Goal: Information Seeking & Learning: Learn about a topic

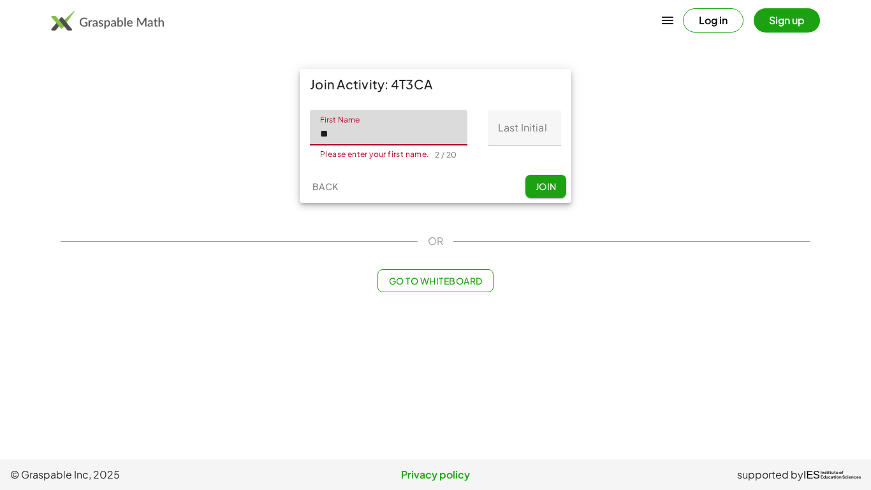
type input "*"
type input "********"
click at [517, 126] on input "Last Initial" at bounding box center [524, 128] width 73 height 36
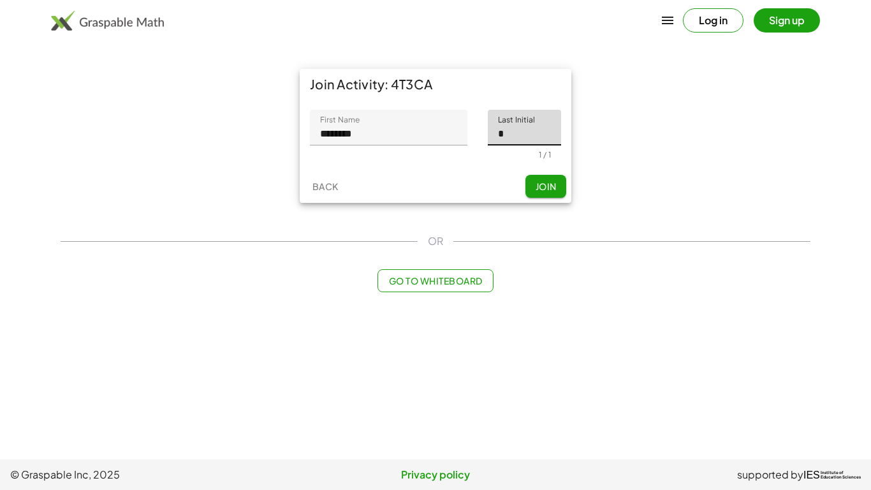
type input "*"
click at [553, 180] on span "Join" at bounding box center [545, 185] width 21 height 11
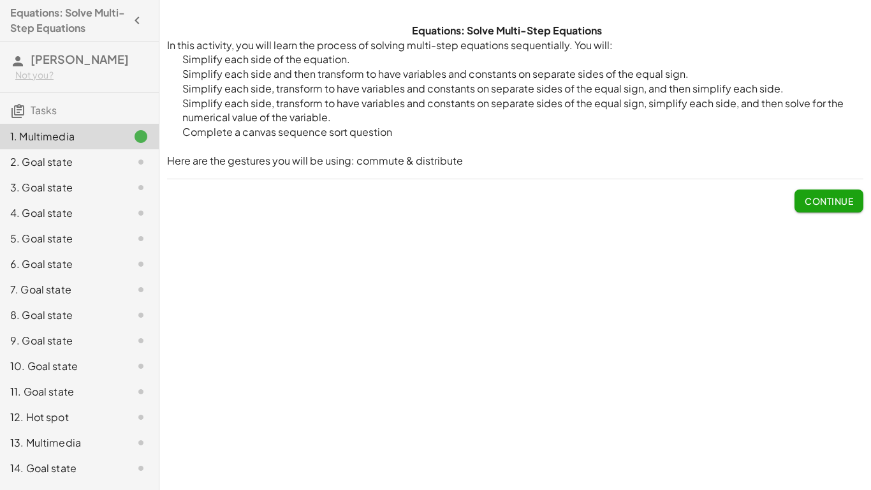
click at [795, 380] on div "Equations: Solve Multi-Step Equations In this activity, you will learn the proc…" at bounding box center [515, 245] width 712 height 490
click at [823, 210] on button "Continue" at bounding box center [828, 200] width 69 height 23
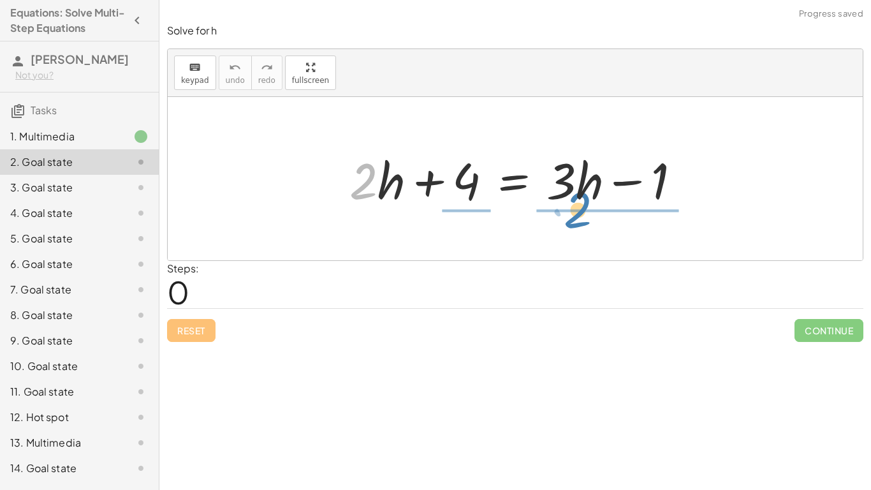
drag, startPoint x: 363, startPoint y: 187, endPoint x: 575, endPoint y: 219, distance: 214.7
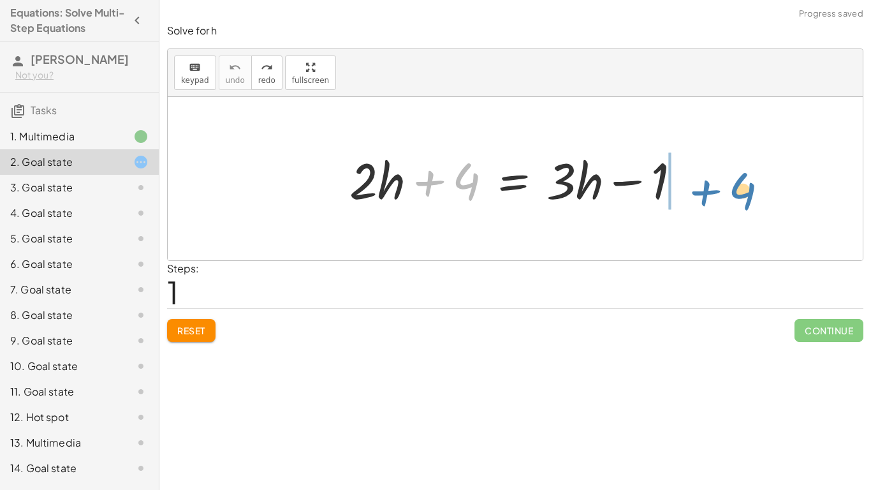
drag, startPoint x: 447, startPoint y: 173, endPoint x: 722, endPoint y: 184, distance: 275.6
click at [722, 184] on div "+ 4 + · 2 · h + 4 = + · 3 · h − 1" at bounding box center [515, 178] width 695 height 163
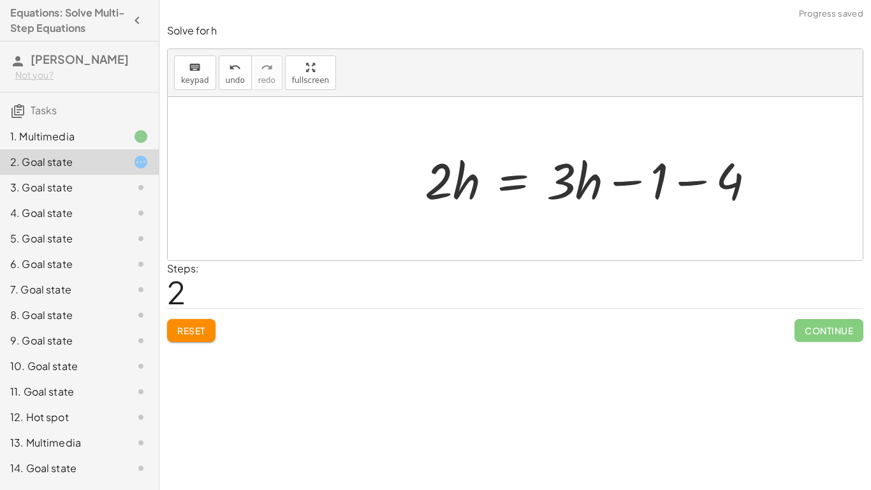
click at [683, 181] on div at bounding box center [595, 179] width 354 height 66
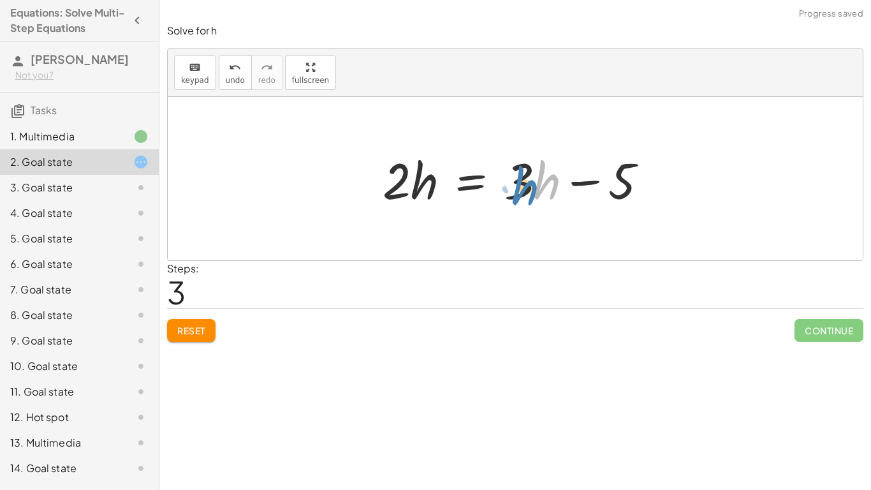
drag, startPoint x: 539, startPoint y: 180, endPoint x: 524, endPoint y: 186, distance: 16.1
click at [524, 186] on div at bounding box center [520, 179] width 288 height 66
drag, startPoint x: 524, startPoint y: 186, endPoint x: 406, endPoint y: 231, distance: 127.2
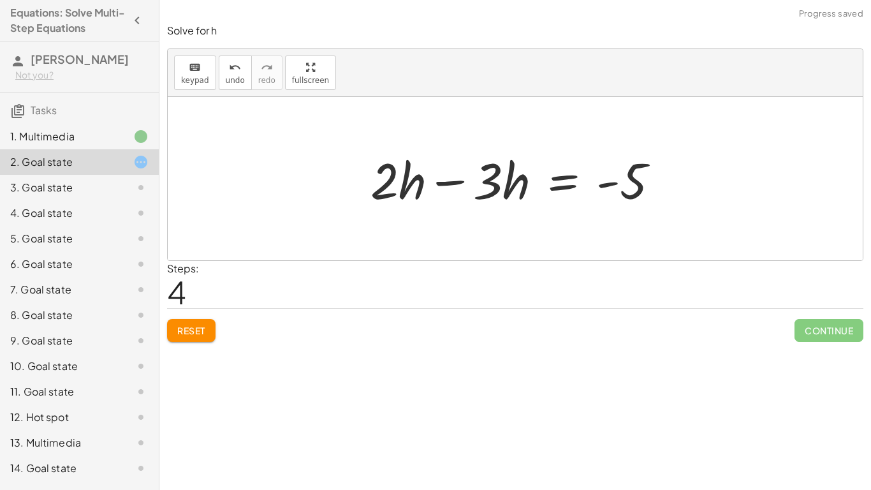
click at [456, 183] on div at bounding box center [520, 179] width 312 height 66
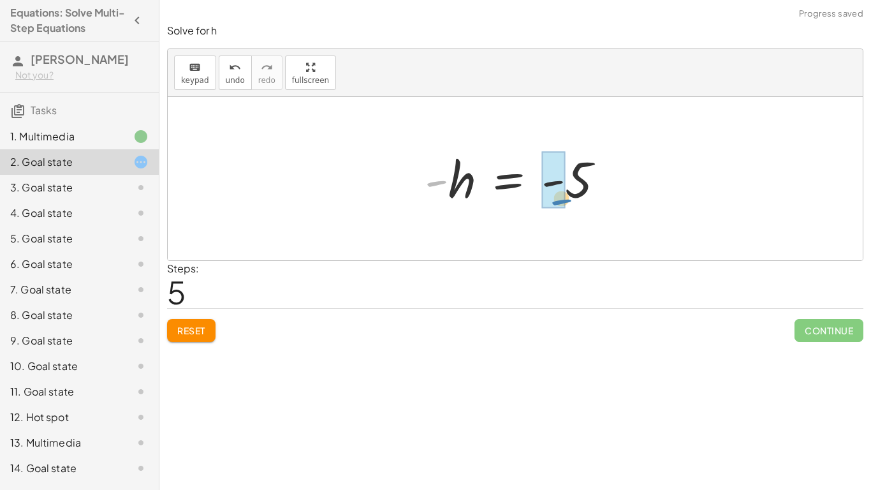
drag, startPoint x: 438, startPoint y: 186, endPoint x: 559, endPoint y: 205, distance: 122.5
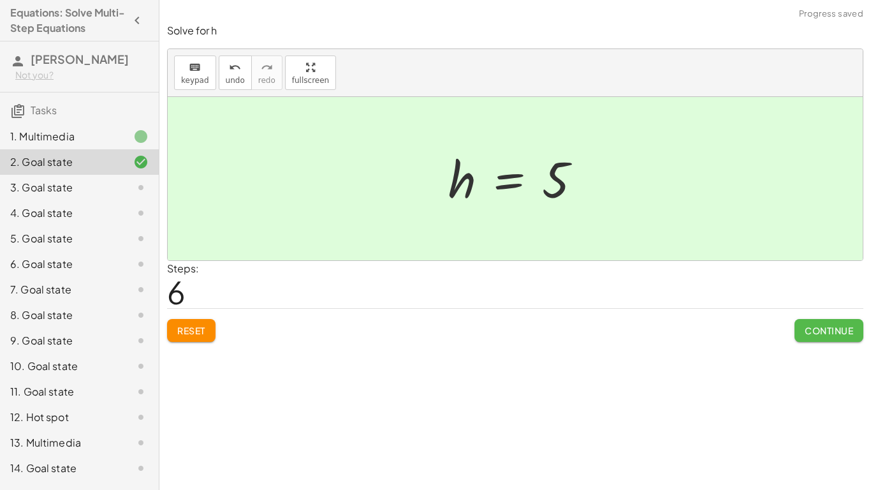
click at [805, 331] on span "Continue" at bounding box center [829, 330] width 48 height 11
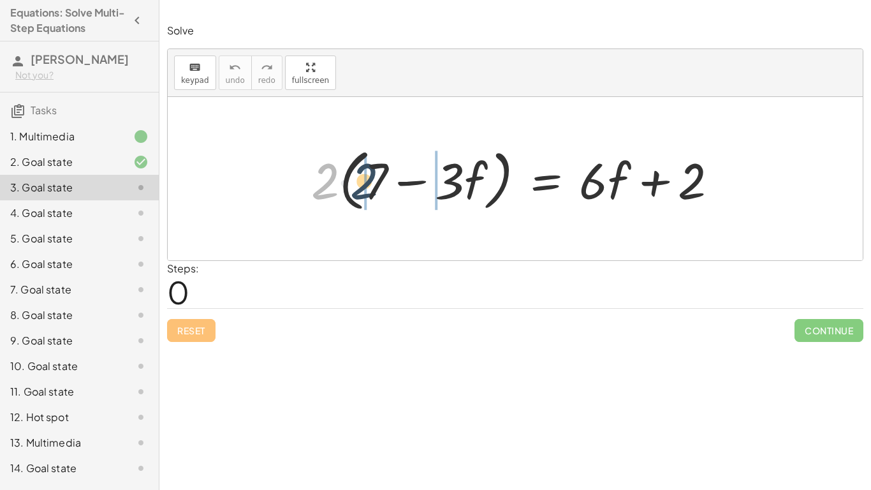
drag, startPoint x: 334, startPoint y: 186, endPoint x: 374, endPoint y: 186, distance: 39.5
click at [374, 186] on div at bounding box center [520, 178] width 430 height 73
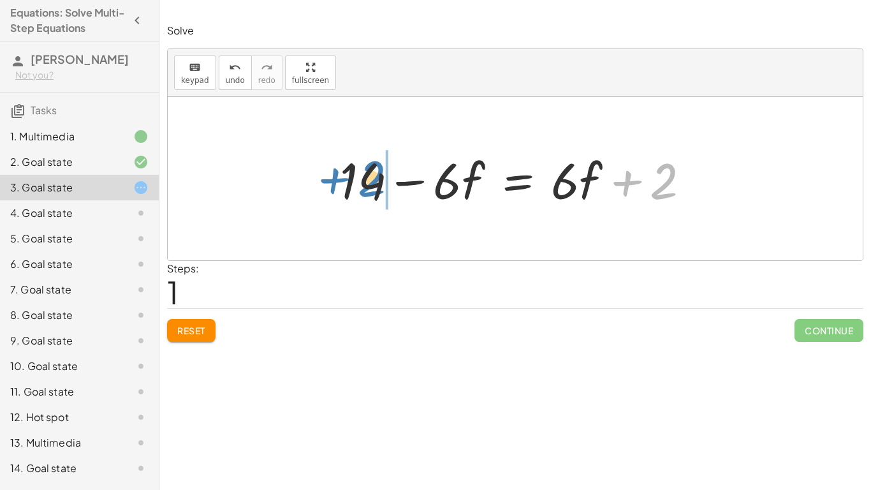
drag, startPoint x: 666, startPoint y: 174, endPoint x: 375, endPoint y: 174, distance: 290.7
click at [375, 174] on div at bounding box center [519, 179] width 373 height 66
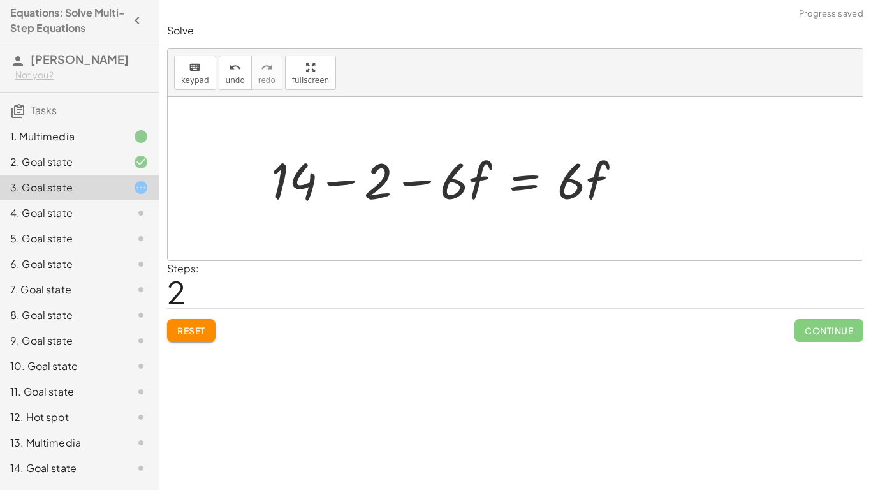
click at [342, 182] on div at bounding box center [451, 179] width 373 height 66
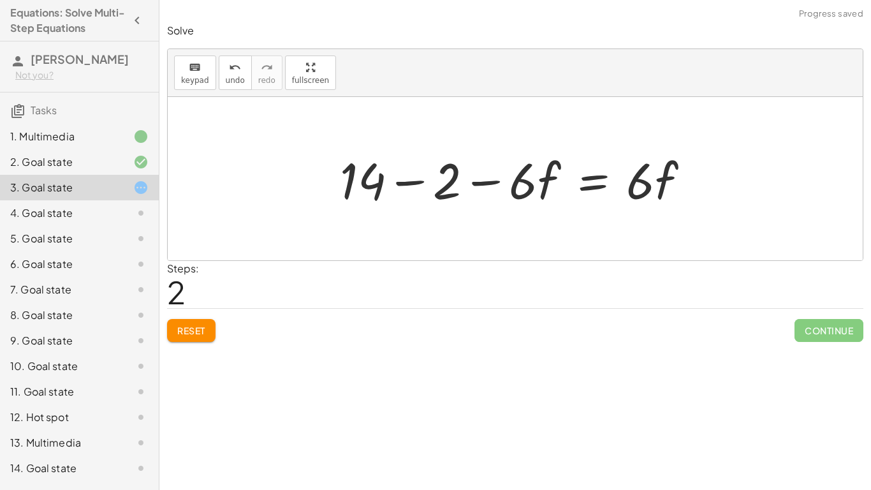
click at [388, 179] on div at bounding box center [519, 179] width 373 height 66
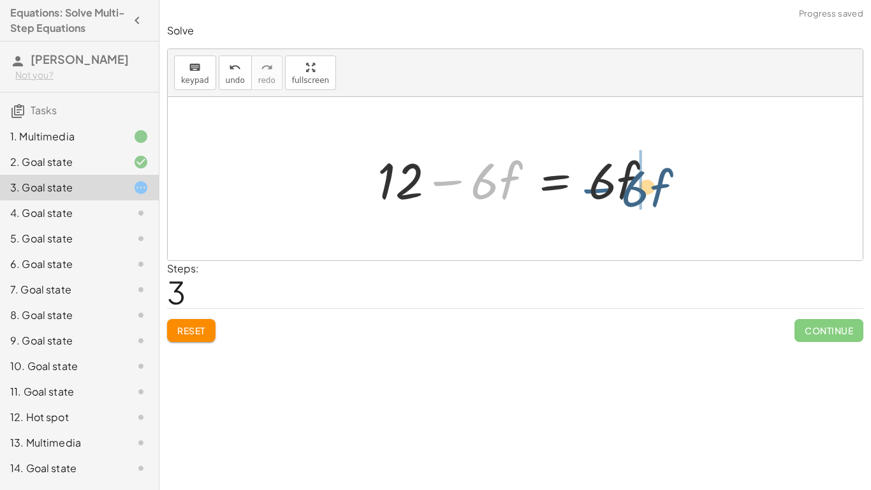
drag, startPoint x: 490, startPoint y: 182, endPoint x: 650, endPoint y: 192, distance: 160.3
click at [650, 192] on div at bounding box center [519, 179] width 297 height 66
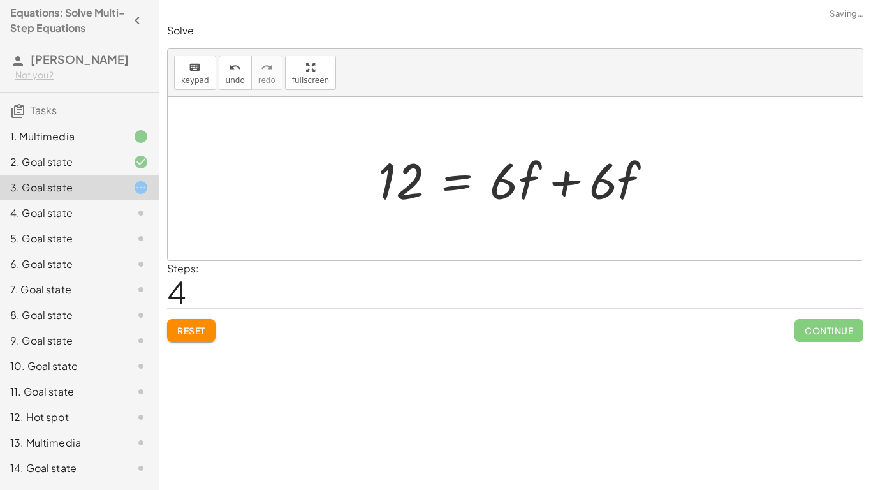
click at [668, 182] on div at bounding box center [520, 179] width 297 height 66
click at [555, 187] on div at bounding box center [519, 179] width 297 height 66
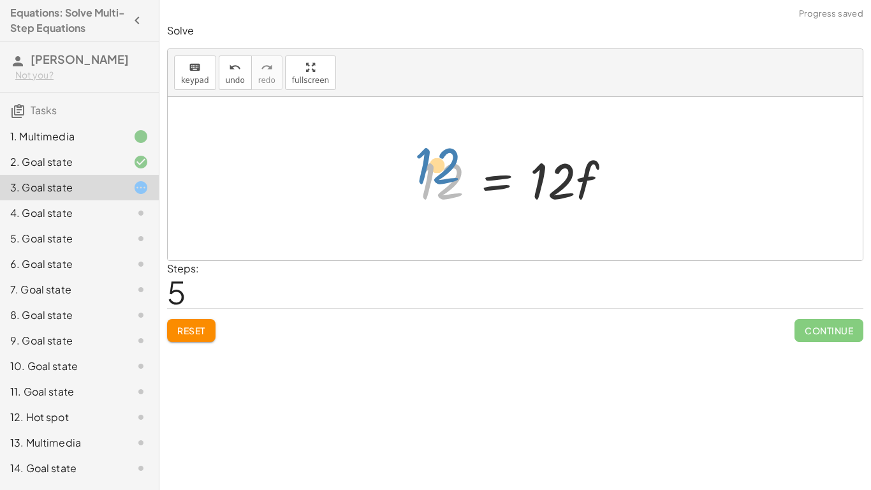
drag, startPoint x: 433, startPoint y: 181, endPoint x: 427, endPoint y: 166, distance: 16.6
click at [427, 166] on div at bounding box center [520, 179] width 216 height 66
click at [543, 185] on div at bounding box center [520, 179] width 216 height 66
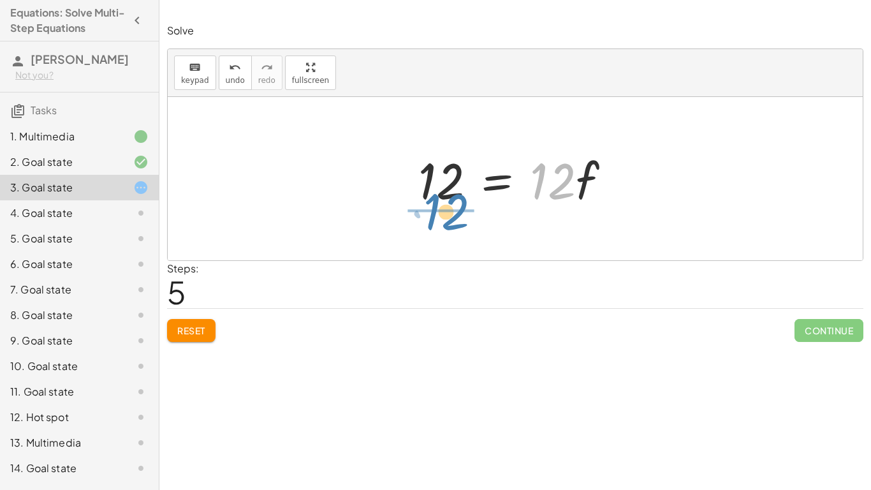
drag, startPoint x: 543, startPoint y: 185, endPoint x: 445, endPoint y: 238, distance: 111.3
click at [445, 238] on div "· 2 · ( + 7 − · 3 · f ) = + · 6 · f + 2 + · 2 · 7 − · 2 · 3 · f = + · 6 · f + 2…" at bounding box center [515, 178] width 695 height 163
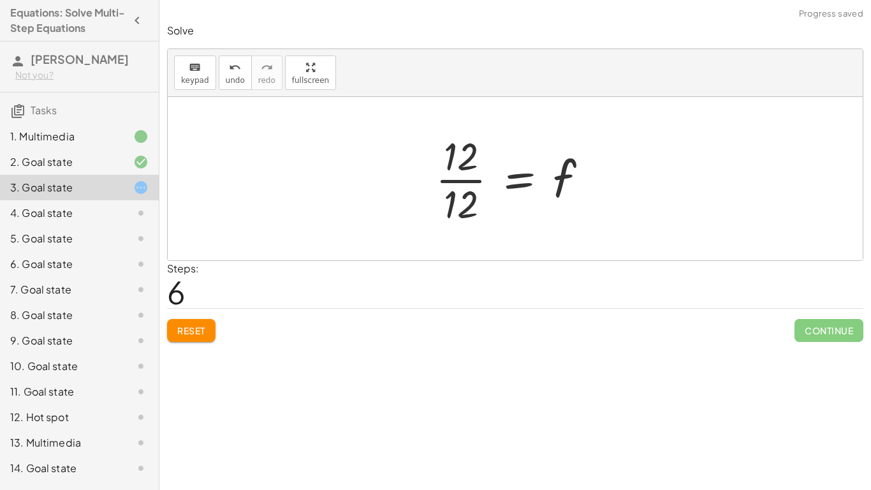
click at [445, 180] on div at bounding box center [516, 178] width 175 height 98
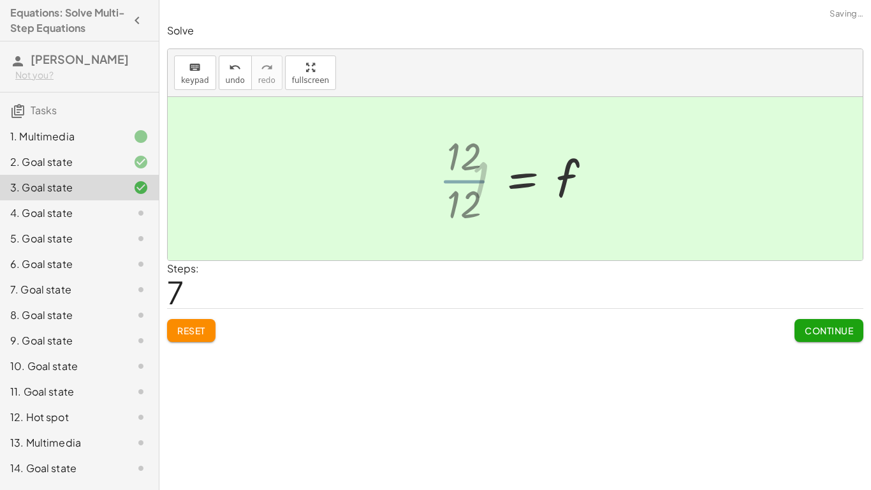
click at [445, 180] on div at bounding box center [515, 178] width 695 height 163
click at [806, 326] on span "Continue" at bounding box center [829, 330] width 48 height 11
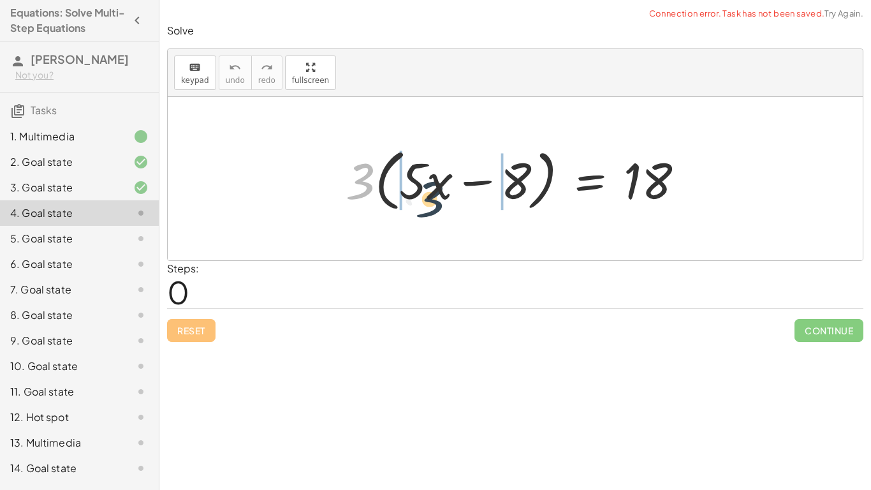
drag, startPoint x: 358, startPoint y: 174, endPoint x: 434, endPoint y: 201, distance: 80.7
click at [434, 201] on div at bounding box center [519, 178] width 361 height 73
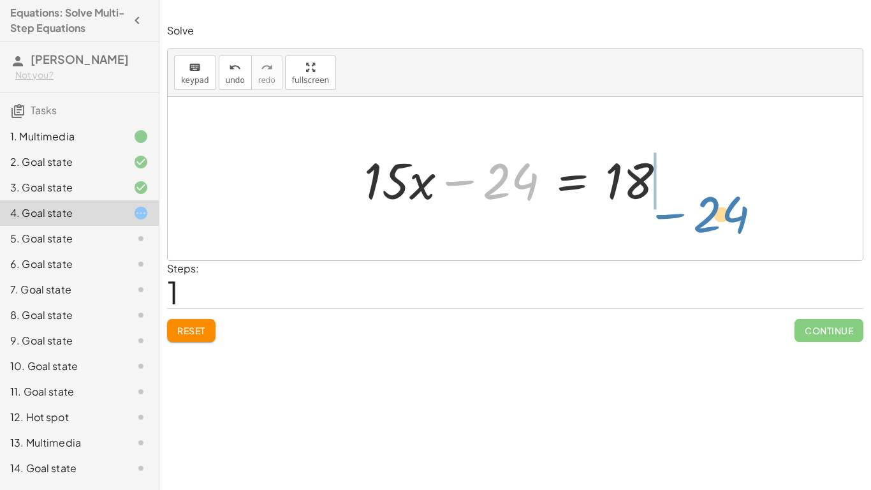
drag, startPoint x: 484, startPoint y: 173, endPoint x: 694, endPoint y: 207, distance: 212.4
click at [694, 207] on div "· 3 · ( + · 5 · x − 8 ) = 18 + · 3 · 5 · x − · 3 · 8 = 18 − 24 + · x − = 18 · 1…" at bounding box center [515, 178] width 695 height 163
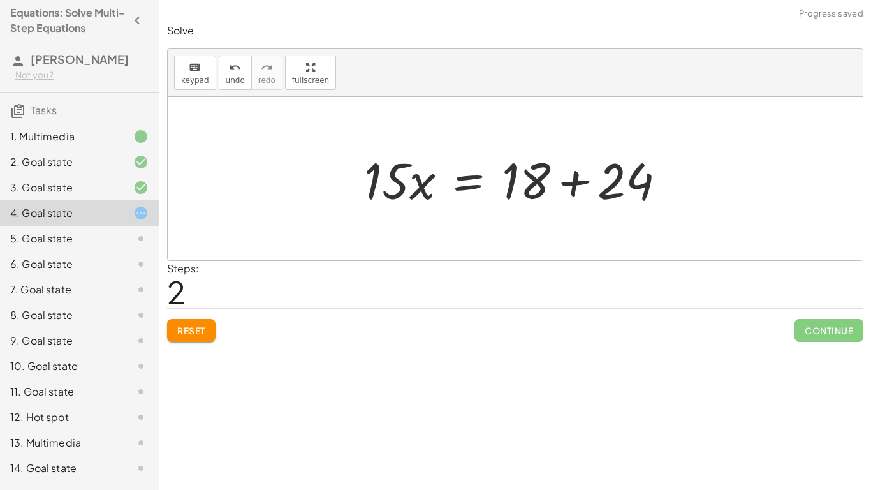
click at [677, 180] on div at bounding box center [520, 179] width 325 height 66
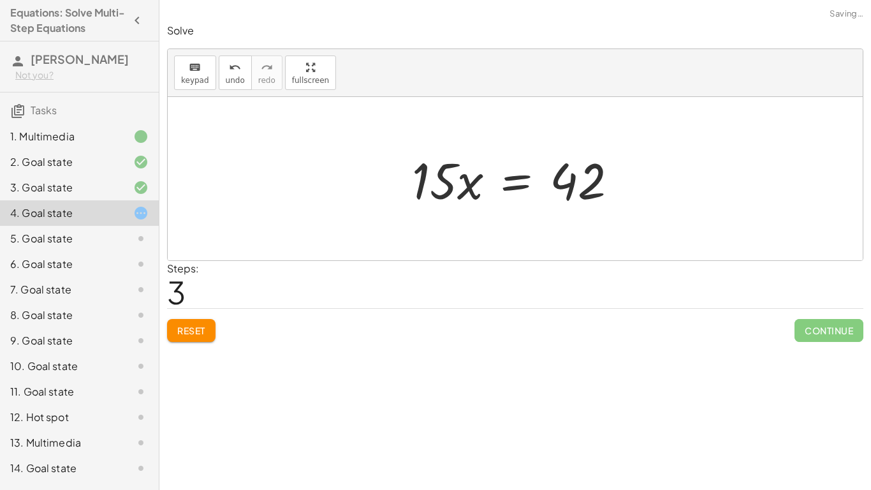
click at [435, 196] on div at bounding box center [520, 179] width 229 height 66
drag, startPoint x: 435, startPoint y: 184, endPoint x: 598, endPoint y: 240, distance: 172.8
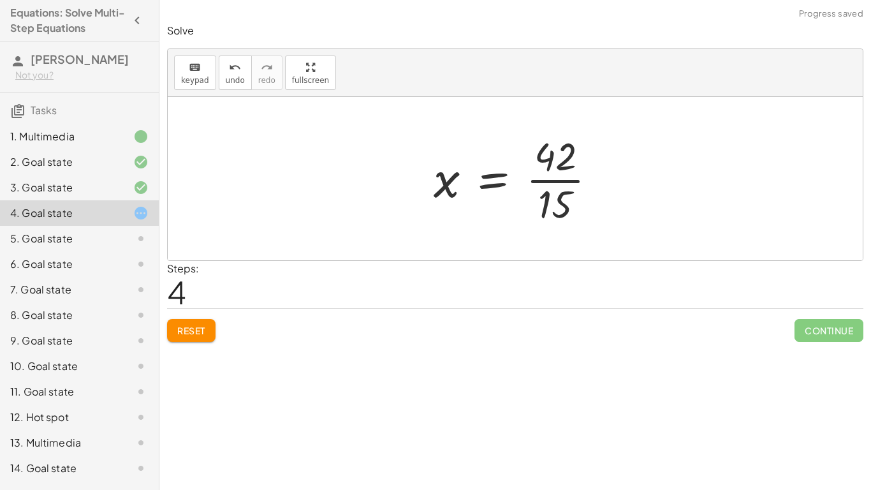
click at [568, 175] on div at bounding box center [520, 178] width 186 height 98
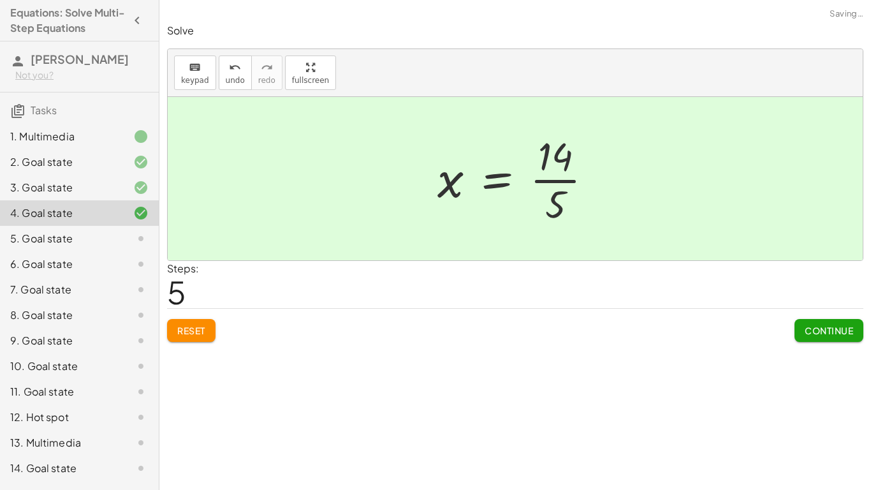
click at [808, 323] on button "Continue" at bounding box center [828, 330] width 69 height 23
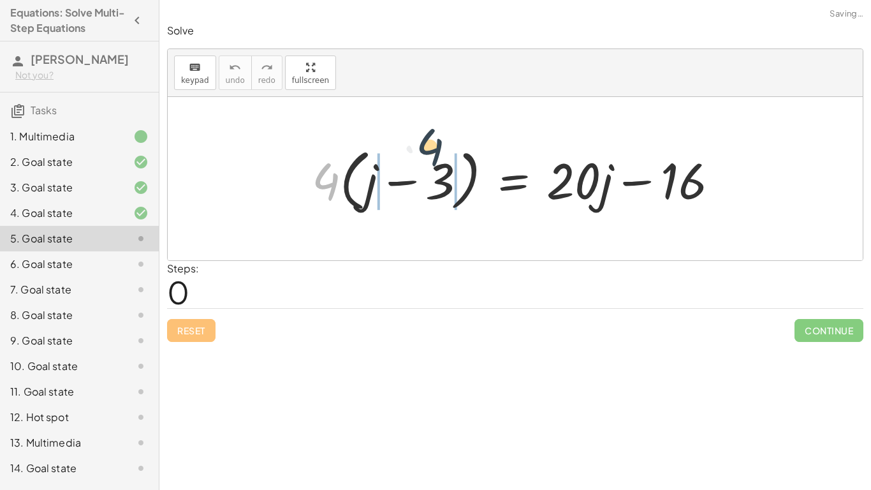
drag, startPoint x: 327, startPoint y: 169, endPoint x: 431, endPoint y: 142, distance: 107.5
click at [431, 142] on div at bounding box center [520, 178] width 430 height 73
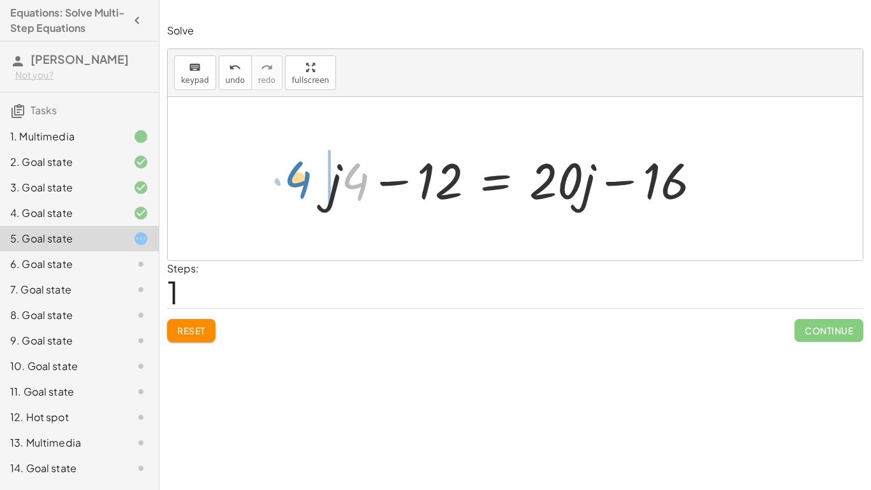
drag, startPoint x: 360, startPoint y: 191, endPoint x: 301, endPoint y: 189, distance: 58.7
click at [301, 189] on div "· 4 · ( + j − 3 ) = + · 20 · j − 16 + · j · 4 − · 3 · 4 = + · 20 · j − 16 · 4 +…" at bounding box center [515, 178] width 695 height 163
click at [196, 334] on span "Reset" at bounding box center [191, 330] width 28 height 11
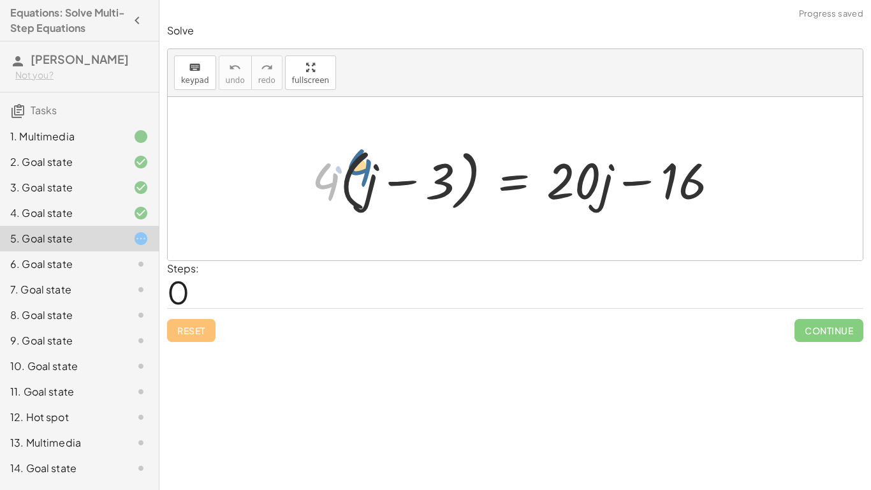
drag, startPoint x: 322, startPoint y: 176, endPoint x: 355, endPoint y: 162, distance: 36.0
click at [355, 162] on div at bounding box center [520, 178] width 430 height 73
drag, startPoint x: 317, startPoint y: 182, endPoint x: 399, endPoint y: 168, distance: 83.4
click at [399, 168] on div at bounding box center [520, 178] width 430 height 73
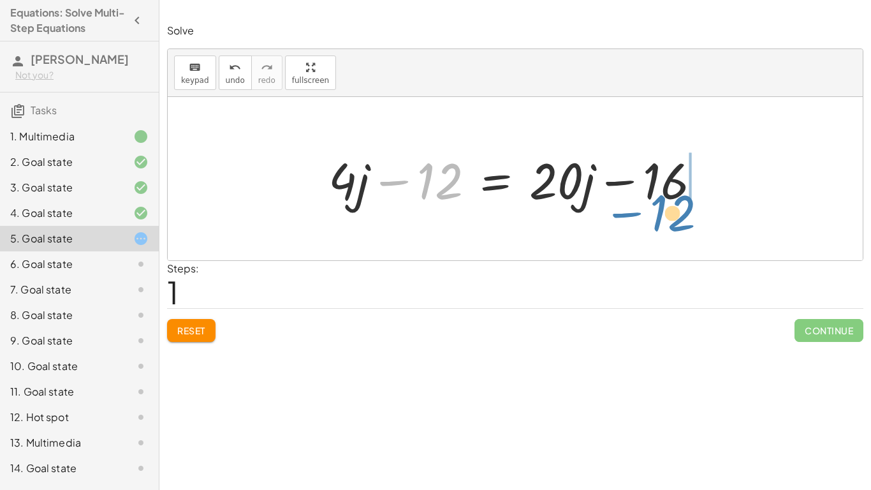
drag, startPoint x: 436, startPoint y: 184, endPoint x: 669, endPoint y: 216, distance: 235.5
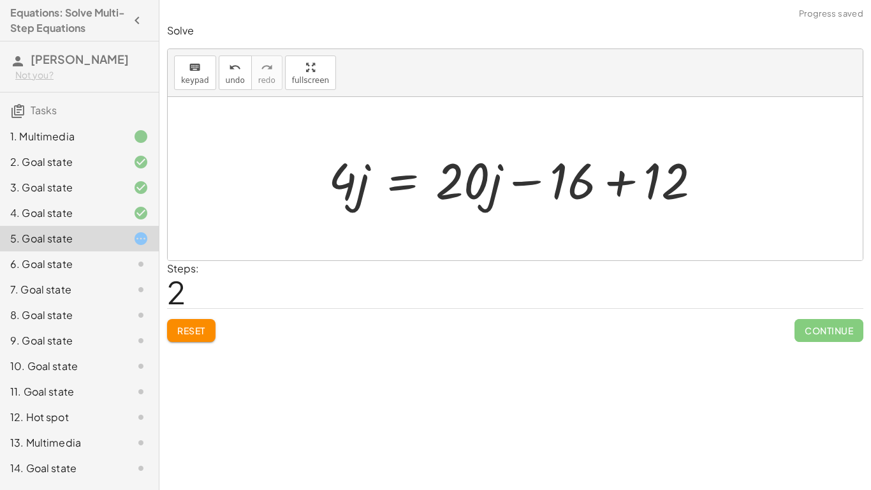
click at [625, 184] on div at bounding box center [520, 179] width 396 height 66
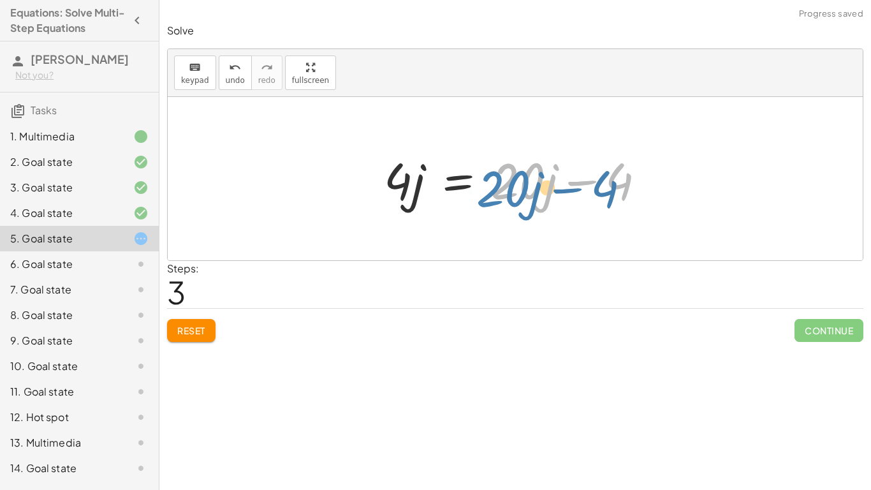
drag, startPoint x: 535, startPoint y: 186, endPoint x: 520, endPoint y: 193, distance: 16.5
click at [520, 193] on div at bounding box center [519, 179] width 284 height 66
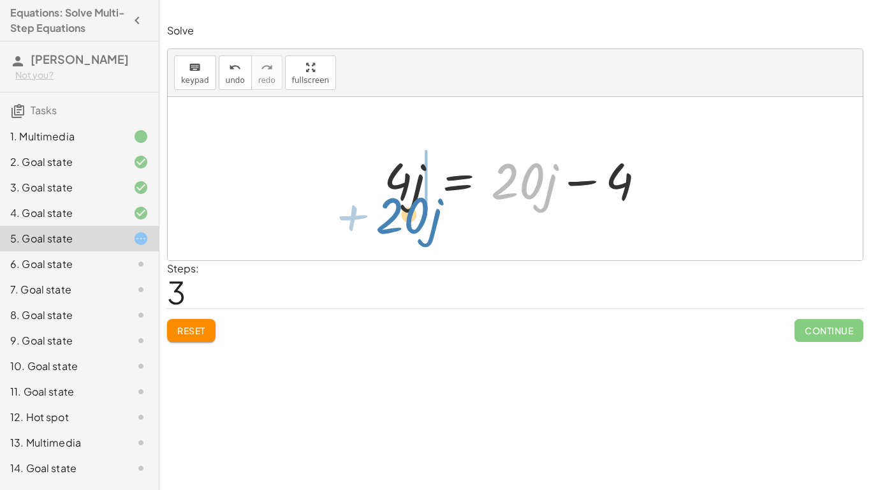
drag, startPoint x: 514, startPoint y: 182, endPoint x: 398, endPoint y: 212, distance: 119.8
click at [398, 212] on div "· 4 · ( + j − 3 ) = + · 20 · j − 16 + · 4 · j − · 4 · 3 = + · 20 · j − 16 + · 4…" at bounding box center [515, 179] width 300 height 72
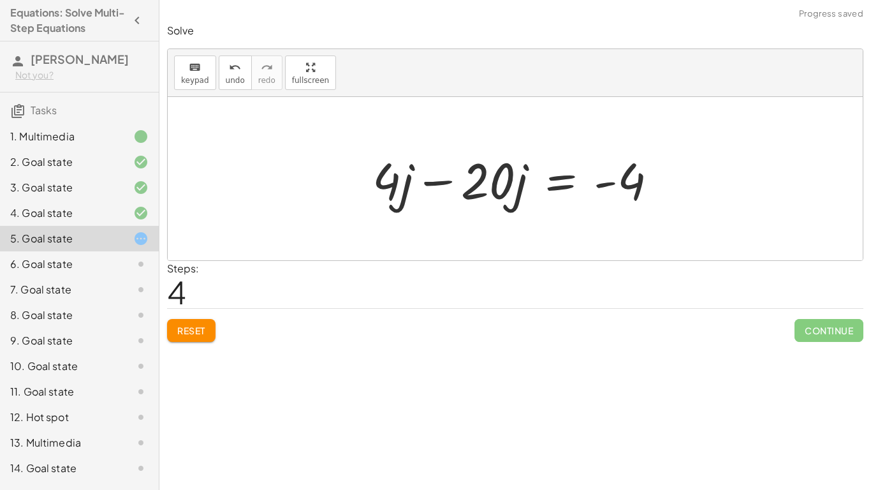
click at [441, 182] on div at bounding box center [520, 179] width 308 height 66
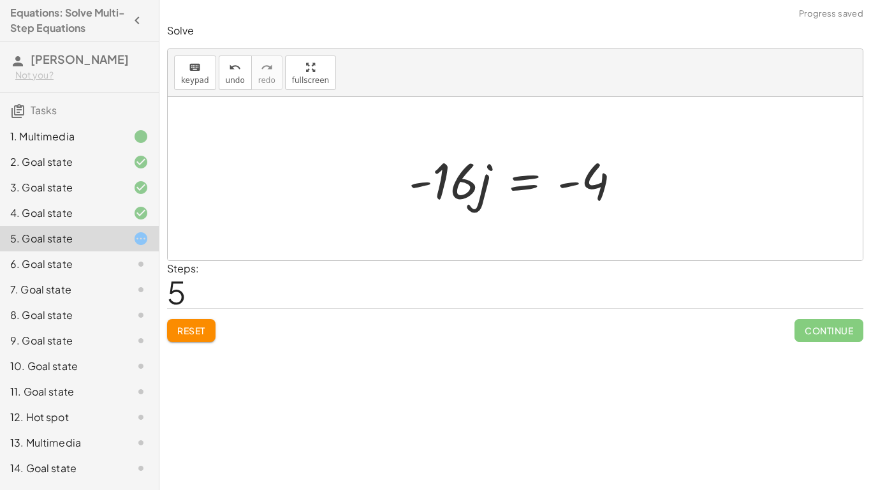
click at [442, 186] on div at bounding box center [519, 179] width 235 height 66
drag, startPoint x: 442, startPoint y: 186, endPoint x: 617, endPoint y: 209, distance: 176.2
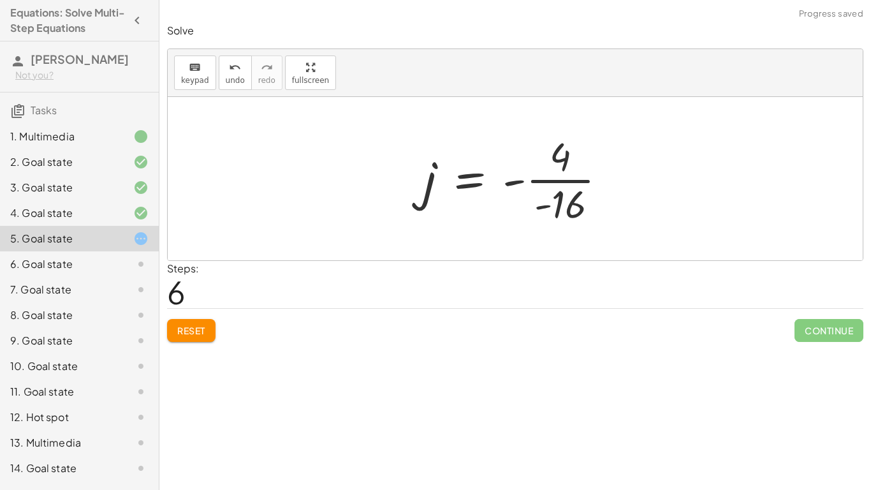
click at [552, 180] on div at bounding box center [520, 178] width 207 height 98
click at [552, 183] on div at bounding box center [519, 178] width 193 height 98
click at [532, 173] on div at bounding box center [519, 178] width 193 height 98
drag, startPoint x: 518, startPoint y: 186, endPoint x: 555, endPoint y: 210, distance: 43.9
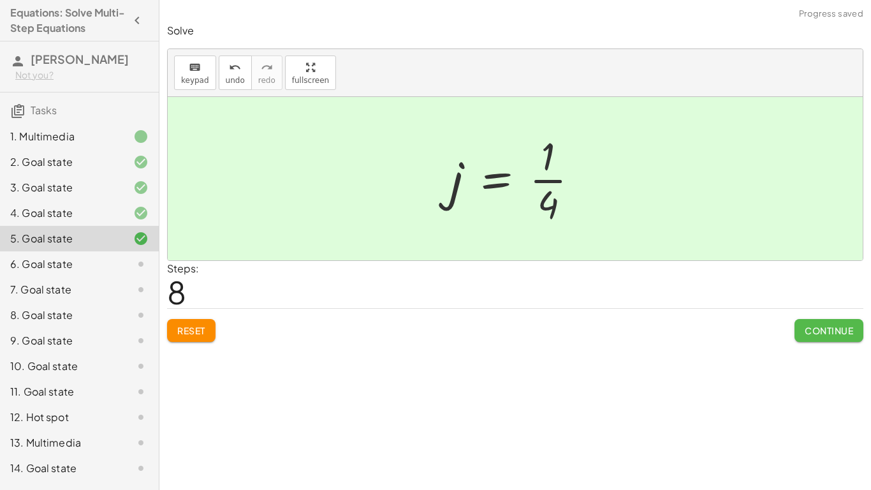
click at [805, 330] on span "Continue" at bounding box center [829, 330] width 48 height 11
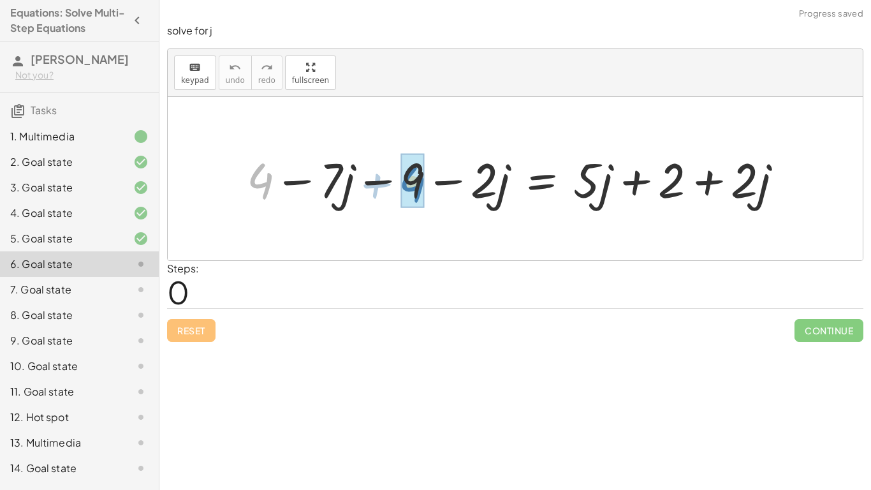
drag, startPoint x: 268, startPoint y: 184, endPoint x: 420, endPoint y: 187, distance: 151.8
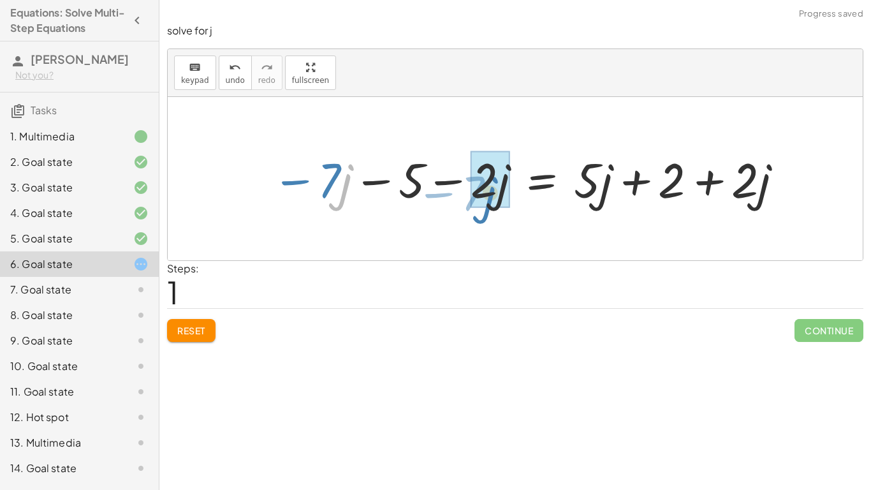
drag, startPoint x: 342, startPoint y: 172, endPoint x: 492, endPoint y: 184, distance: 151.0
click at [492, 184] on div at bounding box center [528, 178] width 526 height 63
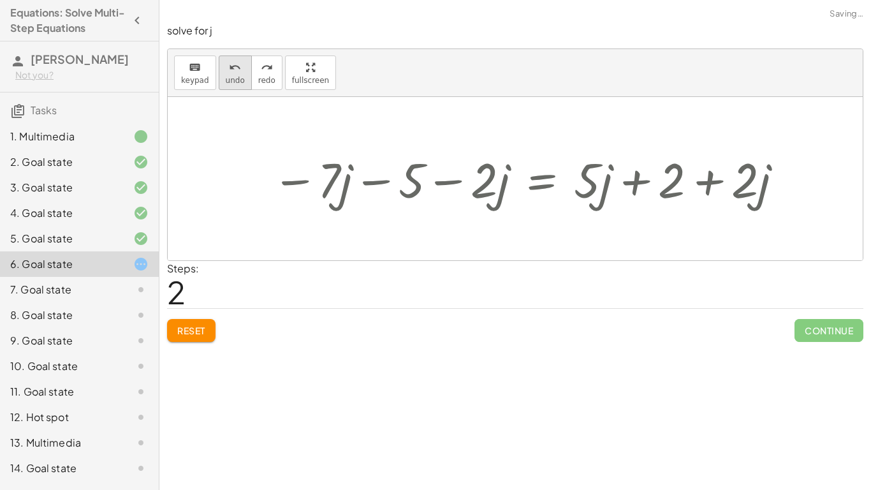
click at [226, 80] on span "undo" at bounding box center [235, 80] width 19 height 9
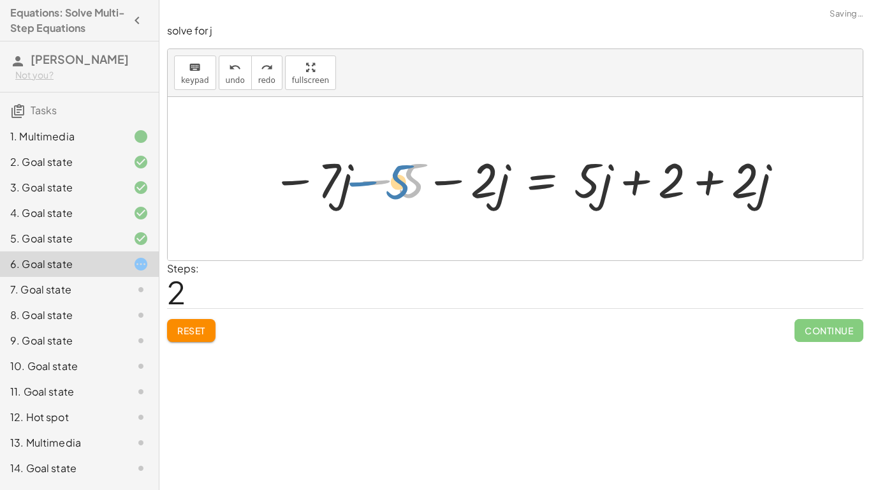
drag, startPoint x: 409, startPoint y: 175, endPoint x: 394, endPoint y: 177, distance: 14.7
click at [394, 177] on div at bounding box center [528, 178] width 526 height 63
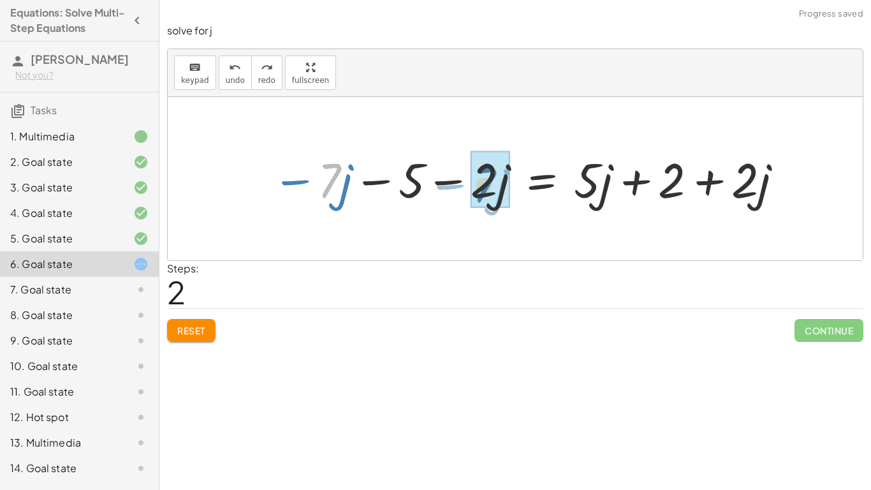
drag, startPoint x: 340, startPoint y: 180, endPoint x: 496, endPoint y: 185, distance: 156.3
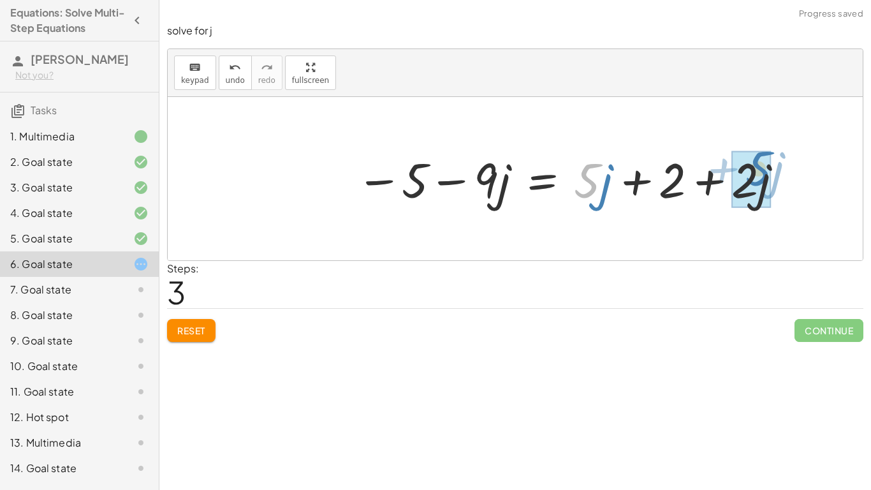
drag, startPoint x: 580, startPoint y: 187, endPoint x: 754, endPoint y: 176, distance: 173.8
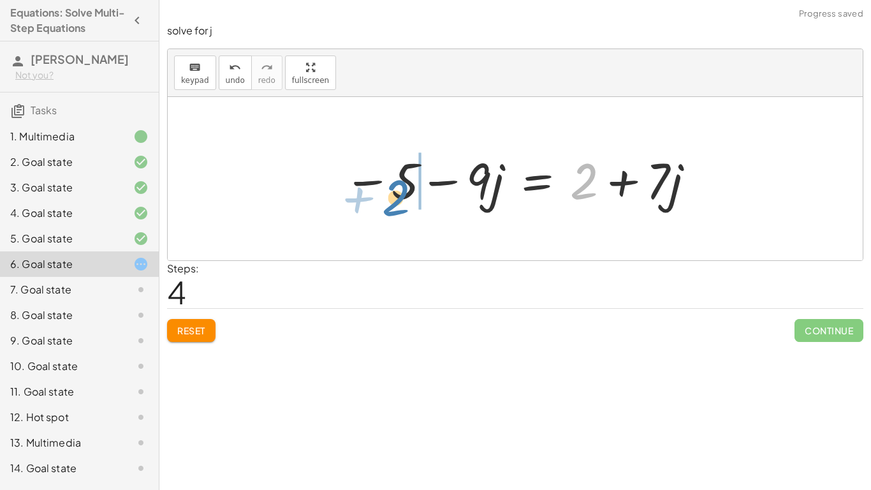
drag, startPoint x: 593, startPoint y: 181, endPoint x: 406, endPoint y: 198, distance: 188.2
click at [406, 198] on div at bounding box center [519, 179] width 365 height 66
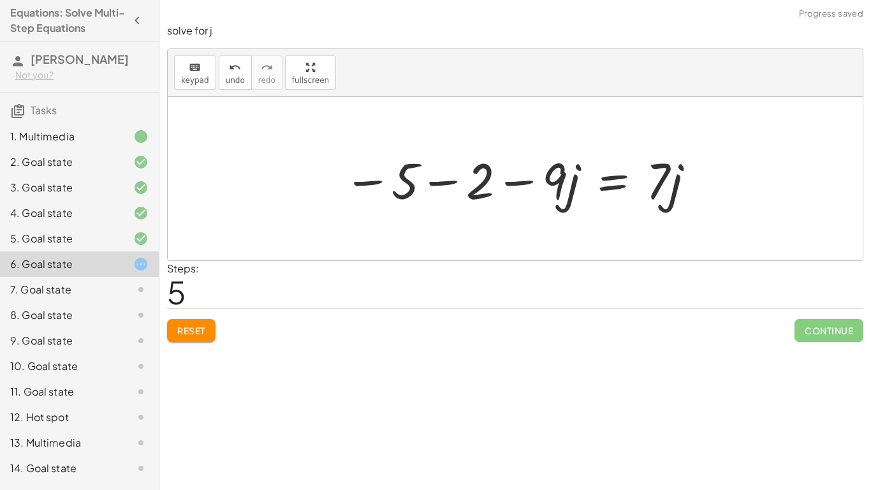
click at [376, 184] on div at bounding box center [519, 179] width 365 height 66
click at [430, 184] on div at bounding box center [519, 179] width 365 height 66
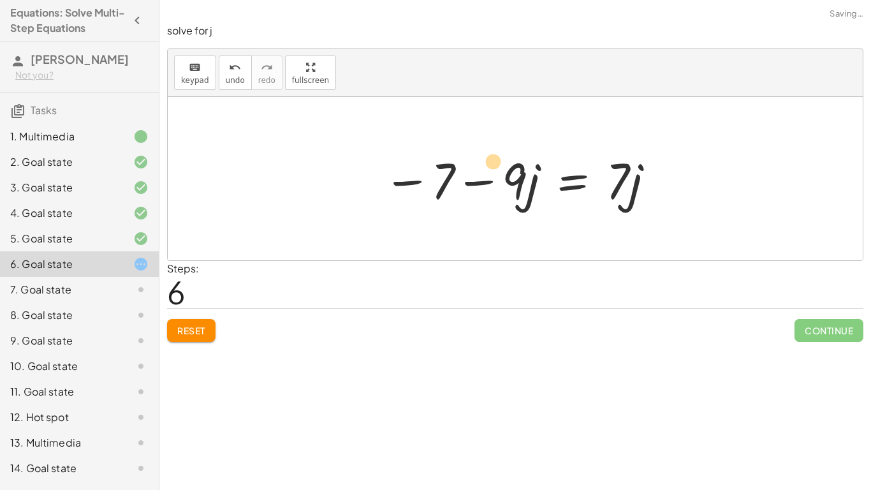
drag, startPoint x: 518, startPoint y: 177, endPoint x: 485, endPoint y: 154, distance: 40.9
click at [485, 154] on div at bounding box center [520, 179] width 286 height 66
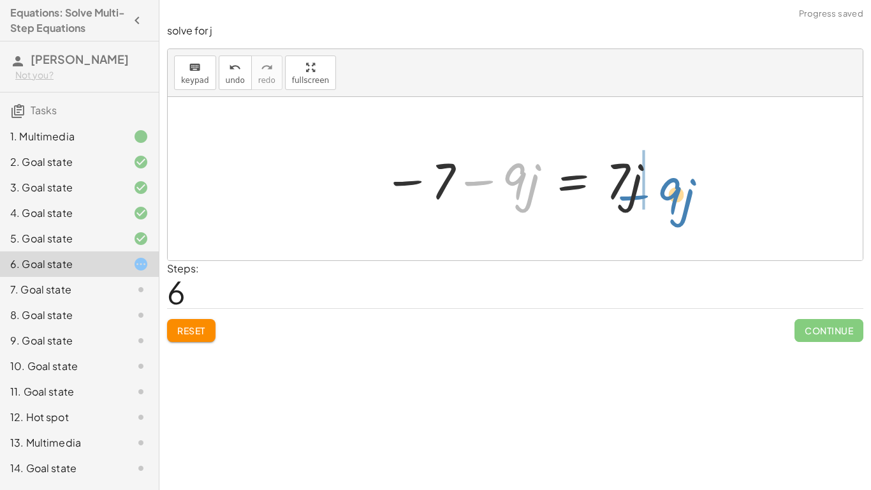
drag, startPoint x: 503, startPoint y: 175, endPoint x: 660, endPoint y: 190, distance: 157.5
click at [660, 190] on div at bounding box center [520, 179] width 286 height 66
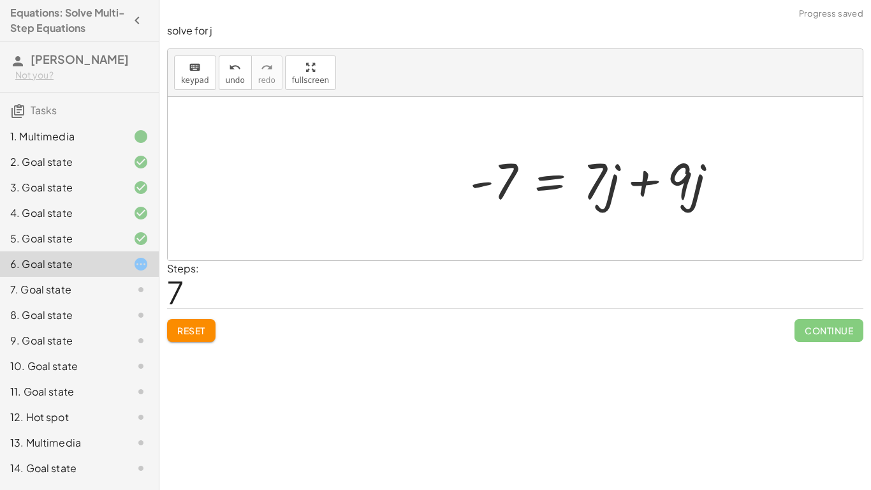
click at [670, 183] on div at bounding box center [599, 179] width 270 height 66
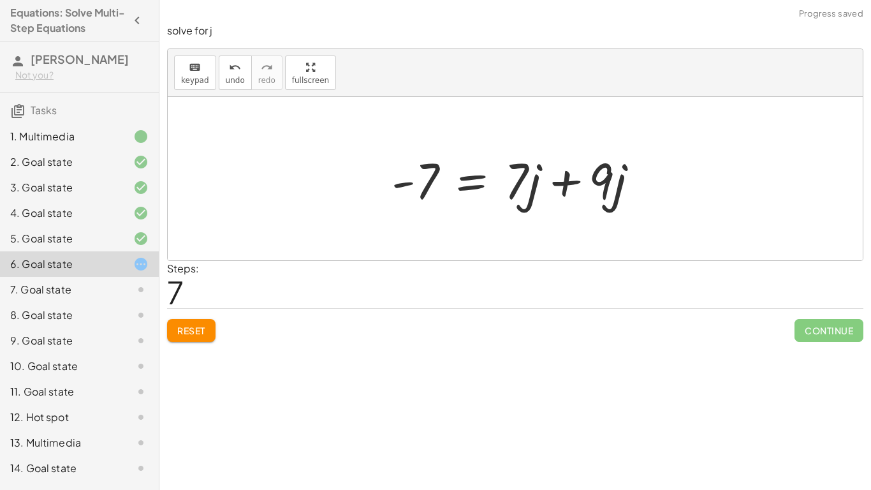
click at [565, 177] on div at bounding box center [520, 179] width 270 height 66
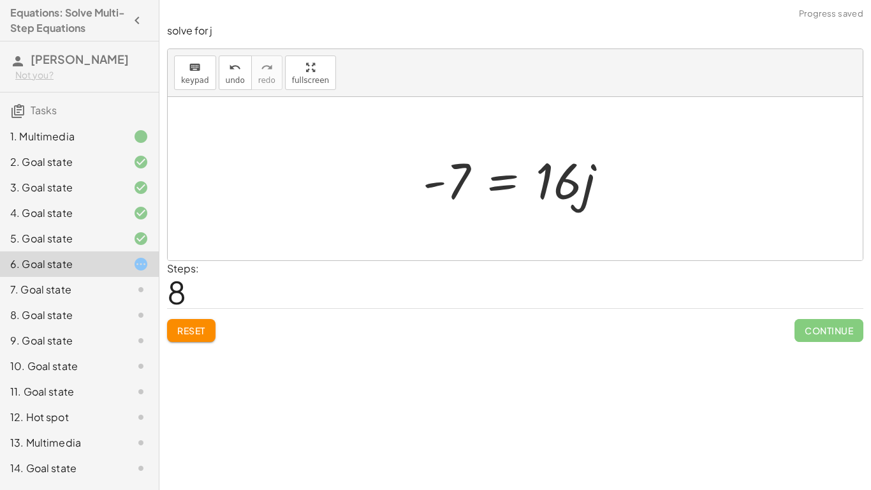
click at [452, 191] on div at bounding box center [519, 179] width 207 height 66
drag, startPoint x: 555, startPoint y: 185, endPoint x: 448, endPoint y: 215, distance: 111.2
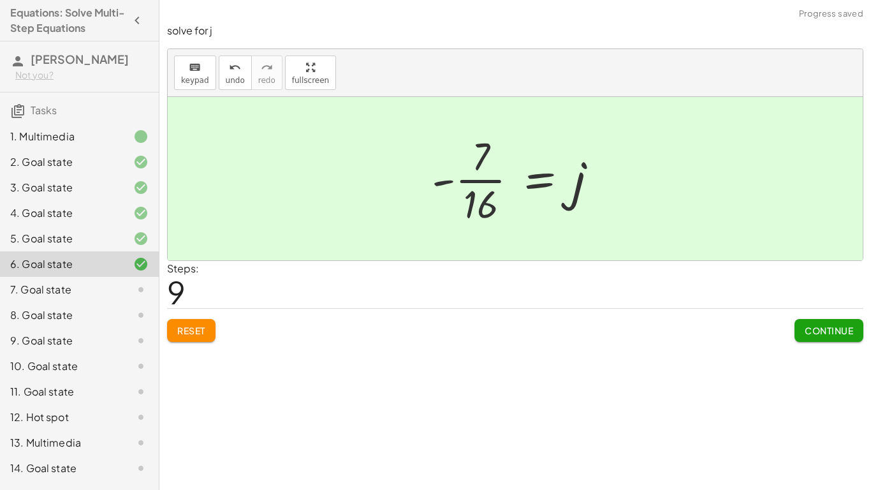
click at [440, 183] on div at bounding box center [519, 178] width 189 height 98
click at [819, 324] on button "Continue" at bounding box center [828, 330] width 69 height 23
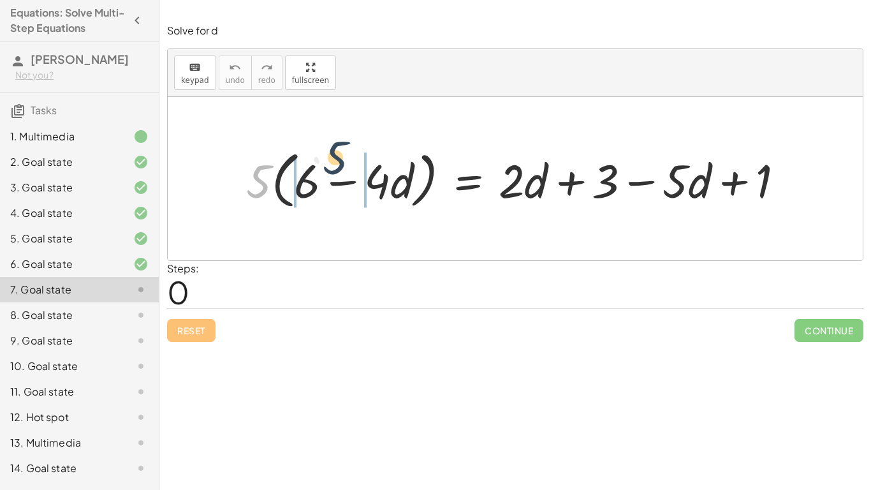
drag, startPoint x: 258, startPoint y: 180, endPoint x: 336, endPoint y: 159, distance: 80.6
click at [336, 159] on div at bounding box center [520, 179] width 560 height 68
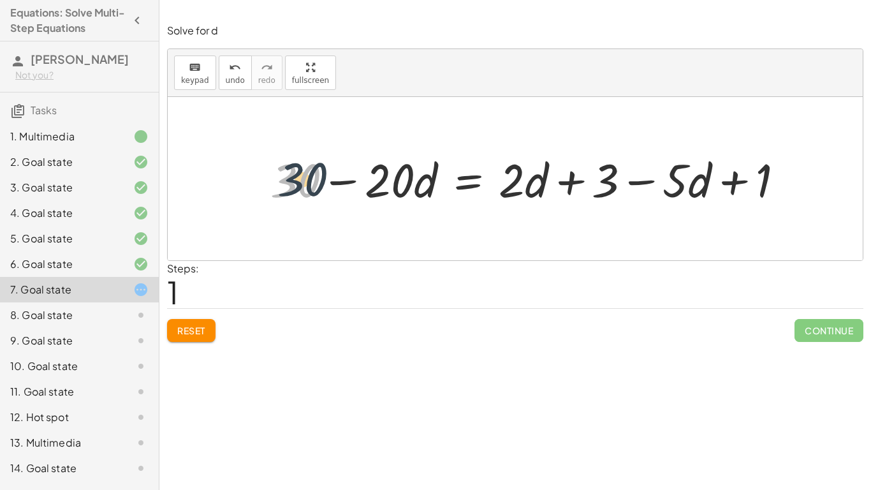
drag, startPoint x: 305, startPoint y: 170, endPoint x: 331, endPoint y: 168, distance: 25.6
click at [331, 168] on div at bounding box center [532, 178] width 536 height 61
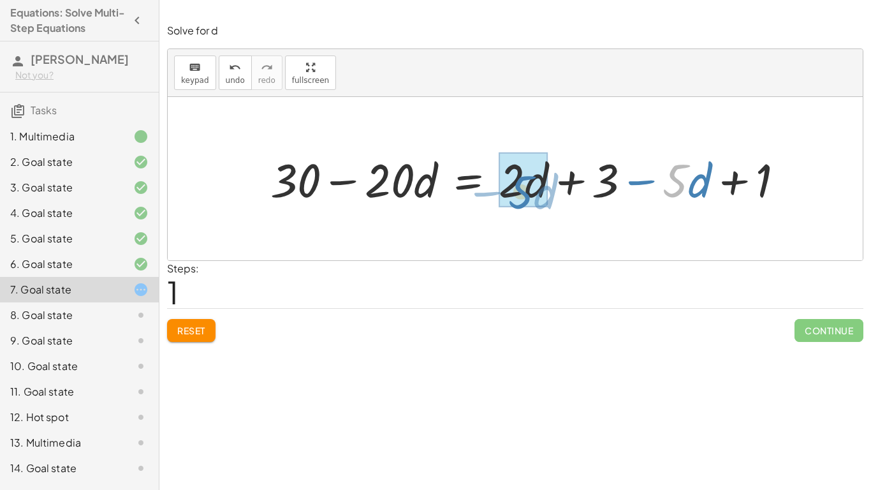
drag, startPoint x: 673, startPoint y: 177, endPoint x: 518, endPoint y: 188, distance: 155.4
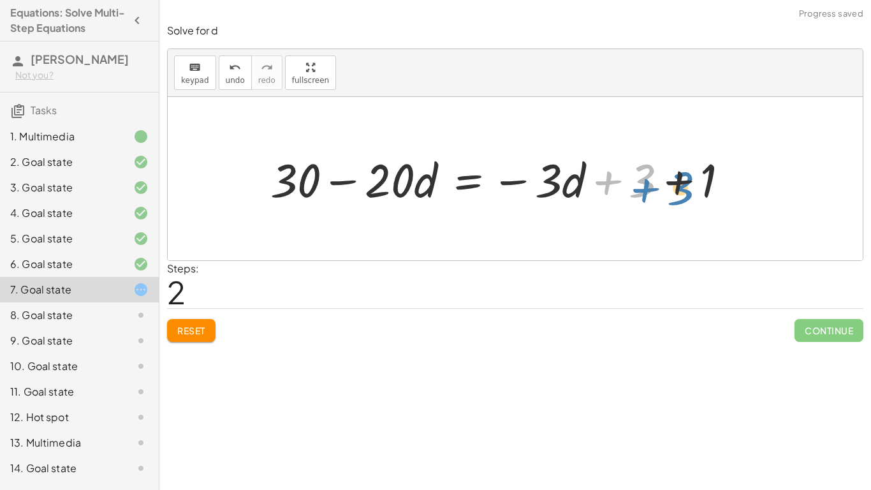
drag, startPoint x: 647, startPoint y: 173, endPoint x: 689, endPoint y: 179, distance: 42.6
click at [689, 179] on div at bounding box center [504, 178] width 481 height 61
click at [681, 180] on div at bounding box center [504, 178] width 481 height 61
drag, startPoint x: 654, startPoint y: 188, endPoint x: 330, endPoint y: 193, distance: 323.9
click at [330, 193] on div at bounding box center [474, 178] width 420 height 61
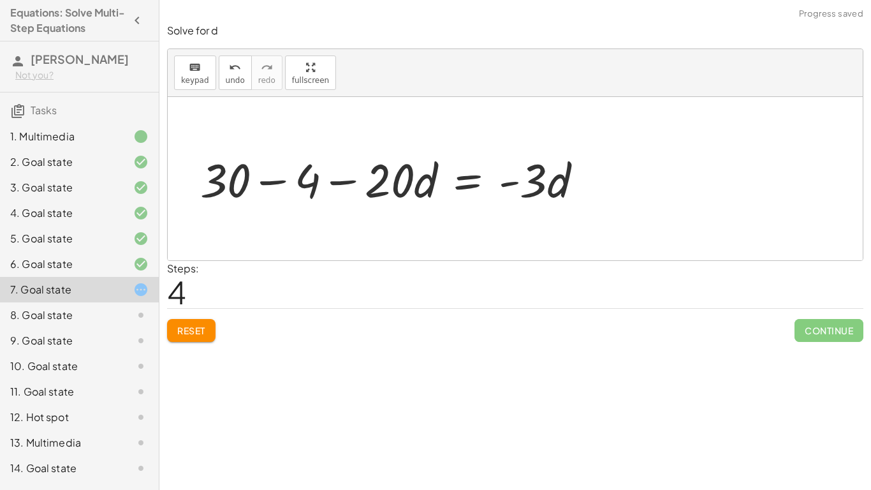
click at [277, 176] on div at bounding box center [396, 178] width 405 height 61
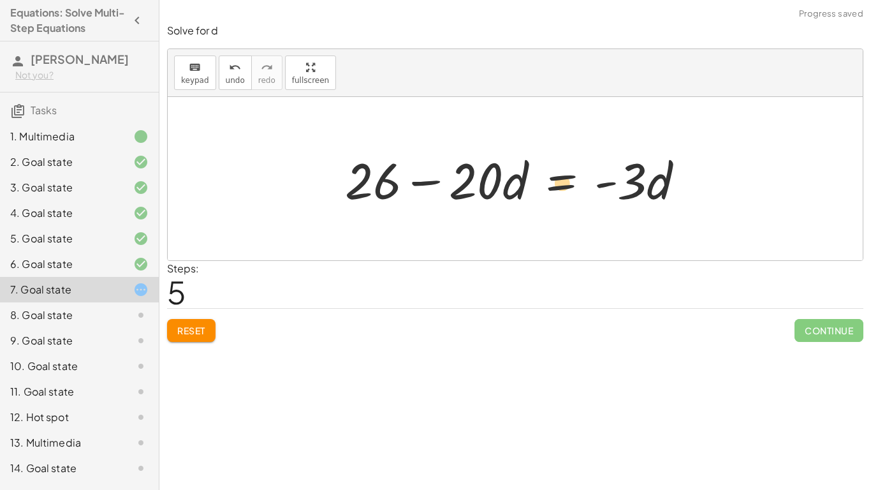
drag, startPoint x: 614, startPoint y: 174, endPoint x: 600, endPoint y: 177, distance: 14.3
click at [600, 177] on div at bounding box center [520, 179] width 362 height 66
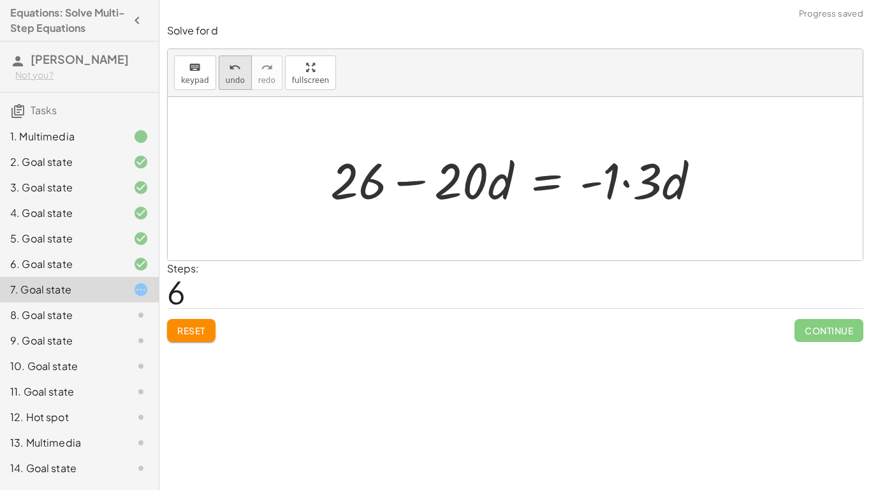
click at [229, 78] on span "undo" at bounding box center [235, 80] width 19 height 9
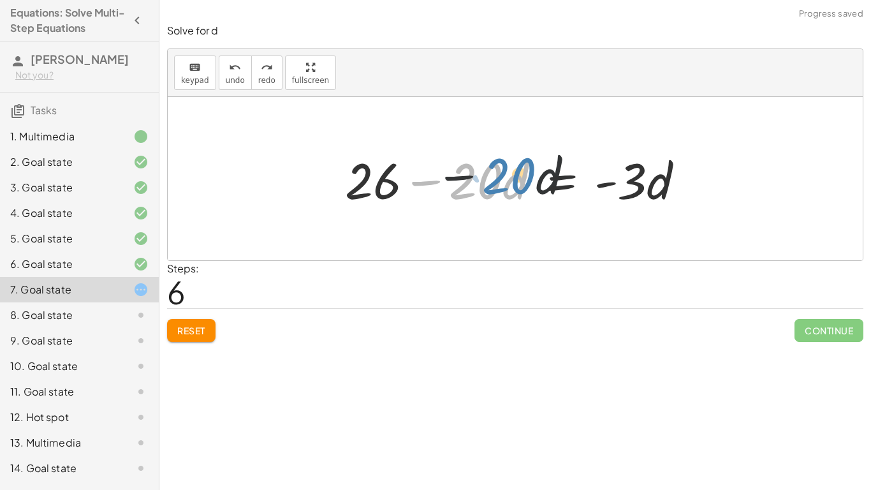
drag, startPoint x: 492, startPoint y: 187, endPoint x: 525, endPoint y: 182, distance: 33.6
click at [525, 182] on div at bounding box center [520, 179] width 362 height 66
click at [526, 182] on div at bounding box center [520, 179] width 362 height 66
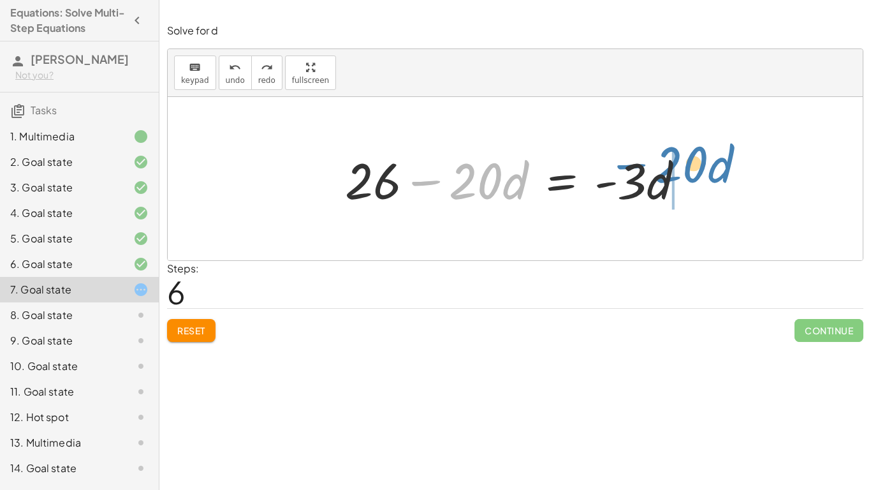
drag, startPoint x: 465, startPoint y: 182, endPoint x: 671, endPoint y: 166, distance: 205.9
click at [671, 166] on div at bounding box center [520, 179] width 362 height 66
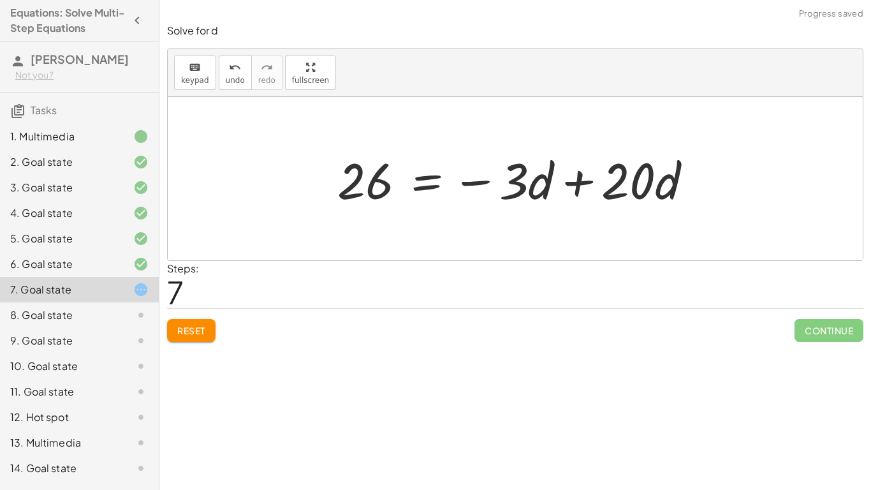
click at [693, 187] on div at bounding box center [520, 179] width 378 height 66
click at [601, 179] on div at bounding box center [520, 179] width 378 height 66
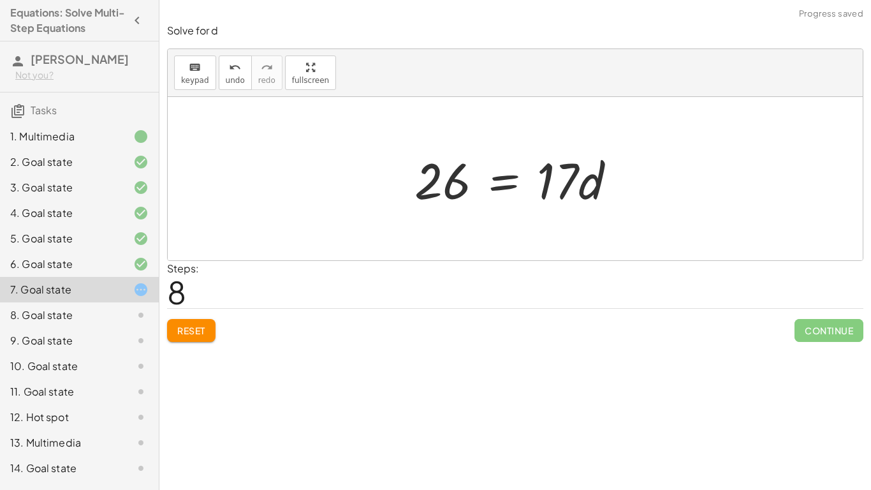
click at [437, 188] on div at bounding box center [520, 179] width 224 height 66
drag, startPoint x: 558, startPoint y: 197, endPoint x: 417, endPoint y: 225, distance: 143.7
click at [417, 225] on div "· 5 · ( + 6 − · 4 · d ) = + · 2 · d + 3 − · 5 · d + 1 + · 5 · 6 − · 5 · 4 · d =…" at bounding box center [515, 178] width 695 height 163
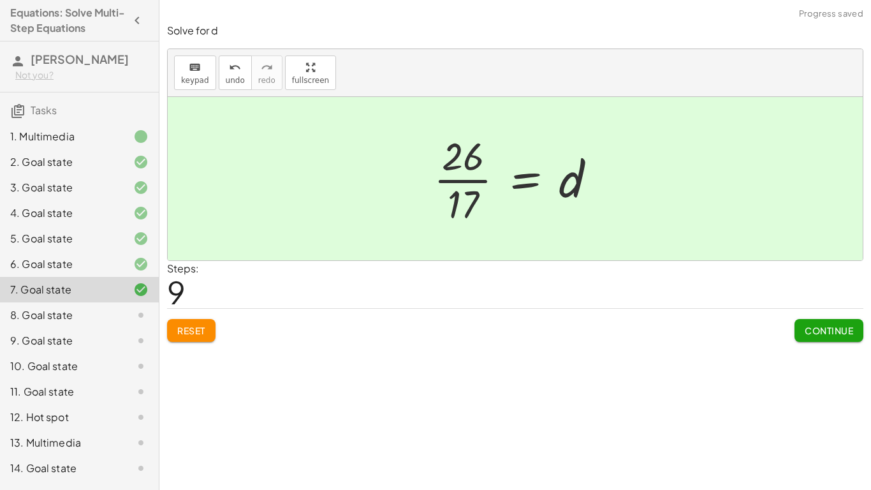
click at [803, 319] on button "Continue" at bounding box center [828, 330] width 69 height 23
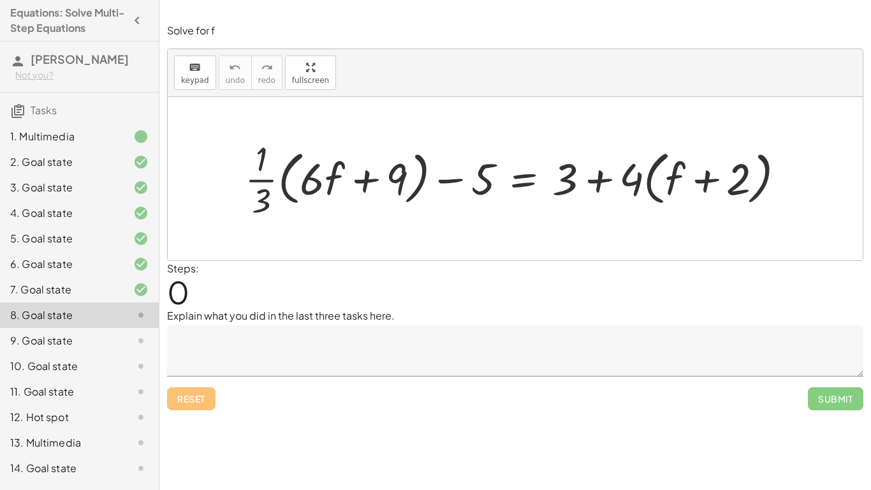
click at [92, 296] on div "7. Goal state" at bounding box center [61, 289] width 103 height 15
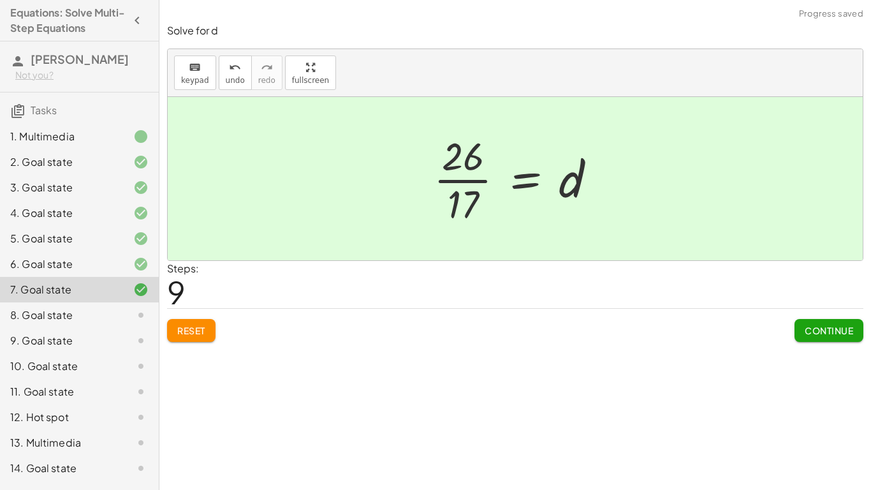
click at [67, 321] on div "8. Goal state" at bounding box center [61, 314] width 103 height 15
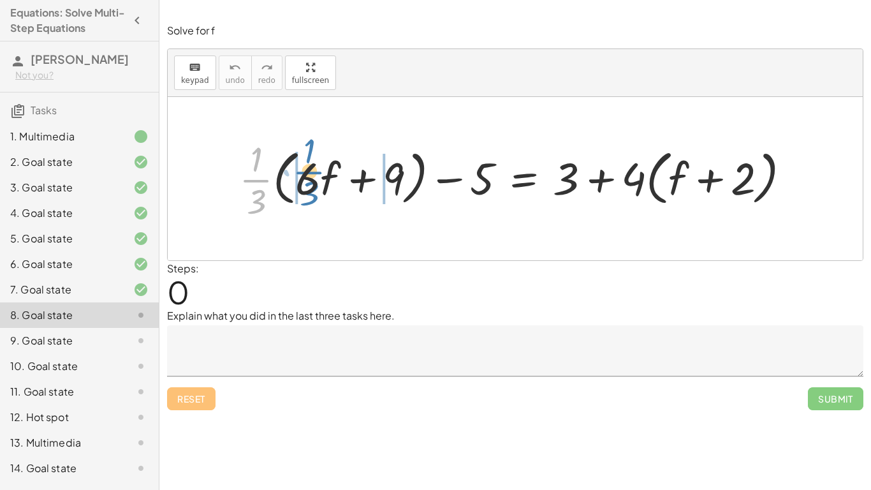
drag, startPoint x: 254, startPoint y: 178, endPoint x: 305, endPoint y: 170, distance: 51.7
click at [305, 170] on div at bounding box center [520, 179] width 574 height 88
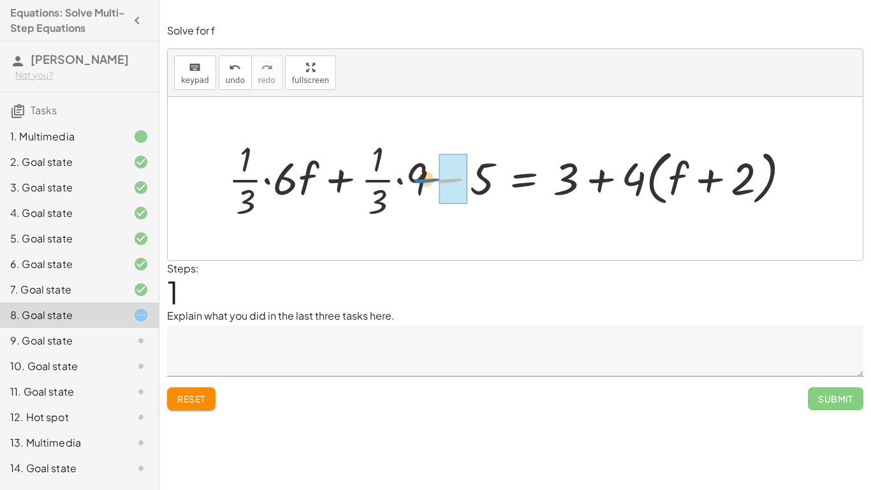
drag, startPoint x: 441, startPoint y: 181, endPoint x: 417, endPoint y: 181, distance: 24.2
click at [417, 181] on div at bounding box center [514, 179] width 585 height 88
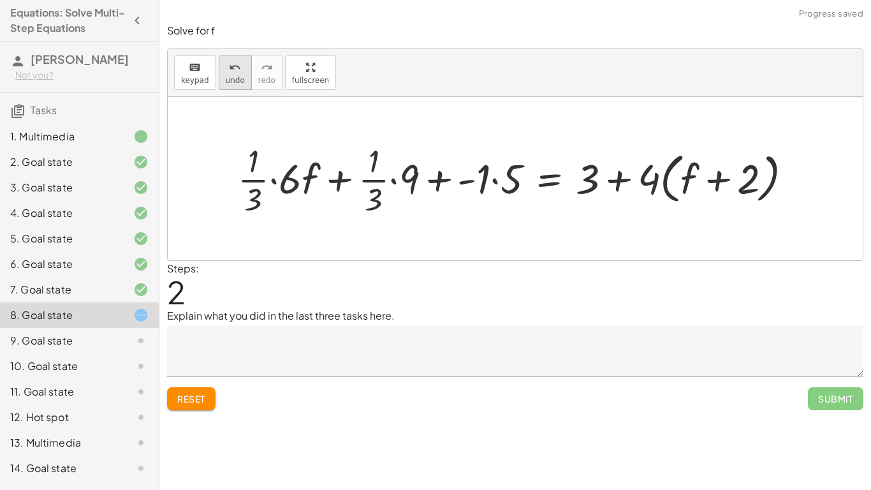
click at [245, 82] on button "undo undo" at bounding box center [235, 72] width 33 height 34
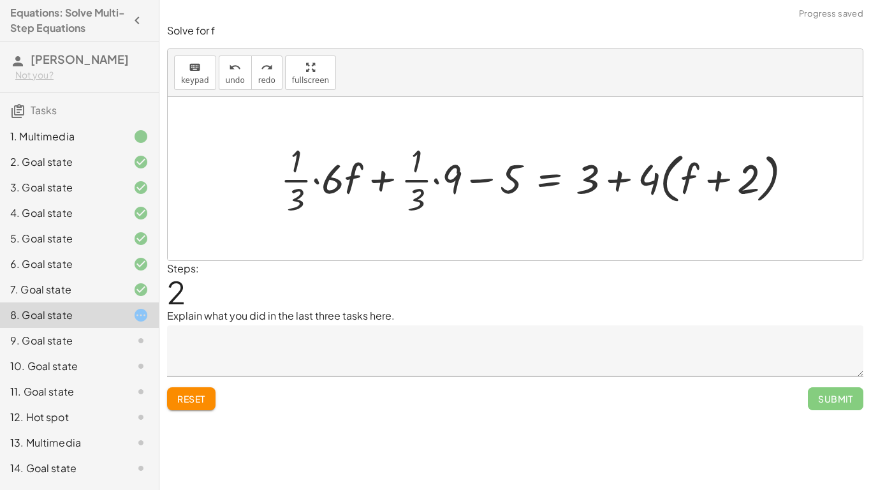
click at [476, 179] on div at bounding box center [541, 178] width 535 height 80
drag, startPoint x: 579, startPoint y: 178, endPoint x: 633, endPoint y: 179, distance: 54.2
click at [633, 179] on div at bounding box center [541, 178] width 535 height 80
click at [615, 182] on div at bounding box center [541, 178] width 535 height 80
drag, startPoint x: 652, startPoint y: 183, endPoint x: 701, endPoint y: 166, distance: 51.2
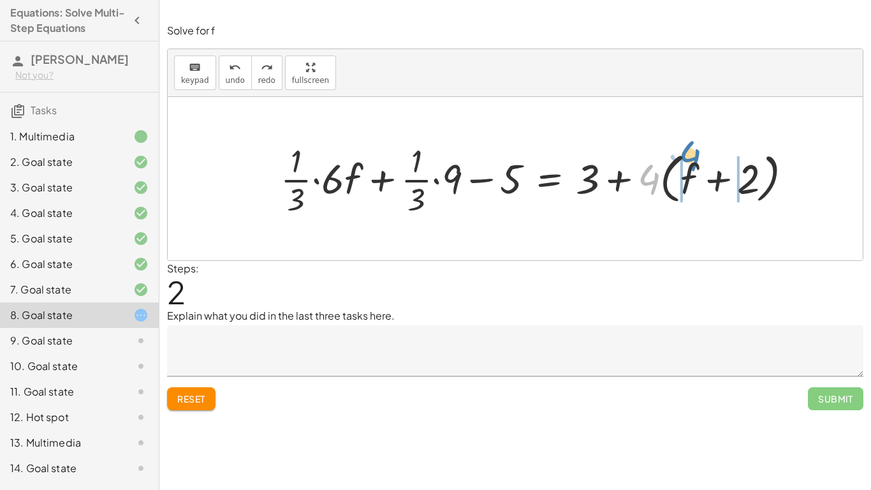
click at [701, 166] on div at bounding box center [541, 178] width 535 height 80
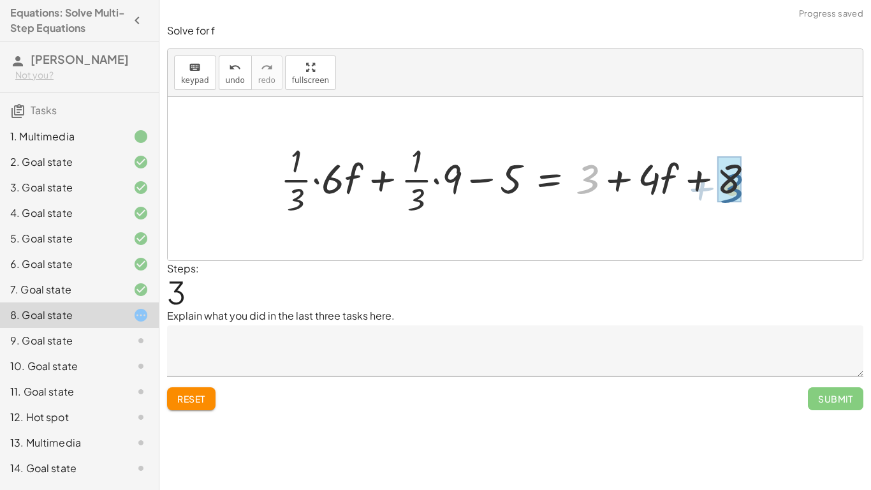
drag, startPoint x: 585, startPoint y: 178, endPoint x: 730, endPoint y: 187, distance: 145.6
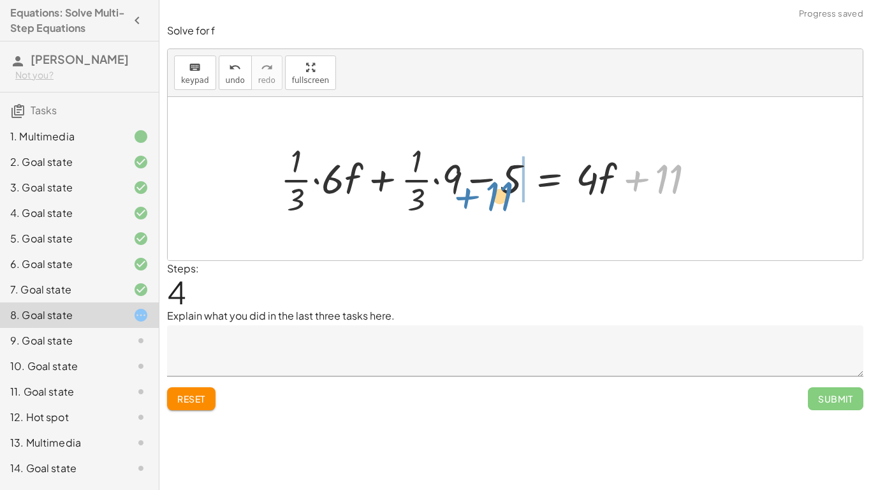
drag, startPoint x: 665, startPoint y: 184, endPoint x: 495, endPoint y: 198, distance: 170.2
click at [495, 198] on div at bounding box center [493, 178] width 438 height 80
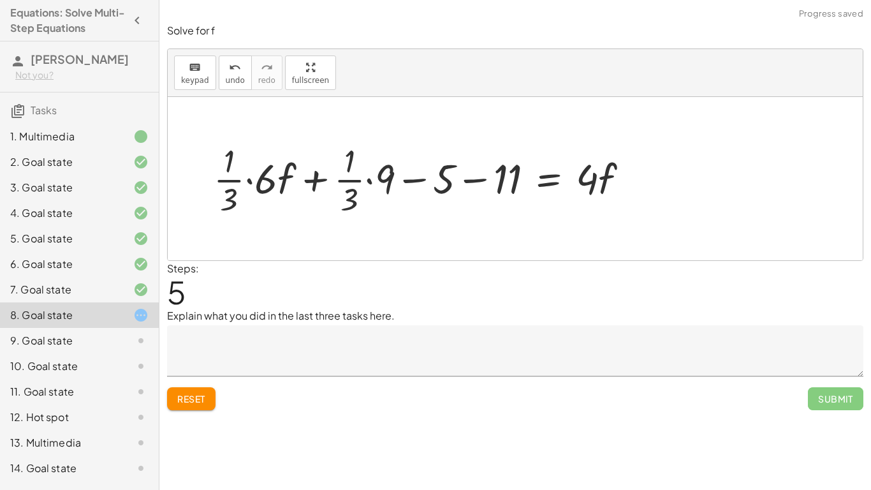
click at [481, 175] on div at bounding box center [426, 178] width 438 height 80
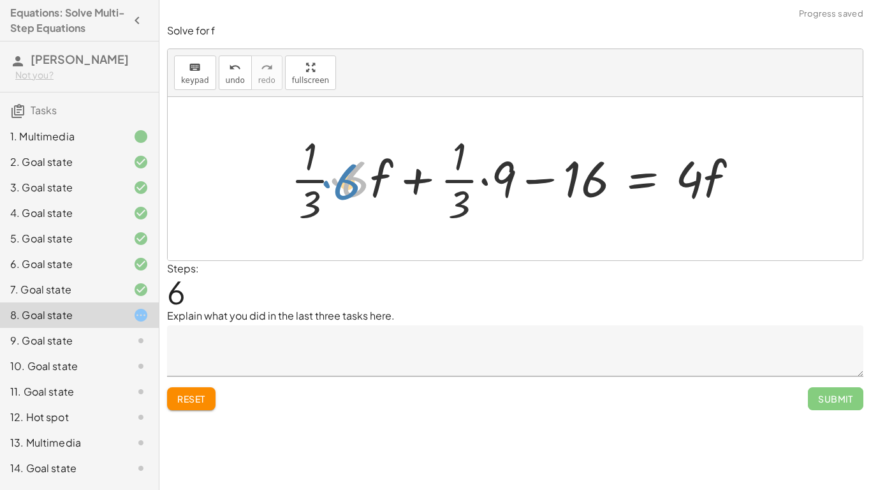
drag, startPoint x: 342, startPoint y: 179, endPoint x: 334, endPoint y: 182, distance: 8.9
click at [334, 182] on div at bounding box center [519, 178] width 471 height 98
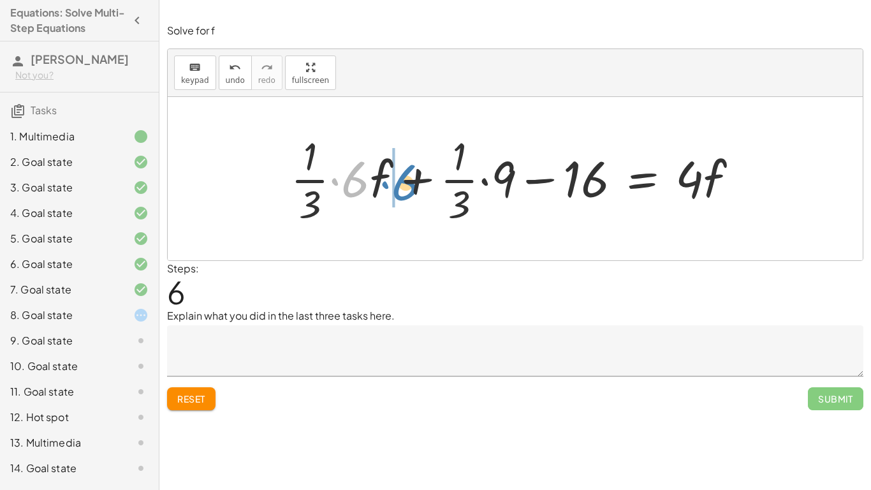
drag, startPoint x: 346, startPoint y: 182, endPoint x: 397, endPoint y: 186, distance: 50.5
click at [397, 186] on div at bounding box center [519, 178] width 471 height 98
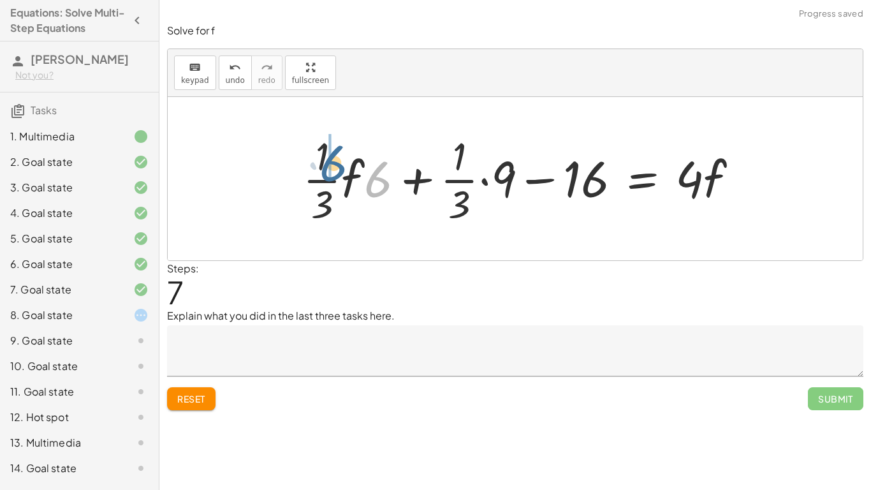
drag, startPoint x: 379, startPoint y: 175, endPoint x: 340, endPoint y: 164, distance: 40.6
click at [340, 164] on div at bounding box center [525, 178] width 458 height 98
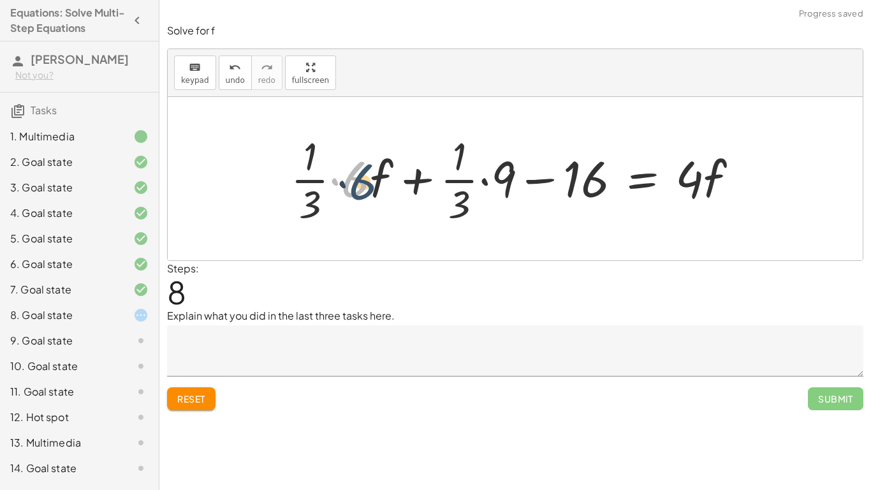
drag, startPoint x: 348, startPoint y: 180, endPoint x: 354, endPoint y: 184, distance: 7.1
click at [354, 184] on div at bounding box center [519, 178] width 471 height 98
click at [334, 182] on div at bounding box center [519, 178] width 471 height 98
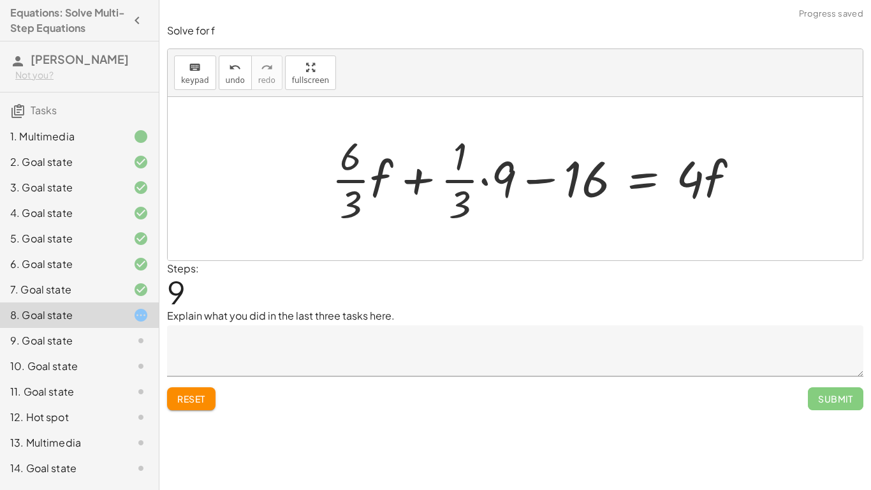
click at [485, 182] on div at bounding box center [540, 178] width 430 height 98
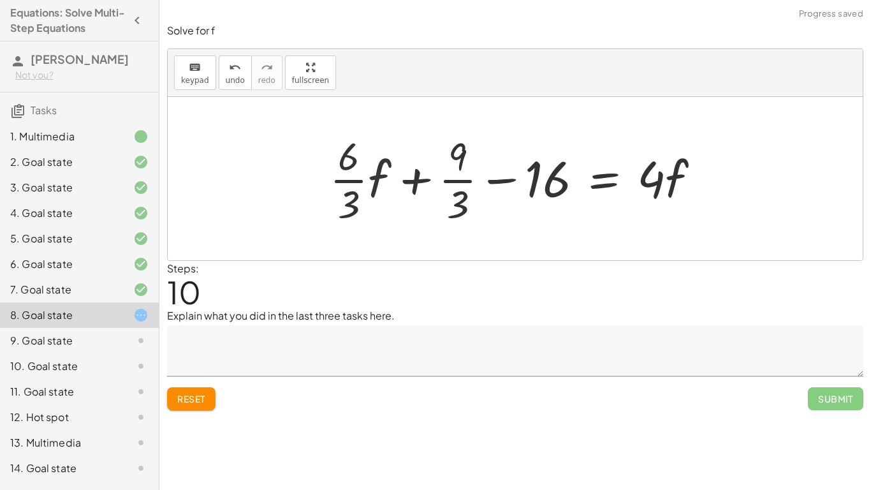
click at [376, 183] on div at bounding box center [519, 178] width 393 height 98
click at [377, 184] on div at bounding box center [523, 178] width 387 height 98
click at [374, 184] on div at bounding box center [523, 178] width 387 height 98
click at [375, 184] on div at bounding box center [523, 178] width 387 height 98
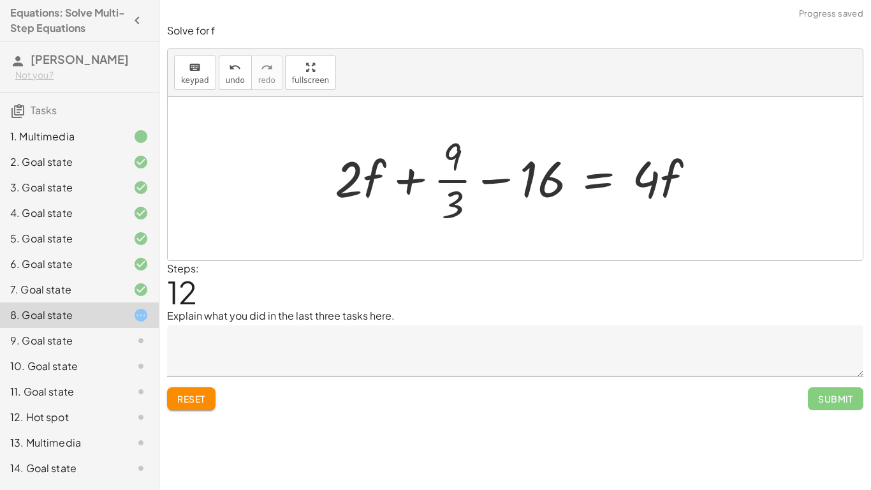
click at [354, 176] on div at bounding box center [519, 178] width 383 height 98
click at [354, 174] on div at bounding box center [519, 178] width 383 height 98
click at [453, 179] on div at bounding box center [519, 178] width 383 height 98
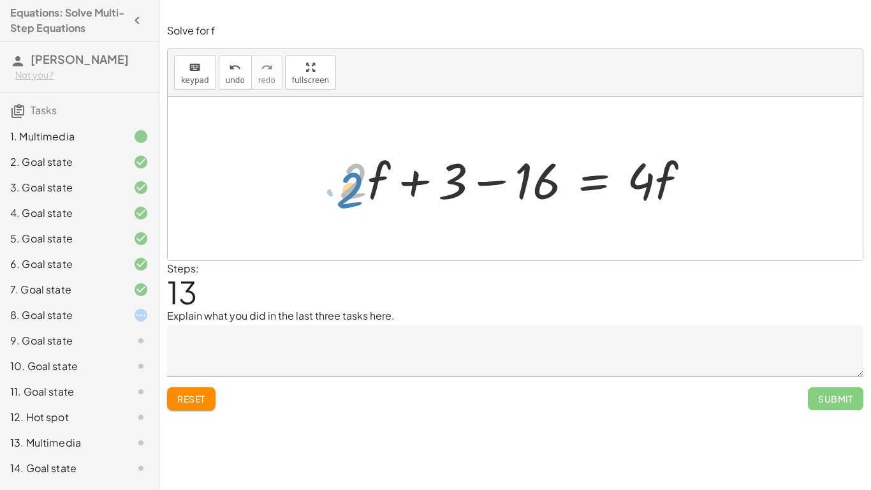
drag, startPoint x: 349, startPoint y: 181, endPoint x: 343, endPoint y: 189, distance: 10.5
click at [343, 189] on div at bounding box center [520, 179] width 374 height 66
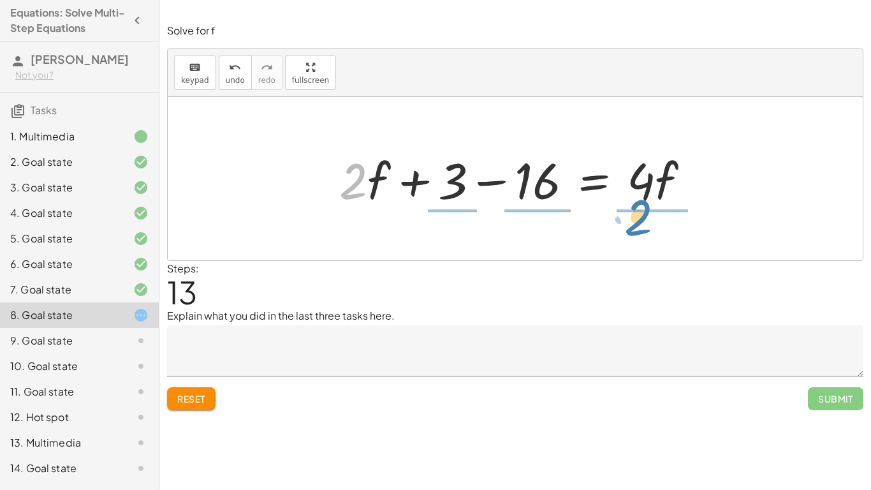
drag, startPoint x: 351, startPoint y: 186, endPoint x: 643, endPoint y: 221, distance: 294.1
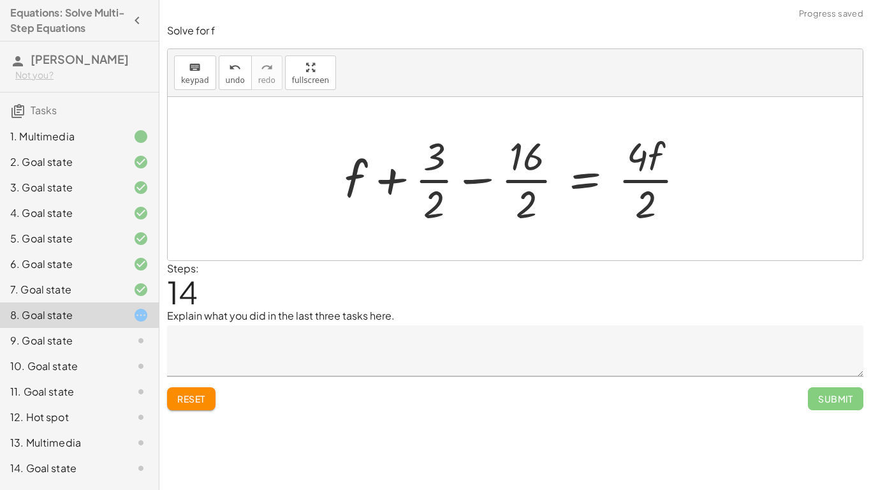
click at [640, 151] on div at bounding box center [520, 178] width 364 height 98
click at [632, 184] on div at bounding box center [520, 178] width 364 height 98
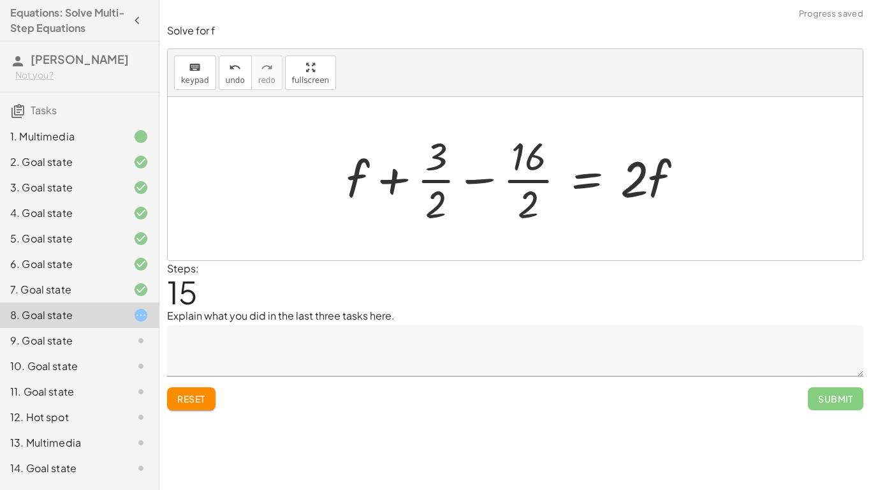
click at [536, 180] on div at bounding box center [520, 178] width 360 height 98
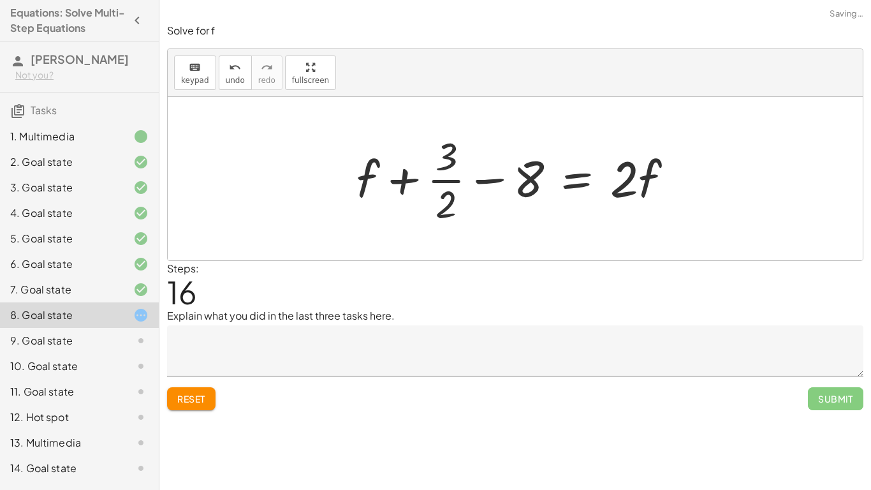
click at [464, 178] on div at bounding box center [520, 178] width 340 height 98
drag, startPoint x: 362, startPoint y: 173, endPoint x: 662, endPoint y: 198, distance: 301.9
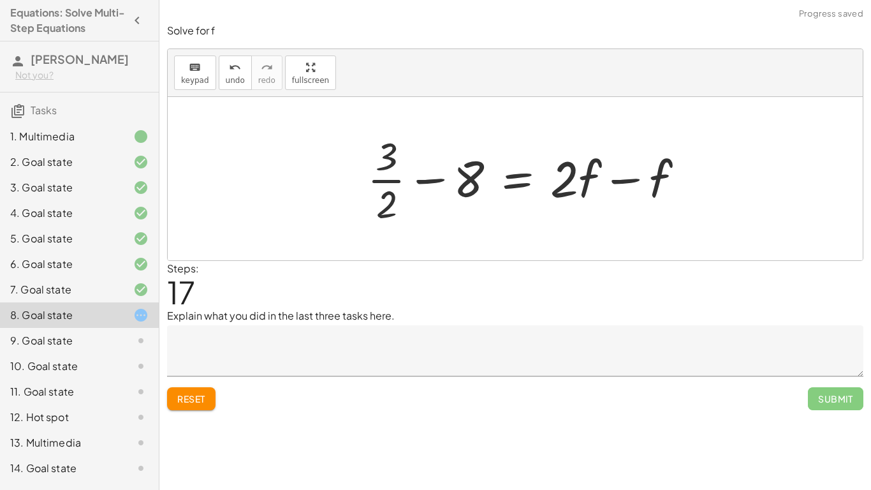
click at [678, 179] on div at bounding box center [531, 178] width 340 height 98
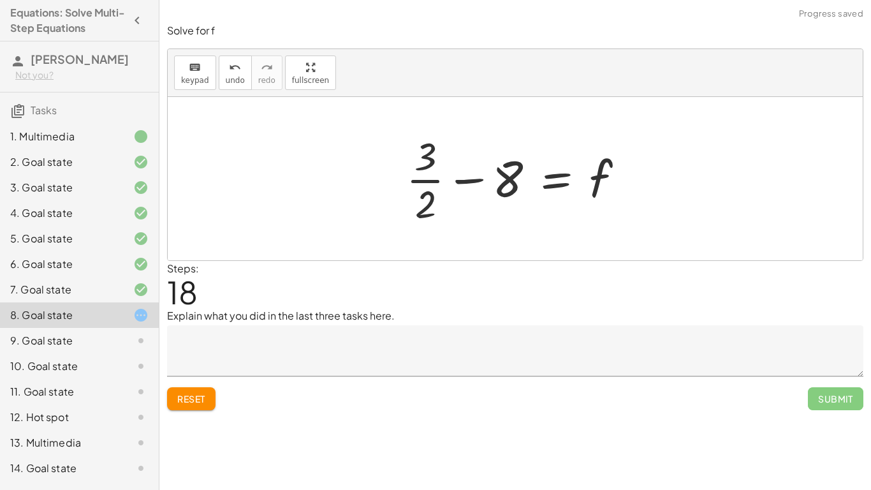
click at [421, 156] on div at bounding box center [520, 178] width 241 height 98
click at [509, 182] on div at bounding box center [520, 178] width 241 height 98
click at [454, 177] on div at bounding box center [520, 178] width 241 height 98
drag, startPoint x: 418, startPoint y: 208, endPoint x: 530, endPoint y: 200, distance: 112.6
click at [530, 200] on div at bounding box center [520, 178] width 241 height 98
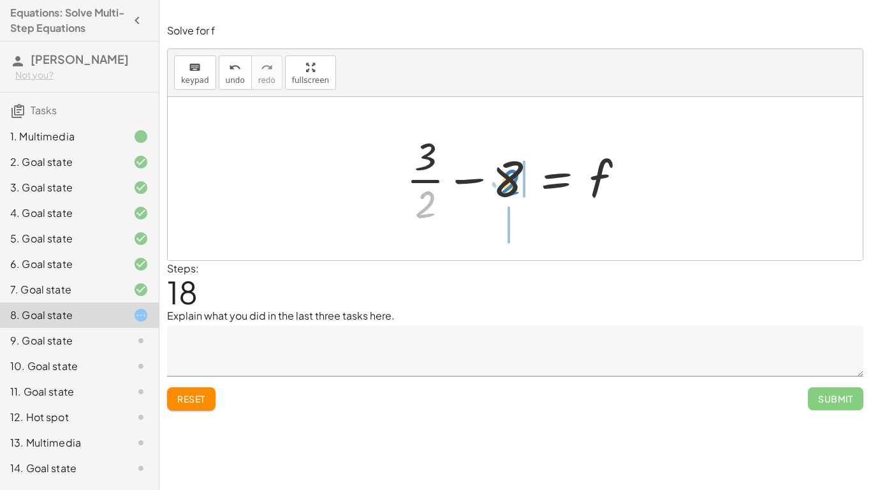
drag, startPoint x: 422, startPoint y: 207, endPoint x: 507, endPoint y: 184, distance: 88.0
click at [507, 184] on div at bounding box center [520, 178] width 241 height 98
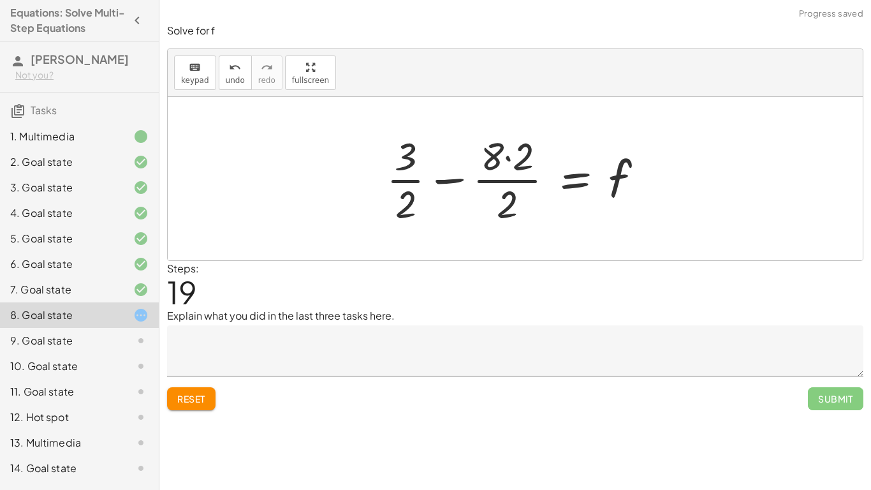
click at [488, 175] on div at bounding box center [520, 178] width 280 height 98
click at [487, 182] on div at bounding box center [520, 178] width 280 height 98
click at [508, 160] on div at bounding box center [520, 178] width 280 height 98
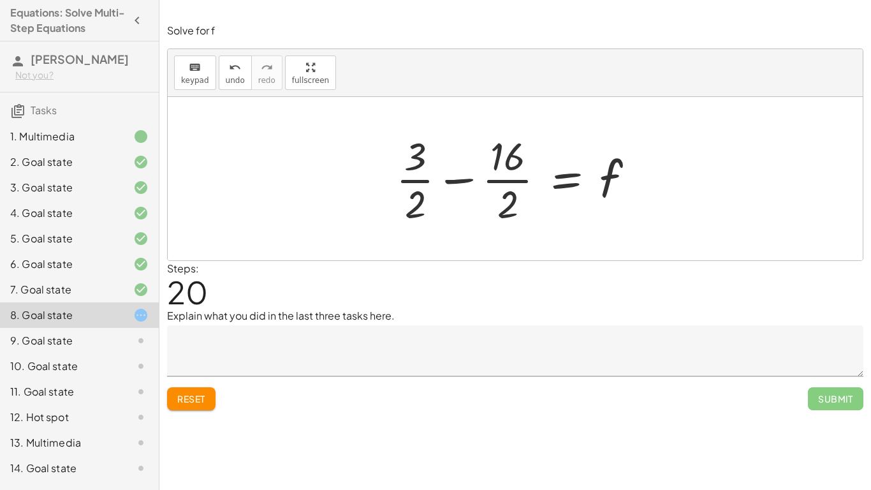
click at [196, 397] on span "Reset" at bounding box center [191, 398] width 28 height 11
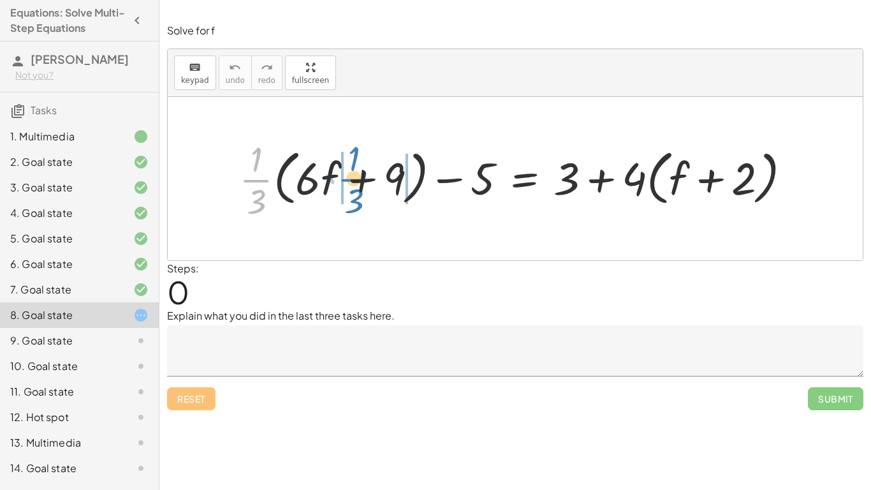
drag, startPoint x: 255, startPoint y: 184, endPoint x: 332, endPoint y: 177, distance: 77.5
click at [332, 177] on div at bounding box center [520, 179] width 575 height 88
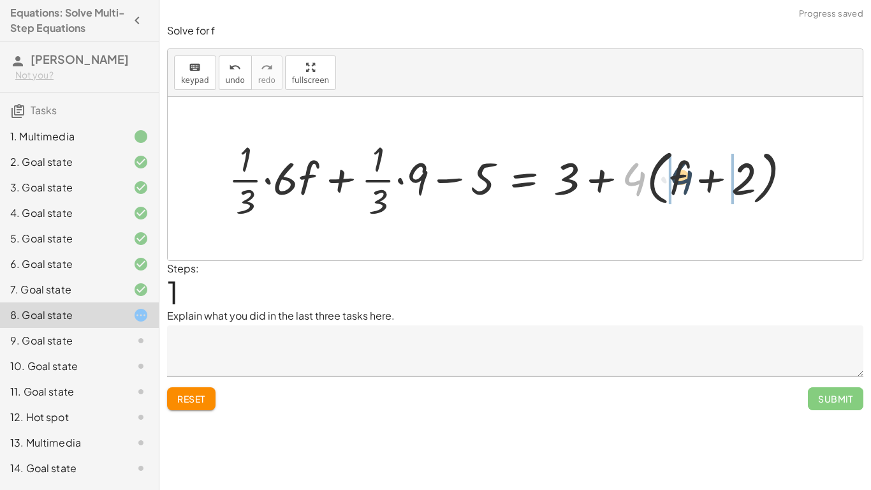
drag, startPoint x: 628, startPoint y: 171, endPoint x: 680, endPoint y: 170, distance: 51.6
click at [680, 170] on div at bounding box center [515, 179] width 586 height 88
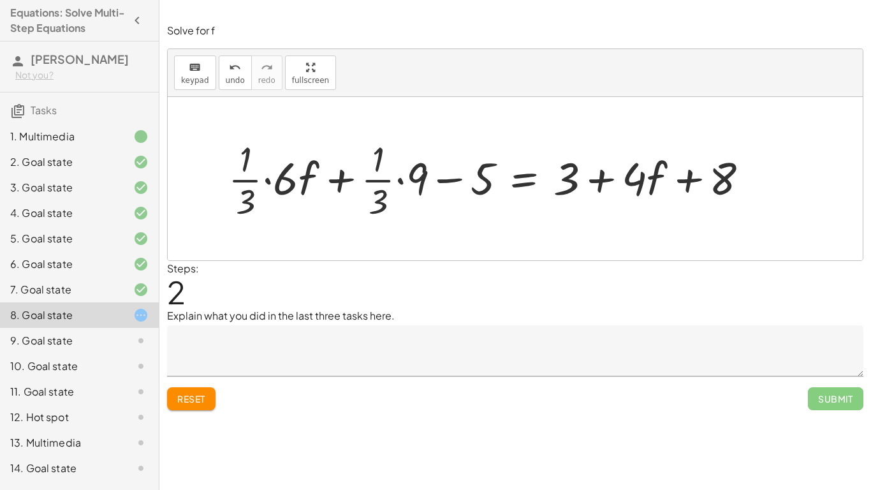
click at [400, 175] on div at bounding box center [493, 179] width 543 height 88
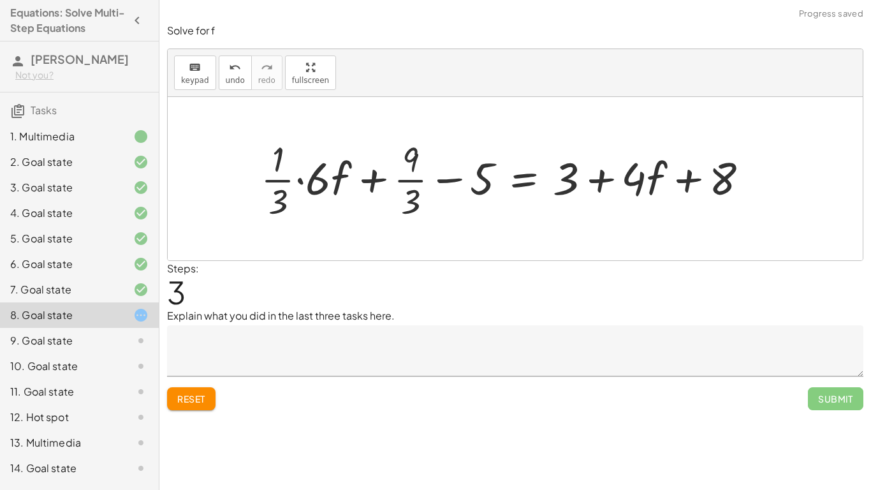
click at [300, 182] on div at bounding box center [509, 179] width 511 height 88
click at [333, 186] on div at bounding box center [528, 179] width 474 height 88
click at [330, 177] on div at bounding box center [530, 179] width 469 height 88
click at [404, 181] on div at bounding box center [532, 179] width 465 height 88
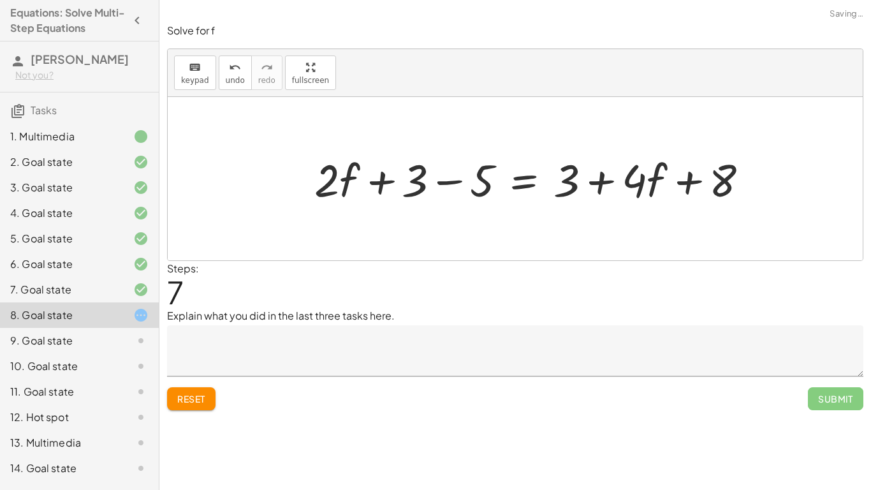
click at [456, 183] on div at bounding box center [536, 178] width 457 height 59
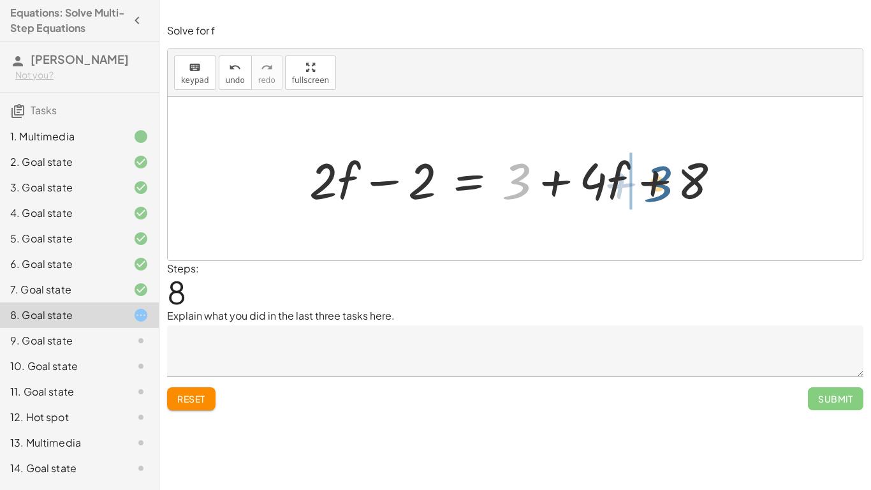
drag, startPoint x: 511, startPoint y: 184, endPoint x: 648, endPoint y: 187, distance: 137.7
click at [648, 187] on div at bounding box center [520, 179] width 434 height 66
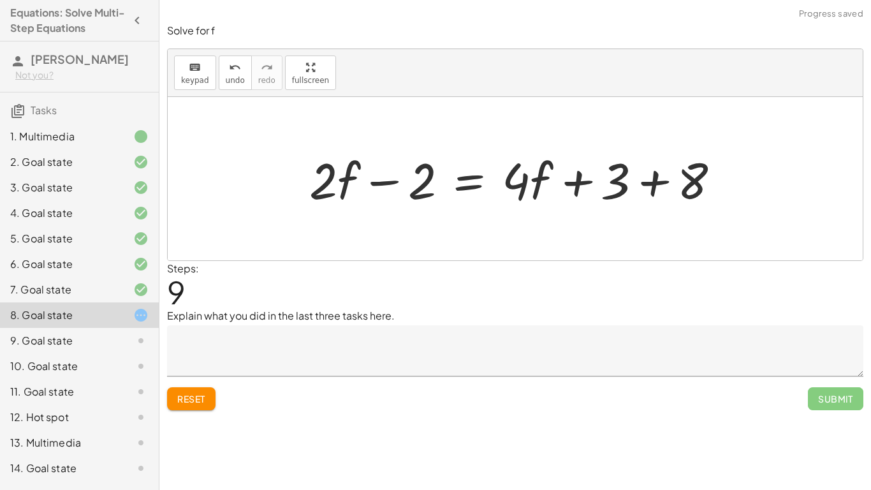
click at [654, 186] on div at bounding box center [520, 179] width 434 height 66
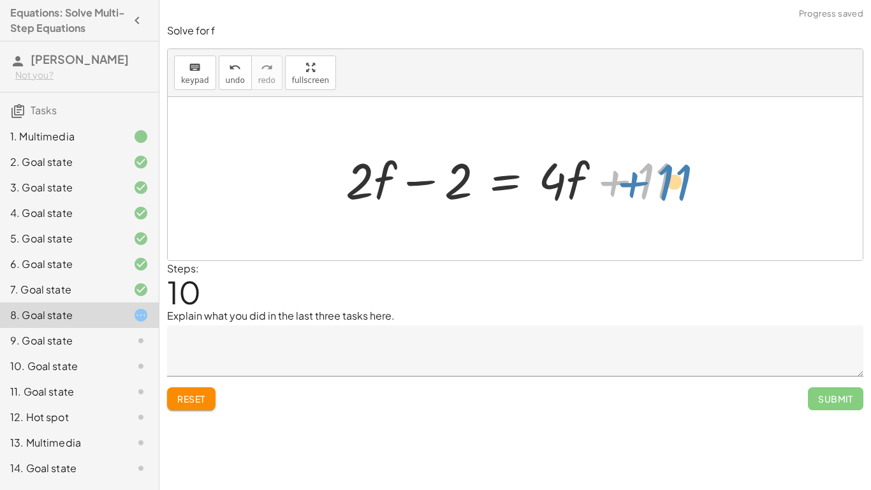
drag, startPoint x: 612, startPoint y: 181, endPoint x: 638, endPoint y: 182, distance: 26.2
click at [638, 182] on div at bounding box center [520, 179] width 362 height 66
drag, startPoint x: 573, startPoint y: 188, endPoint x: 591, endPoint y: 196, distance: 19.7
click at [591, 196] on div at bounding box center [520, 179] width 362 height 66
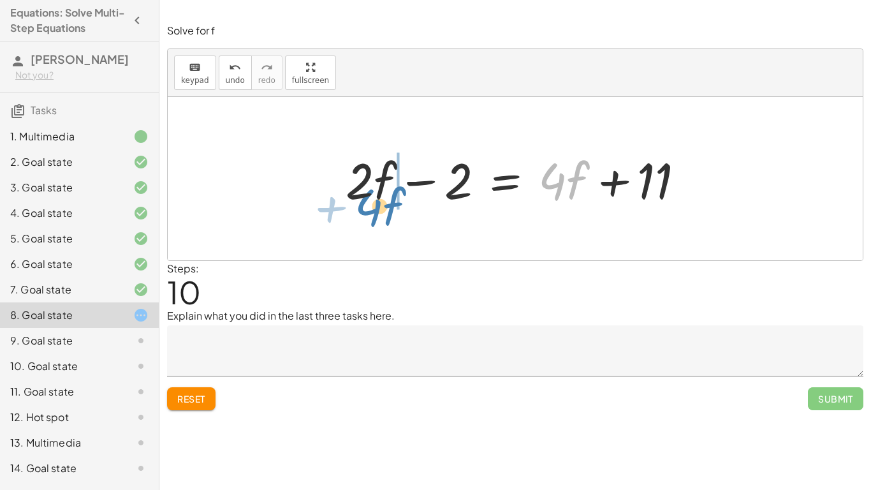
drag, startPoint x: 557, startPoint y: 182, endPoint x: 374, endPoint y: 207, distance: 184.8
click at [374, 207] on div at bounding box center [515, 179] width 353 height 66
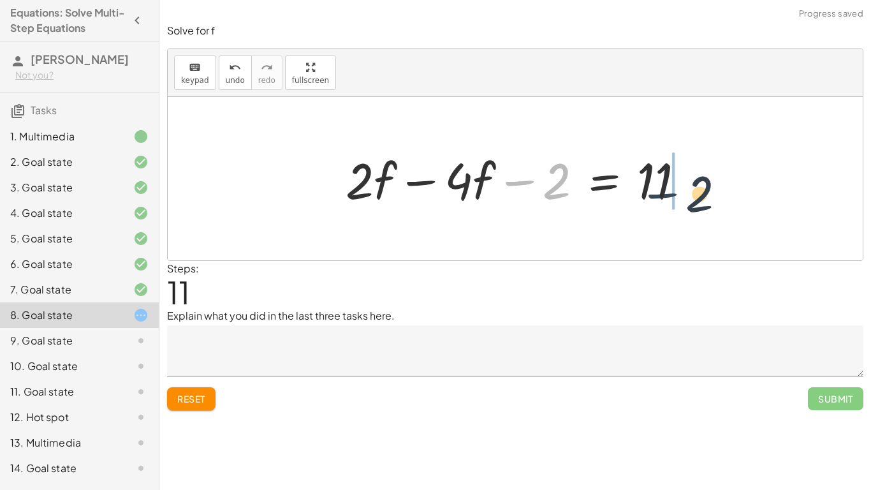
drag, startPoint x: 509, startPoint y: 182, endPoint x: 676, endPoint y: 189, distance: 166.6
click at [676, 189] on div at bounding box center [520, 179] width 362 height 66
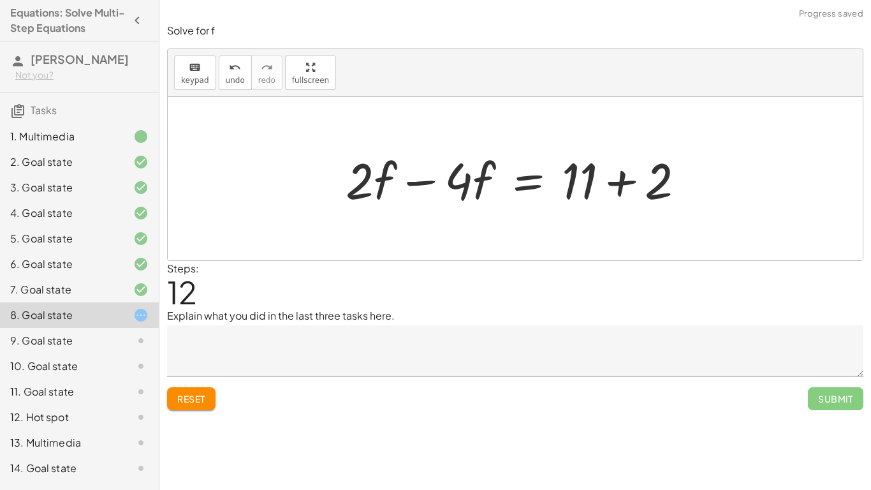
click at [691, 175] on div at bounding box center [520, 179] width 362 height 66
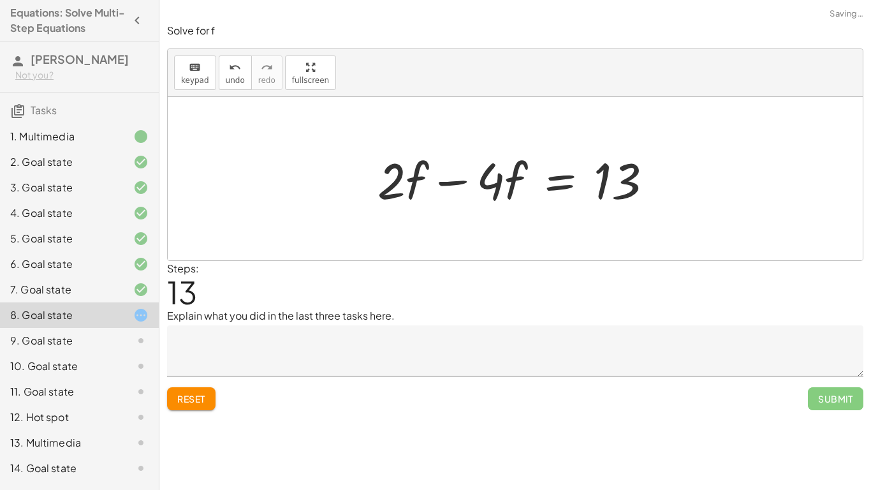
click at [453, 180] on div at bounding box center [520, 179] width 298 height 66
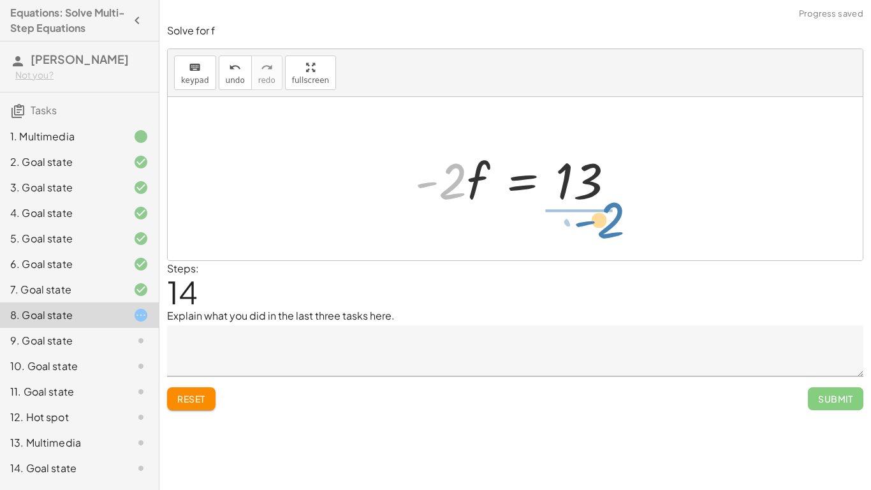
drag, startPoint x: 449, startPoint y: 194, endPoint x: 611, endPoint y: 234, distance: 166.9
click at [611, 234] on div "+ · · 1 · 3 · ( + · 6 · f + 9 ) − 5 = + 3 + · 4 · ( + f + 2 ) + · · 1 · 3 · 6 ·…" at bounding box center [515, 178] width 695 height 163
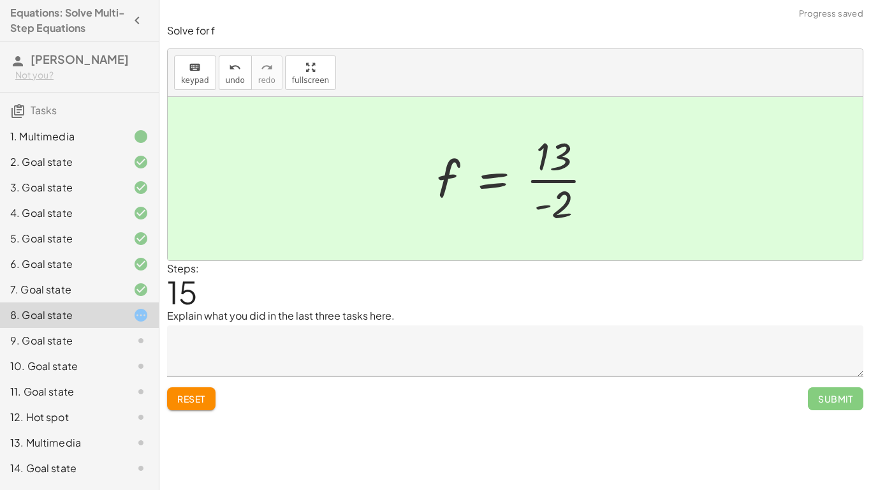
click at [554, 354] on textarea at bounding box center [515, 350] width 696 height 51
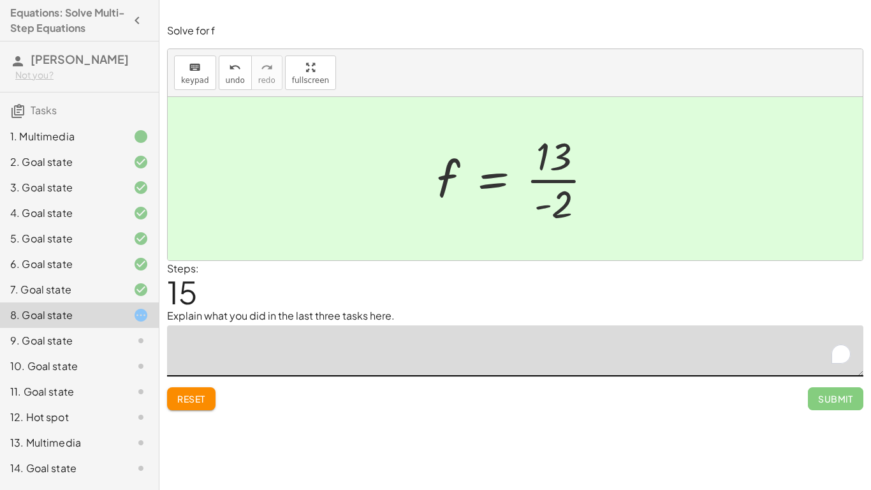
click at [126, 278] on div "7. Goal state" at bounding box center [79, 290] width 159 height 26
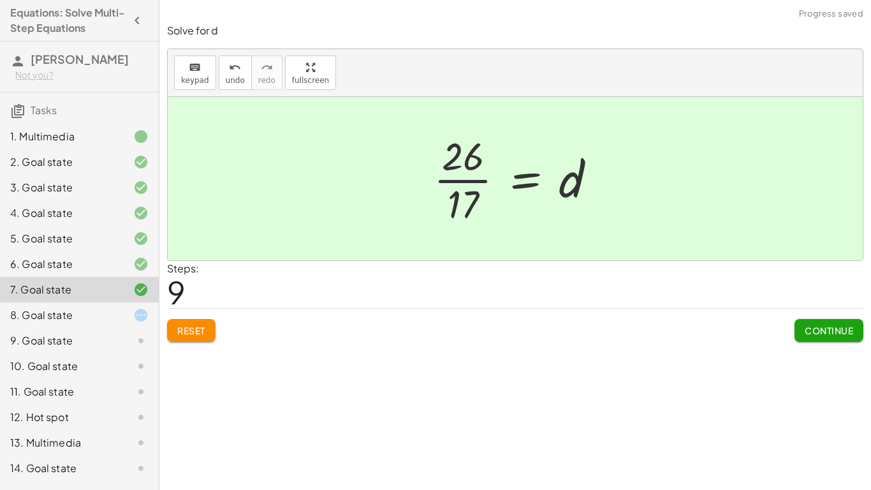
click at [99, 253] on div "6. Goal state" at bounding box center [79, 264] width 159 height 26
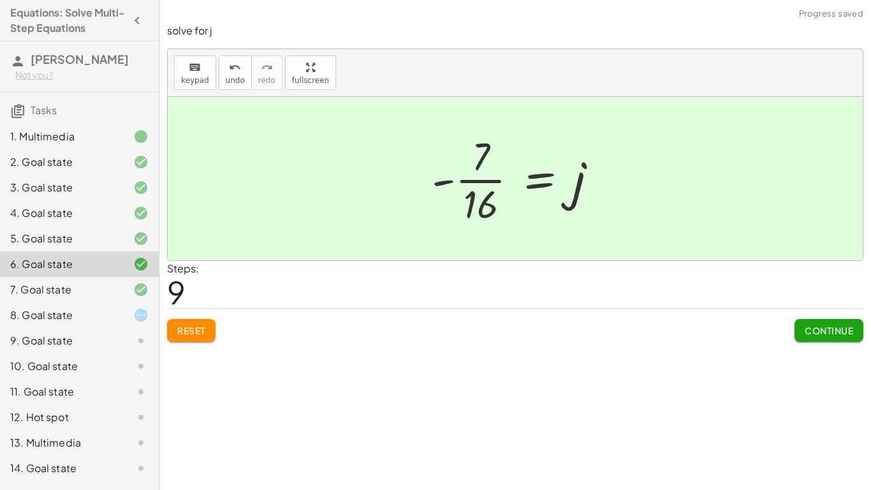
click at [78, 244] on div "5. Goal state" at bounding box center [61, 238] width 103 height 15
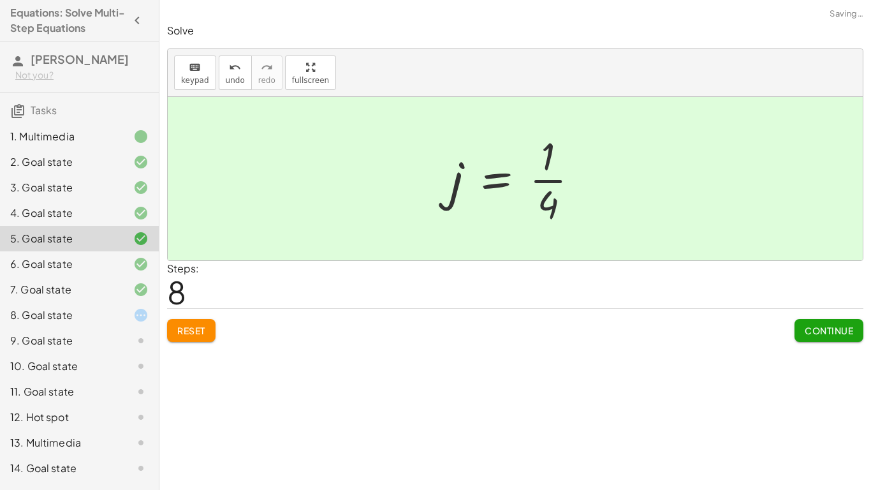
click at [86, 322] on div "8. Goal state" at bounding box center [61, 314] width 103 height 15
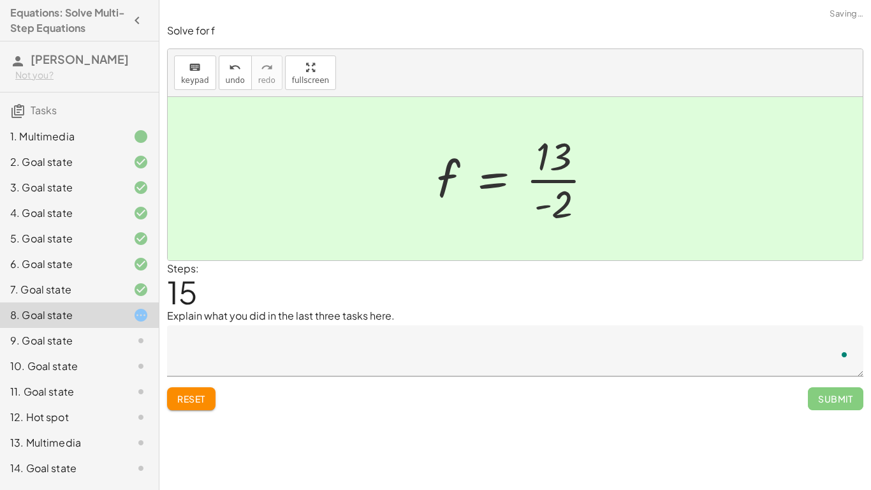
click at [206, 362] on textarea "To enrich screen reader interactions, please activate Accessibility in Grammarl…" at bounding box center [515, 350] width 696 height 51
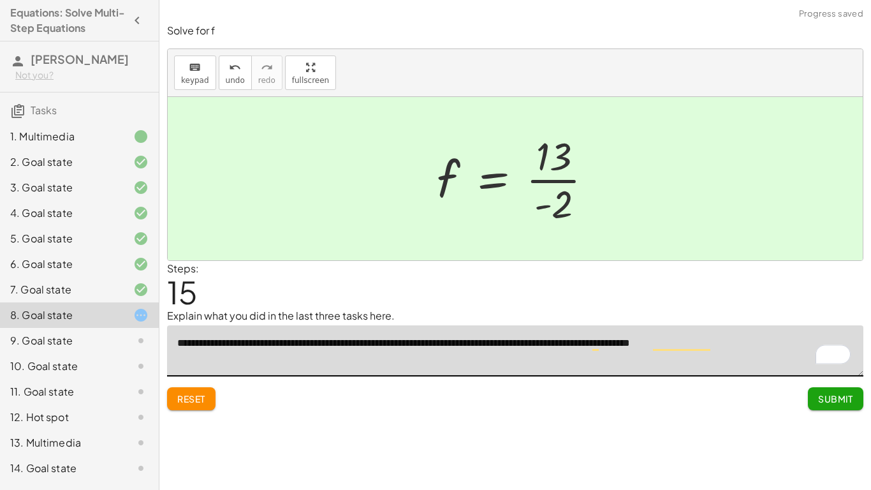
click at [719, 341] on textarea "**********" at bounding box center [515, 350] width 696 height 51
click at [734, 347] on textarea "**********" at bounding box center [515, 350] width 696 height 51
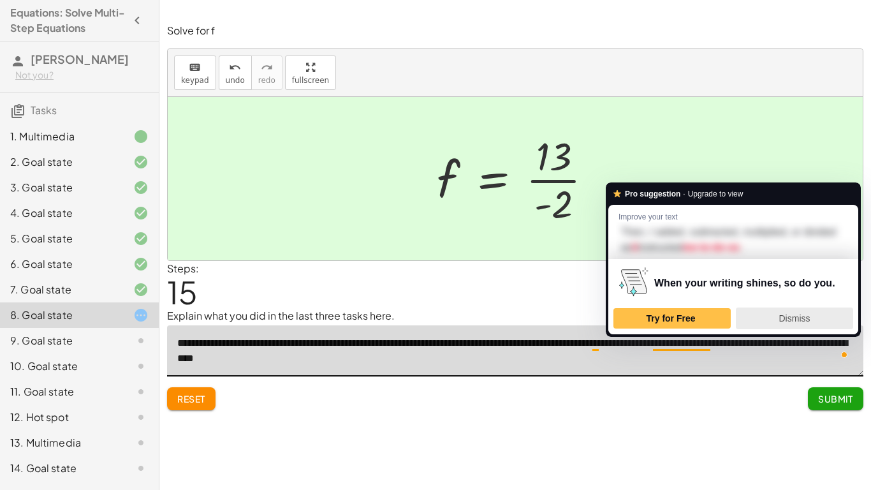
click at [774, 311] on div "Dismiss" at bounding box center [795, 318] width 106 height 20
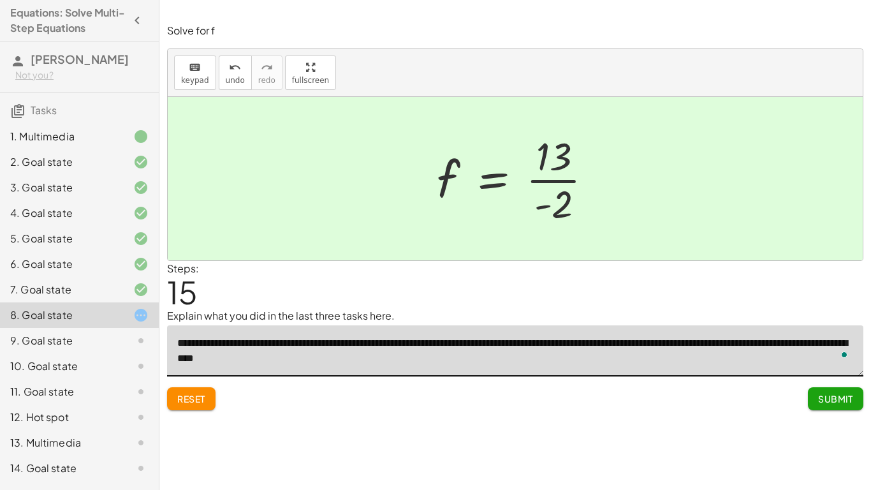
type textarea "**********"
click at [829, 400] on span "Submit" at bounding box center [835, 398] width 35 height 11
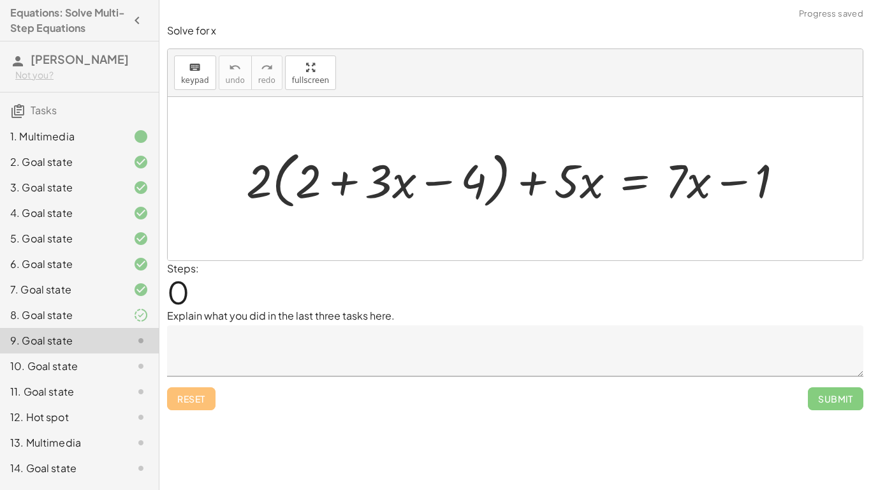
click at [122, 318] on div at bounding box center [131, 314] width 36 height 15
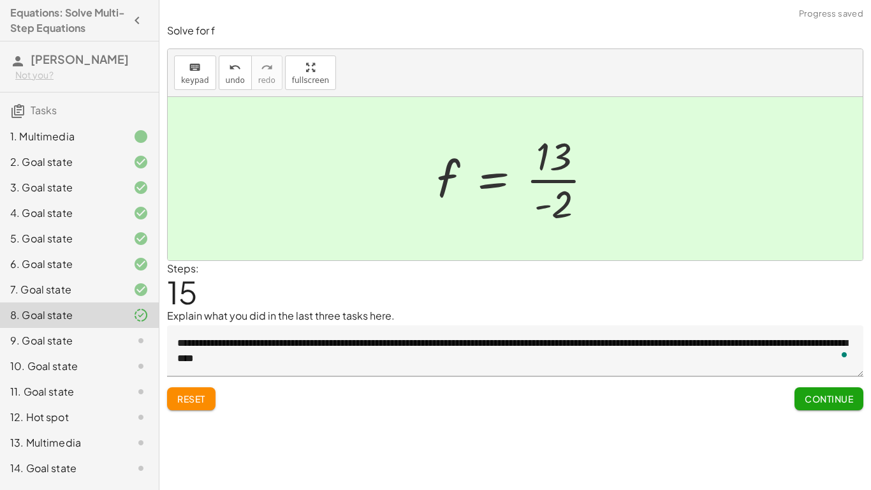
click at [117, 336] on div at bounding box center [131, 340] width 36 height 15
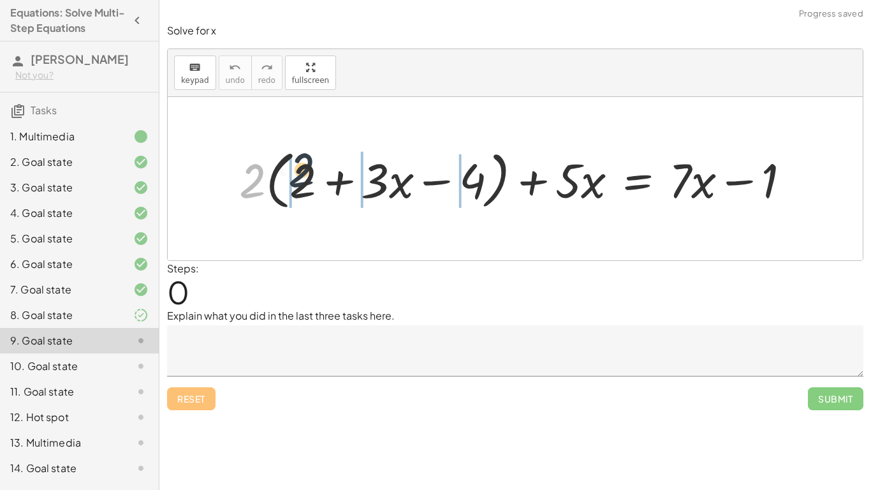
drag, startPoint x: 258, startPoint y: 193, endPoint x: 307, endPoint y: 186, distance: 49.5
click at [307, 186] on div at bounding box center [520, 178] width 574 height 70
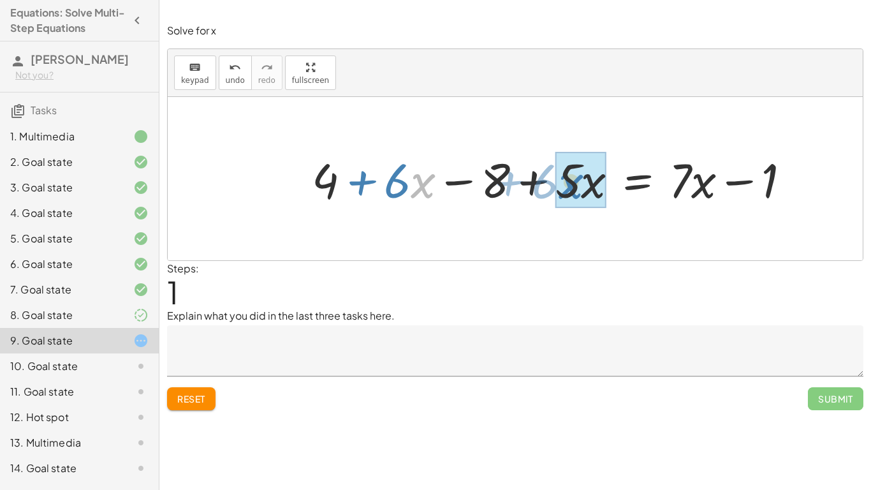
drag, startPoint x: 413, startPoint y: 177, endPoint x: 561, endPoint y: 178, distance: 148.6
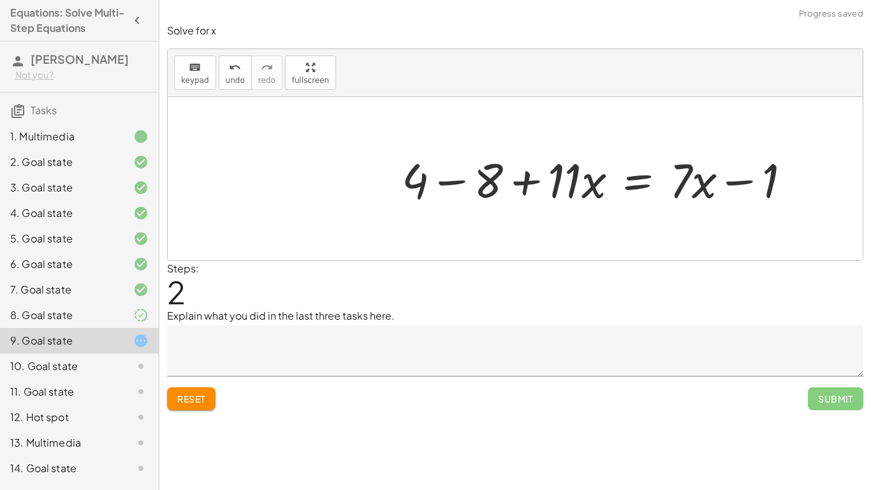
click at [504, 187] on div at bounding box center [601, 178] width 412 height 62
click at [455, 184] on div at bounding box center [601, 178] width 412 height 62
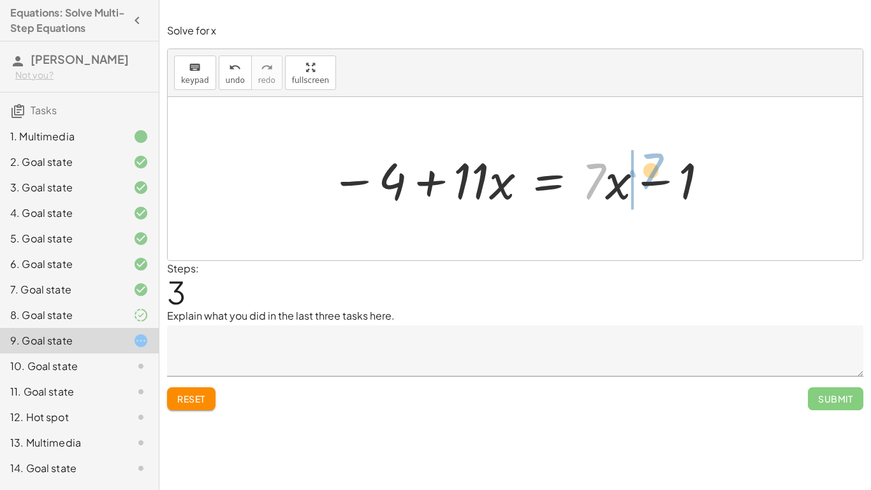
drag, startPoint x: 602, startPoint y: 181, endPoint x: 629, endPoint y: 179, distance: 26.8
click at [629, 179] on div at bounding box center [520, 179] width 393 height 66
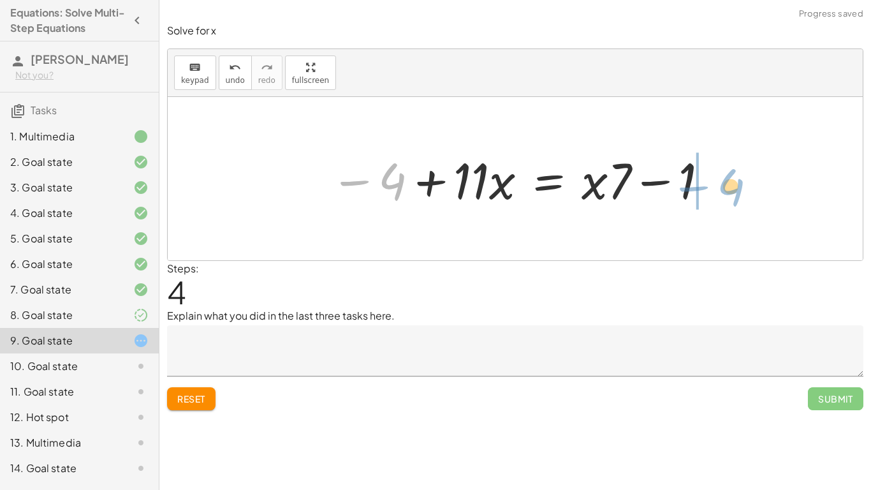
drag, startPoint x: 398, startPoint y: 185, endPoint x: 738, endPoint y: 190, distance: 339.9
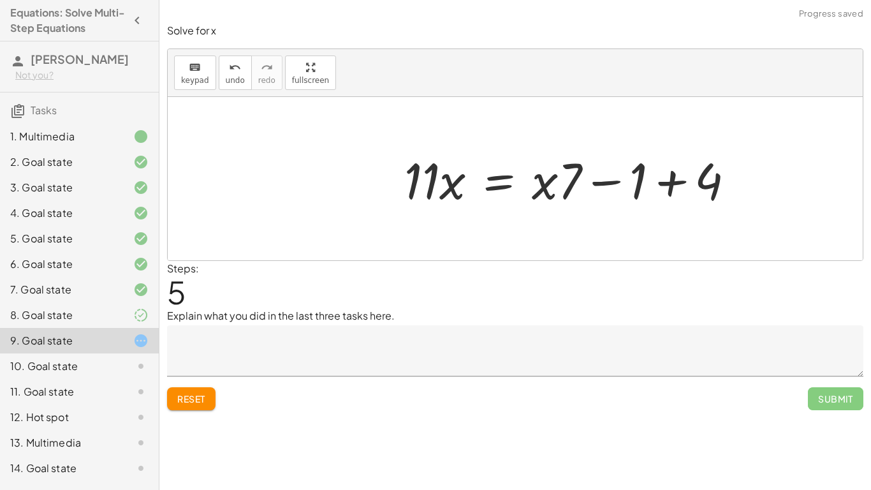
click at [716, 181] on div at bounding box center [515, 178] width 695 height 163
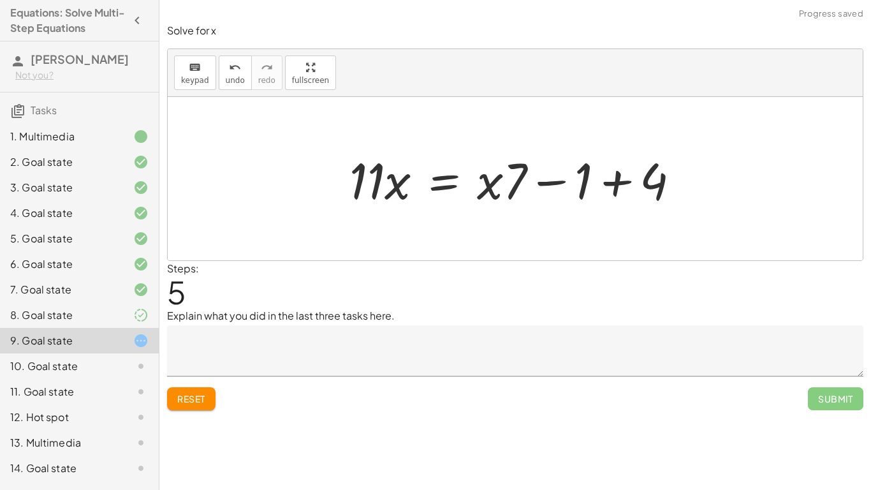
click at [624, 184] on div at bounding box center [519, 179] width 353 height 66
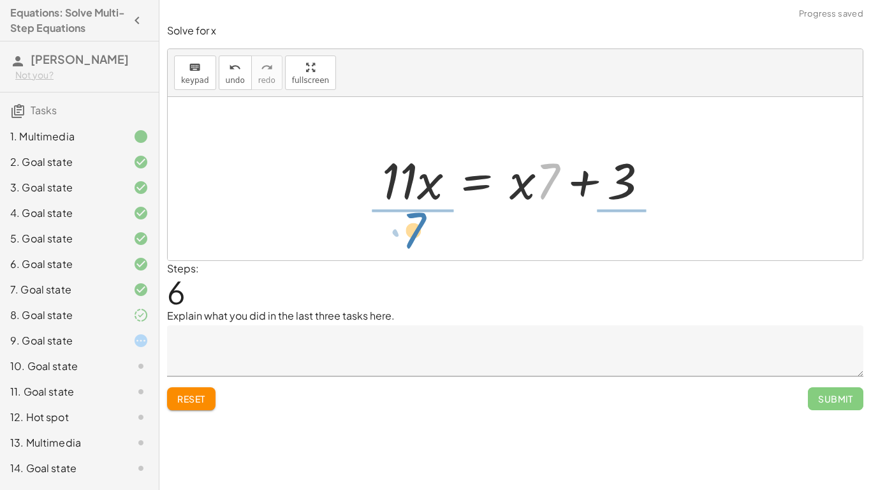
drag, startPoint x: 541, startPoint y: 193, endPoint x: 404, endPoint y: 243, distance: 145.4
click at [404, 243] on div "+ · 2 · ( + 2 + · 3 · x − 4 ) + · 5 · x = + · 7 · x − 1 + · 2 · 2 + · 2 · 3 · x…" at bounding box center [515, 178] width 695 height 163
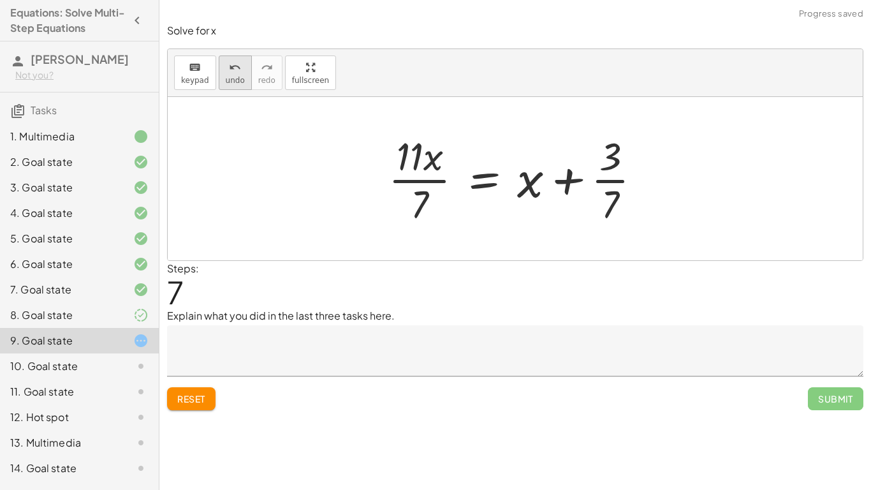
click at [237, 80] on span "undo" at bounding box center [235, 80] width 19 height 9
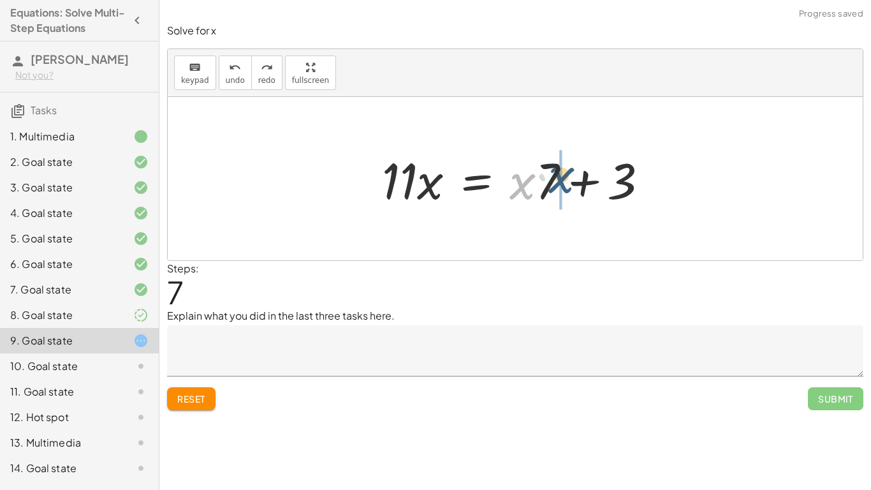
drag, startPoint x: 520, startPoint y: 190, endPoint x: 560, endPoint y: 184, distance: 40.6
drag, startPoint x: 521, startPoint y: 193, endPoint x: 407, endPoint y: 247, distance: 125.8
click at [407, 247] on div "+ · 2 · ( + 2 + · 3 · x − 4 ) + · 5 · x = + · 7 · x − 1 + · 2 · 2 + · 2 · 3 · x…" at bounding box center [515, 178] width 695 height 163
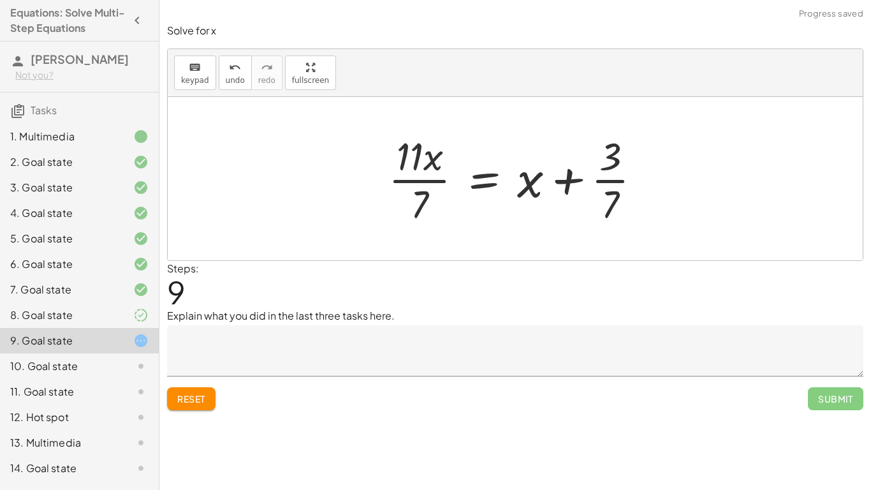
click at [400, 178] on div at bounding box center [520, 178] width 276 height 98
click at [230, 78] on span "undo" at bounding box center [235, 80] width 19 height 9
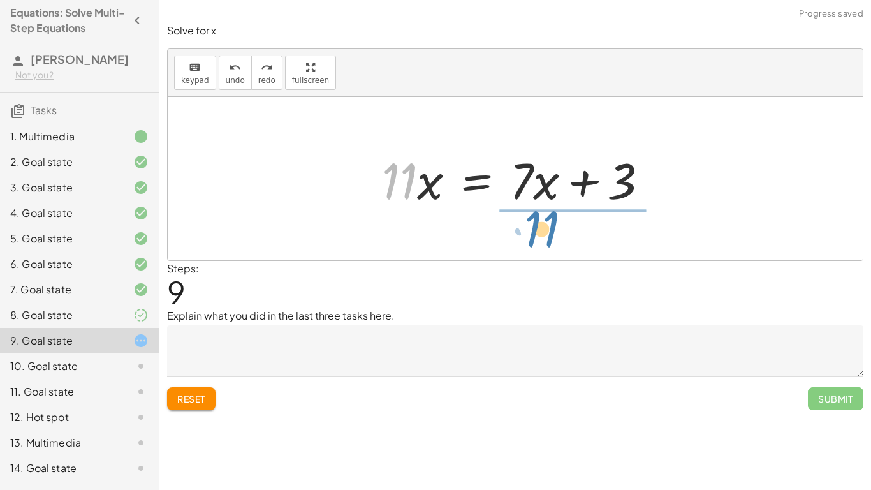
drag, startPoint x: 385, startPoint y: 181, endPoint x: 520, endPoint y: 234, distance: 145.2
click at [520, 234] on div "+ · 2 · ( + 2 + · 3 · x − 4 ) + · 5 · x = + · 7 · x − 1 + · 2 · 2 + · 2 · 3 · x…" at bounding box center [515, 178] width 695 height 163
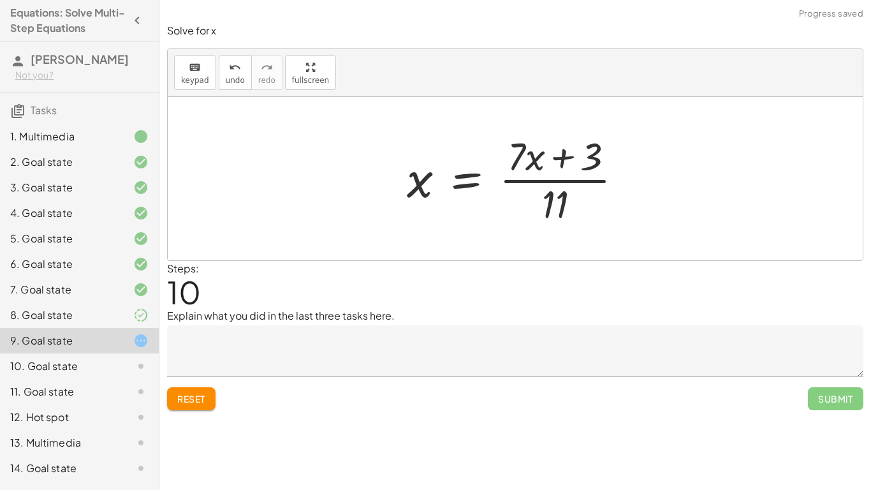
click at [535, 168] on div at bounding box center [519, 178] width 239 height 98
click at [527, 175] on div at bounding box center [519, 178] width 239 height 98
click at [530, 177] on div at bounding box center [519, 178] width 239 height 98
click at [531, 180] on div at bounding box center [519, 178] width 239 height 98
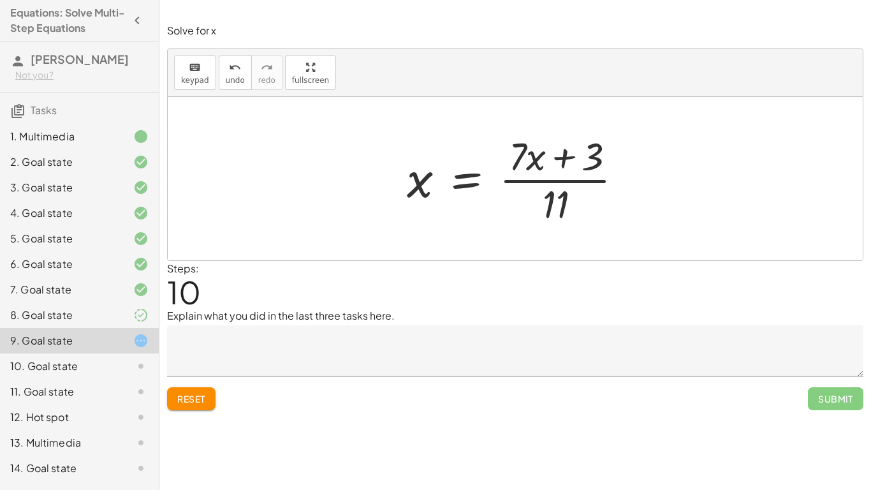
click at [529, 178] on div at bounding box center [519, 178] width 239 height 98
drag, startPoint x: 513, startPoint y: 165, endPoint x: 468, endPoint y: 207, distance: 61.4
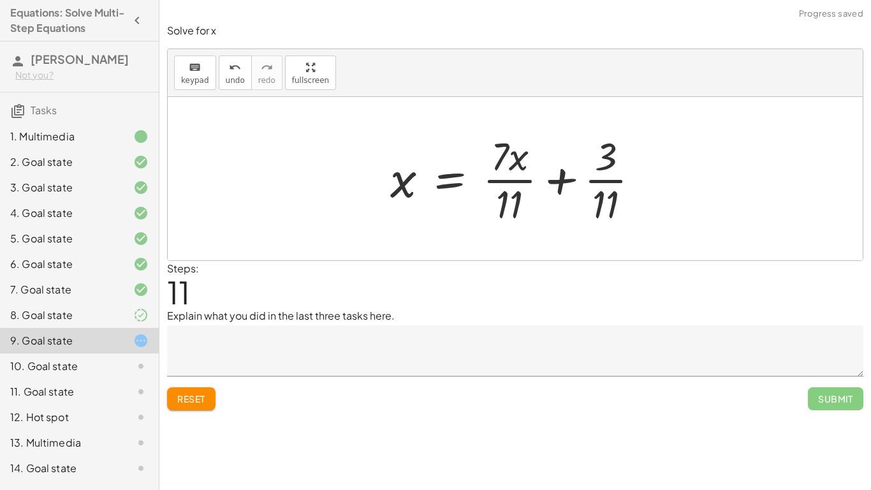
click at [502, 187] on div at bounding box center [520, 178] width 272 height 98
drag, startPoint x: 508, startPoint y: 198, endPoint x: 599, endPoint y: 209, distance: 91.8
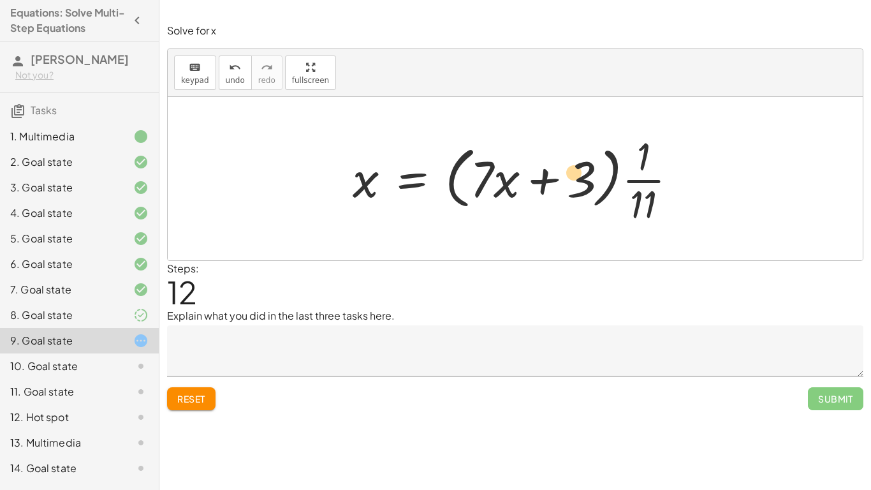
drag, startPoint x: 481, startPoint y: 178, endPoint x: 446, endPoint y: 168, distance: 36.5
click at [572, 172] on div at bounding box center [519, 178] width 347 height 98
drag, startPoint x: 488, startPoint y: 184, endPoint x: 590, endPoint y: 200, distance: 103.9
click at [590, 200] on div at bounding box center [519, 178] width 347 height 98
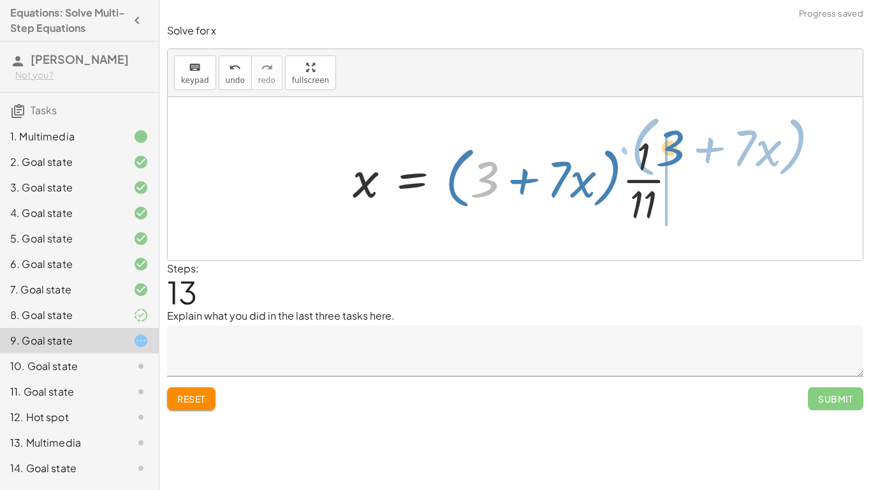
drag, startPoint x: 479, startPoint y: 185, endPoint x: 662, endPoint y: 155, distance: 186.1
click at [662, 155] on div at bounding box center [519, 178] width 347 height 98
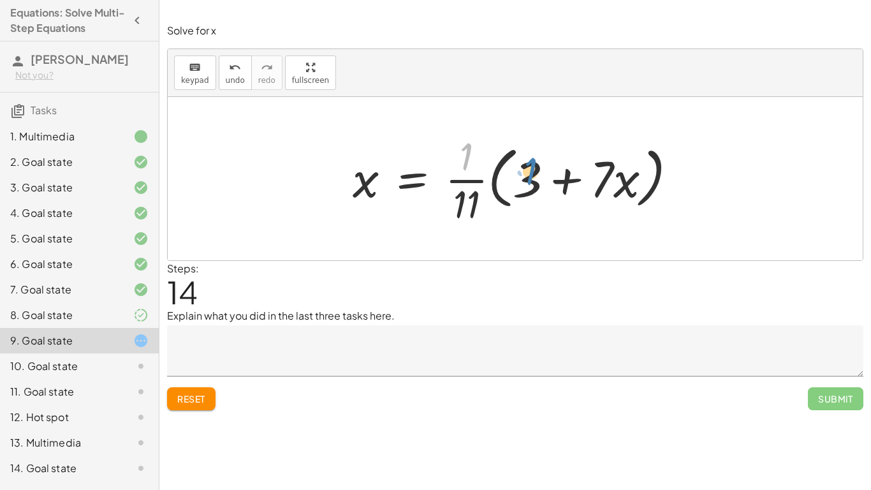
drag, startPoint x: 456, startPoint y: 154, endPoint x: 518, endPoint y: 169, distance: 64.2
click at [518, 169] on div at bounding box center [519, 178] width 347 height 98
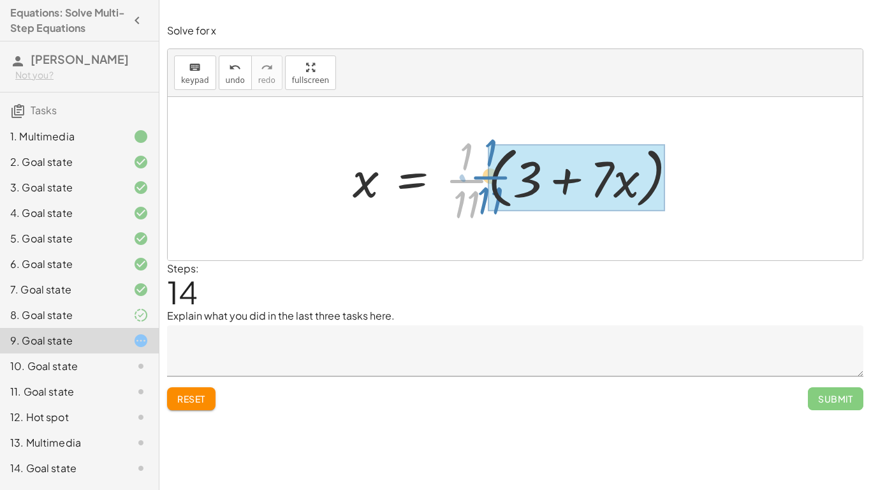
drag, startPoint x: 464, startPoint y: 179, endPoint x: 490, endPoint y: 175, distance: 26.4
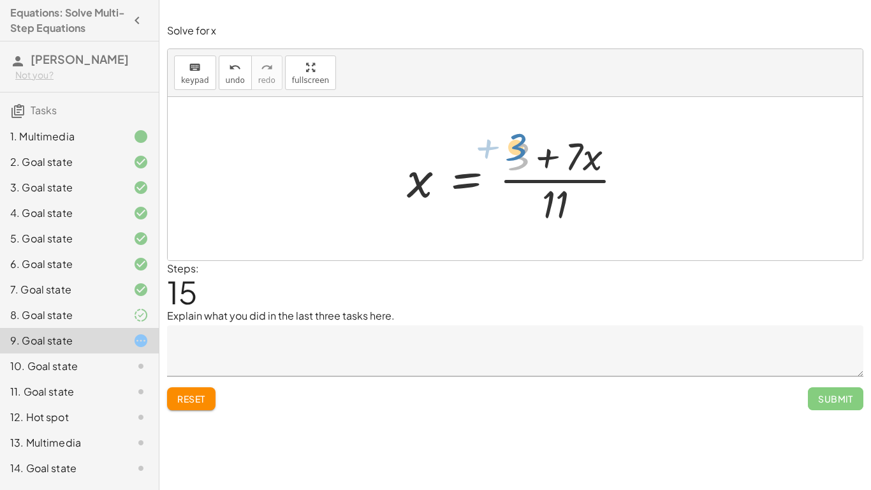
drag, startPoint x: 520, startPoint y: 165, endPoint x: 516, endPoint y: 156, distance: 10.1
click at [516, 156] on div at bounding box center [519, 178] width 239 height 98
click at [520, 179] on div at bounding box center [519, 178] width 239 height 98
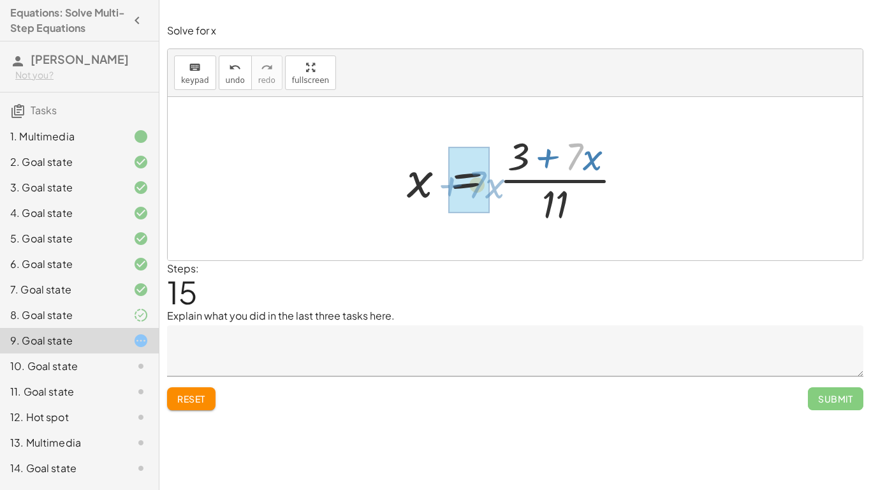
drag, startPoint x: 574, startPoint y: 159, endPoint x: 477, endPoint y: 187, distance: 101.5
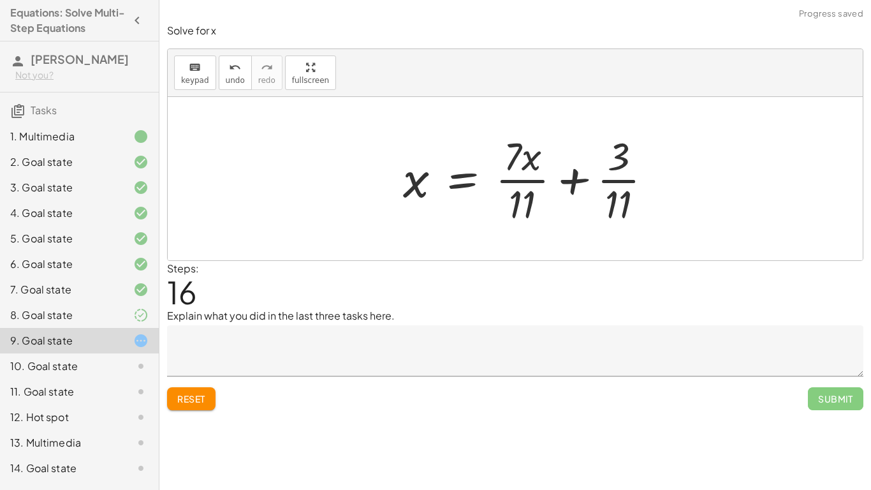
click at [477, 187] on div at bounding box center [533, 178] width 272 height 98
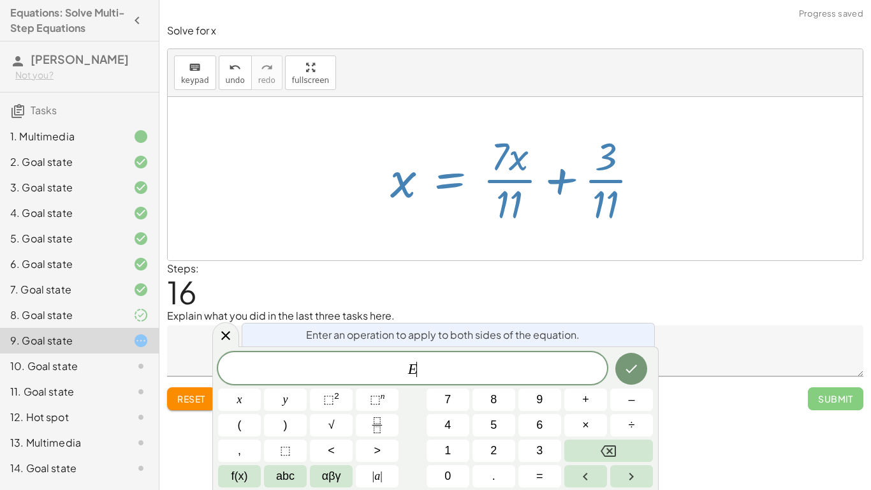
scroll to position [1, 0]
click at [191, 377] on div "Reset Submit" at bounding box center [515, 393] width 696 height 34
click at [196, 387] on button "Reset" at bounding box center [191, 398] width 48 height 23
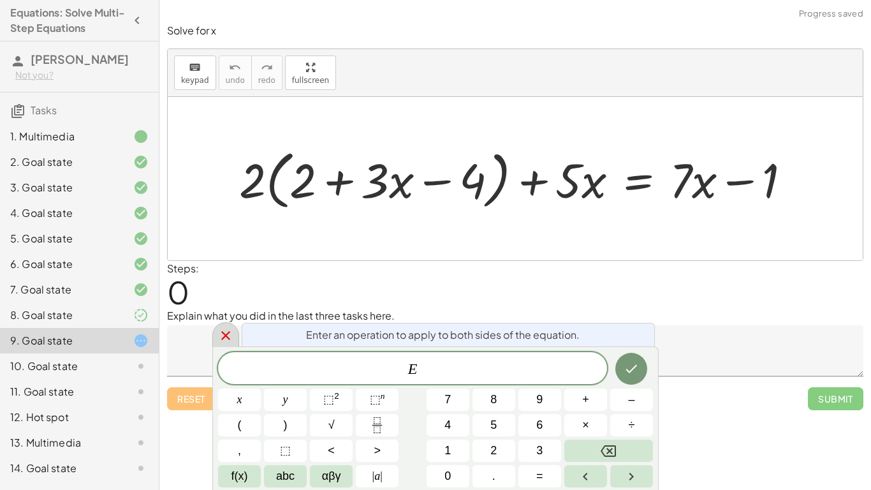
click at [226, 329] on icon at bounding box center [225, 335] width 15 height 15
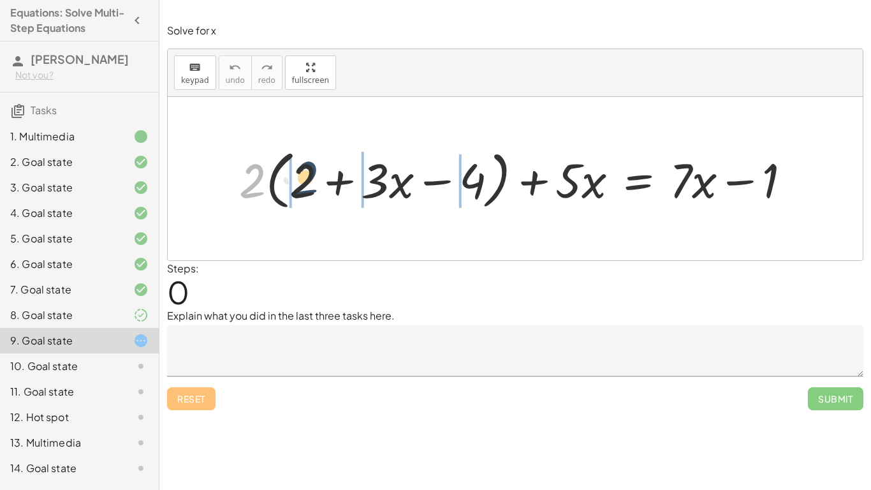
drag, startPoint x: 252, startPoint y: 173, endPoint x: 309, endPoint y: 172, distance: 56.7
click at [309, 172] on div at bounding box center [520, 178] width 575 height 70
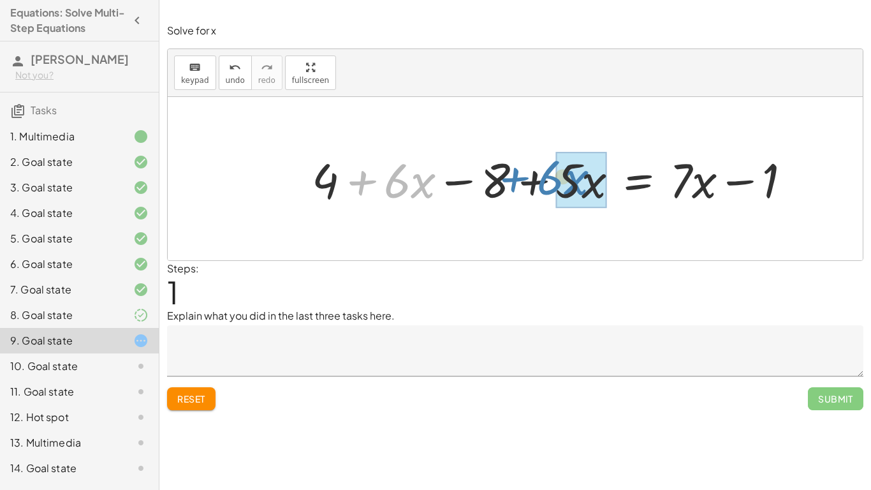
drag, startPoint x: 358, startPoint y: 179, endPoint x: 515, endPoint y: 177, distance: 156.2
click at [515, 177] on div at bounding box center [556, 178] width 502 height 62
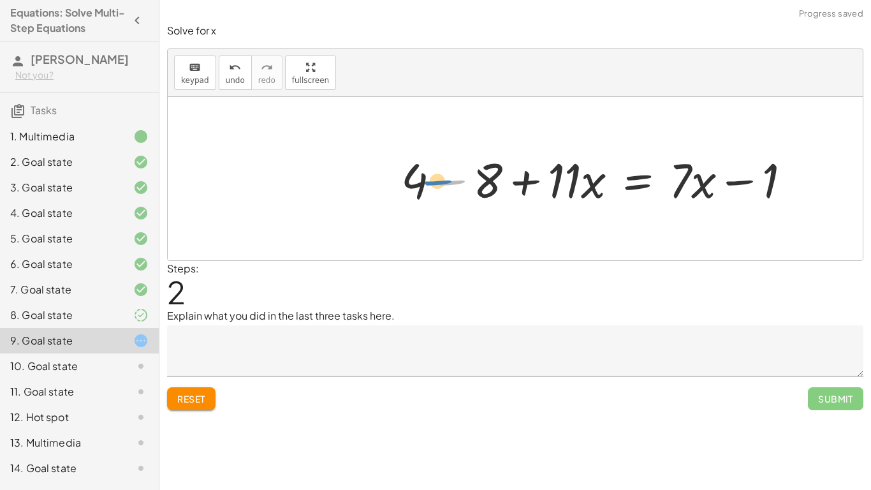
drag, startPoint x: 449, startPoint y: 185, endPoint x: 438, endPoint y: 185, distance: 11.5
click at [438, 185] on div at bounding box center [601, 178] width 413 height 62
click at [439, 184] on div at bounding box center [601, 178] width 413 height 62
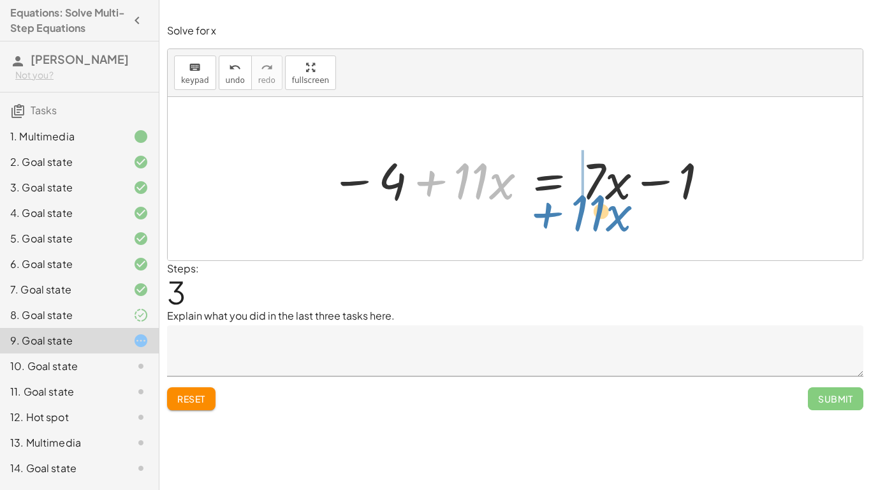
drag, startPoint x: 431, startPoint y: 184, endPoint x: 548, endPoint y: 215, distance: 120.8
click at [548, 215] on div "+ · 2 · ( + 2 + · 3 · x − 4 ) + · 5 · x = + · 7 · x − 1 + · 2 · 2 + · 2 · 3 · x…" at bounding box center [515, 178] width 695 height 163
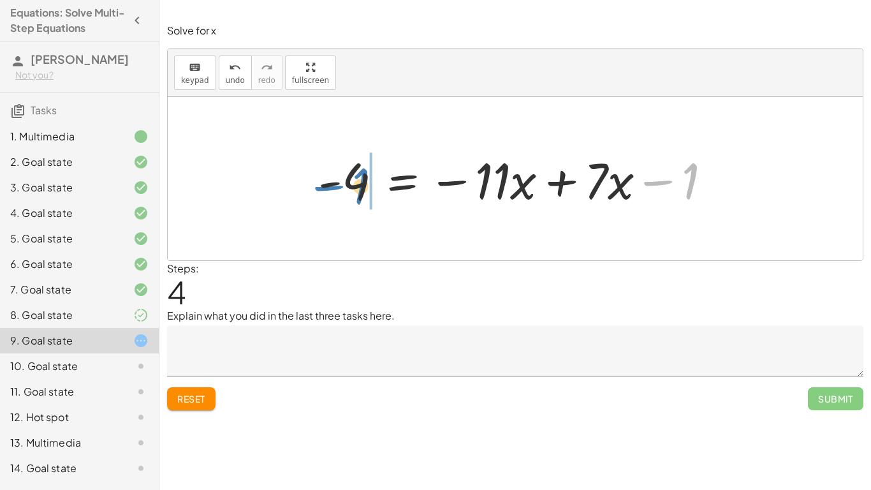
drag, startPoint x: 662, startPoint y: 184, endPoint x: 332, endPoint y: 189, distance: 330.3
click at [332, 189] on div at bounding box center [520, 179] width 416 height 66
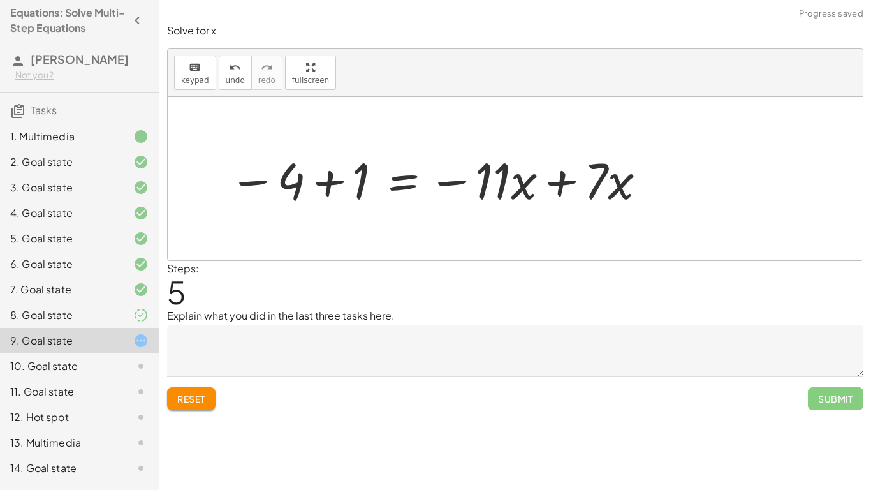
click at [330, 184] on div at bounding box center [439, 179] width 432 height 66
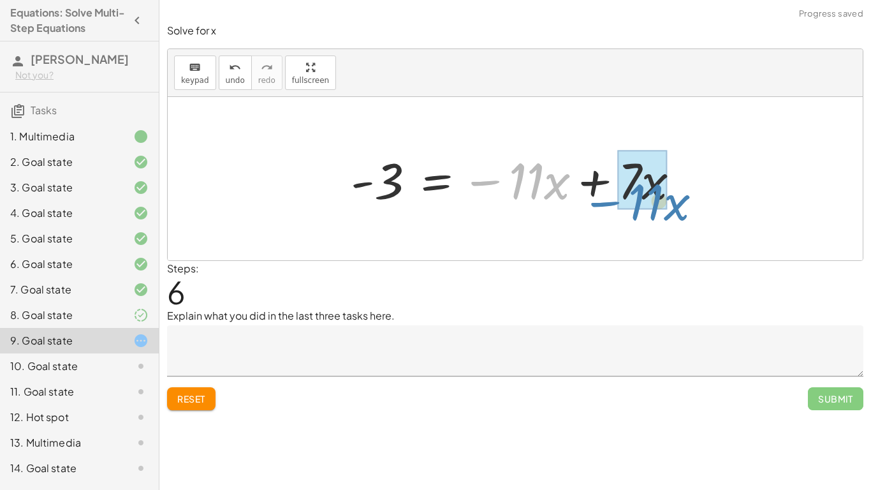
drag, startPoint x: 488, startPoint y: 180, endPoint x: 604, endPoint y: 205, distance: 119.2
click at [604, 205] on div at bounding box center [520, 179] width 352 height 66
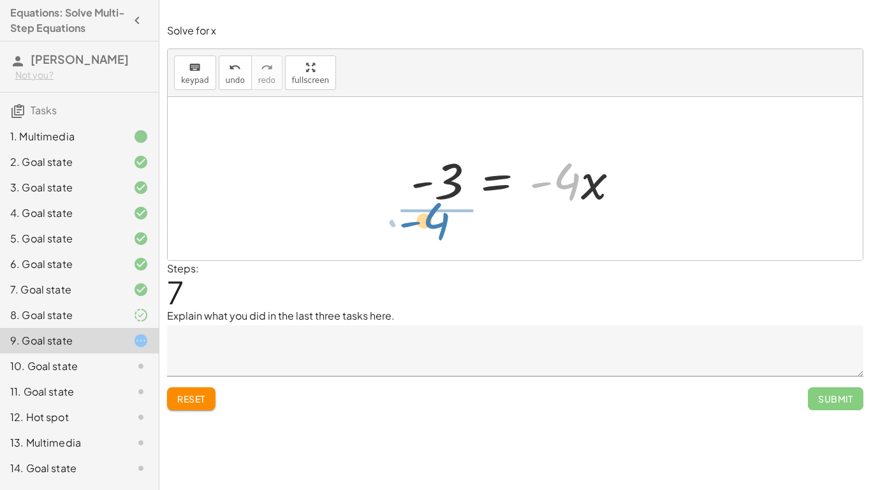
drag, startPoint x: 557, startPoint y: 184, endPoint x: 424, endPoint y: 221, distance: 137.8
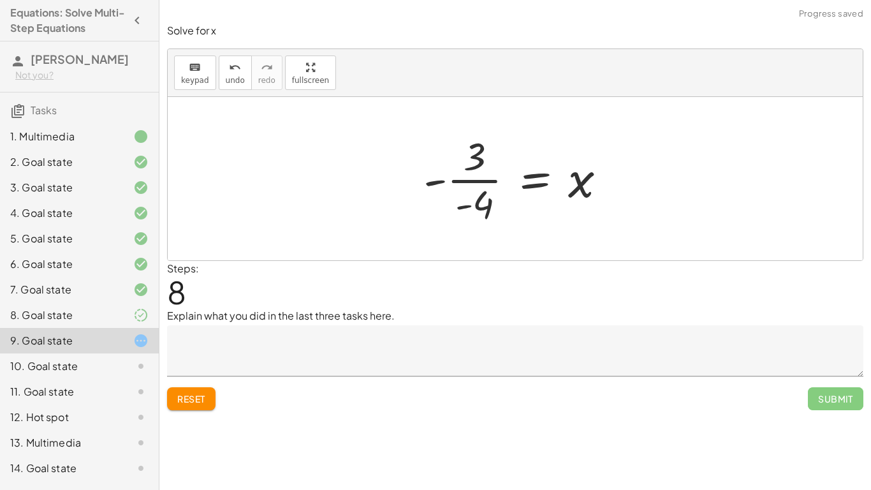
click at [481, 178] on div at bounding box center [520, 178] width 206 height 98
click at [440, 181] on div at bounding box center [520, 178] width 206 height 98
click at [464, 207] on div at bounding box center [520, 178] width 206 height 98
drag, startPoint x: 464, startPoint y: 207, endPoint x: 438, endPoint y: 182, distance: 36.1
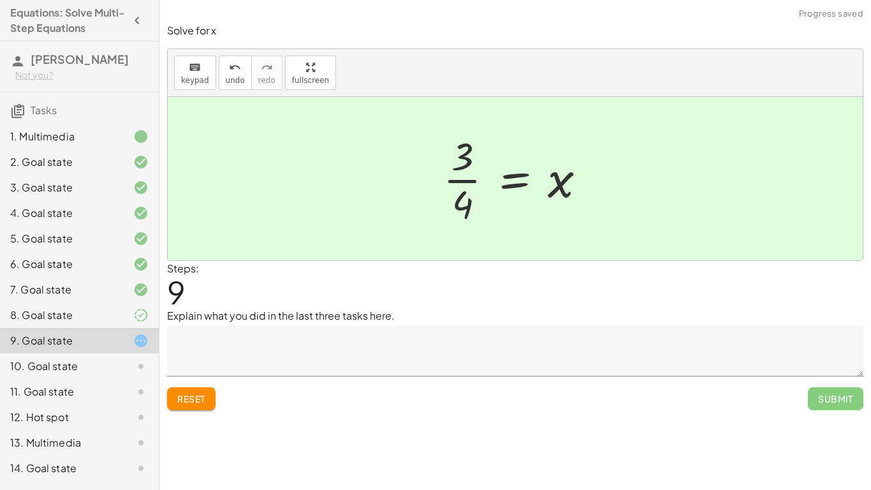
click at [389, 347] on textarea at bounding box center [515, 350] width 696 height 51
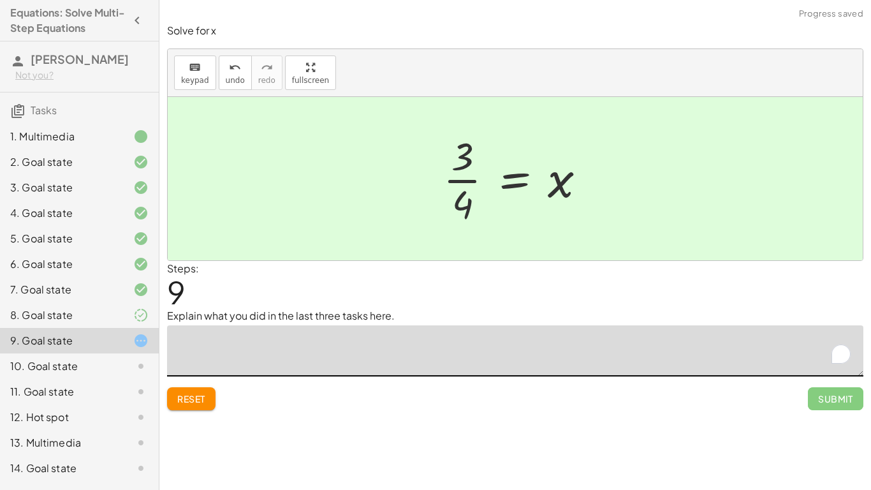
type textarea "*"
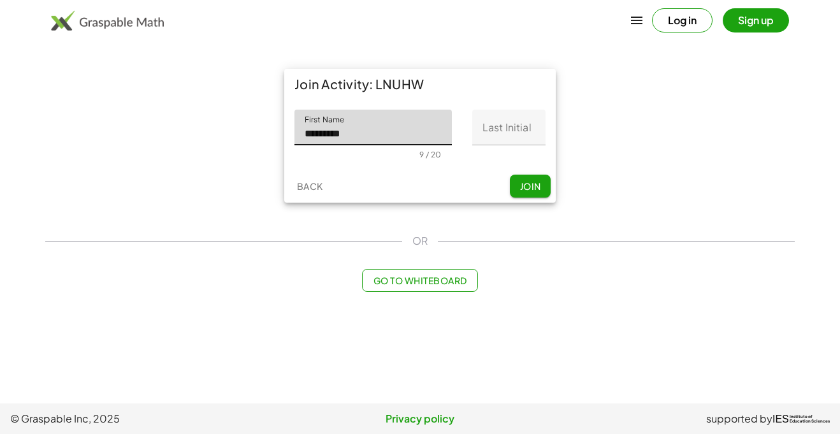
type input "********"
click at [520, 135] on input "Last Initial" at bounding box center [508, 128] width 73 height 36
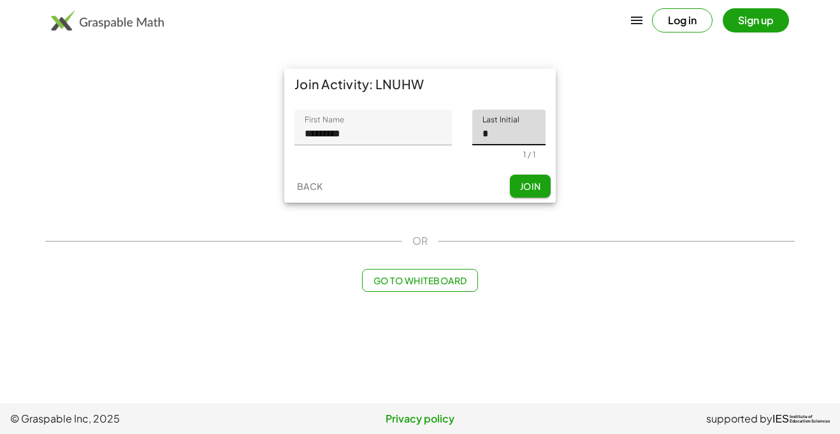
type input "*"
click at [525, 187] on span "Join" at bounding box center [530, 185] width 21 height 11
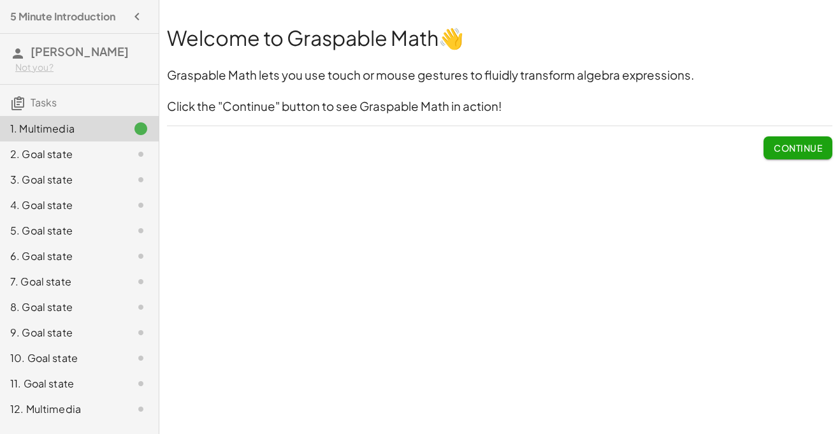
click at [697, 191] on div "Welcome to Graspable Math 👋 Graspable Math lets you use touch or mouse gestures…" at bounding box center [499, 217] width 681 height 434
click at [812, 152] on span "Continue" at bounding box center [798, 147] width 48 height 11
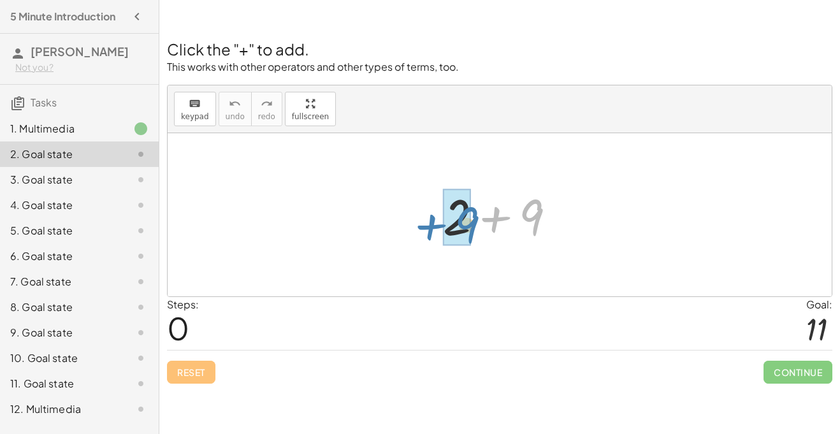
drag, startPoint x: 525, startPoint y: 219, endPoint x: 460, endPoint y: 226, distance: 65.5
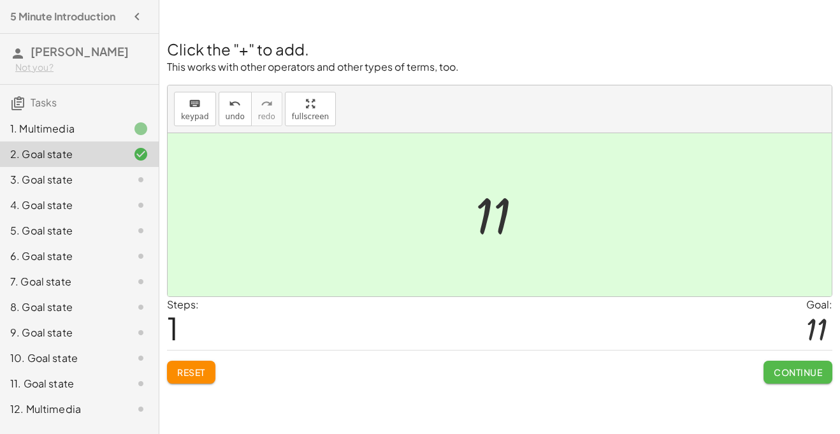
click at [787, 369] on span "Continue" at bounding box center [798, 372] width 48 height 11
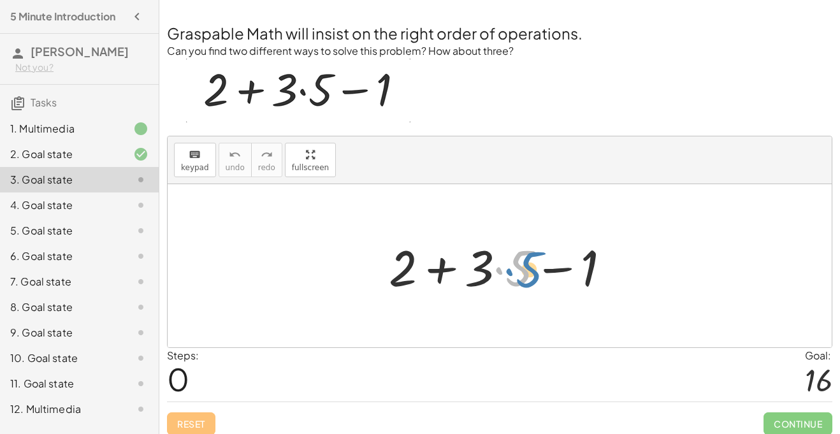
drag, startPoint x: 502, startPoint y: 271, endPoint x: 510, endPoint y: 272, distance: 8.4
click at [510, 272] on div at bounding box center [505, 266] width 245 height 66
click at [437, 37] on h2 "Graspable Math will insist on the right order of operations." at bounding box center [500, 33] width 666 height 22
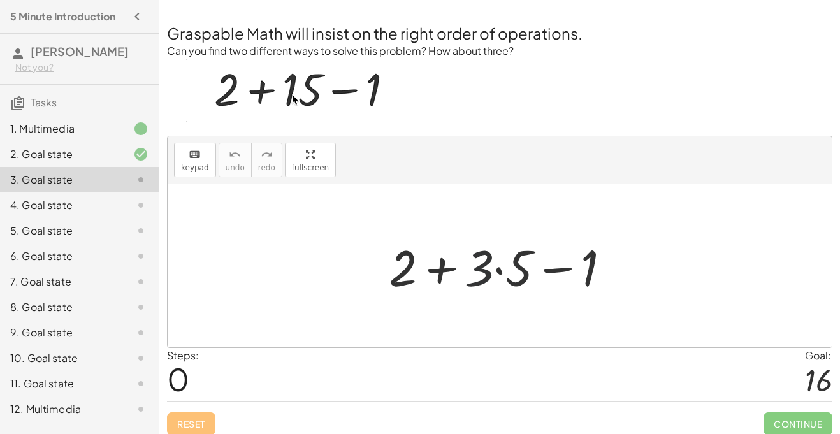
click at [485, 282] on div at bounding box center [505, 266] width 245 height 66
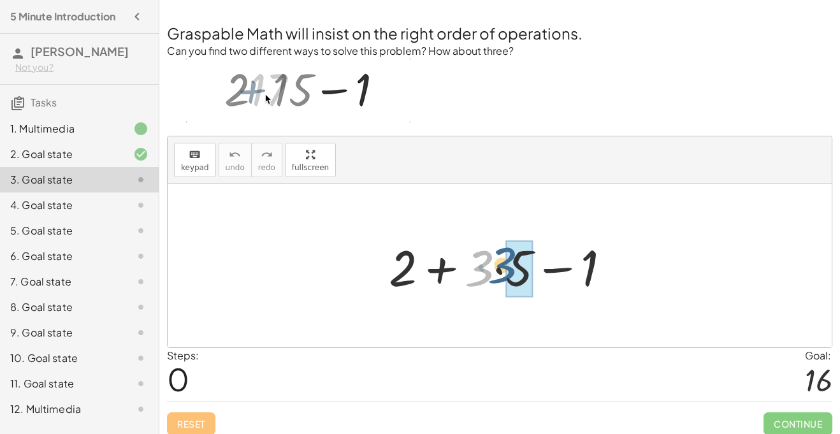
drag, startPoint x: 485, startPoint y: 282, endPoint x: 509, endPoint y: 279, distance: 23.8
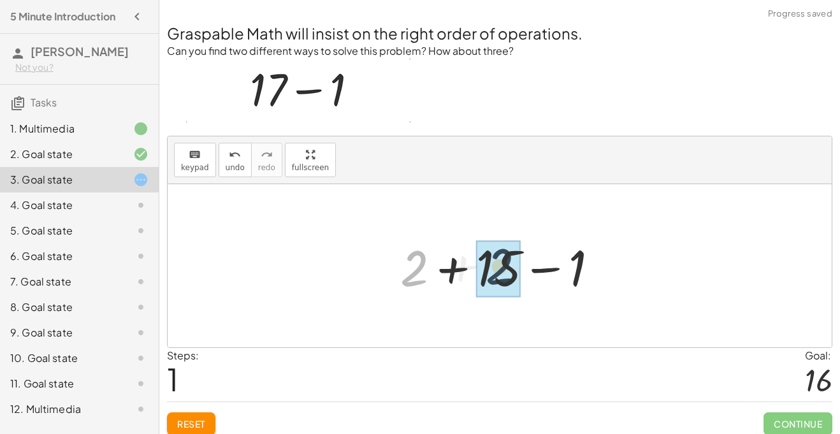
drag, startPoint x: 416, startPoint y: 279, endPoint x: 508, endPoint y: 277, distance: 92.5
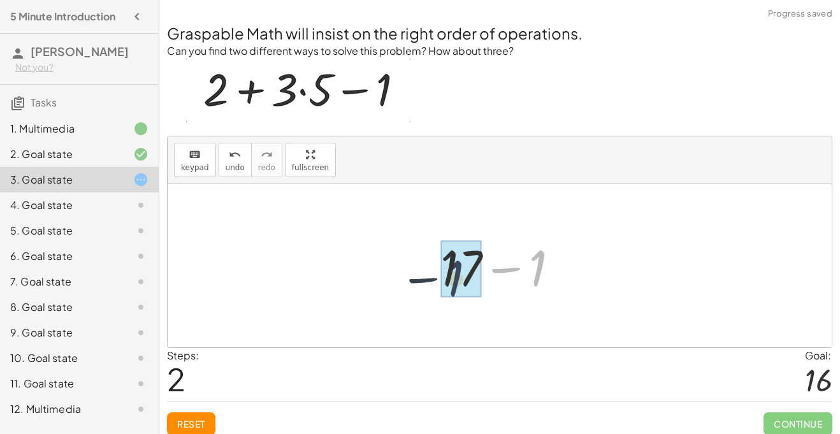
drag, startPoint x: 530, startPoint y: 277, endPoint x: 440, endPoint y: 286, distance: 90.3
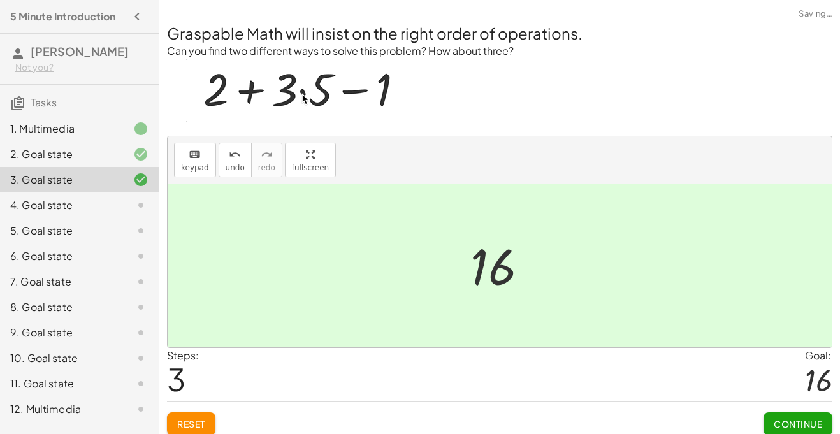
click at [811, 416] on button "Continue" at bounding box center [798, 424] width 69 height 23
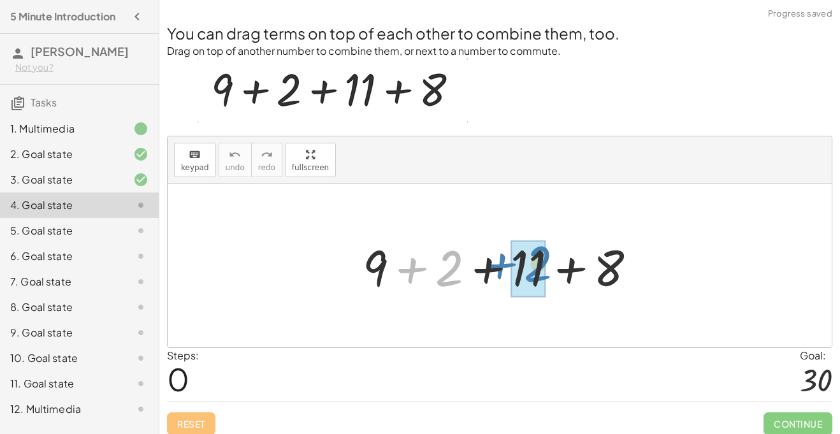
drag, startPoint x: 451, startPoint y: 263, endPoint x: 534, endPoint y: 258, distance: 83.6
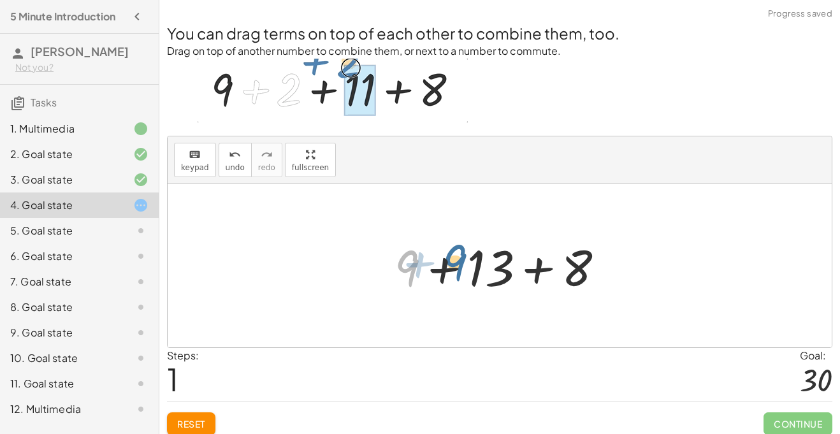
drag, startPoint x: 401, startPoint y: 269, endPoint x: 450, endPoint y: 263, distance: 49.4
click at [450, 263] on div at bounding box center [504, 266] width 233 height 66
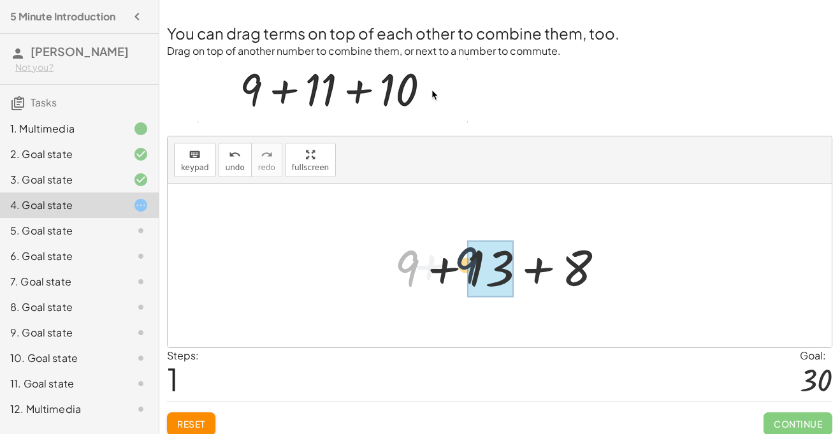
drag, startPoint x: 411, startPoint y: 259, endPoint x: 486, endPoint y: 257, distance: 75.3
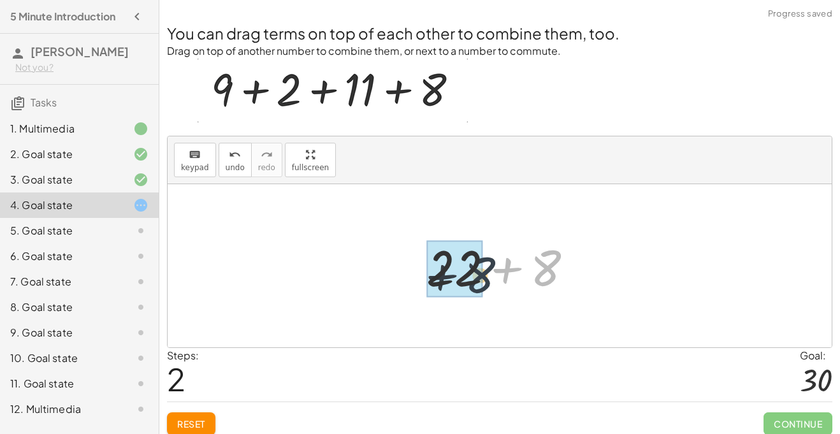
drag, startPoint x: 544, startPoint y: 260, endPoint x: 465, endPoint y: 267, distance: 78.7
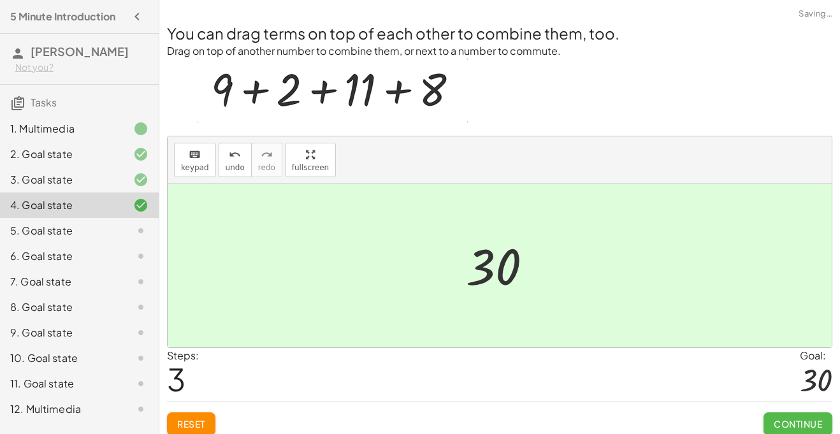
click at [778, 420] on span "Continue" at bounding box center [798, 423] width 48 height 11
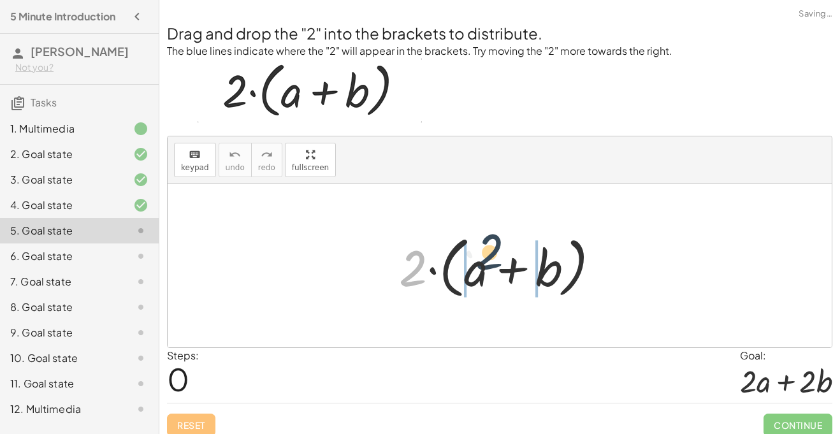
drag, startPoint x: 414, startPoint y: 264, endPoint x: 491, endPoint y: 256, distance: 76.9
click at [491, 256] on div at bounding box center [505, 266] width 224 height 73
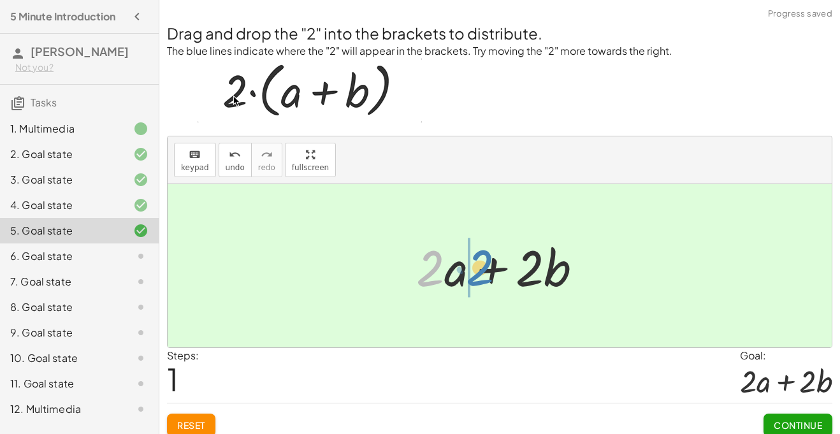
click at [442, 271] on div at bounding box center [504, 266] width 189 height 66
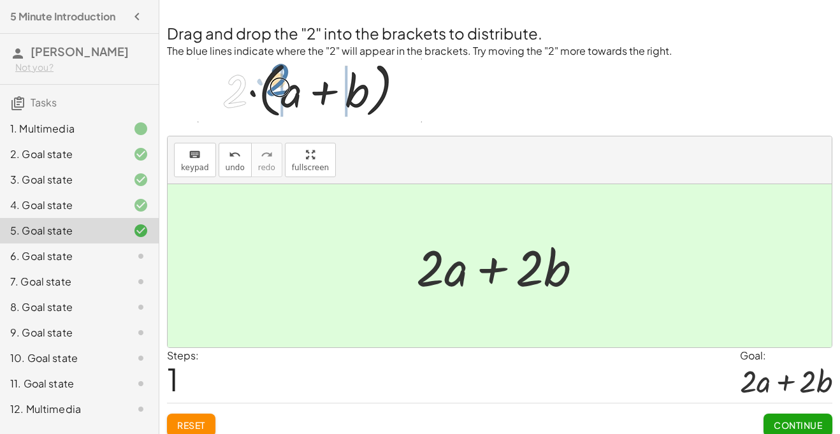
click at [789, 422] on span "Continue" at bounding box center [798, 425] width 48 height 11
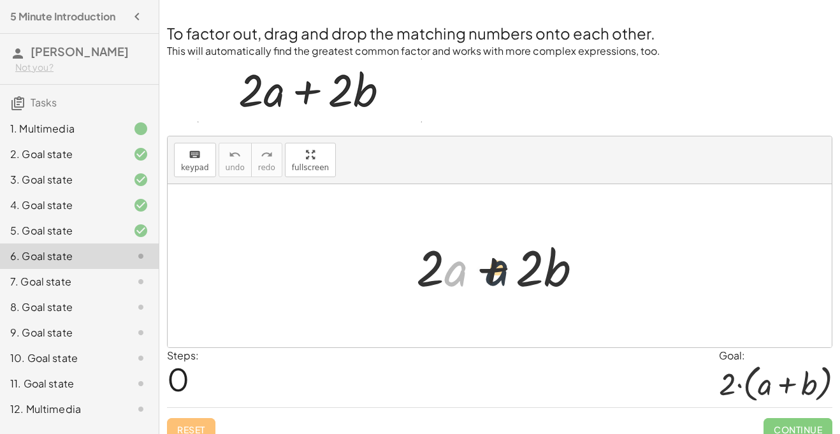
drag, startPoint x: 449, startPoint y: 268, endPoint x: 505, endPoint y: 268, distance: 55.5
click at [505, 268] on div at bounding box center [504, 266] width 189 height 66
click at [451, 272] on div at bounding box center [504, 266] width 189 height 66
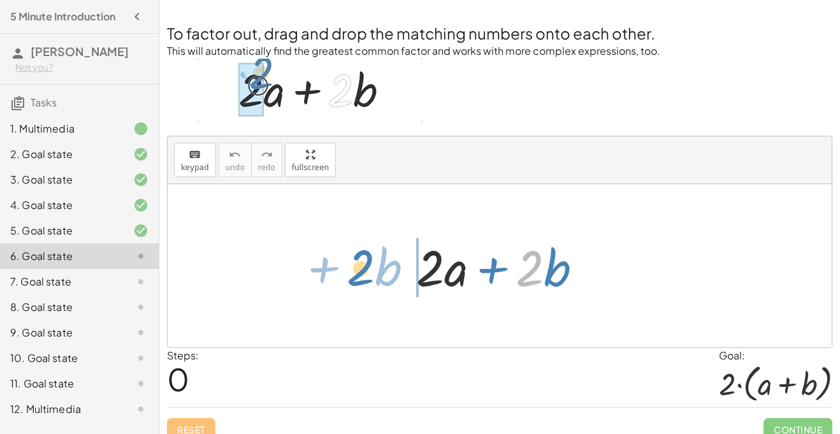
drag, startPoint x: 527, startPoint y: 260, endPoint x: 358, endPoint y: 260, distance: 169.6
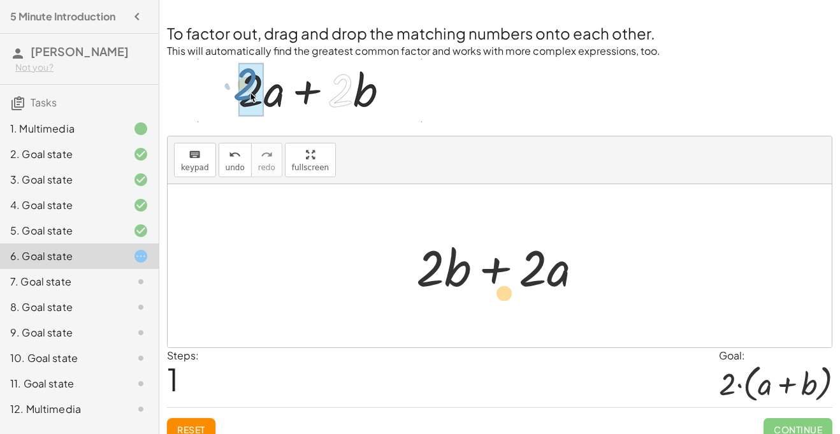
drag, startPoint x: 462, startPoint y: 267, endPoint x: 509, endPoint y: 287, distance: 50.8
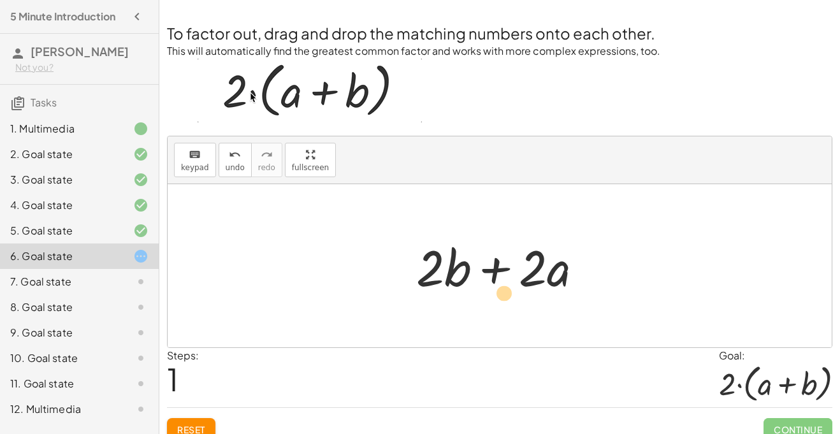
click at [509, 287] on div at bounding box center [504, 266] width 189 height 66
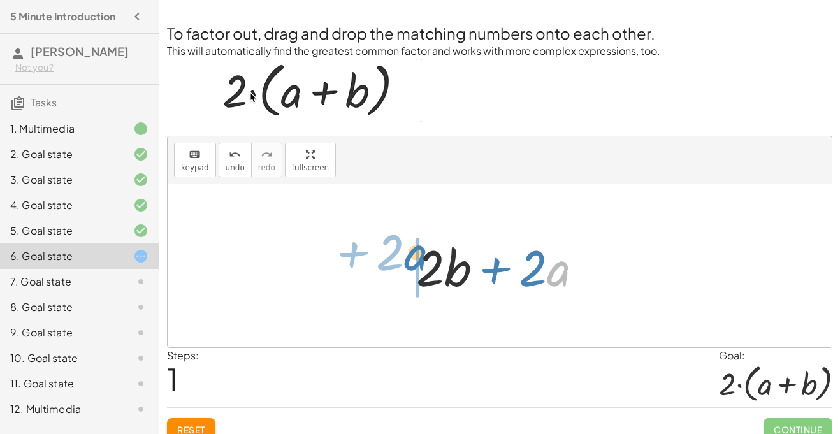
drag, startPoint x: 562, startPoint y: 275, endPoint x: 421, endPoint y: 259, distance: 141.8
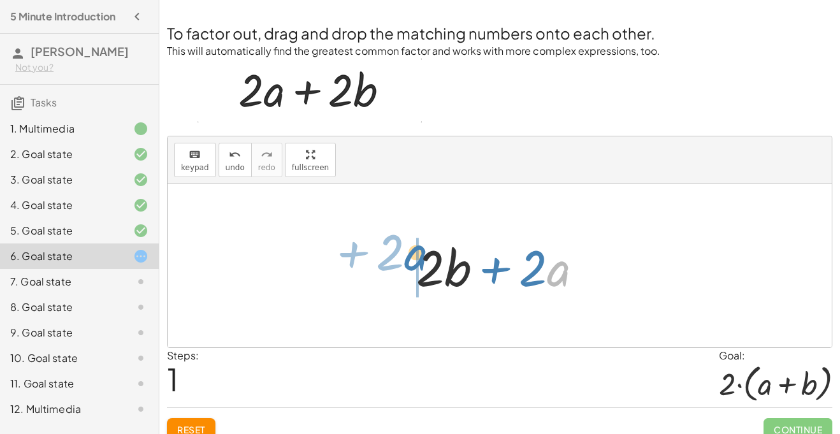
click at [421, 259] on div at bounding box center [504, 266] width 189 height 66
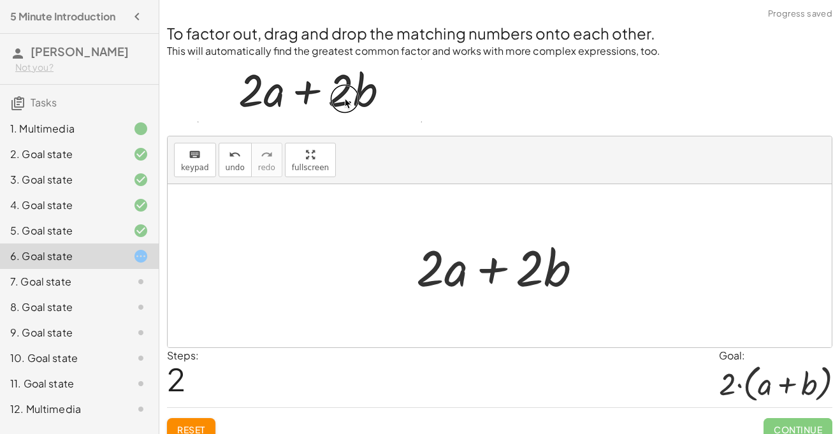
click at [494, 278] on div at bounding box center [504, 266] width 189 height 66
click at [469, 276] on div at bounding box center [504, 266] width 189 height 66
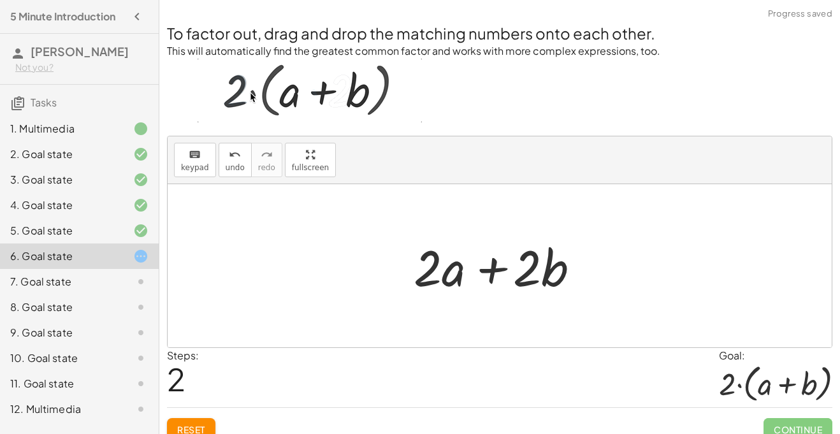
click at [459, 275] on div at bounding box center [504, 266] width 189 height 66
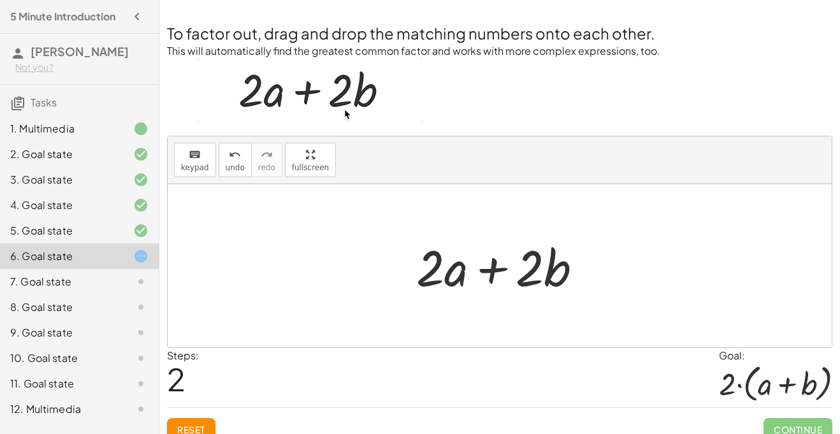
click at [205, 424] on span "Reset" at bounding box center [191, 429] width 28 height 11
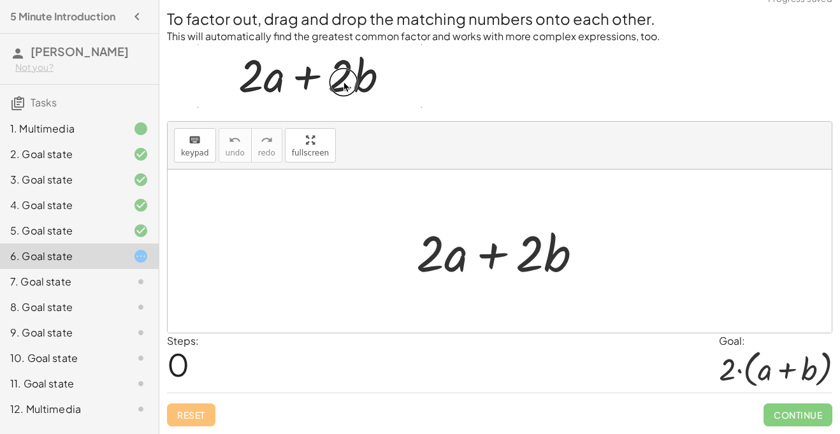
scroll to position [13, 0]
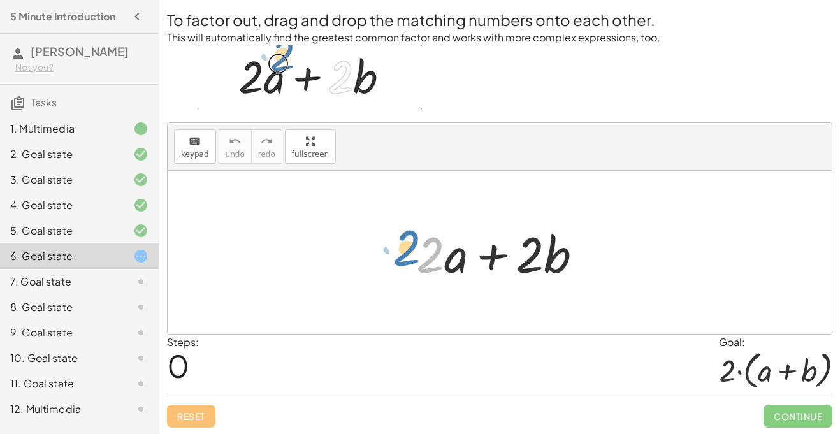
drag, startPoint x: 423, startPoint y: 254, endPoint x: 400, endPoint y: 247, distance: 24.4
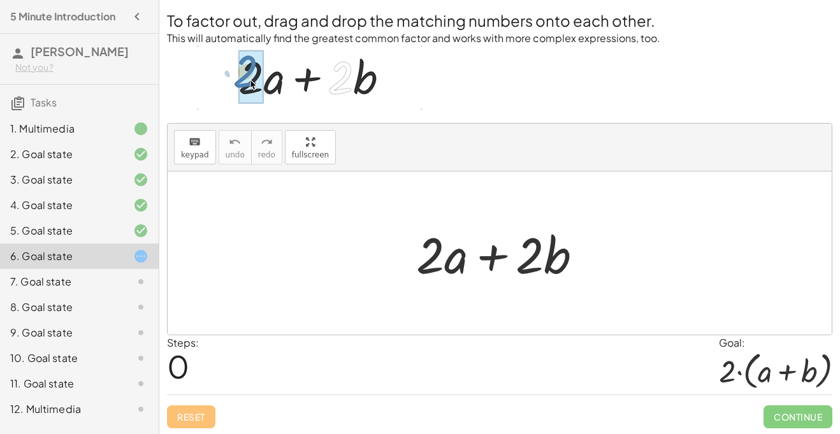
scroll to position [4, 0]
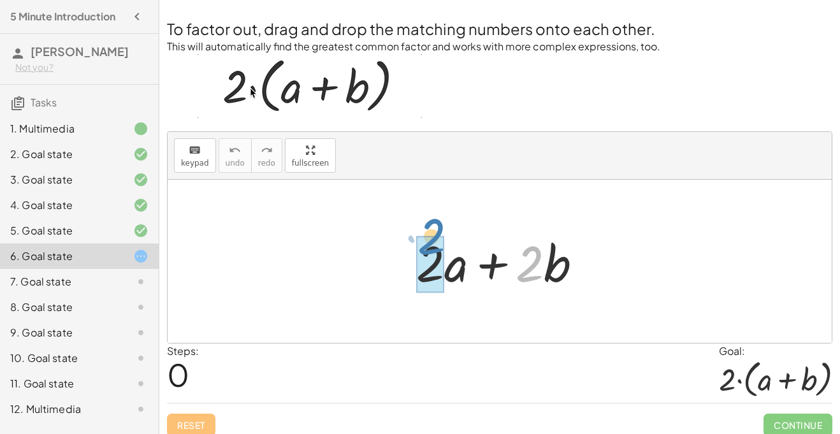
drag, startPoint x: 530, startPoint y: 274, endPoint x: 432, endPoint y: 247, distance: 102.4
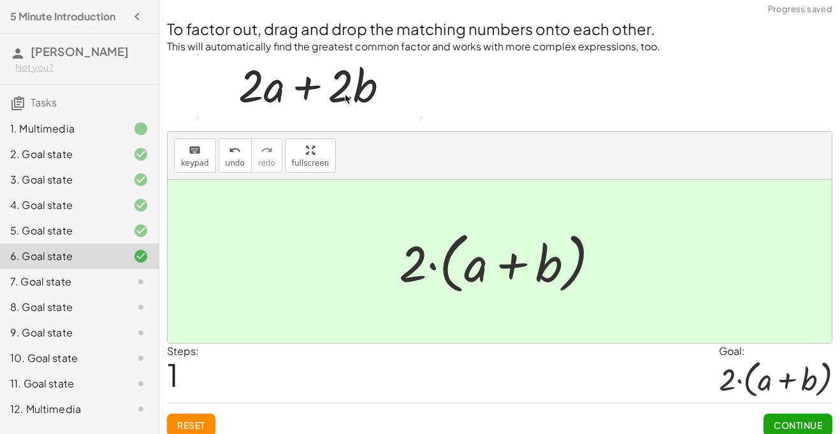
click at [814, 418] on button "Continue" at bounding box center [798, 425] width 69 height 23
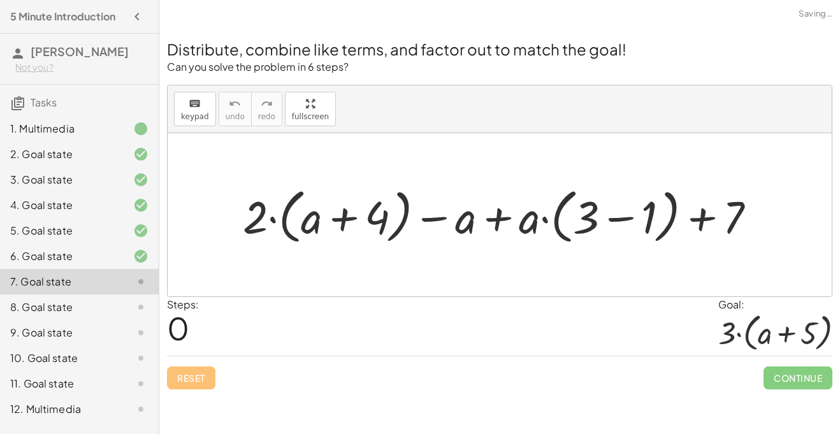
scroll to position [0, 0]
drag, startPoint x: 259, startPoint y: 219, endPoint x: 339, endPoint y: 208, distance: 79.8
click at [339, 208] on div at bounding box center [505, 215] width 536 height 66
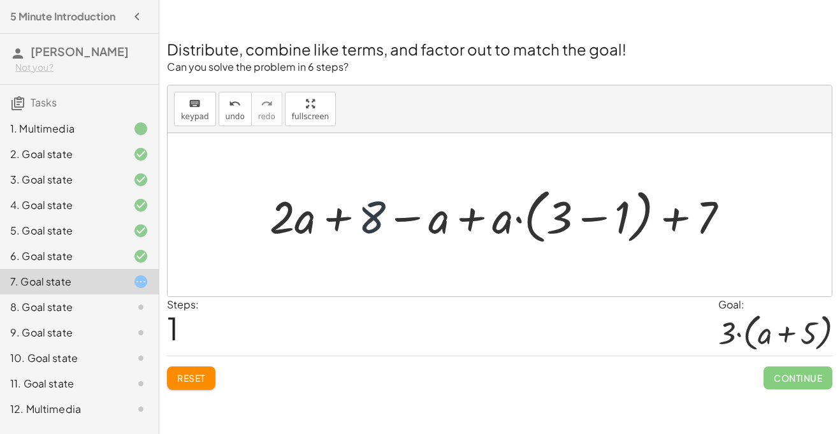
click at [360, 222] on div at bounding box center [504, 215] width 483 height 66
click at [425, 221] on div at bounding box center [504, 215] width 483 height 66
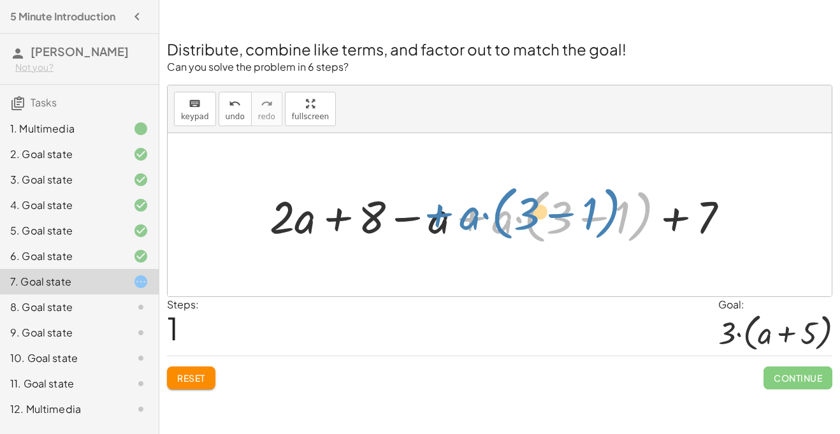
drag, startPoint x: 488, startPoint y: 220, endPoint x: 454, endPoint y: 217, distance: 33.9
click at [454, 217] on div at bounding box center [504, 215] width 483 height 66
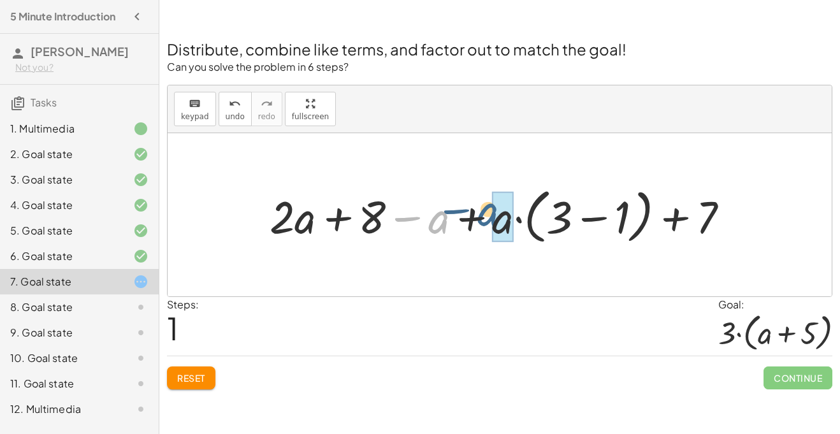
drag, startPoint x: 437, startPoint y: 217, endPoint x: 488, endPoint y: 210, distance: 52.1
click at [488, 210] on div at bounding box center [504, 215] width 483 height 66
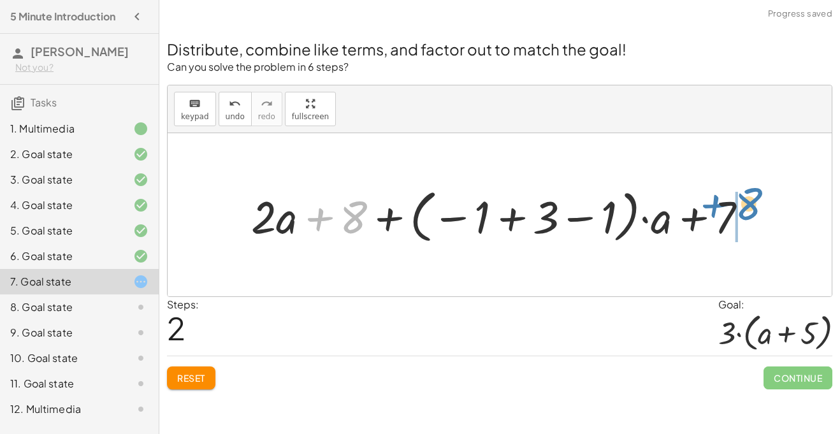
drag, startPoint x: 354, startPoint y: 210, endPoint x: 748, endPoint y: 197, distance: 394.3
click at [748, 197] on div at bounding box center [505, 215] width 520 height 64
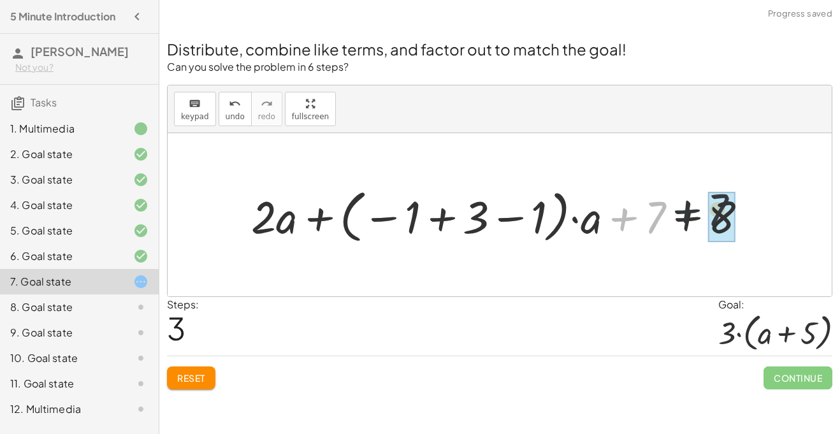
drag, startPoint x: 648, startPoint y: 212, endPoint x: 713, endPoint y: 206, distance: 64.7
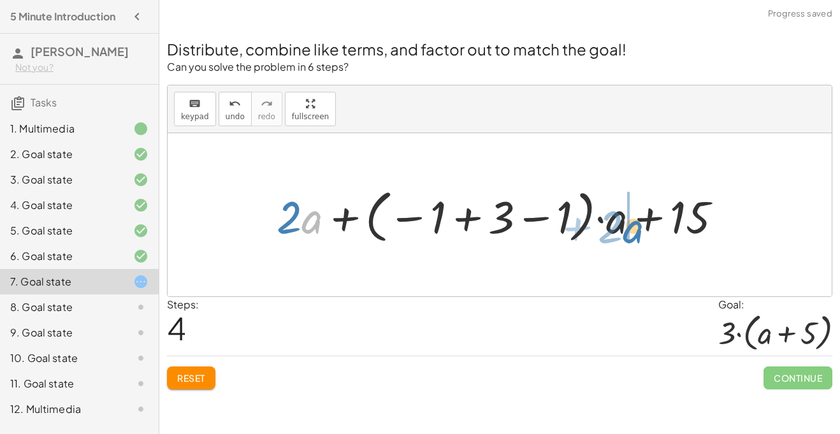
drag, startPoint x: 306, startPoint y: 224, endPoint x: 625, endPoint y: 233, distance: 318.9
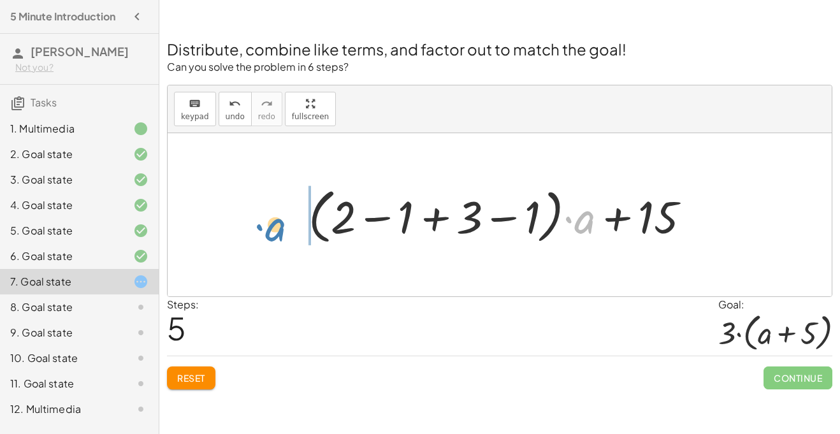
drag, startPoint x: 583, startPoint y: 221, endPoint x: 273, endPoint y: 229, distance: 310.0
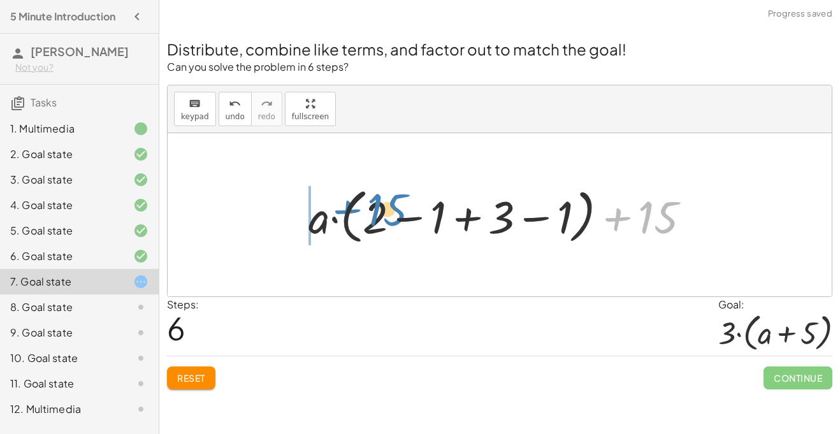
drag, startPoint x: 662, startPoint y: 210, endPoint x: 397, endPoint y: 206, distance: 265.9
click at [397, 206] on div at bounding box center [504, 215] width 405 height 66
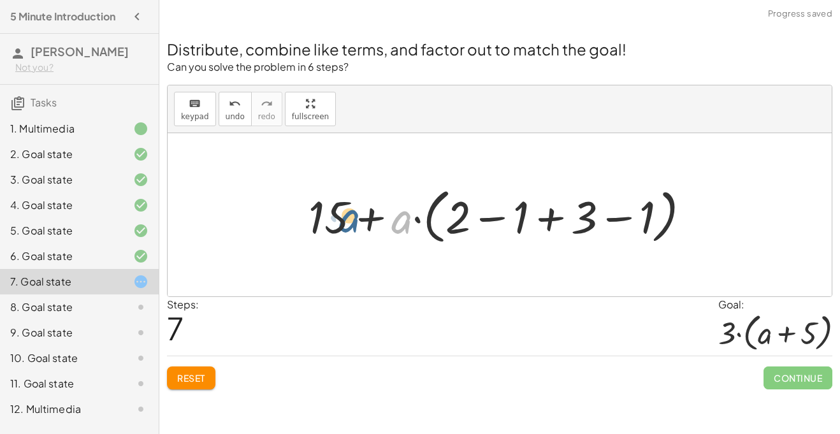
drag, startPoint x: 405, startPoint y: 223, endPoint x: 348, endPoint y: 221, distance: 56.8
click at [348, 221] on div at bounding box center [504, 215] width 405 height 66
drag, startPoint x: 457, startPoint y: 220, endPoint x: 536, endPoint y: 204, distance: 81.3
click at [536, 204] on div at bounding box center [504, 215] width 405 height 66
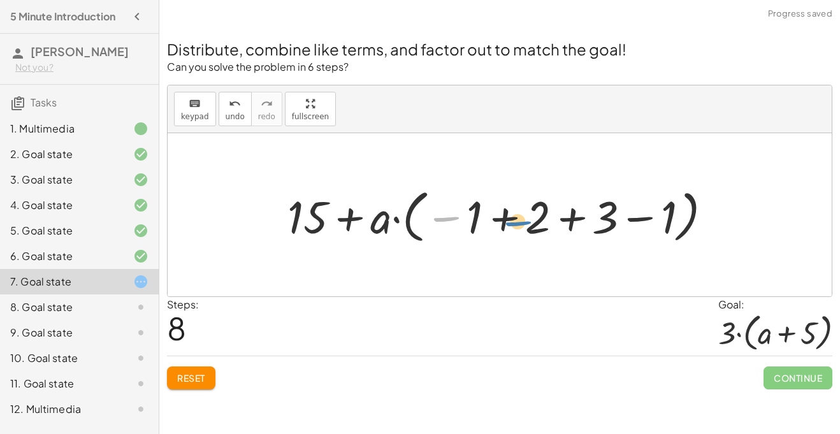
drag, startPoint x: 466, startPoint y: 221, endPoint x: 539, endPoint y: 225, distance: 73.5
click at [539, 225] on div at bounding box center [505, 215] width 448 height 64
drag, startPoint x: 472, startPoint y: 217, endPoint x: 597, endPoint y: 220, distance: 125.6
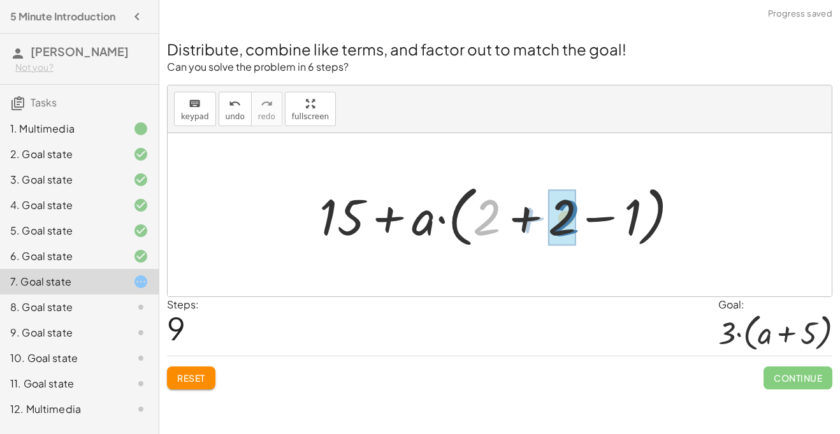
drag, startPoint x: 479, startPoint y: 217, endPoint x: 559, endPoint y: 218, distance: 79.7
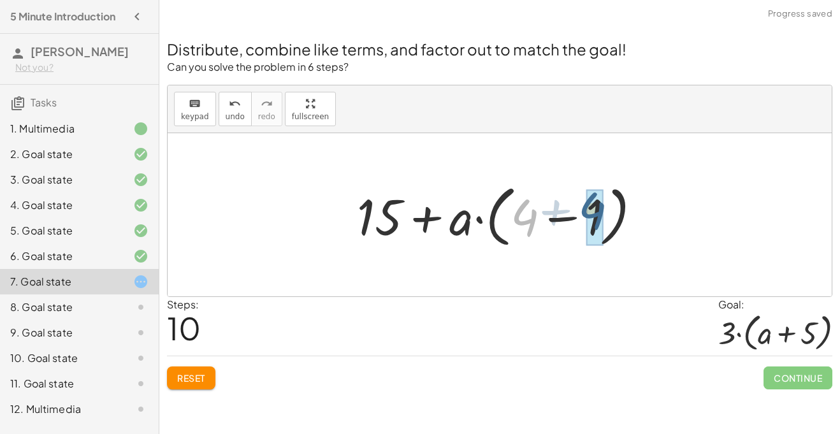
drag, startPoint x: 524, startPoint y: 217, endPoint x: 596, endPoint y: 211, distance: 71.7
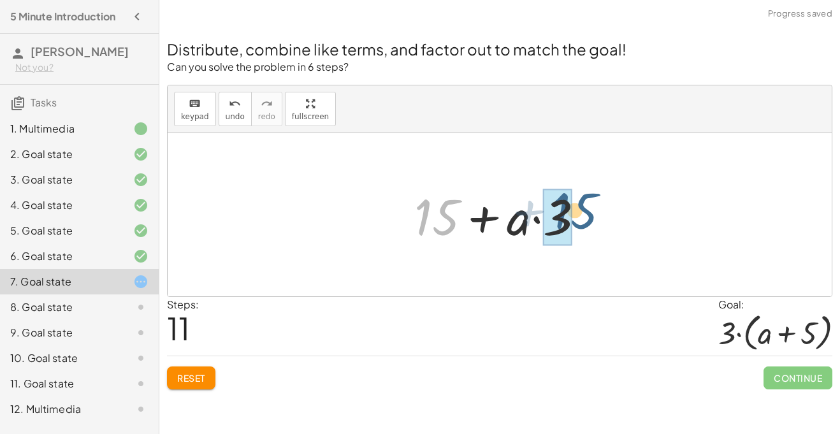
drag, startPoint x: 438, startPoint y: 216, endPoint x: 575, endPoint y: 209, distance: 137.2
click at [575, 209] on div at bounding box center [504, 215] width 193 height 66
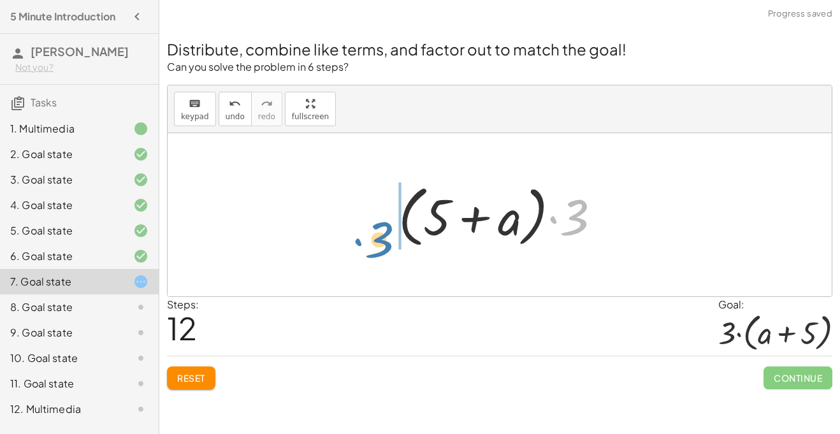
drag, startPoint x: 579, startPoint y: 222, endPoint x: 378, endPoint y: 245, distance: 202.1
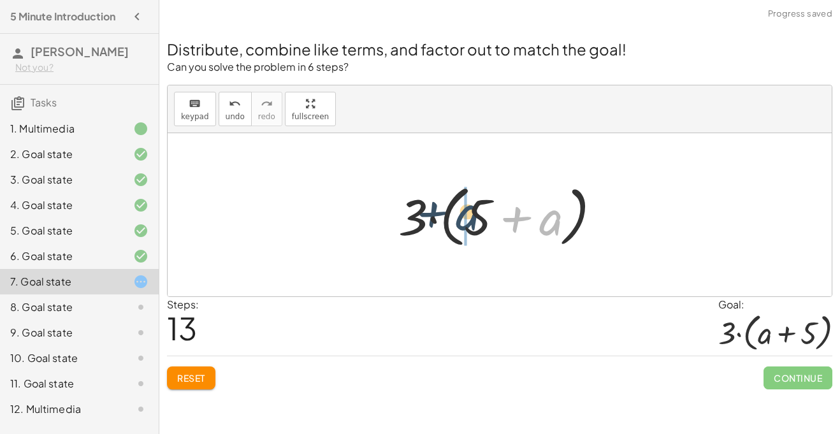
drag, startPoint x: 552, startPoint y: 226, endPoint x: 466, endPoint y: 221, distance: 85.6
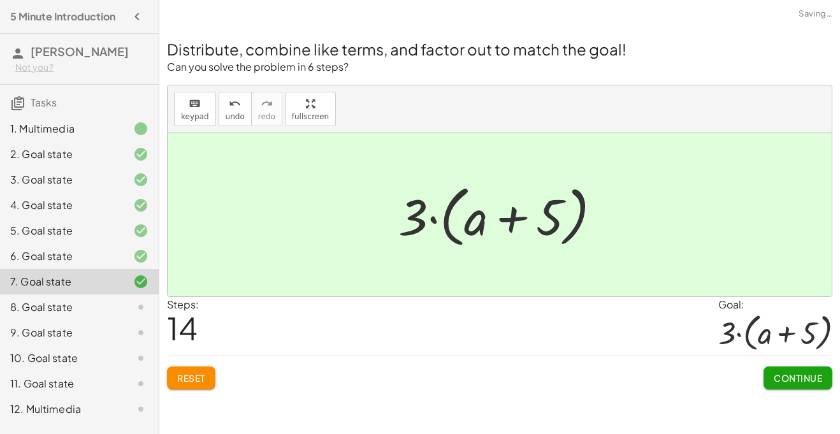
click at [801, 377] on span "Continue" at bounding box center [798, 377] width 48 height 11
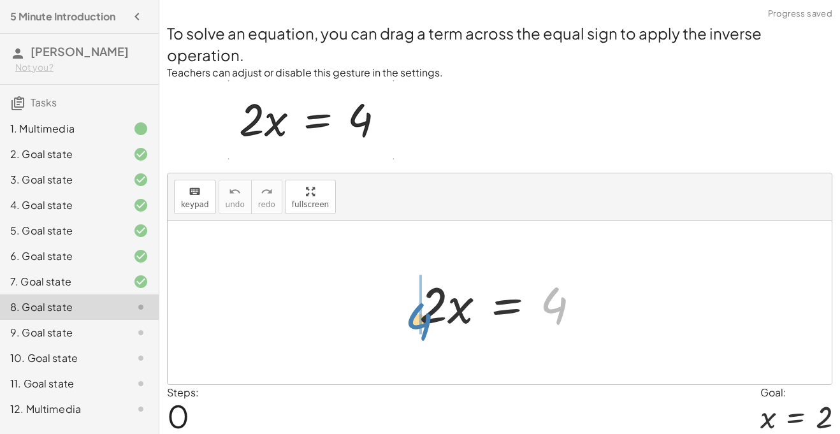
drag, startPoint x: 552, startPoint y: 317, endPoint x: 415, endPoint y: 333, distance: 138.0
click at [415, 333] on div at bounding box center [505, 303] width 184 height 66
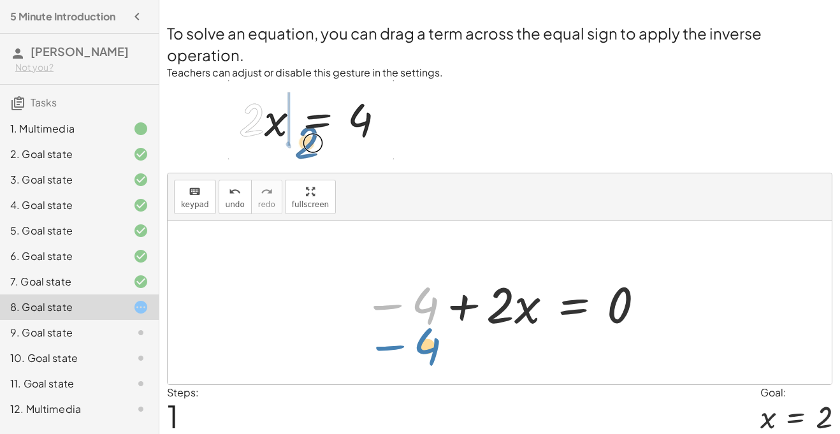
drag, startPoint x: 419, startPoint y: 312, endPoint x: 417, endPoint y: 357, distance: 44.7
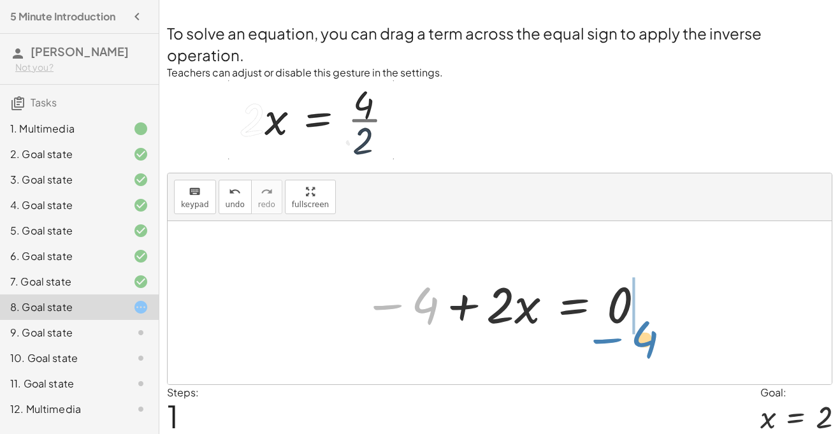
drag, startPoint x: 425, startPoint y: 311, endPoint x: 631, endPoint y: 344, distance: 208.7
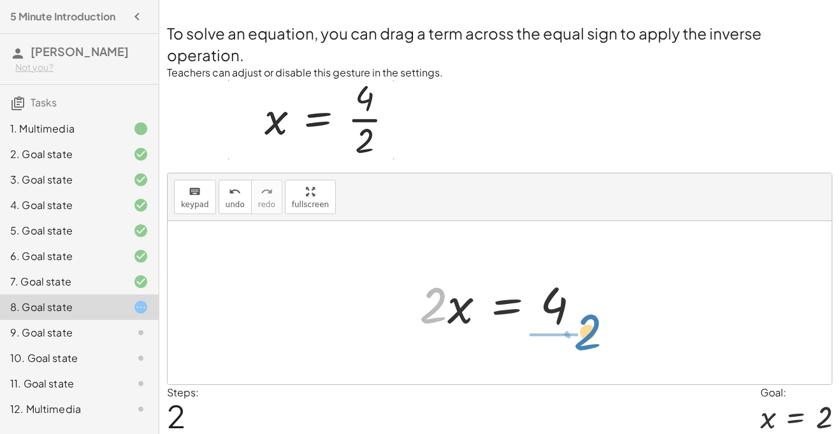
drag, startPoint x: 425, startPoint y: 313, endPoint x: 574, endPoint y: 343, distance: 151.5
click at [574, 343] on div "· 2 · x = 4 − 4 + · 2 · x = 0 · 2 · x = + 0 + 4 · 2 · 2 · x = 4" at bounding box center [500, 302] width 664 height 163
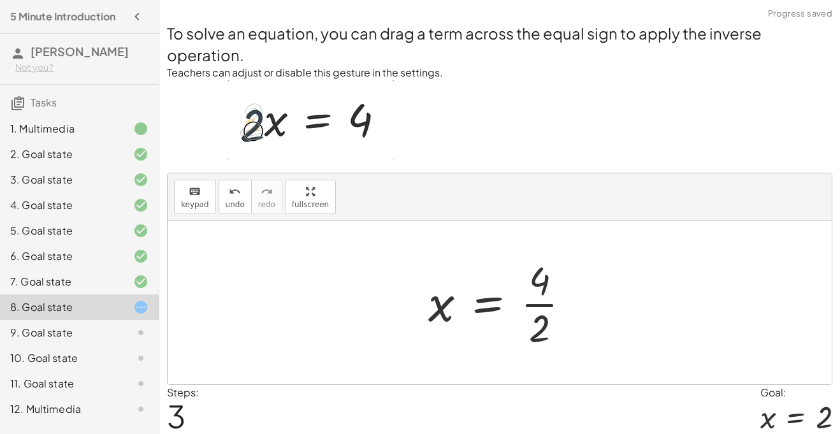
click at [540, 282] on div at bounding box center [504, 303] width 165 height 98
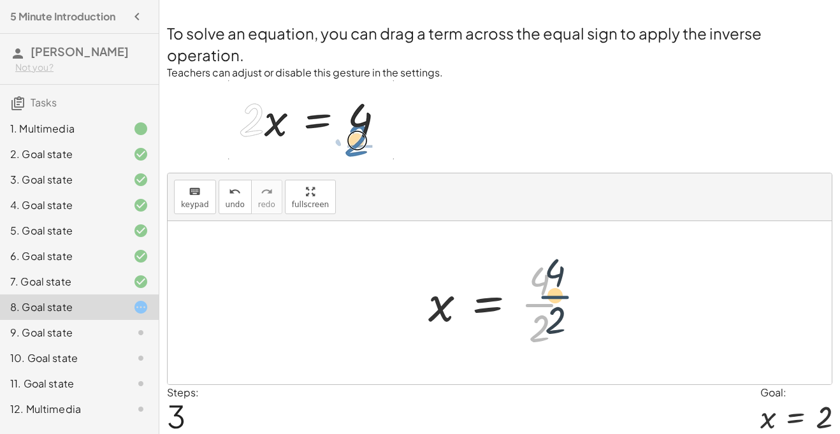
drag, startPoint x: 537, startPoint y: 305, endPoint x: 552, endPoint y: 296, distance: 17.4
click at [552, 296] on div at bounding box center [504, 303] width 165 height 98
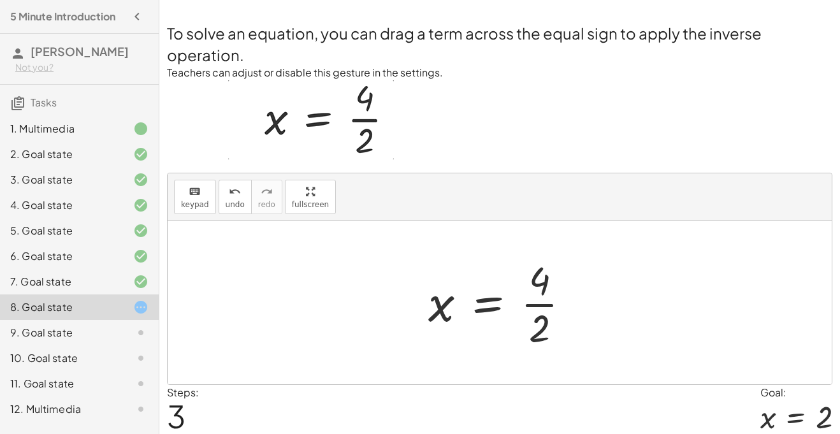
click at [538, 305] on div at bounding box center [504, 303] width 165 height 98
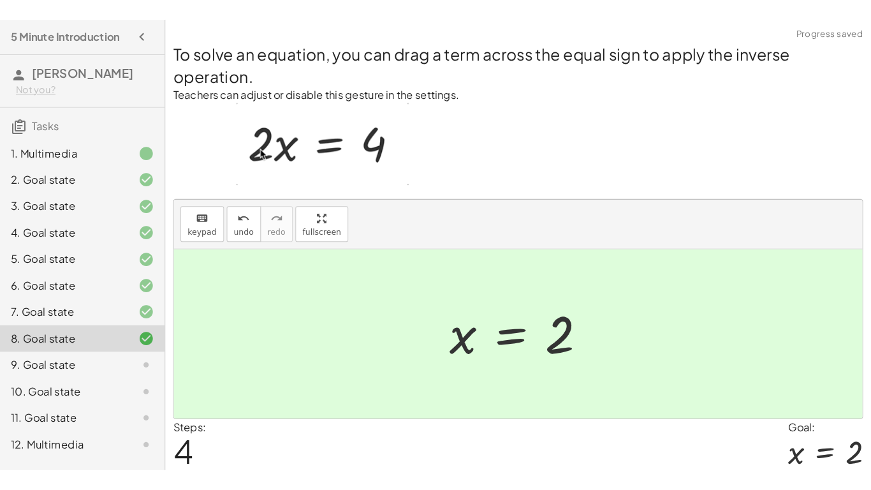
scroll to position [31, 0]
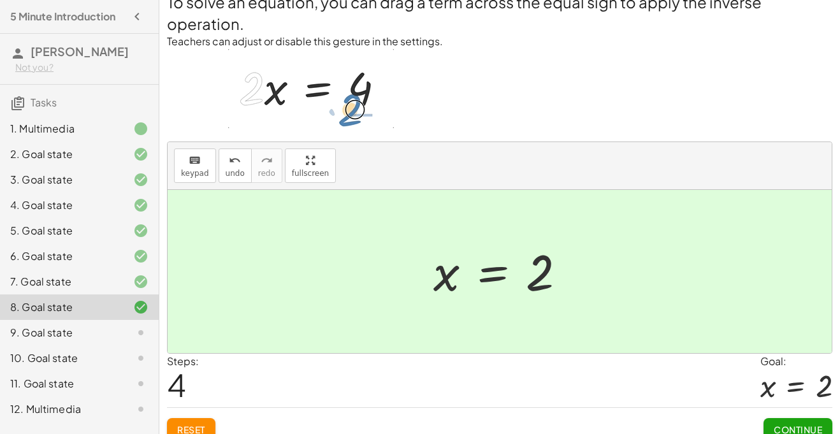
click at [800, 429] on span "Continue" at bounding box center [798, 429] width 48 height 11
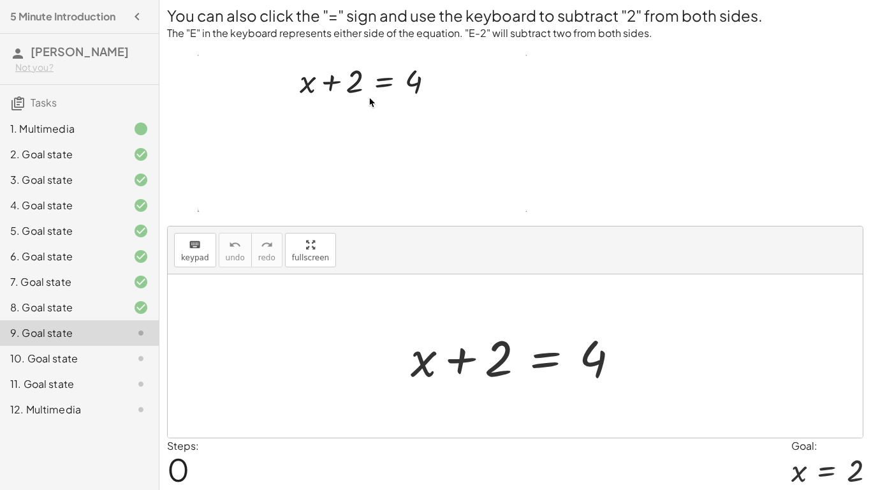
scroll to position [16, 0]
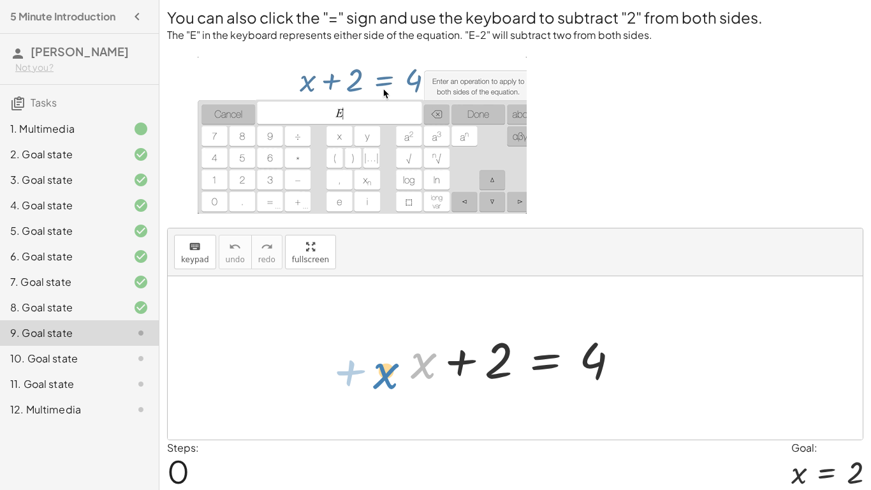
drag, startPoint x: 425, startPoint y: 364, endPoint x: 383, endPoint y: 374, distance: 42.5
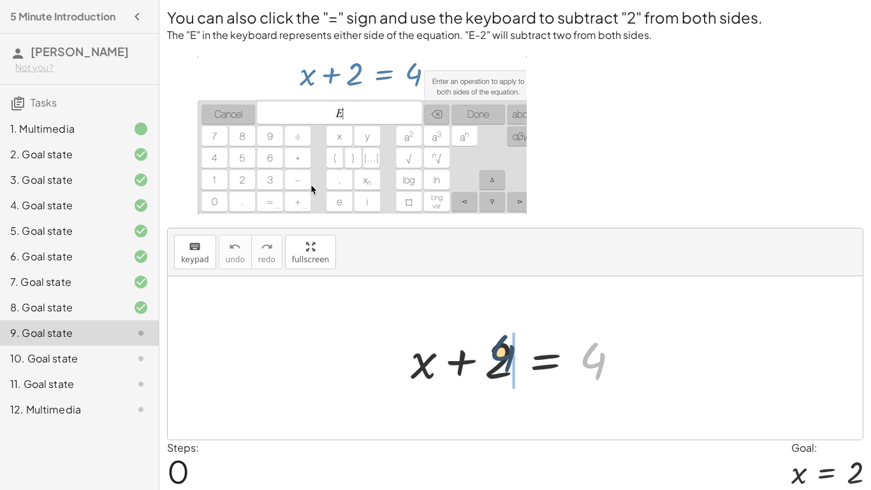
drag, startPoint x: 596, startPoint y: 360, endPoint x: 483, endPoint y: 356, distance: 112.9
click at [483, 356] on div at bounding box center [519, 358] width 231 height 66
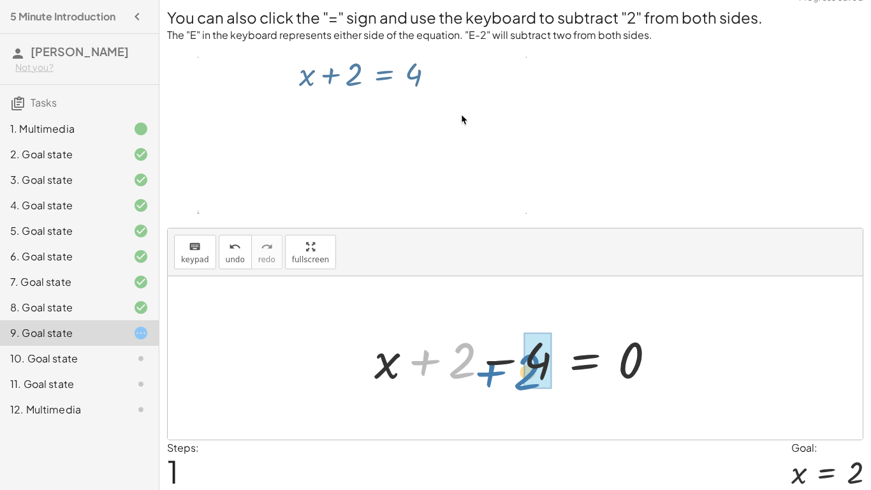
drag, startPoint x: 458, startPoint y: 369, endPoint x: 524, endPoint y: 379, distance: 67.1
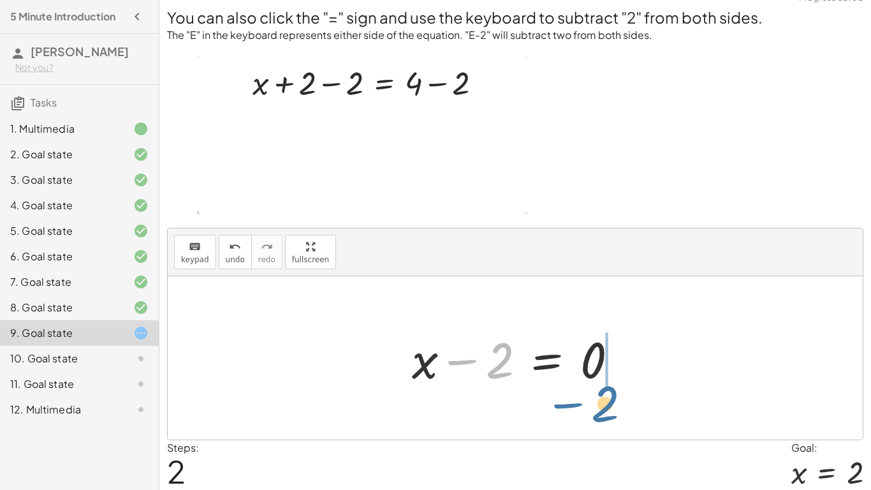
drag, startPoint x: 478, startPoint y: 365, endPoint x: 581, endPoint y: 406, distance: 111.6
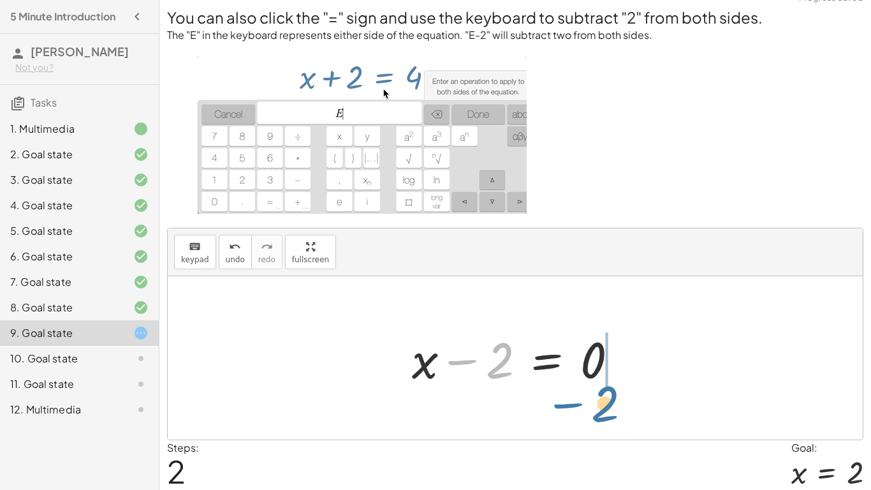
click at [581, 406] on div "+ x + 2 = 4 + x + 2 − 4 = 0 − 2 + x 2 = 0 −" at bounding box center [515, 357] width 695 height 163
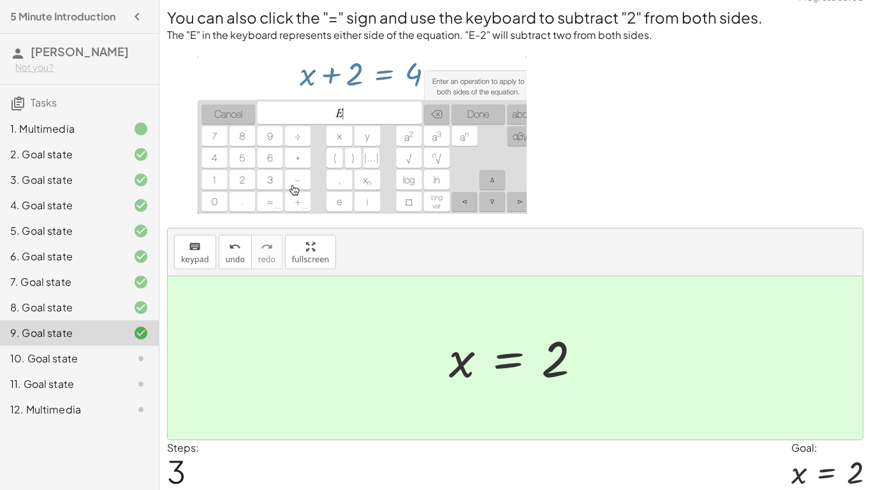
scroll to position [61, 0]
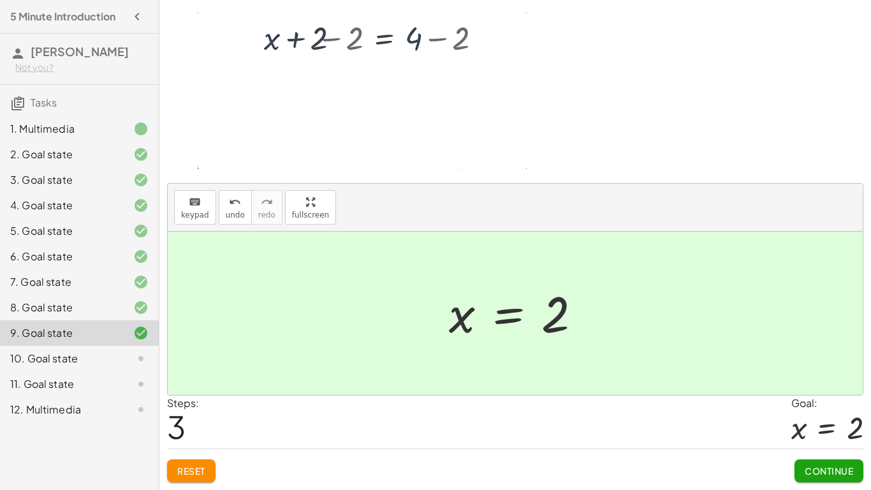
click at [819, 434] on span "Continue" at bounding box center [829, 470] width 48 height 11
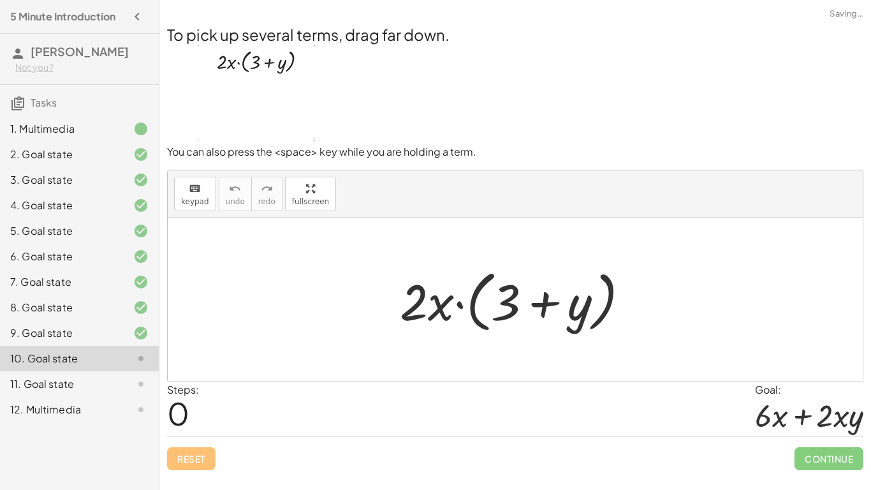
scroll to position [0, 0]
drag, startPoint x: 425, startPoint y: 313, endPoint x: 535, endPoint y: 312, distance: 109.7
click at [535, 312] on div at bounding box center [519, 299] width 252 height 73
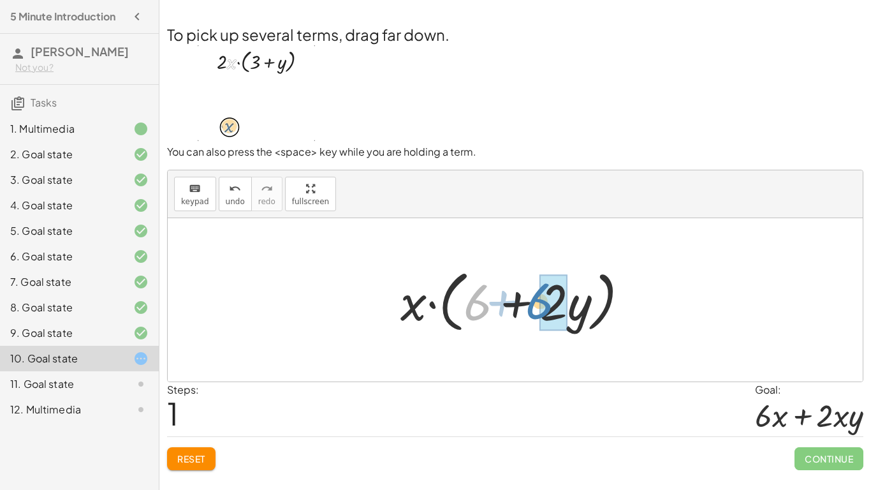
drag, startPoint x: 479, startPoint y: 314, endPoint x: 543, endPoint y: 312, distance: 63.8
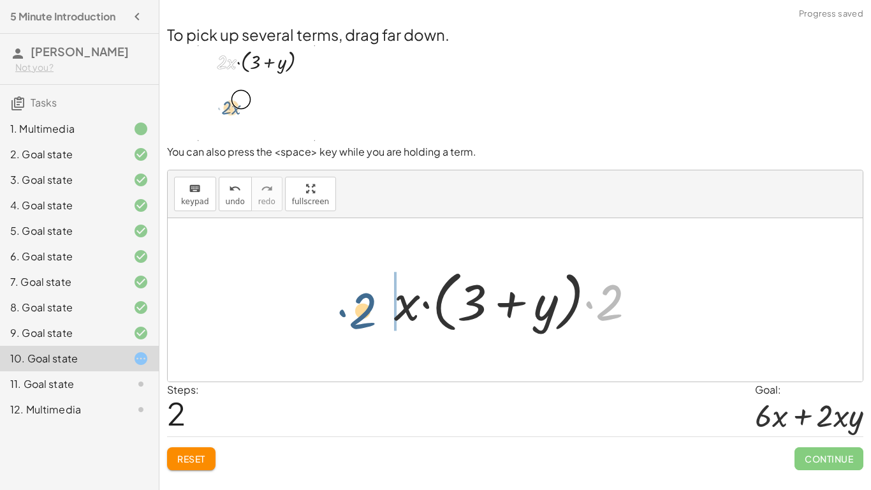
drag, startPoint x: 603, startPoint y: 309, endPoint x: 360, endPoint y: 313, distance: 243.6
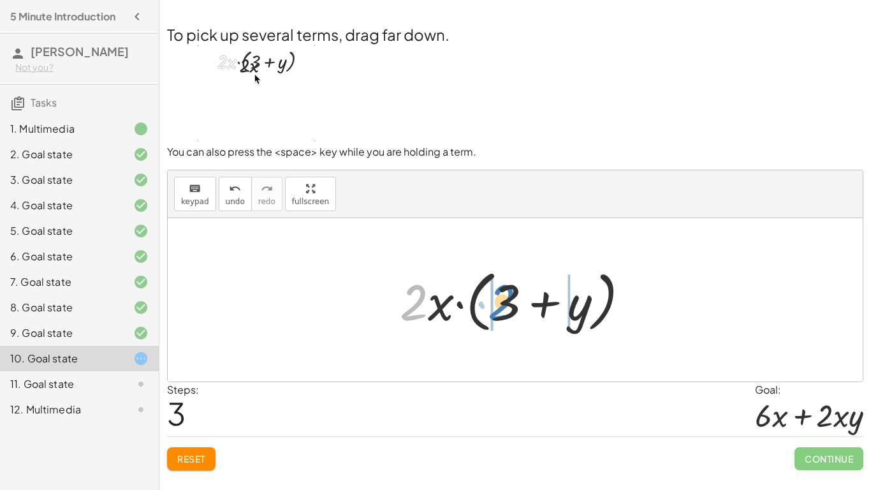
drag, startPoint x: 416, startPoint y: 302, endPoint x: 502, endPoint y: 301, distance: 86.7
click at [502, 301] on div at bounding box center [519, 299] width 252 height 73
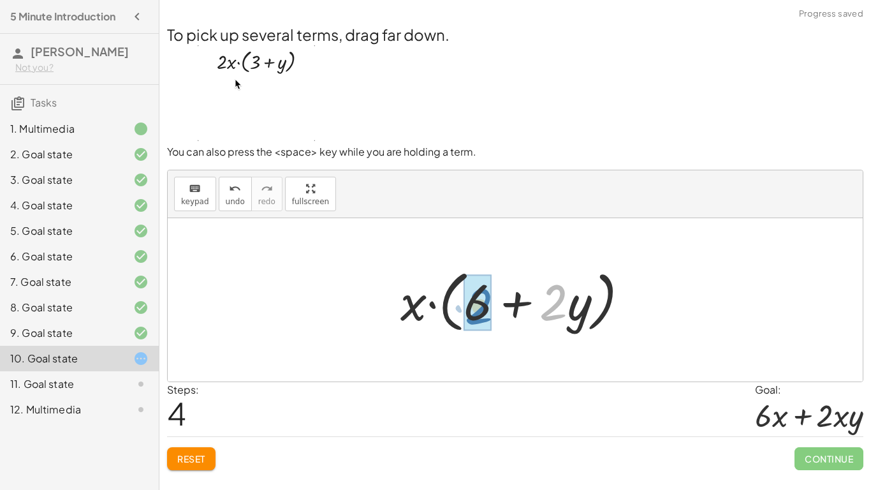
drag, startPoint x: 554, startPoint y: 307, endPoint x: 479, endPoint y: 311, distance: 75.3
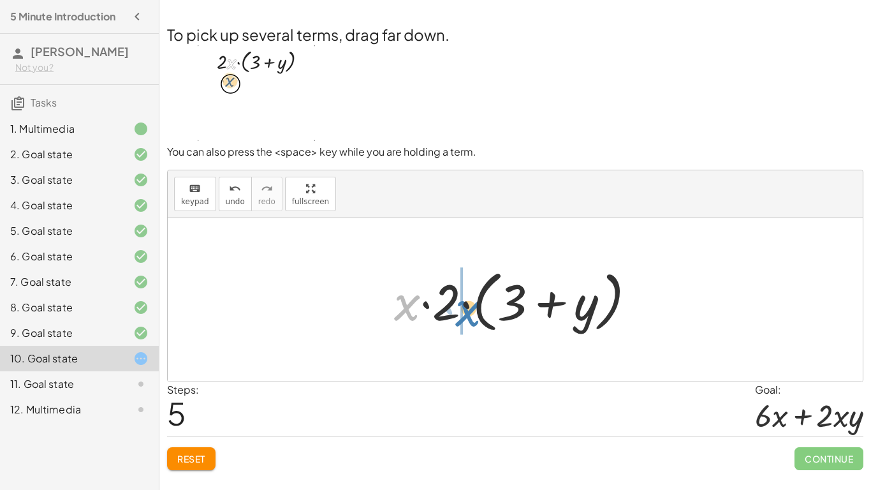
drag, startPoint x: 401, startPoint y: 307, endPoint x: 462, endPoint y: 312, distance: 61.5
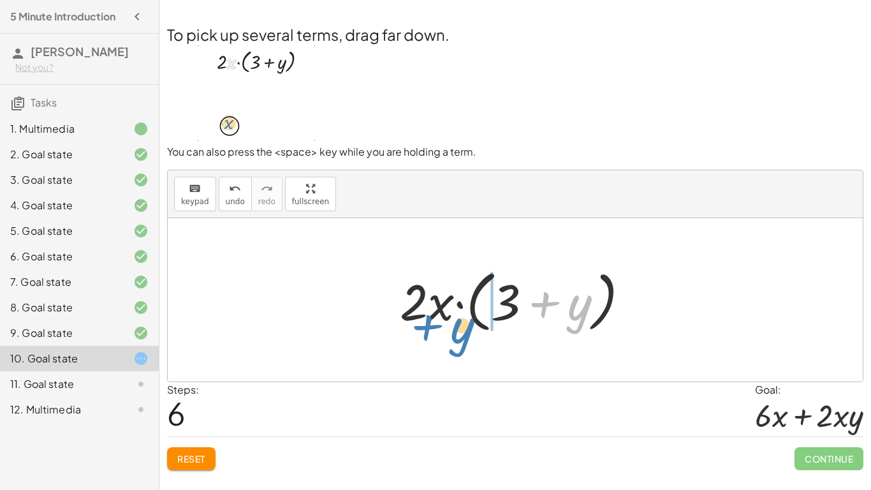
drag, startPoint x: 580, startPoint y: 307, endPoint x: 464, endPoint y: 328, distance: 117.9
click at [464, 328] on div at bounding box center [519, 299] width 252 height 73
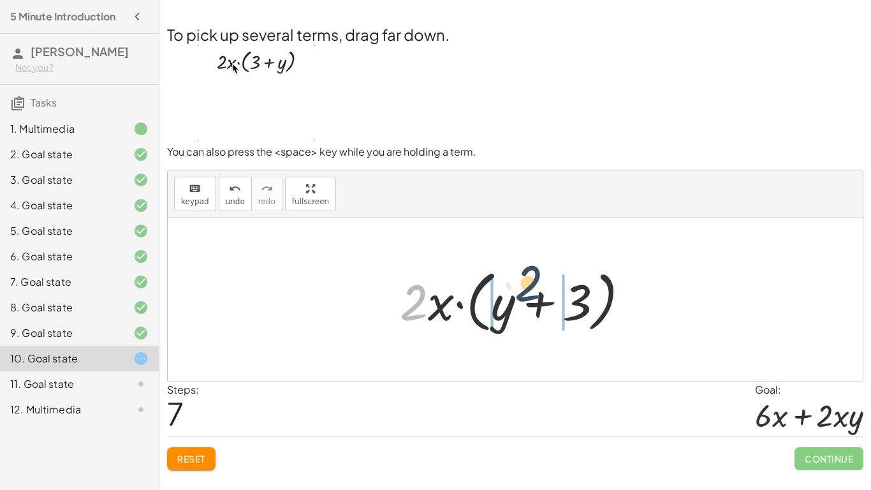
drag, startPoint x: 417, startPoint y: 297, endPoint x: 534, endPoint y: 281, distance: 117.8
click at [534, 281] on div at bounding box center [519, 299] width 252 height 73
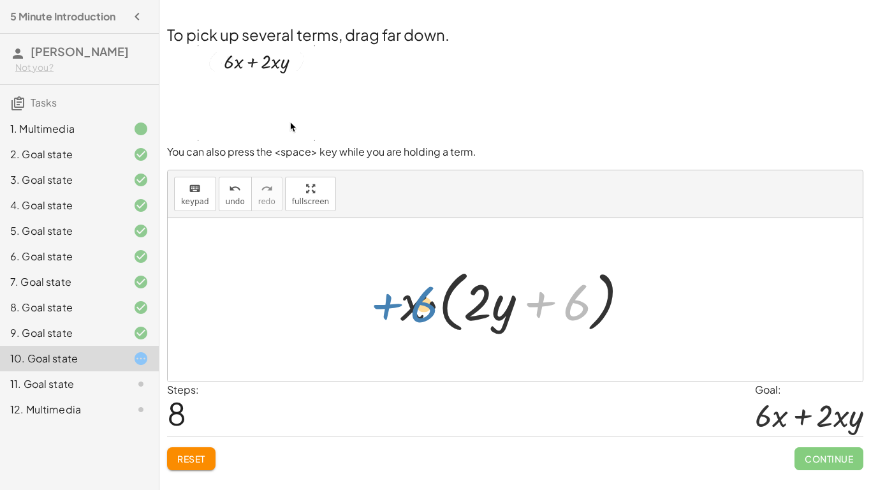
drag, startPoint x: 583, startPoint y: 307, endPoint x: 430, endPoint y: 309, distance: 153.0
click at [430, 309] on div at bounding box center [520, 299] width 252 height 73
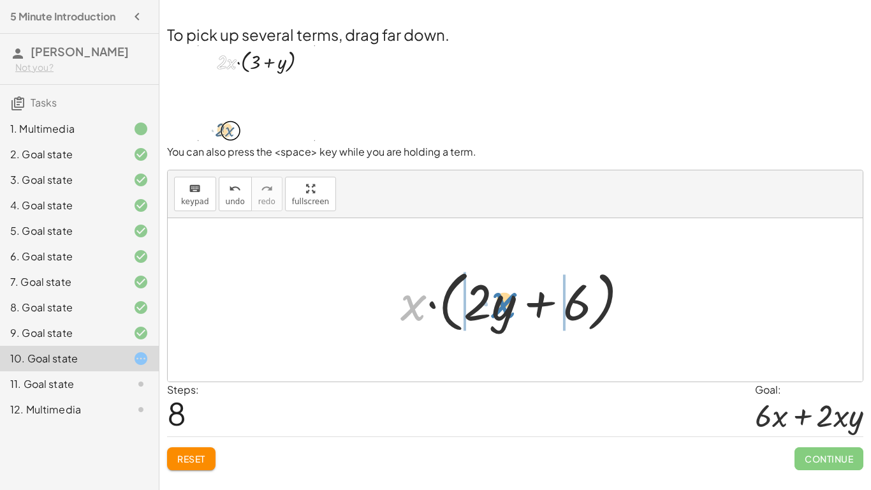
drag, startPoint x: 409, startPoint y: 307, endPoint x: 499, endPoint y: 304, distance: 90.6
click at [499, 304] on div at bounding box center [520, 299] width 252 height 73
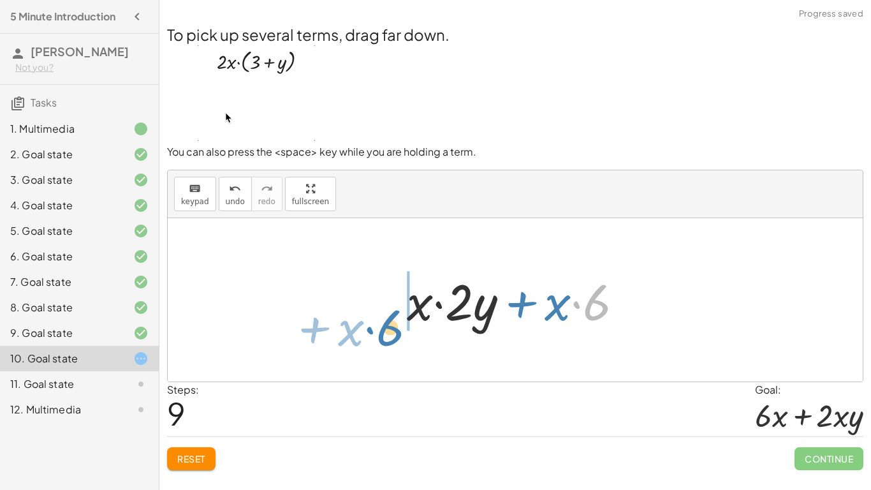
drag, startPoint x: 599, startPoint y: 309, endPoint x: 392, endPoint y: 334, distance: 208.8
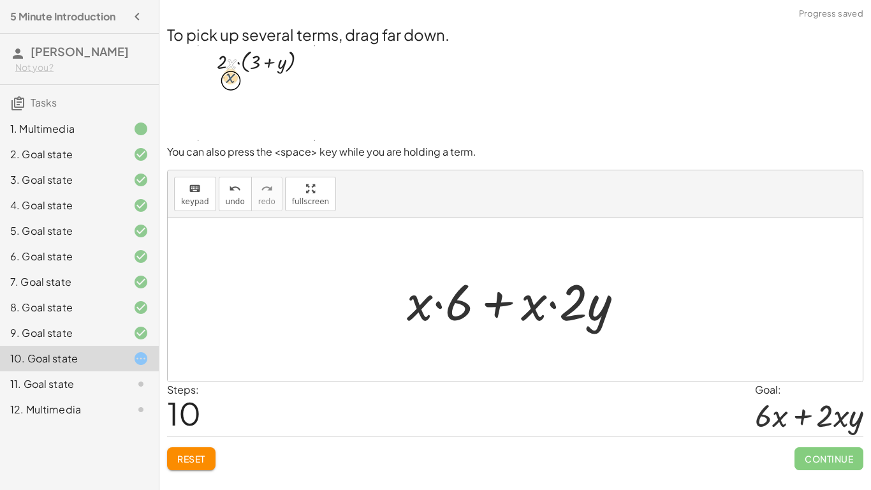
click at [414, 304] on div at bounding box center [520, 300] width 240 height 66
drag, startPoint x: 414, startPoint y: 303, endPoint x: 523, endPoint y: 323, distance: 111.4
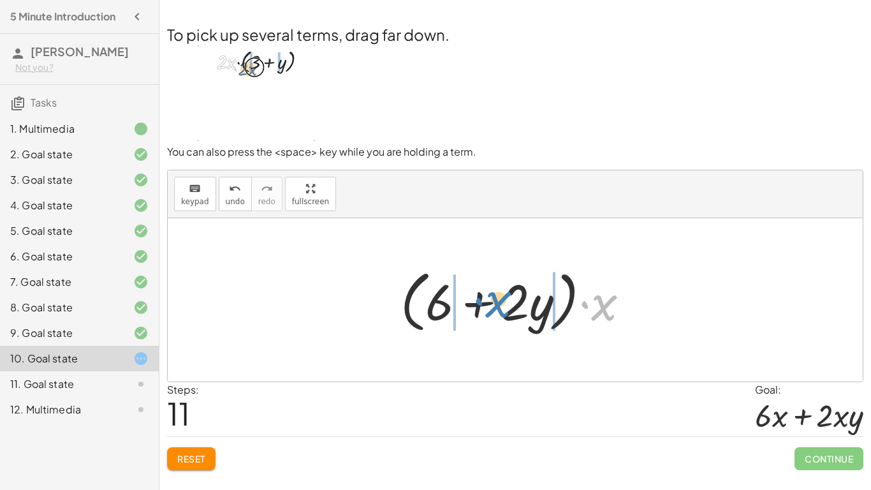
drag, startPoint x: 598, startPoint y: 303, endPoint x: 493, endPoint y: 300, distance: 105.2
click at [493, 300] on div at bounding box center [520, 299] width 252 height 73
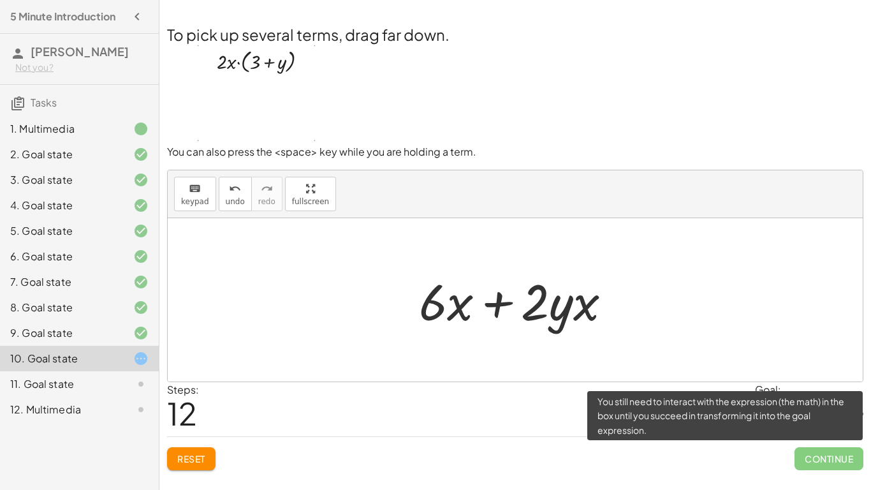
click at [816, 434] on span "Continue" at bounding box center [828, 458] width 69 height 23
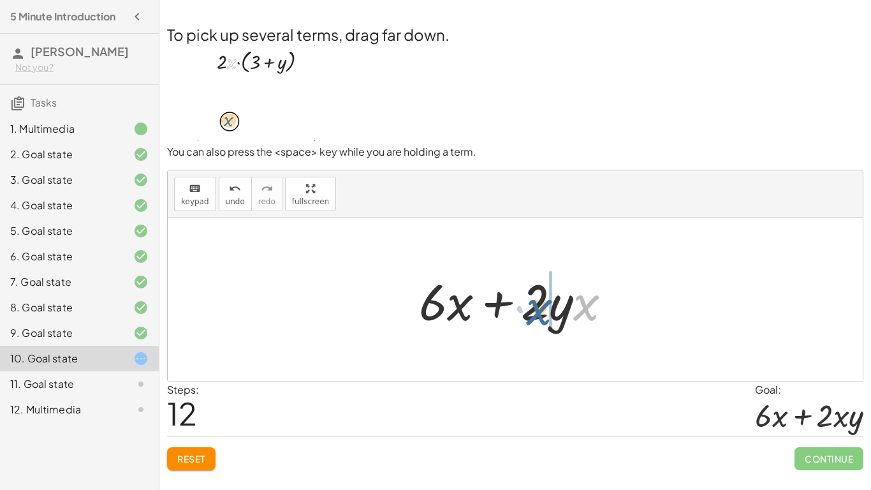
drag, startPoint x: 575, startPoint y: 297, endPoint x: 529, endPoint y: 302, distance: 46.1
click at [529, 302] on div at bounding box center [521, 300] width 216 height 66
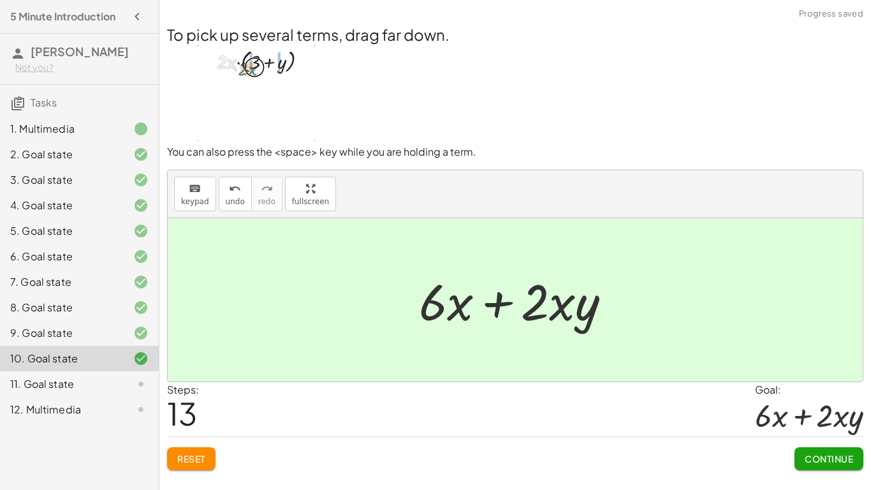
click at [817, 434] on span "Continue" at bounding box center [829, 458] width 48 height 11
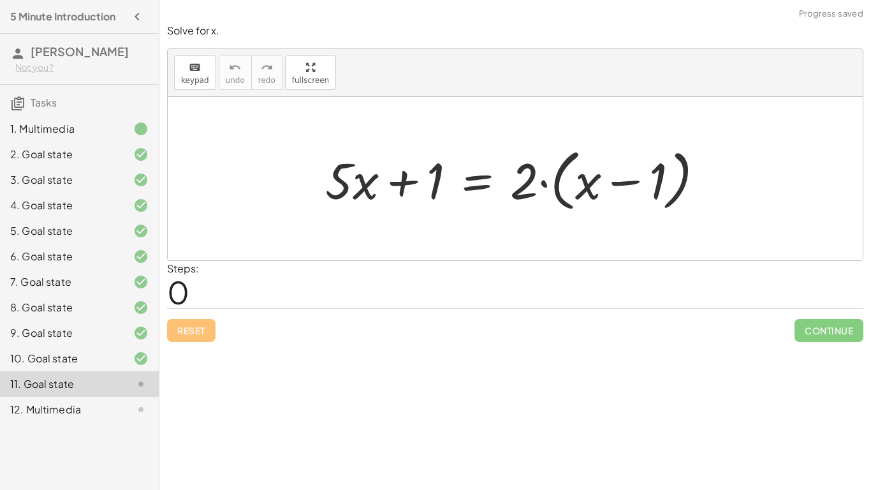
click at [142, 277] on icon at bounding box center [140, 281] width 15 height 15
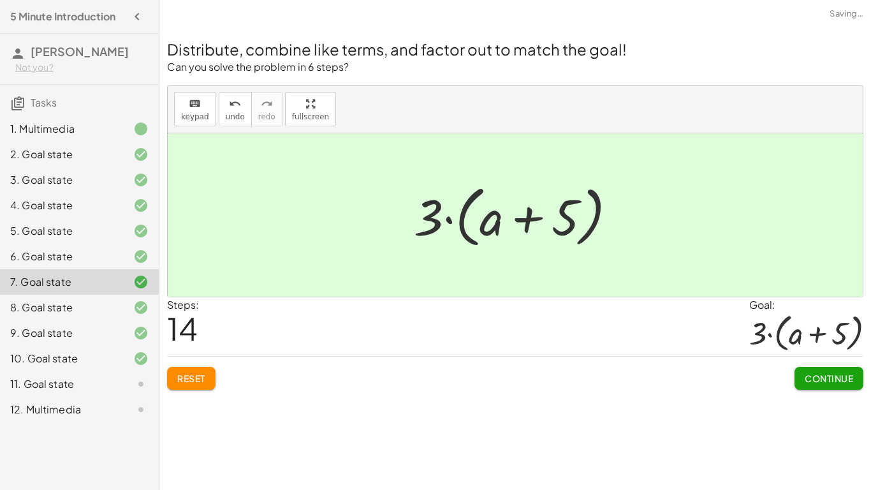
click at [116, 349] on div "10. Goal state" at bounding box center [79, 359] width 159 height 26
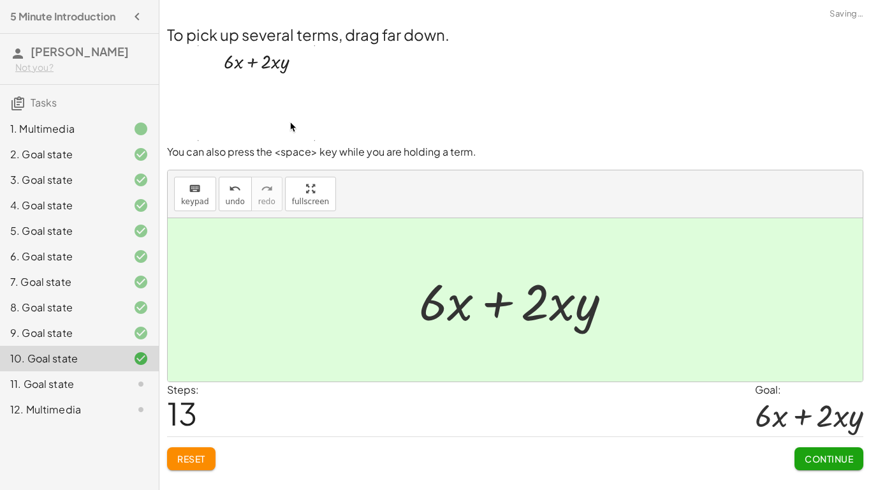
click at [91, 383] on div "11. Goal state" at bounding box center [61, 383] width 103 height 15
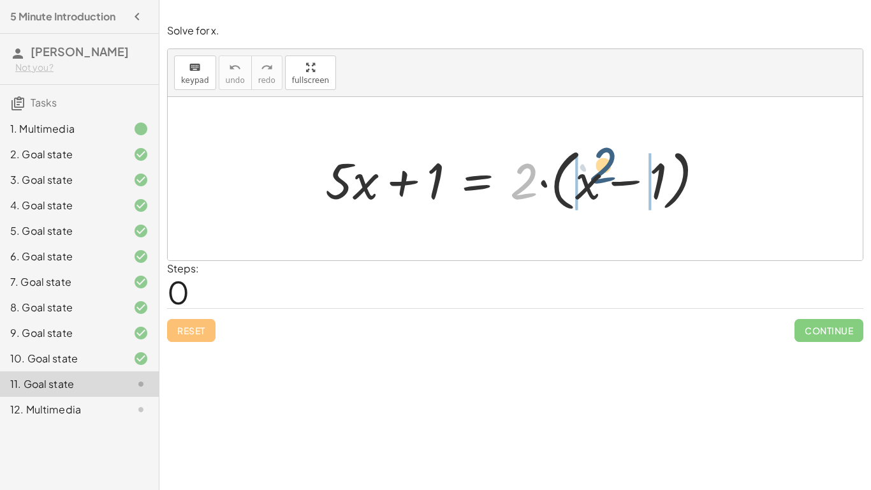
drag, startPoint x: 529, startPoint y: 173, endPoint x: 606, endPoint y: 159, distance: 78.5
click at [606, 159] on div at bounding box center [520, 178] width 402 height 73
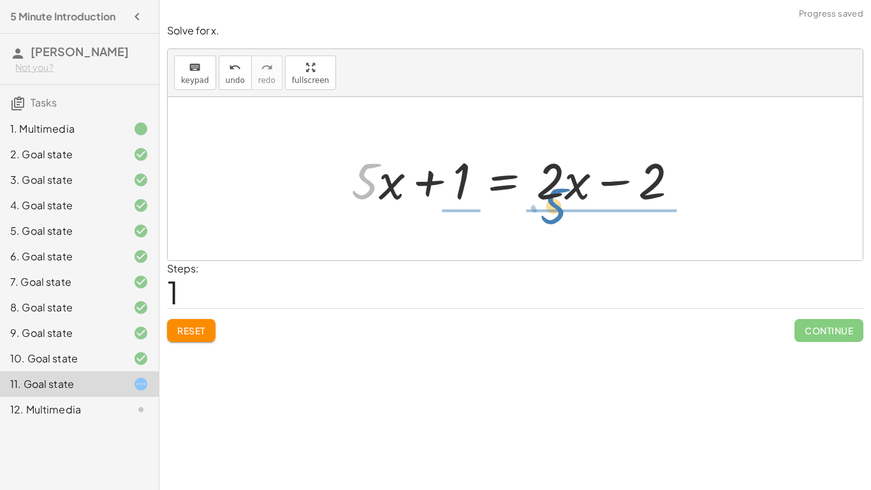
drag, startPoint x: 368, startPoint y: 187, endPoint x: 560, endPoint y: 212, distance: 194.1
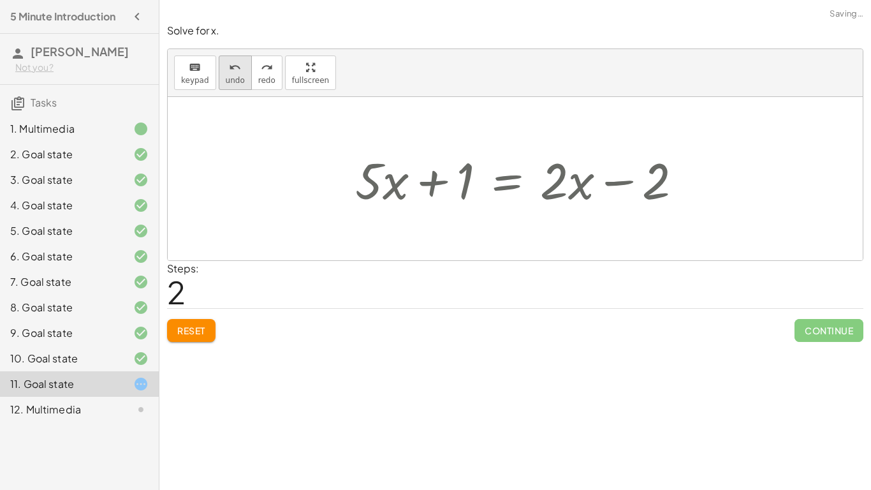
click at [239, 84] on span "undo" at bounding box center [235, 80] width 19 height 9
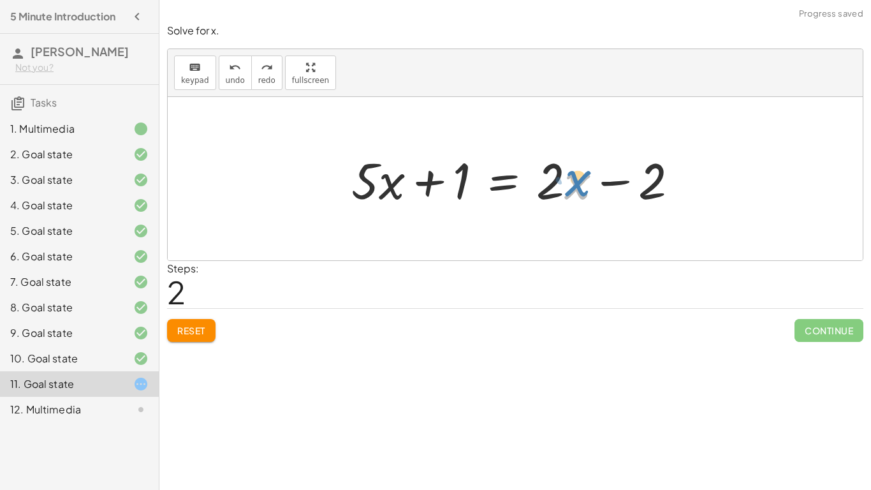
click at [568, 187] on div at bounding box center [520, 179] width 350 height 66
drag, startPoint x: 547, startPoint y: 187, endPoint x: 353, endPoint y: 233, distance: 199.8
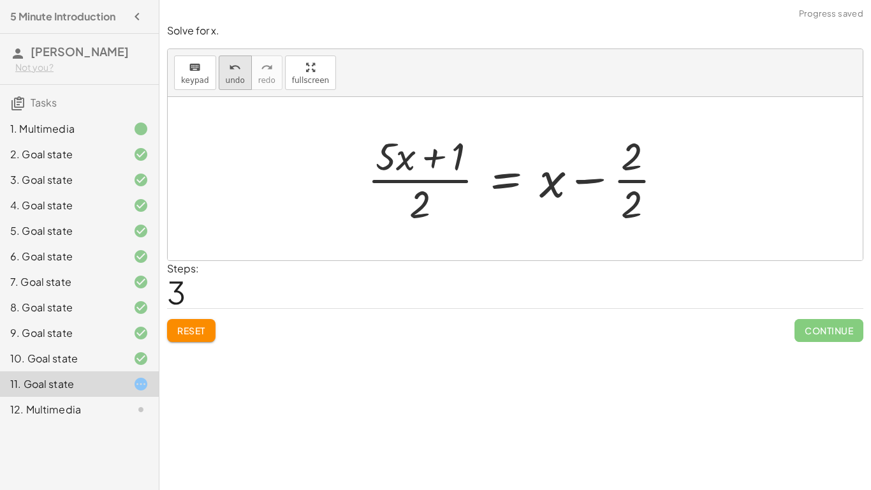
click at [230, 82] on span "undo" at bounding box center [235, 80] width 19 height 9
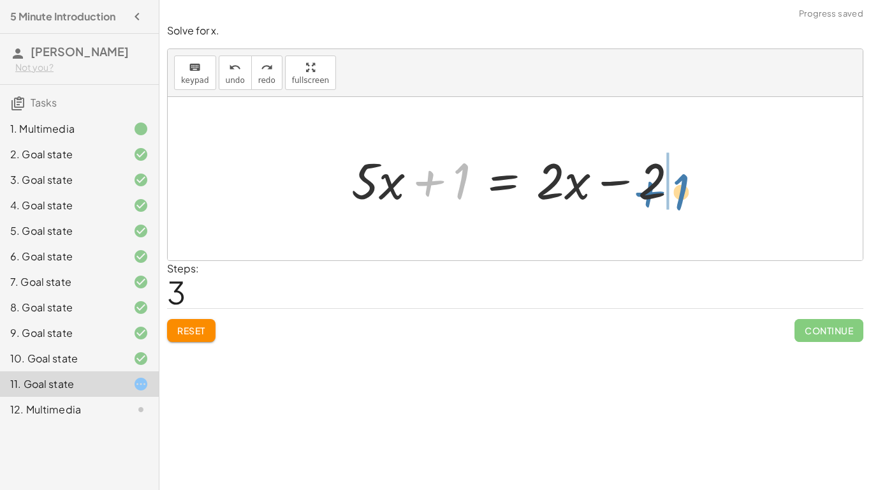
drag, startPoint x: 454, startPoint y: 192, endPoint x: 674, endPoint y: 203, distance: 220.2
click at [674, 203] on div at bounding box center [520, 179] width 350 height 66
click at [674, 203] on div at bounding box center [585, 179] width 350 height 66
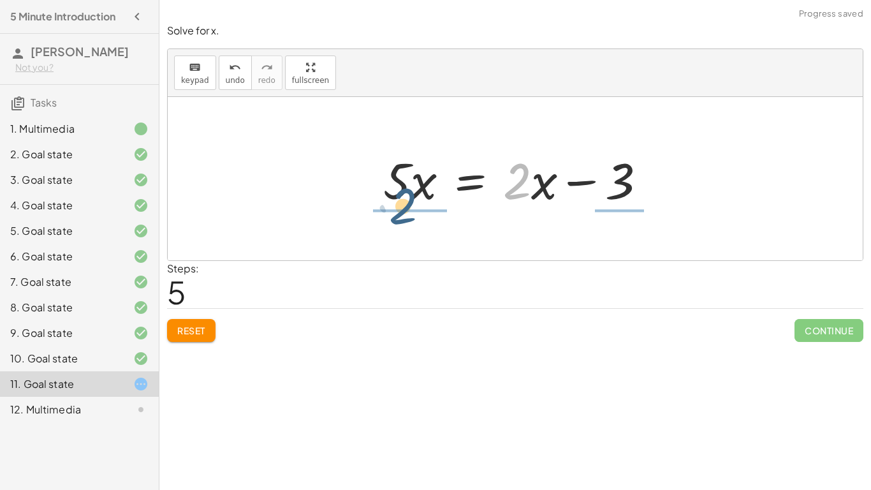
drag, startPoint x: 524, startPoint y: 185, endPoint x: 402, endPoint y: 212, distance: 124.8
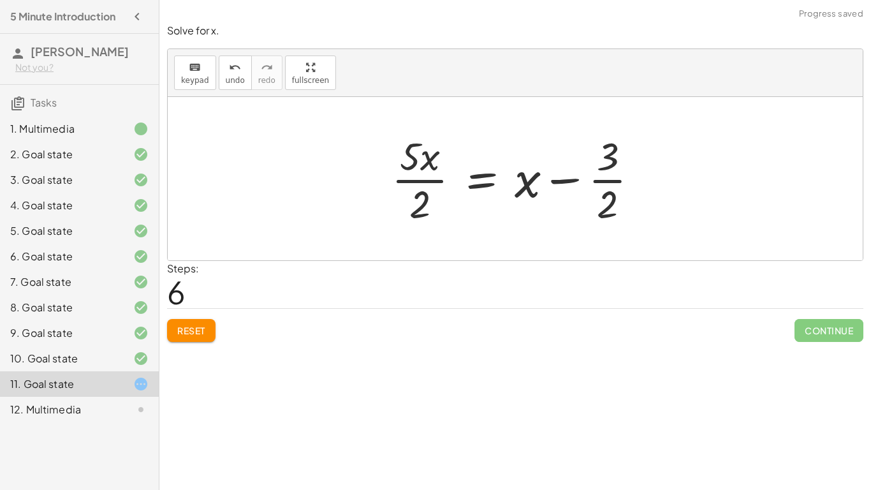
click at [409, 178] on div at bounding box center [520, 178] width 270 height 98
click at [608, 184] on div at bounding box center [520, 178] width 270 height 98
click at [527, 181] on div at bounding box center [520, 178] width 270 height 98
click at [235, 81] on span "undo" at bounding box center [235, 80] width 19 height 9
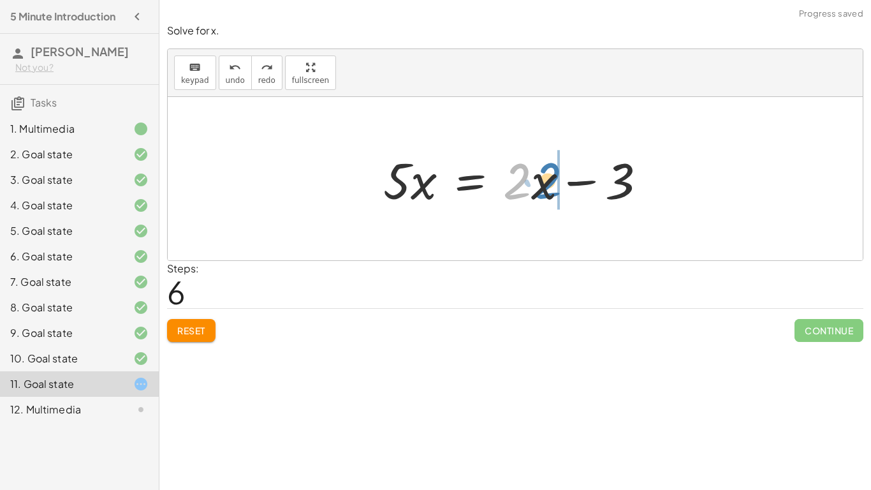
drag, startPoint x: 520, startPoint y: 179, endPoint x: 541, endPoint y: 180, distance: 21.0
click at [541, 180] on div at bounding box center [520, 179] width 286 height 66
drag, startPoint x: 622, startPoint y: 179, endPoint x: 585, endPoint y: 191, distance: 38.3
click at [585, 191] on div at bounding box center [520, 179] width 286 height 66
click at [574, 187] on div at bounding box center [520, 179] width 286 height 66
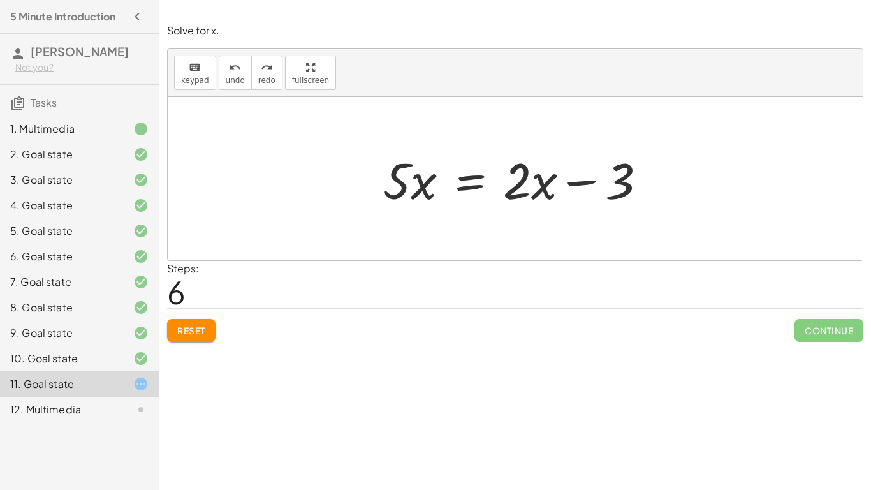
click at [563, 189] on div at bounding box center [520, 179] width 286 height 66
click at [424, 191] on div at bounding box center [520, 179] width 286 height 66
click at [455, 190] on div at bounding box center [520, 179] width 286 height 66
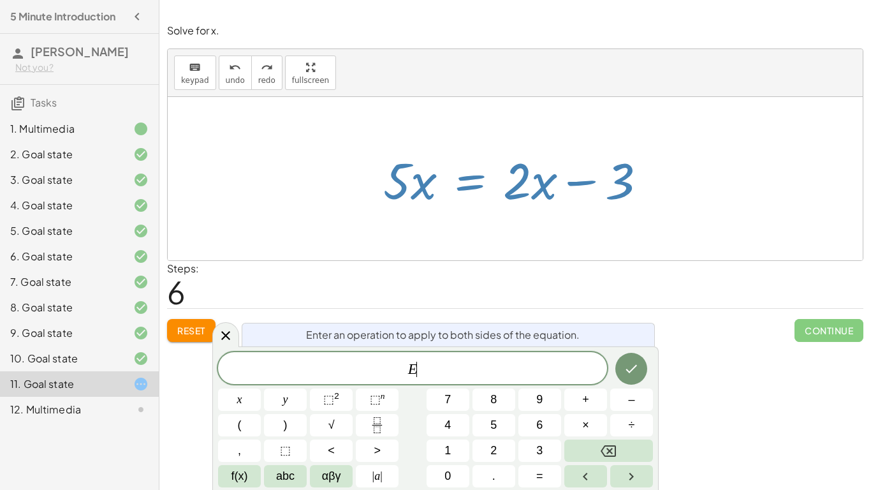
scroll to position [1, 0]
click at [435, 376] on span "E ​" at bounding box center [412, 369] width 389 height 18
click at [634, 362] on icon "Done" at bounding box center [631, 368] width 15 height 15
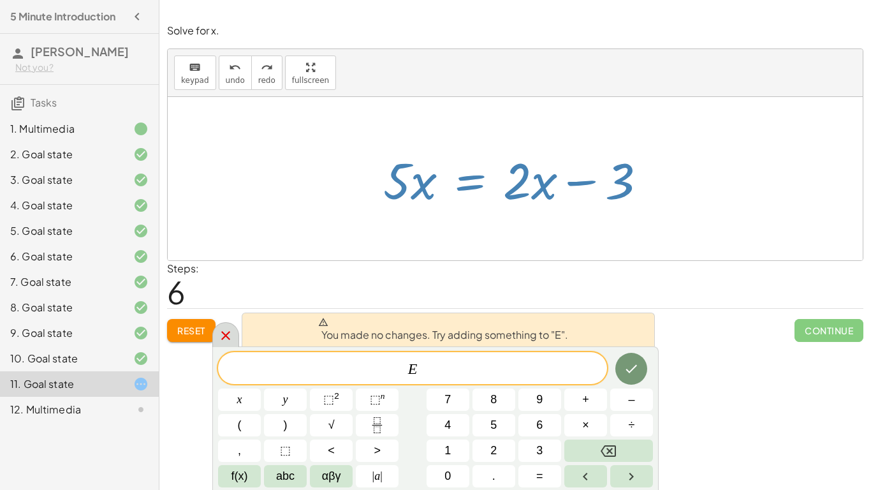
click at [219, 332] on icon at bounding box center [225, 335] width 15 height 15
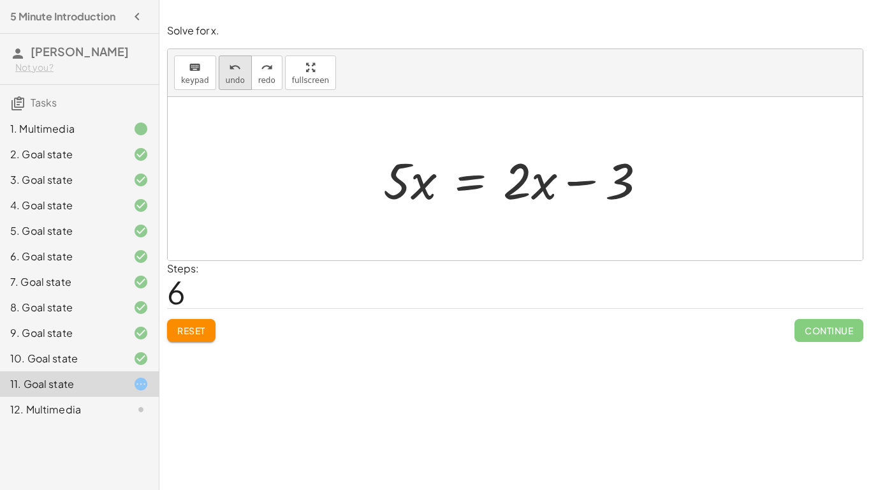
click at [219, 68] on button "undo undo" at bounding box center [235, 72] width 33 height 34
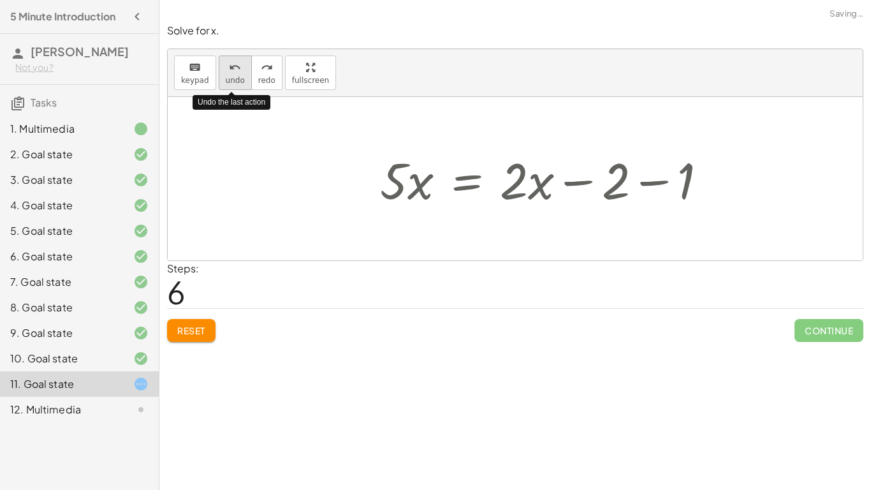
click at [219, 68] on button "undo undo" at bounding box center [235, 72] width 33 height 34
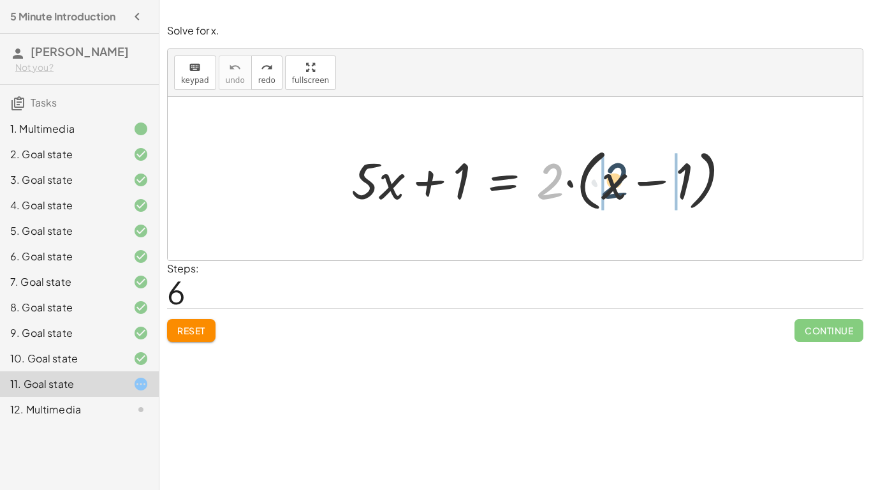
drag, startPoint x: 552, startPoint y: 186, endPoint x: 616, endPoint y: 185, distance: 64.4
click at [616, 185] on div at bounding box center [546, 178] width 402 height 73
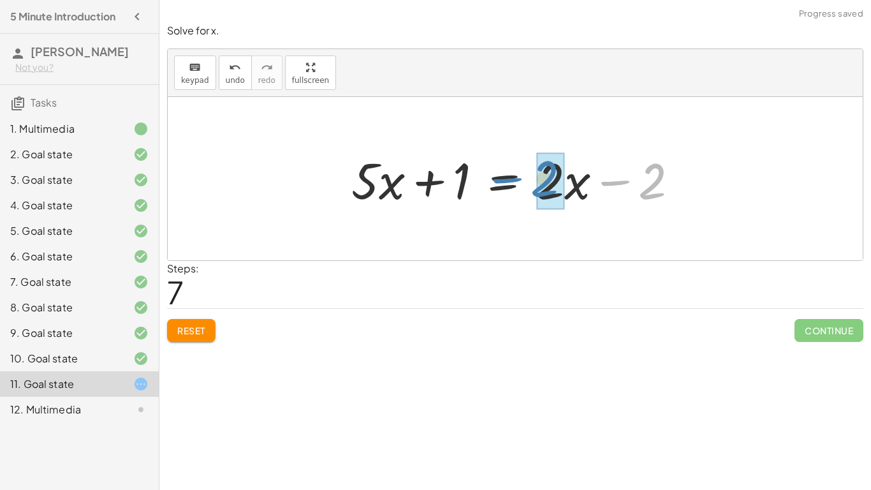
drag, startPoint x: 649, startPoint y: 188, endPoint x: 541, endPoint y: 186, distance: 107.8
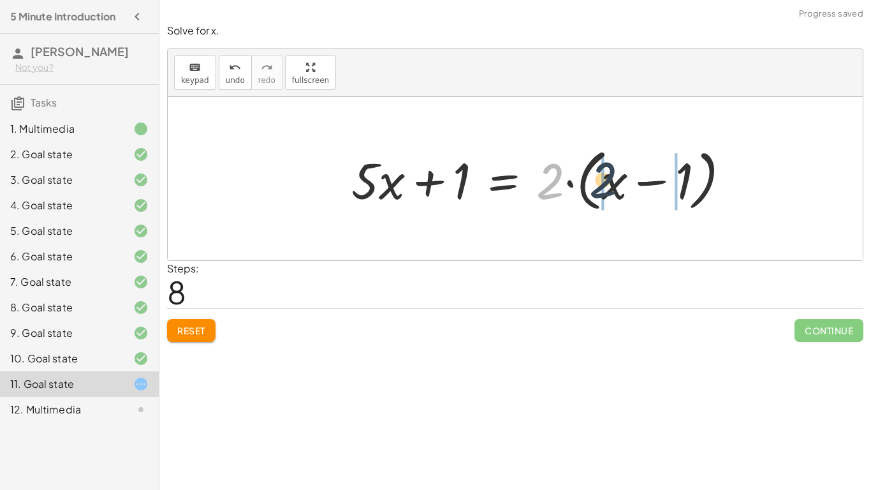
drag, startPoint x: 550, startPoint y: 177, endPoint x: 618, endPoint y: 180, distance: 68.3
click at [618, 180] on div at bounding box center [546, 178] width 402 height 73
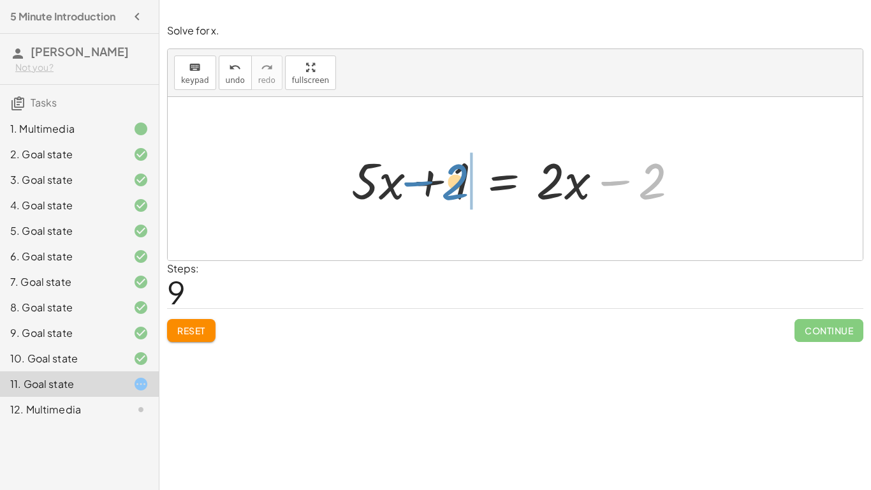
drag, startPoint x: 660, startPoint y: 182, endPoint x: 465, endPoint y: 182, distance: 195.1
click at [465, 182] on div at bounding box center [520, 179] width 350 height 66
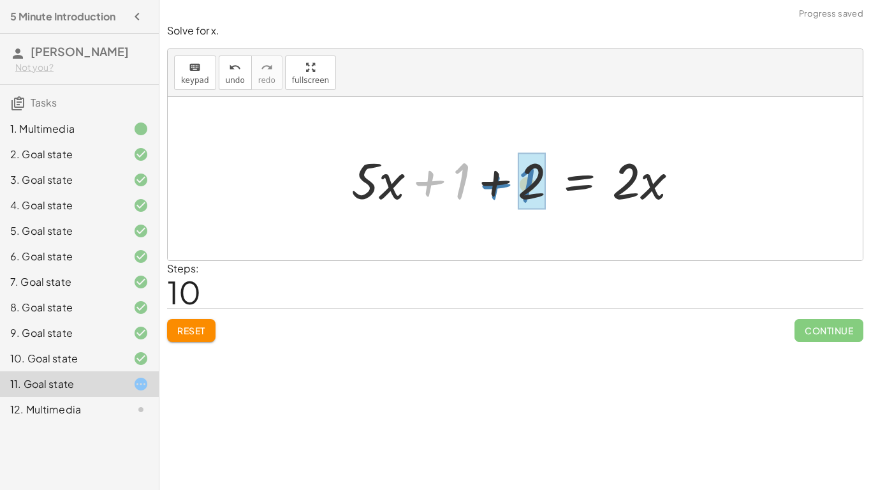
drag, startPoint x: 427, startPoint y: 183, endPoint x: 495, endPoint y: 186, distance: 67.7
click at [495, 186] on div at bounding box center [520, 179] width 350 height 66
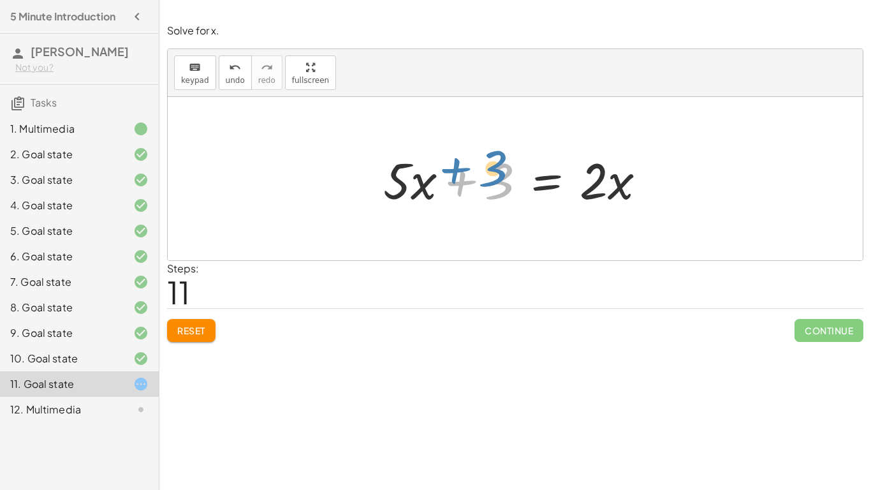
drag, startPoint x: 460, startPoint y: 184, endPoint x: 471, endPoint y: 176, distance: 13.8
click at [471, 176] on div at bounding box center [520, 179] width 286 height 66
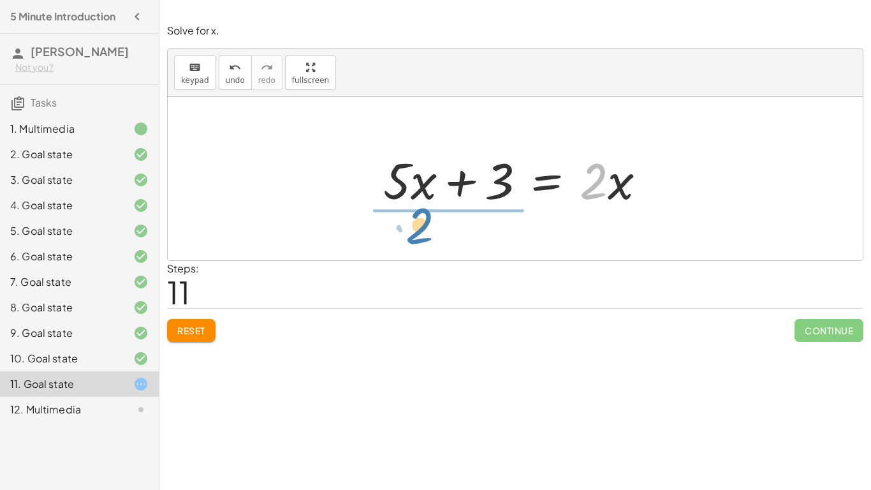
drag, startPoint x: 592, startPoint y: 182, endPoint x: 418, endPoint y: 226, distance: 179.7
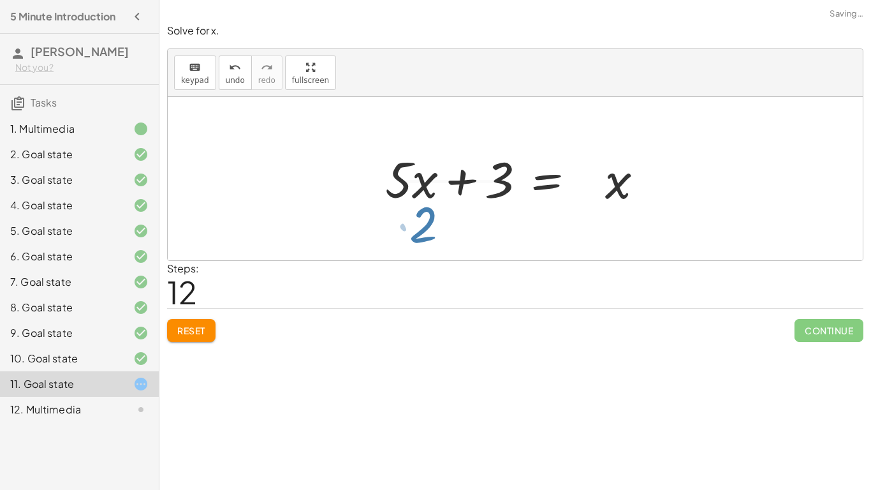
click at [420, 226] on div at bounding box center [514, 178] width 242 height 98
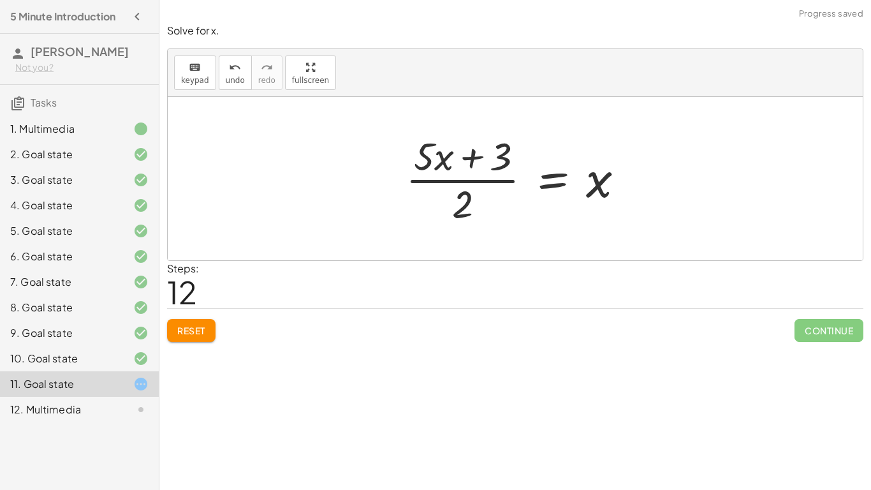
click at [445, 159] on div at bounding box center [520, 178] width 242 height 98
click at [472, 185] on div at bounding box center [520, 178] width 242 height 98
click at [229, 76] on span "undo" at bounding box center [235, 80] width 19 height 9
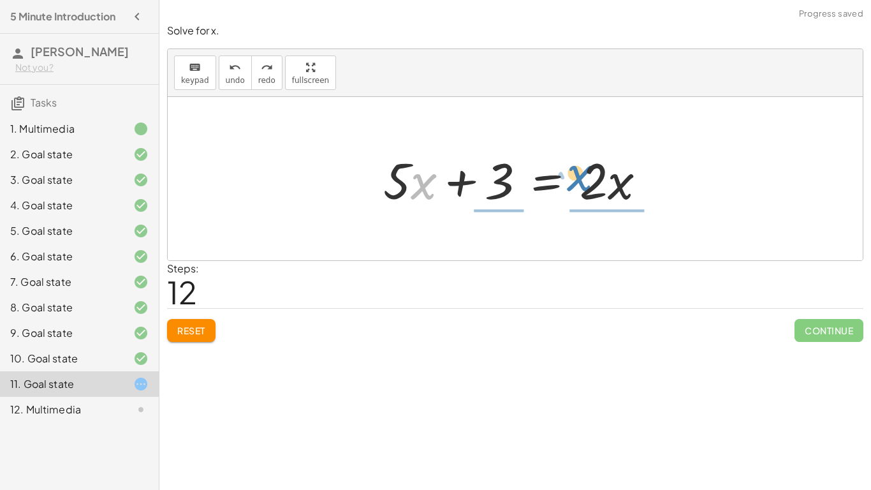
drag, startPoint x: 413, startPoint y: 181, endPoint x: 603, endPoint y: 180, distance: 190.6
click at [603, 180] on div at bounding box center [520, 179] width 286 height 66
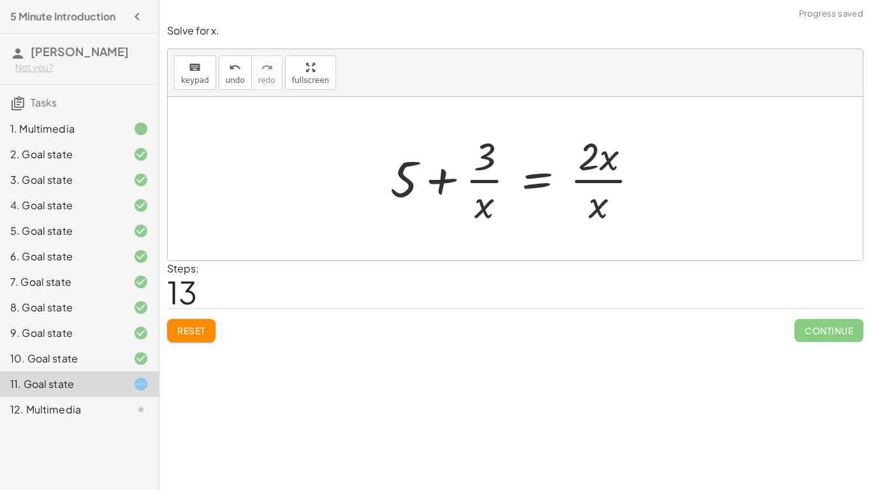
click at [401, 184] on div at bounding box center [520, 178] width 272 height 98
click at [480, 172] on div at bounding box center [520, 178] width 272 height 98
click at [579, 178] on div at bounding box center [520, 178] width 272 height 98
click at [242, 74] on button "undo undo" at bounding box center [235, 72] width 33 height 34
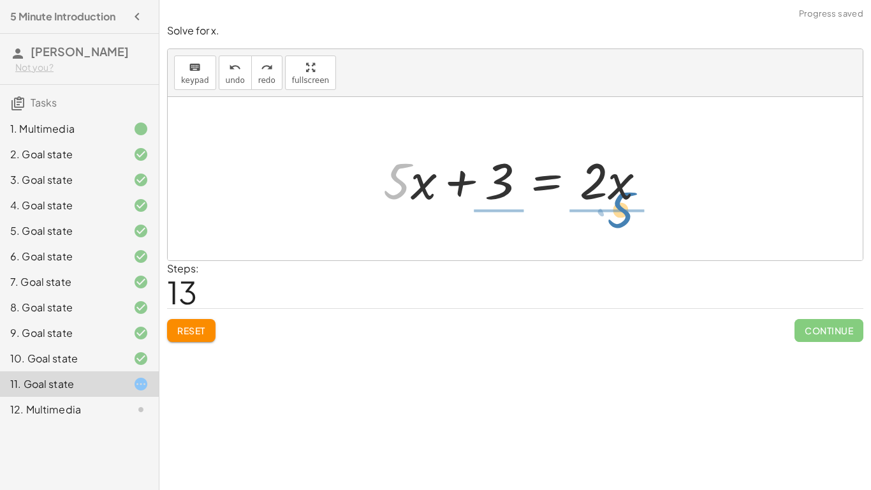
drag, startPoint x: 400, startPoint y: 184, endPoint x: 625, endPoint y: 212, distance: 226.3
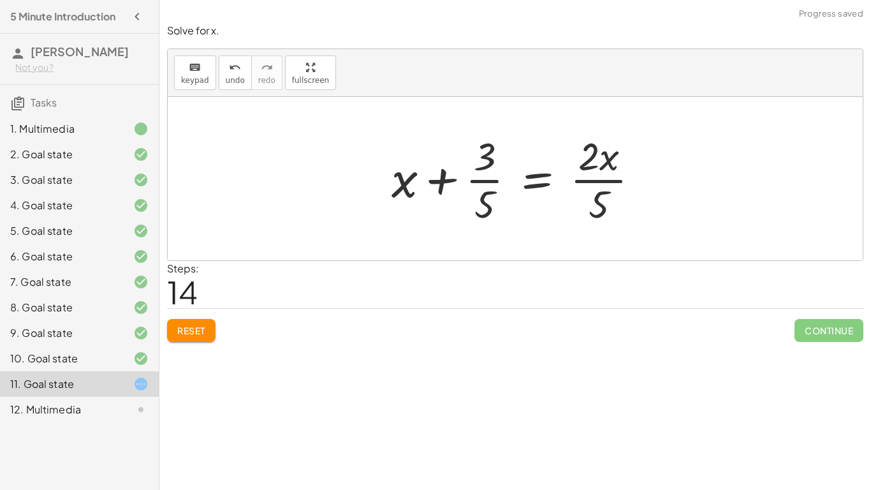
click at [599, 182] on div at bounding box center [520, 178] width 271 height 98
click at [496, 185] on div at bounding box center [519, 178] width 271 height 98
click at [244, 89] on button "undo undo" at bounding box center [235, 72] width 33 height 34
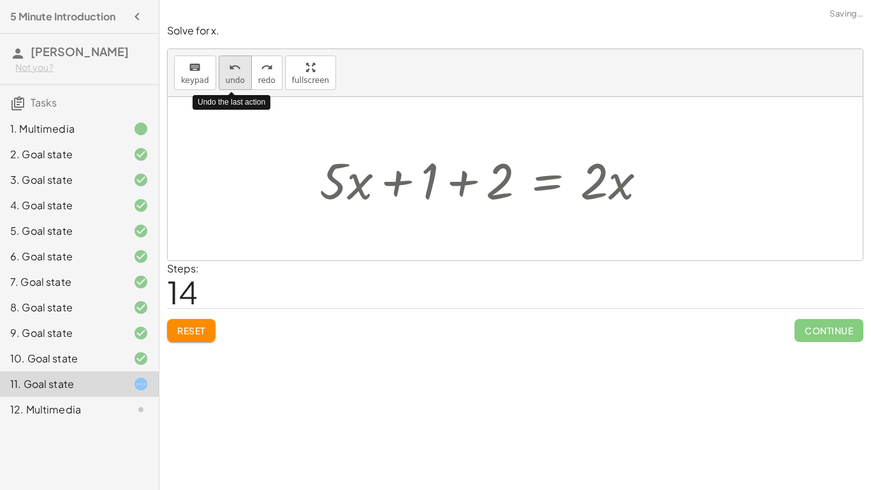
click at [244, 89] on button "undo undo" at bounding box center [235, 72] width 33 height 34
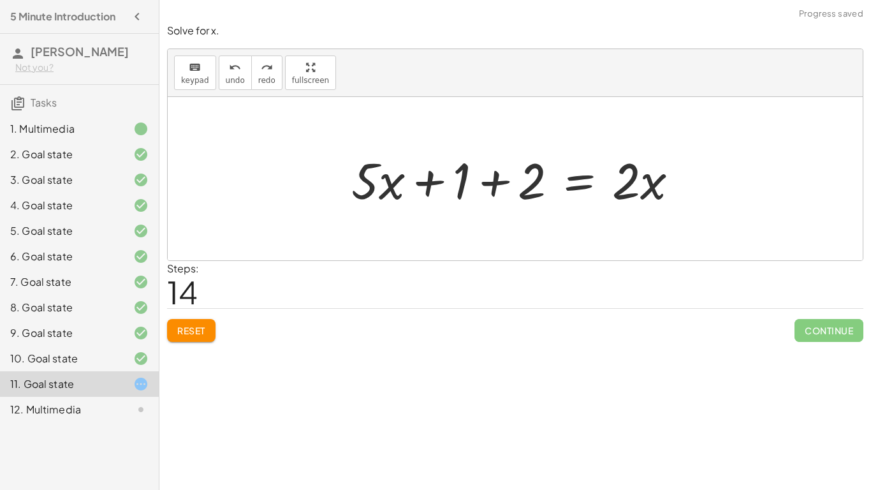
click at [130, 354] on div at bounding box center [131, 358] width 36 height 15
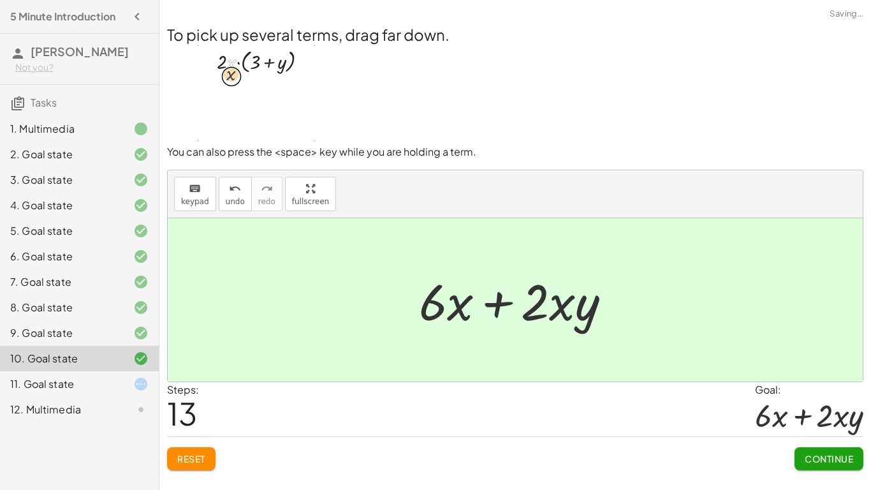
click at [92, 329] on div "9. Goal state" at bounding box center [61, 332] width 103 height 15
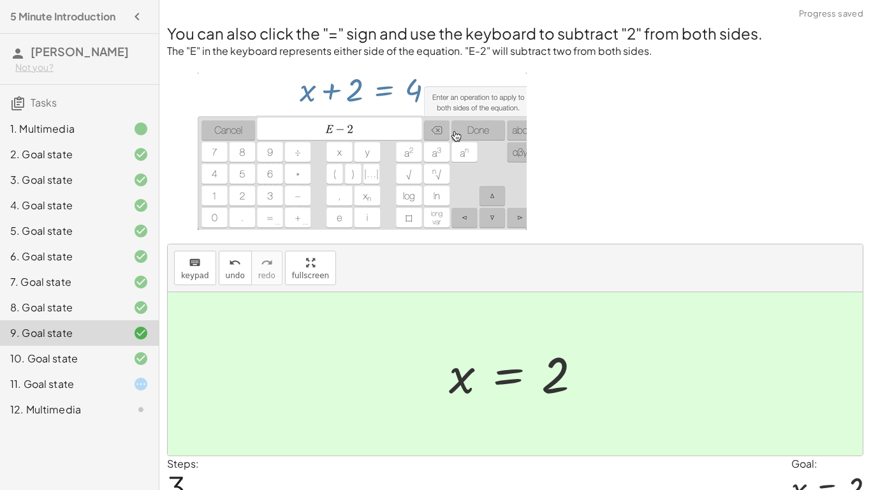
click at [73, 357] on div "10. Goal state" at bounding box center [61, 358] width 103 height 15
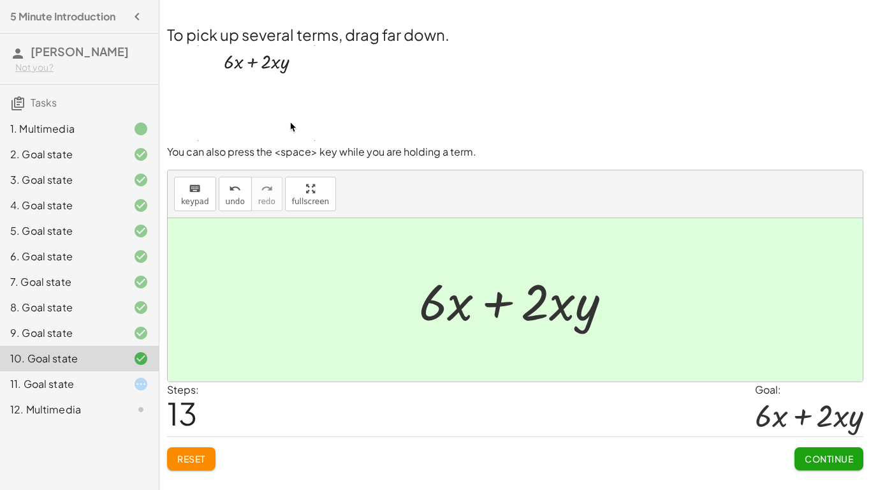
click at [64, 403] on div "12. Multimedia" at bounding box center [61, 409] width 103 height 15
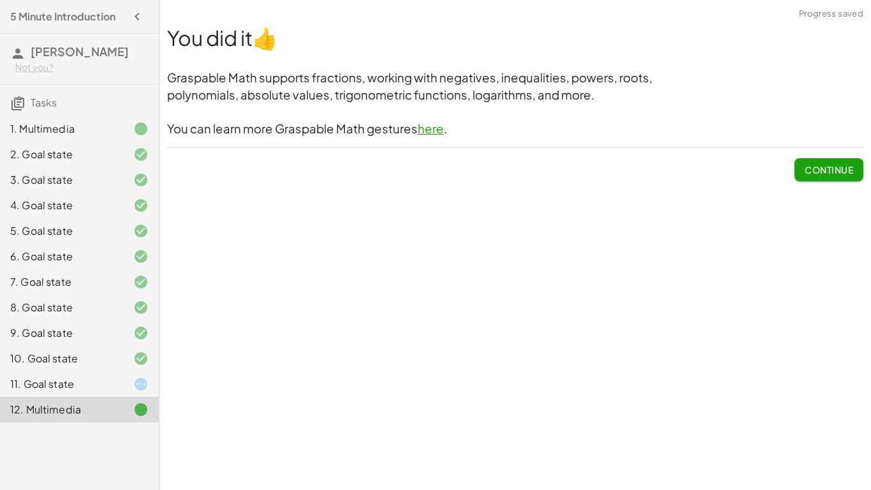
click at [89, 382] on div "11. Goal state" at bounding box center [61, 383] width 103 height 15
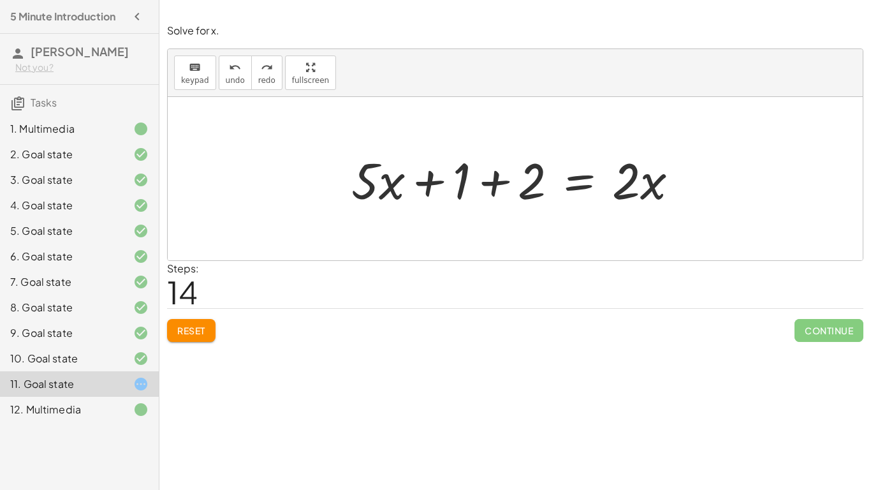
click at [100, 346] on div "10. Goal state" at bounding box center [79, 359] width 159 height 26
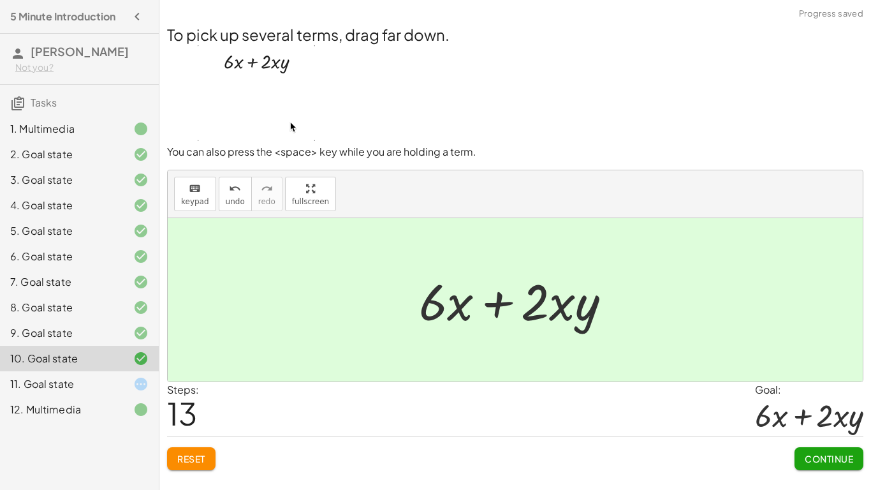
click at [119, 395] on div "11. Goal state" at bounding box center [79, 384] width 159 height 26
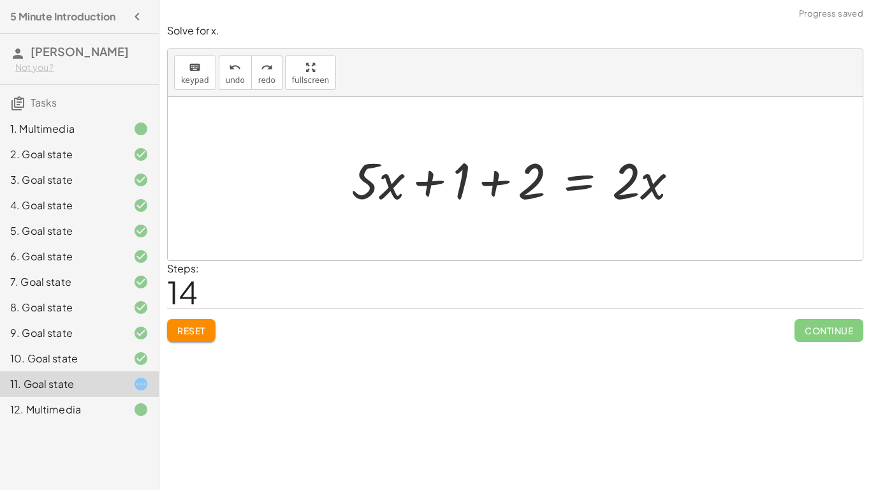
click at [122, 362] on div at bounding box center [131, 358] width 36 height 15
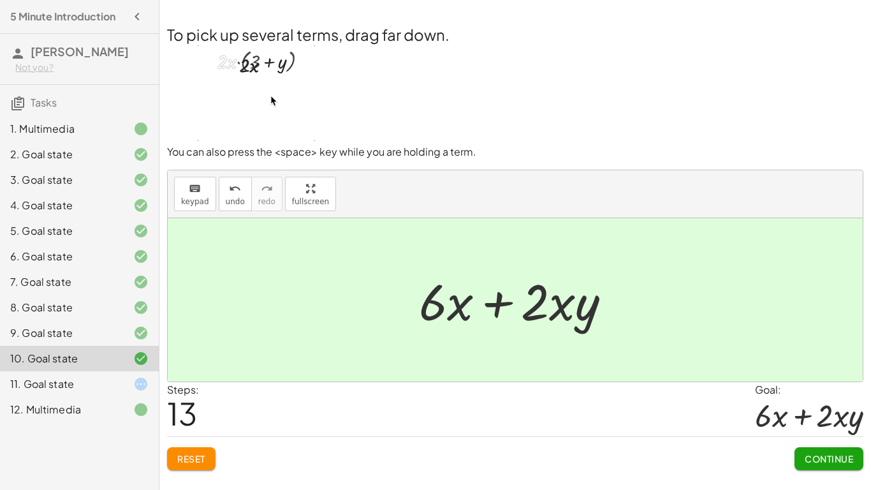
click at [129, 376] on div at bounding box center [131, 383] width 36 height 15
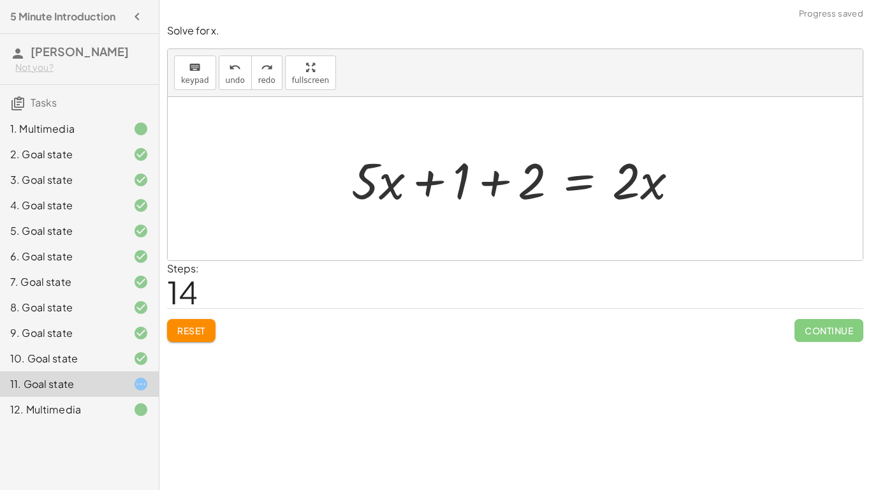
click at [199, 329] on span "Reset" at bounding box center [191, 330] width 28 height 11
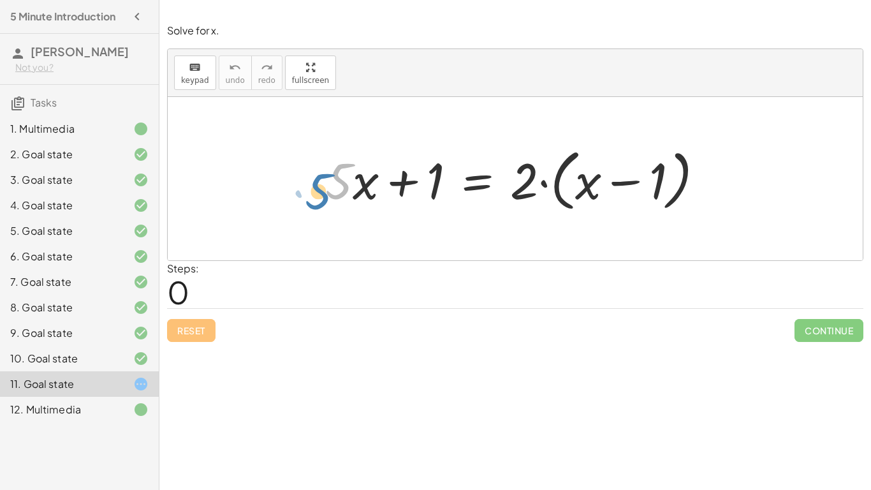
drag, startPoint x: 333, startPoint y: 182, endPoint x: 312, endPoint y: 193, distance: 24.0
drag, startPoint x: 530, startPoint y: 186, endPoint x: 592, endPoint y: 174, distance: 62.9
click at [592, 174] on div at bounding box center [520, 178] width 402 height 73
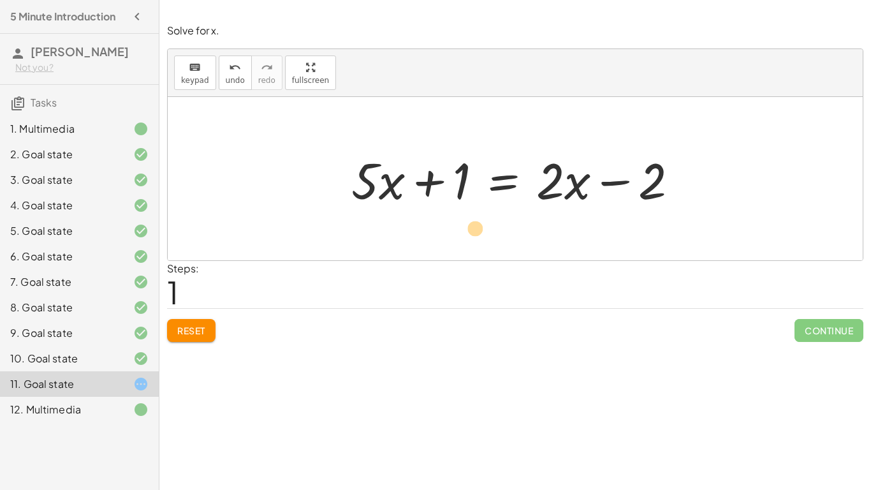
drag, startPoint x: 454, startPoint y: 176, endPoint x: 441, endPoint y: 201, distance: 28.5
click at [441, 201] on div at bounding box center [520, 179] width 350 height 66
drag, startPoint x: 653, startPoint y: 179, endPoint x: 562, endPoint y: 183, distance: 90.6
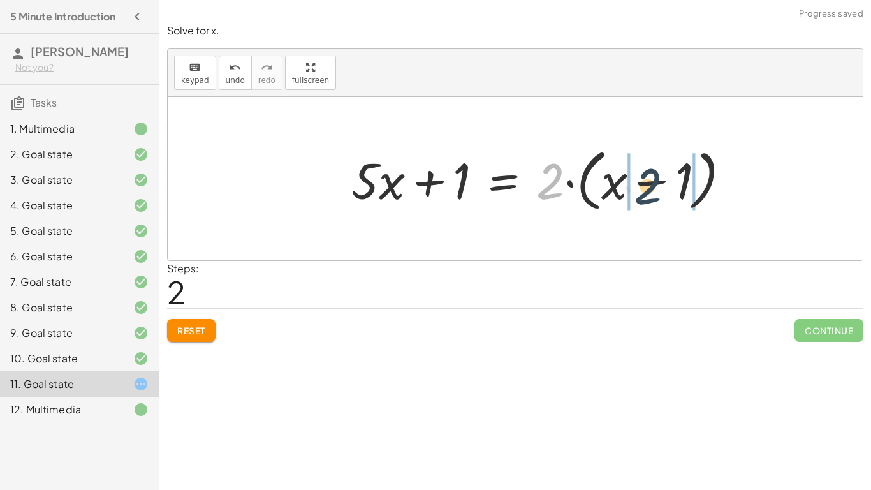
drag, startPoint x: 553, startPoint y: 186, endPoint x: 654, endPoint y: 192, distance: 100.9
click at [654, 192] on div at bounding box center [546, 178] width 402 height 73
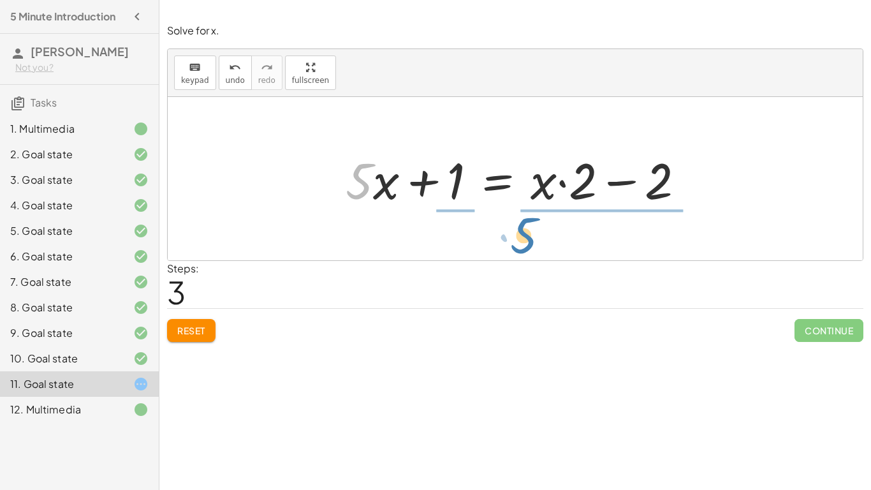
drag, startPoint x: 358, startPoint y: 187, endPoint x: 532, endPoint y: 242, distance: 181.9
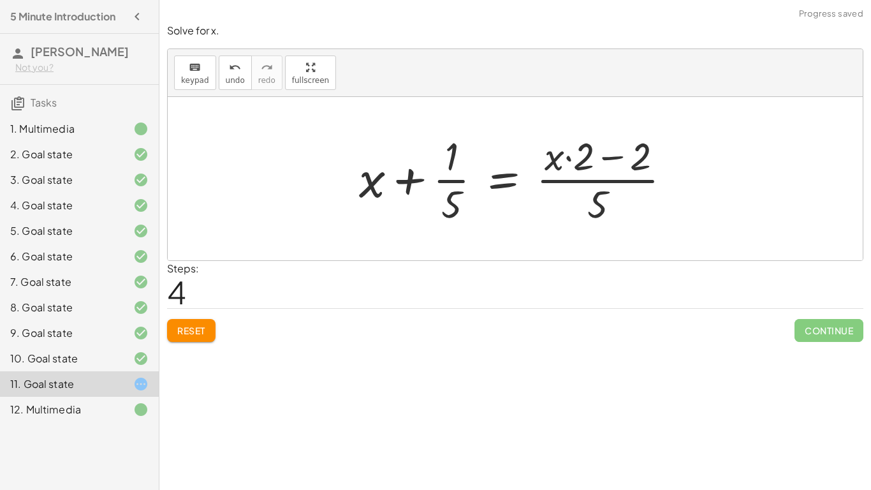
click at [454, 184] on div at bounding box center [520, 178] width 335 height 98
click at [604, 196] on div at bounding box center [520, 178] width 335 height 98
click at [567, 177] on div at bounding box center [520, 178] width 335 height 98
click at [233, 73] on icon "undo" at bounding box center [235, 67] width 12 height 15
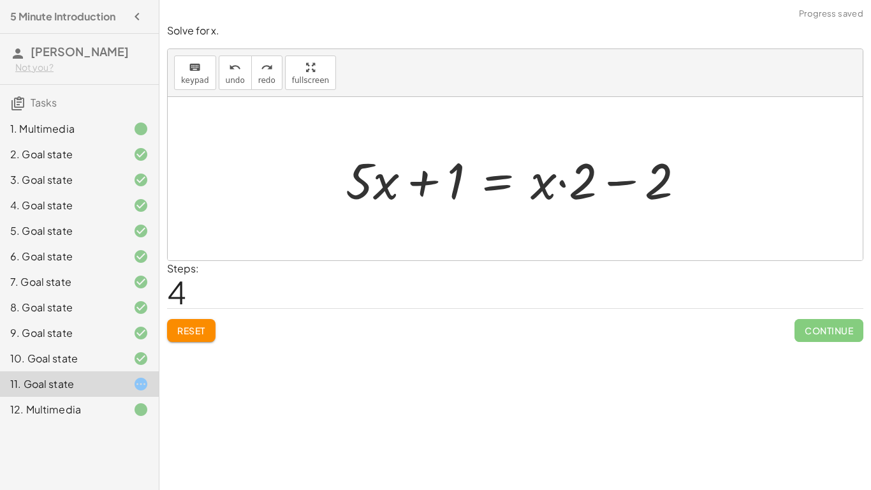
click at [685, 185] on div at bounding box center [520, 179] width 362 height 66
drag, startPoint x: 659, startPoint y: 179, endPoint x: 617, endPoint y: 201, distance: 47.6
click at [617, 201] on div at bounding box center [520, 179] width 362 height 66
click at [614, 199] on div at bounding box center [520, 179] width 362 height 66
drag, startPoint x: 451, startPoint y: 193, endPoint x: 426, endPoint y: 205, distance: 28.2
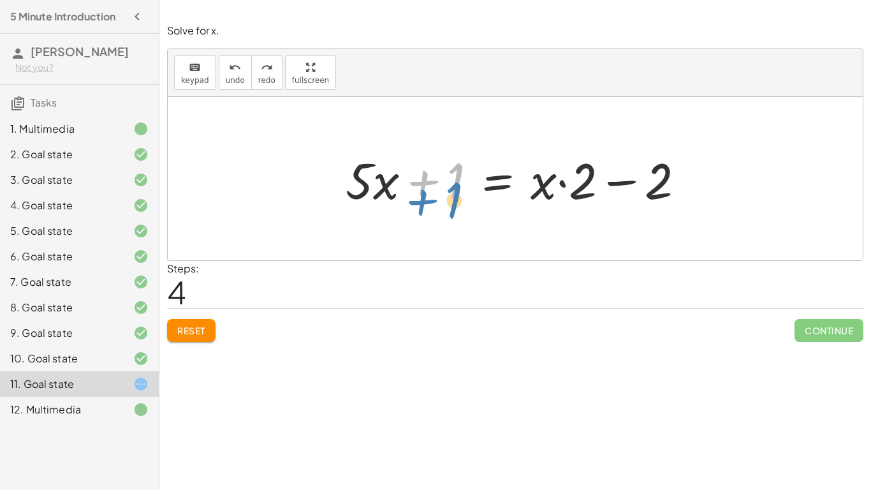
click at [426, 205] on div at bounding box center [520, 179] width 362 height 66
drag, startPoint x: 546, startPoint y: 184, endPoint x: 610, endPoint y: 187, distance: 63.2
click at [610, 187] on div at bounding box center [520, 179] width 362 height 66
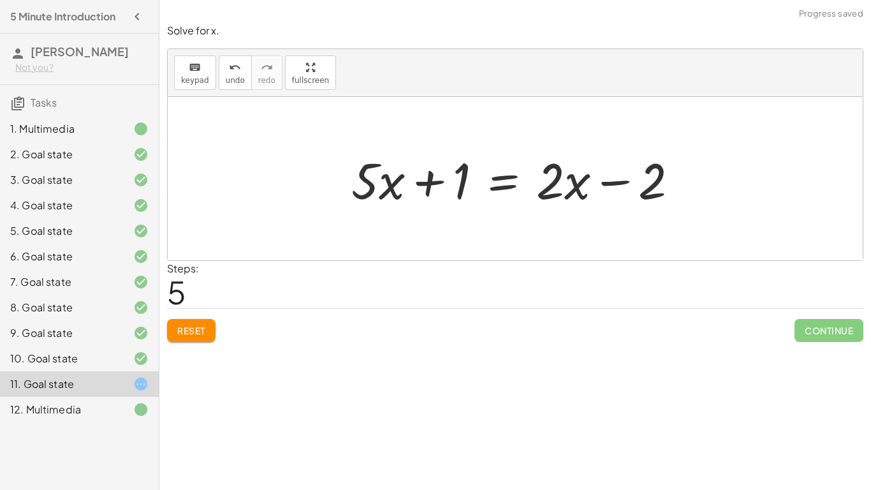
click at [430, 179] on div at bounding box center [520, 179] width 350 height 66
drag, startPoint x: 435, startPoint y: 179, endPoint x: 633, endPoint y: 187, distance: 197.8
click at [633, 187] on div at bounding box center [520, 179] width 350 height 66
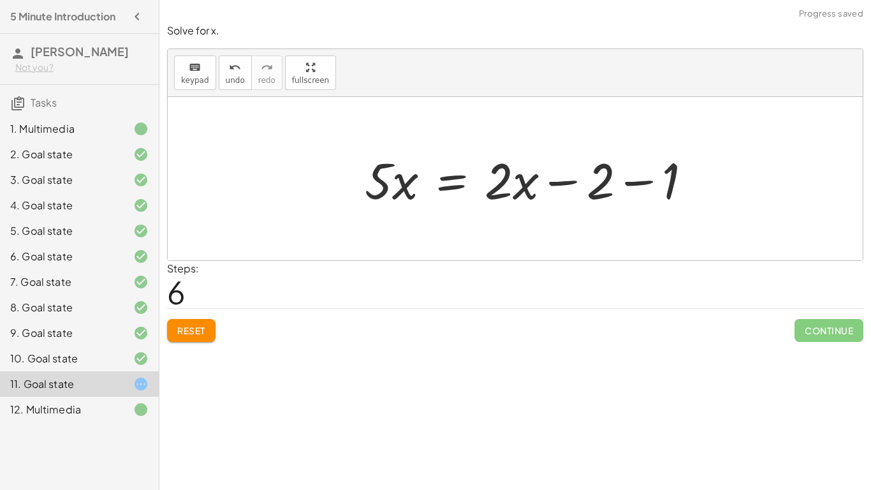
click at [641, 187] on div at bounding box center [533, 179] width 350 height 66
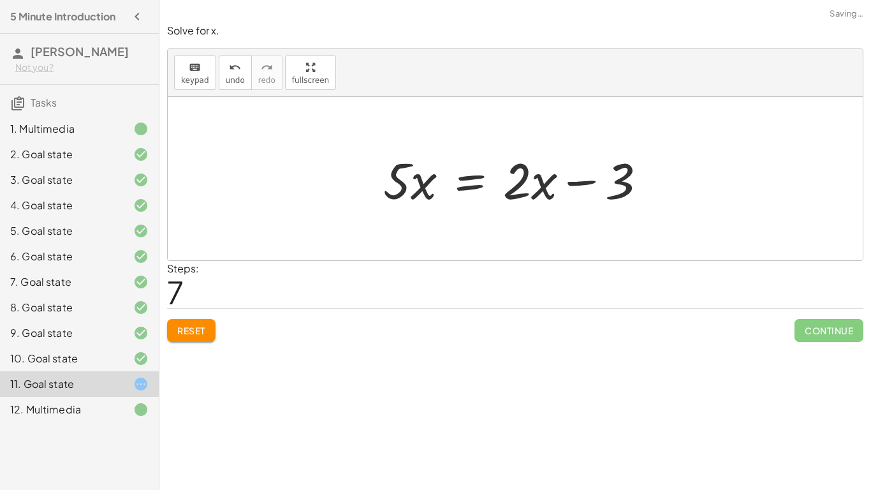
click at [586, 185] on div at bounding box center [520, 179] width 286 height 66
drag, startPoint x: 590, startPoint y: 175, endPoint x: 486, endPoint y: 168, distance: 104.2
click at [486, 168] on div at bounding box center [520, 179] width 286 height 66
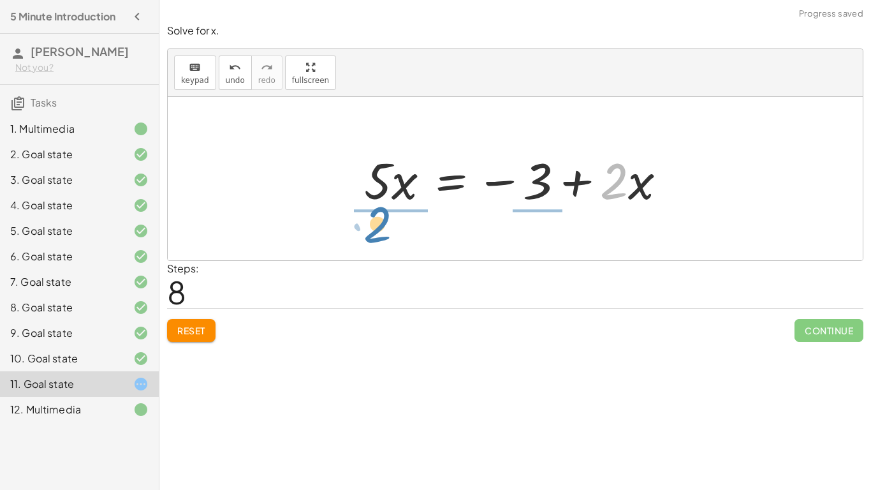
drag, startPoint x: 611, startPoint y: 182, endPoint x: 376, endPoint y: 224, distance: 239.7
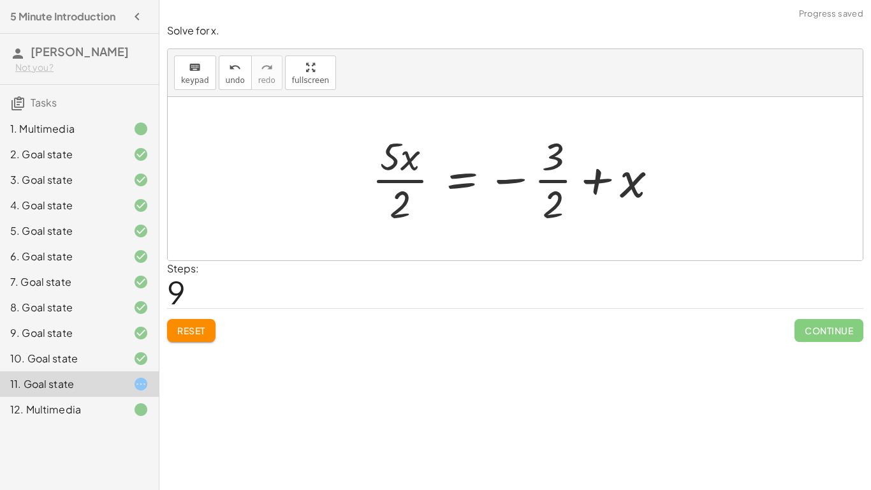
click at [398, 178] on div at bounding box center [519, 178] width 309 height 98
click at [462, 173] on div at bounding box center [519, 178] width 309 height 98
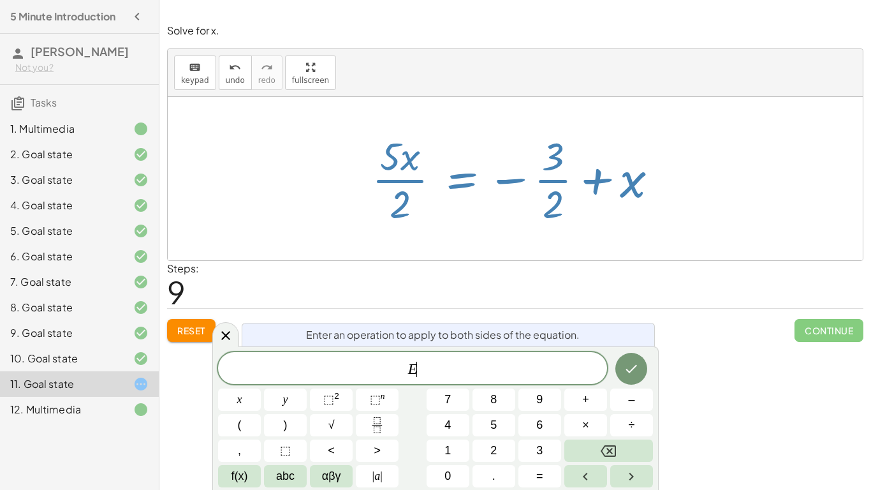
click at [462, 173] on div at bounding box center [519, 178] width 309 height 98
click at [229, 333] on icon at bounding box center [225, 335] width 15 height 15
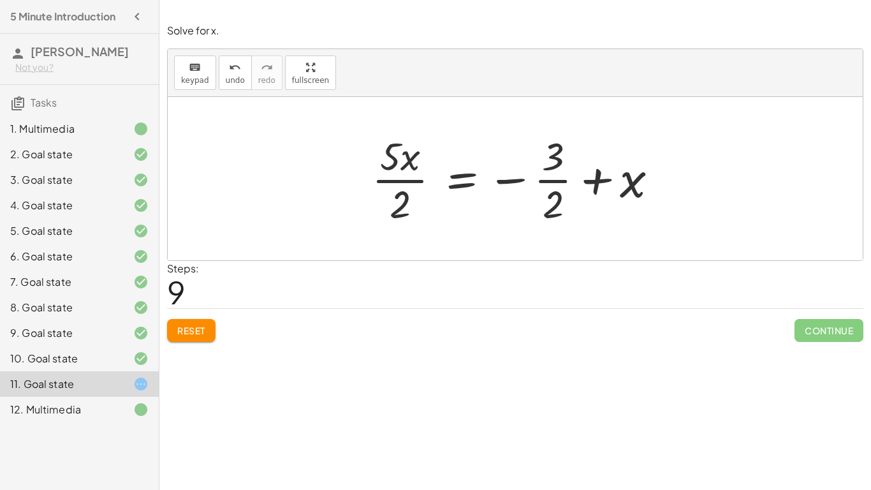
click at [555, 189] on div at bounding box center [519, 178] width 309 height 98
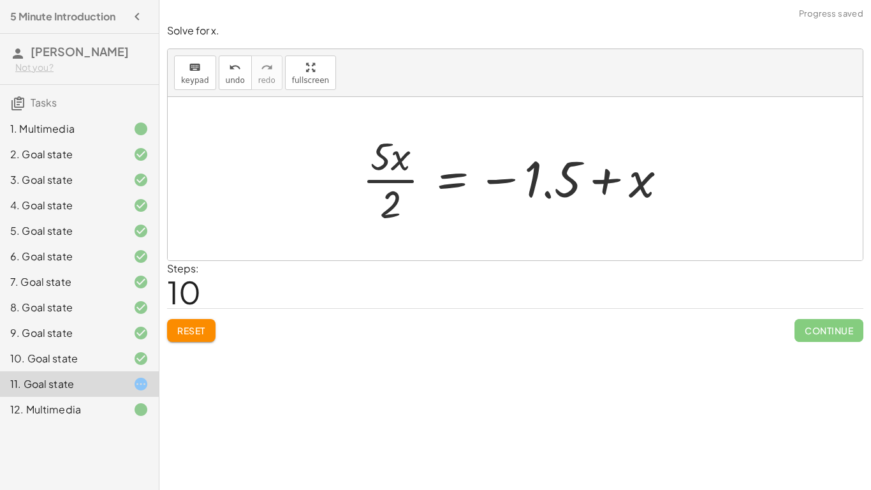
click at [388, 157] on div at bounding box center [520, 178] width 328 height 98
drag, startPoint x: 387, startPoint y: 180, endPoint x: 587, endPoint y: 186, distance: 200.3
click at [587, 186] on div at bounding box center [520, 178] width 328 height 98
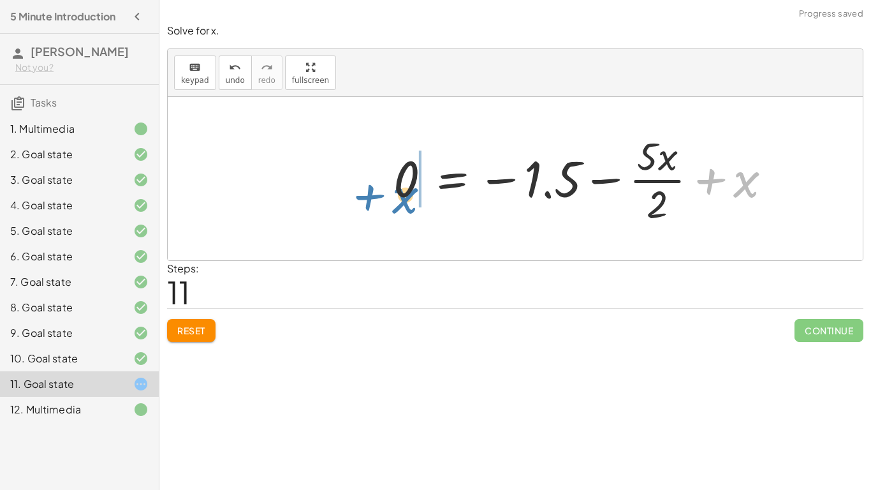
drag, startPoint x: 745, startPoint y: 179, endPoint x: 408, endPoint y: 194, distance: 337.6
click at [408, 194] on div at bounding box center [587, 178] width 401 height 98
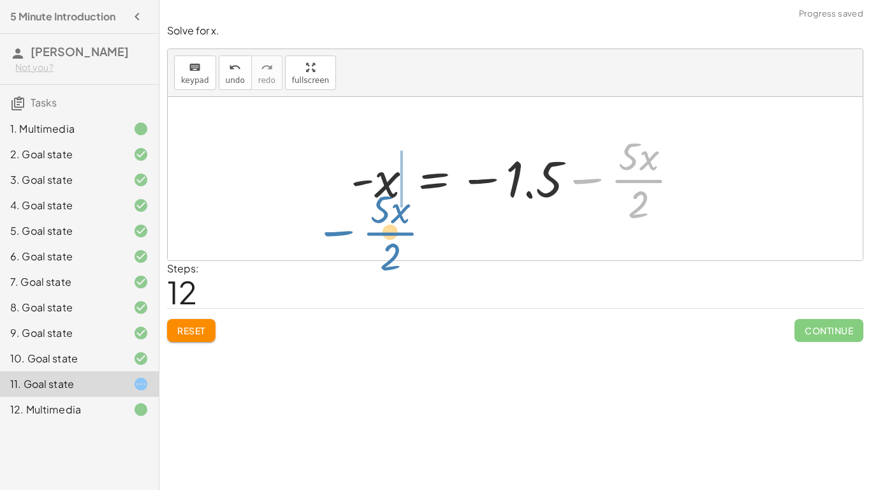
drag, startPoint x: 639, startPoint y: 170, endPoint x: 384, endPoint y: 219, distance: 259.7
click at [384, 219] on div at bounding box center [519, 178] width 351 height 98
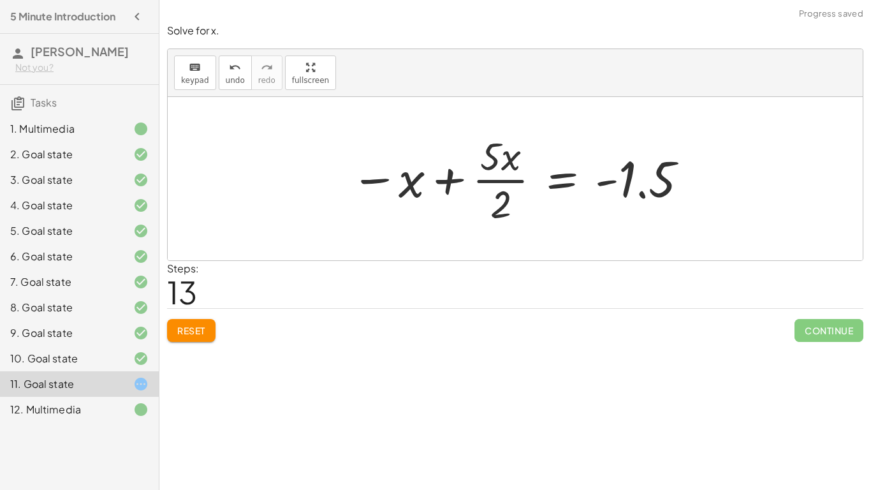
click at [428, 172] on div at bounding box center [519, 178] width 351 height 98
click at [460, 170] on div at bounding box center [519, 178] width 351 height 98
click at [195, 319] on button "Reset" at bounding box center [191, 330] width 48 height 23
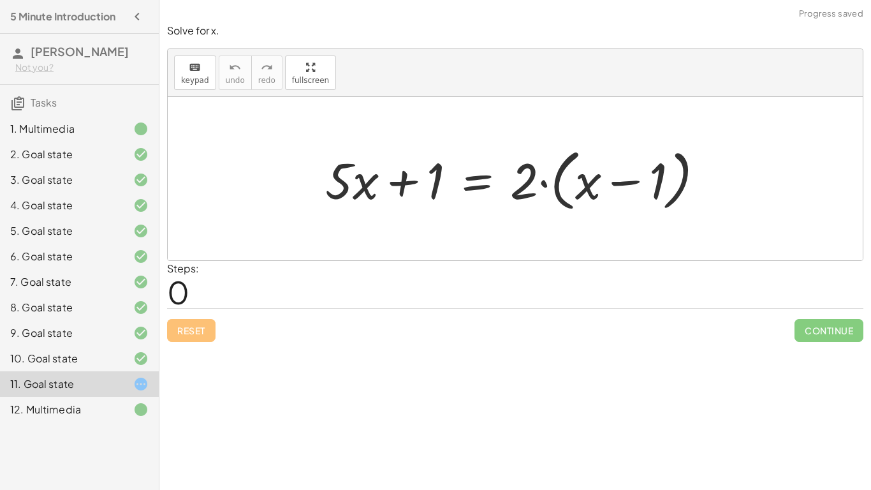
click at [195, 319] on div "Reset Continue" at bounding box center [515, 325] width 696 height 34
drag, startPoint x: 523, startPoint y: 168, endPoint x: 591, endPoint y: 165, distance: 68.3
click at [591, 165] on div at bounding box center [520, 178] width 402 height 73
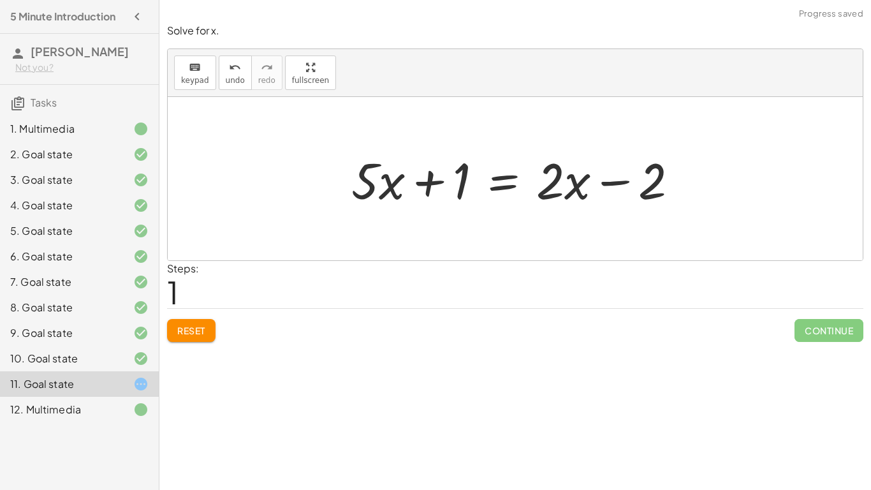
click at [555, 179] on div at bounding box center [520, 179] width 350 height 66
drag, startPoint x: 439, startPoint y: 186, endPoint x: 670, endPoint y: 186, distance: 230.8
click at [670, 186] on div at bounding box center [520, 179] width 350 height 66
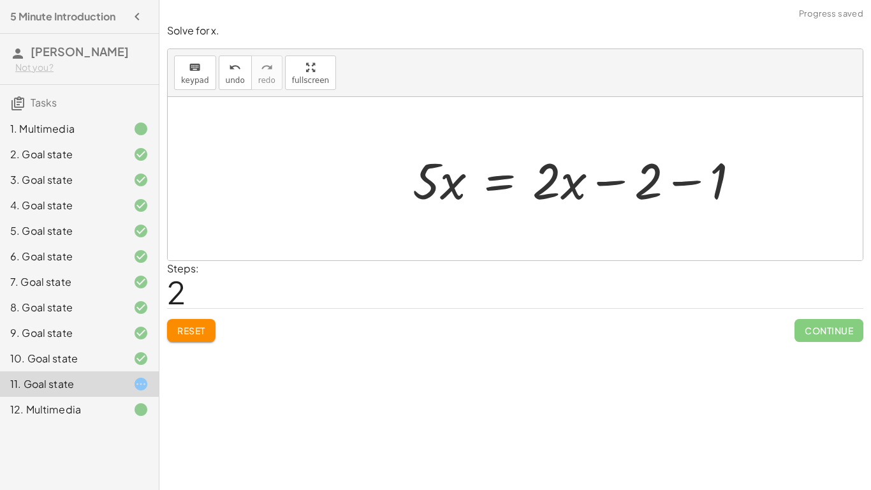
click at [669, 186] on div at bounding box center [581, 179] width 350 height 66
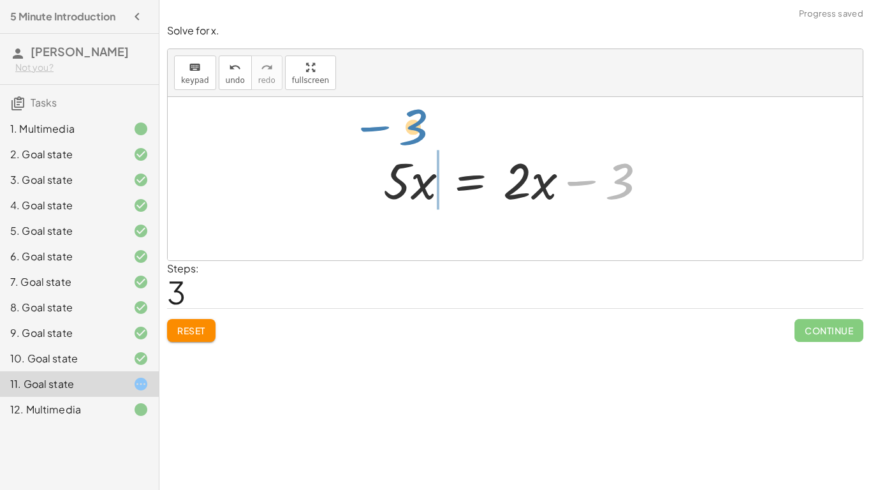
drag, startPoint x: 599, startPoint y: 180, endPoint x: 392, endPoint y: 126, distance: 214.2
click at [392, 126] on div "+ · 5 · x + 1 = · 2 · ( + x − 1 ) + · 5 · x + 1 = + · 2 · x − · 2 · 1 + · 5 · x…" at bounding box center [515, 178] width 695 height 163
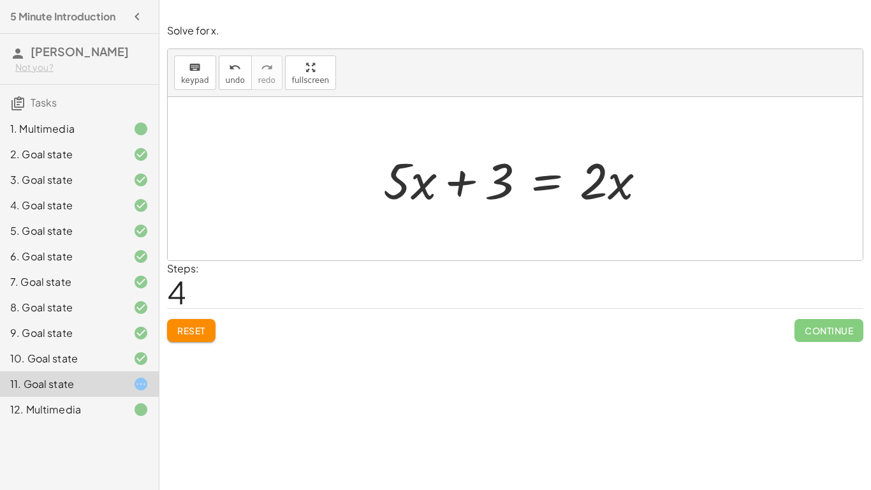
click at [438, 184] on div at bounding box center [520, 179] width 286 height 66
drag, startPoint x: 584, startPoint y: 181, endPoint x: 367, endPoint y: 229, distance: 222.6
click at [367, 229] on div "+ · 5 · x + 1 = · 2 · ( + x − 1 ) + · 5 · x + 1 = + · 2 · x − · 2 · 1 + · 5 · x…" at bounding box center [515, 178] width 695 height 163
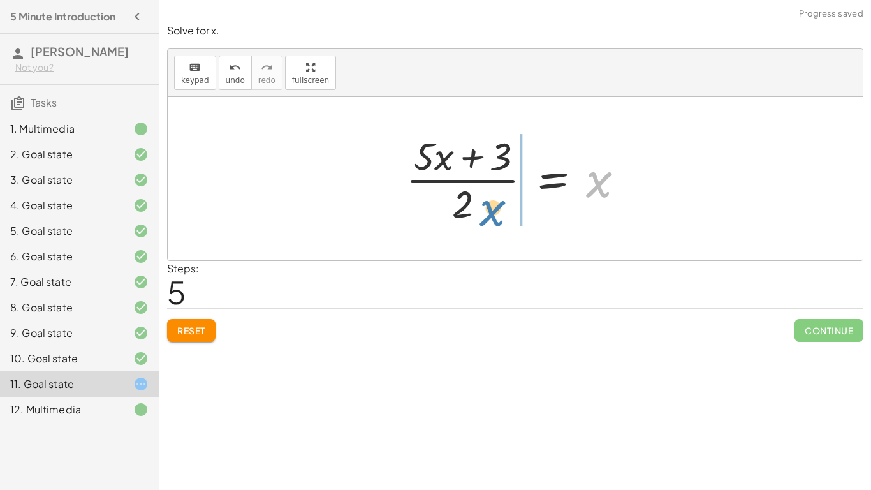
drag, startPoint x: 598, startPoint y: 179, endPoint x: 490, endPoint y: 207, distance: 111.8
click at [490, 207] on div at bounding box center [520, 178] width 242 height 98
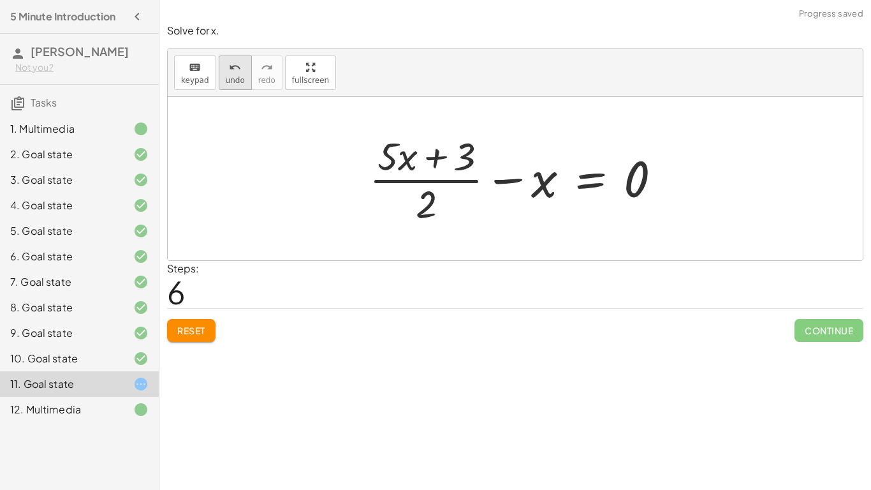
click at [238, 67] on div "undo" at bounding box center [235, 66] width 19 height 15
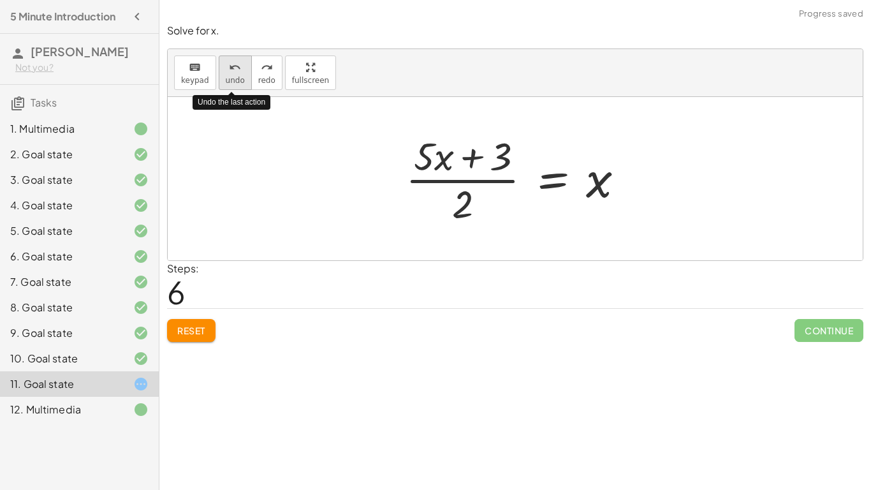
click at [238, 67] on div "undo" at bounding box center [235, 66] width 19 height 15
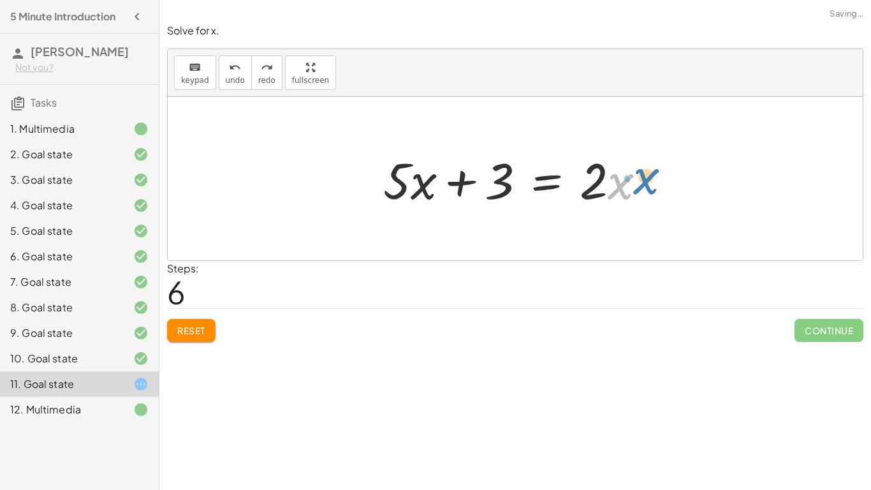
drag, startPoint x: 613, startPoint y: 179, endPoint x: 645, endPoint y: 172, distance: 33.1
click at [645, 172] on div at bounding box center [520, 179] width 286 height 66
drag, startPoint x: 598, startPoint y: 179, endPoint x: 625, endPoint y: 186, distance: 27.7
click at [625, 186] on div at bounding box center [520, 179] width 286 height 66
drag, startPoint x: 597, startPoint y: 180, endPoint x: 584, endPoint y: 198, distance: 21.9
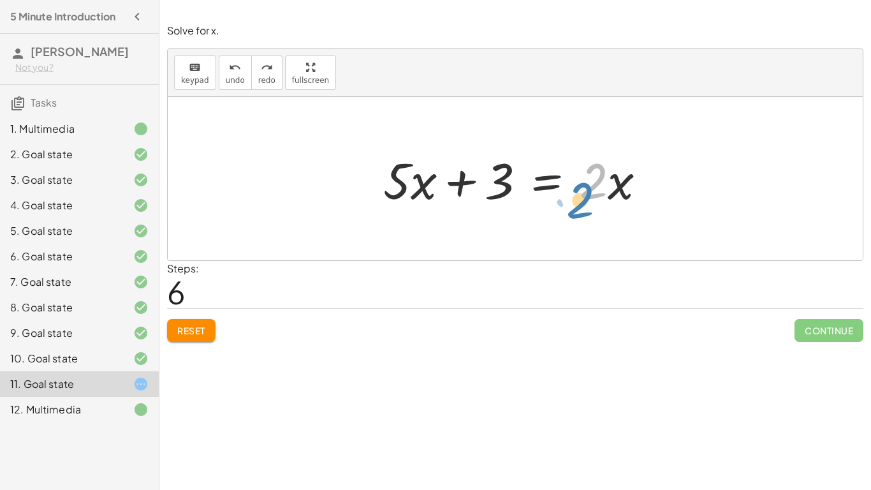
click at [584, 198] on div at bounding box center [520, 179] width 286 height 66
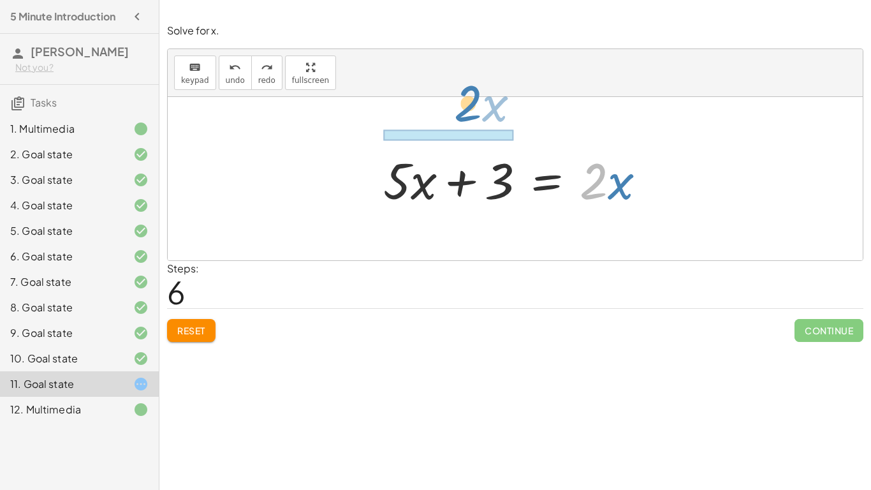
drag, startPoint x: 592, startPoint y: 189, endPoint x: 467, endPoint y: 111, distance: 147.7
click at [467, 111] on div "+ · 5 · x + 1 = · 2 · ( + x − 1 ) + · 5 · x + 1 = + · 2 · x − · 2 · 1 + · 5 · x…" at bounding box center [515, 178] width 695 height 163
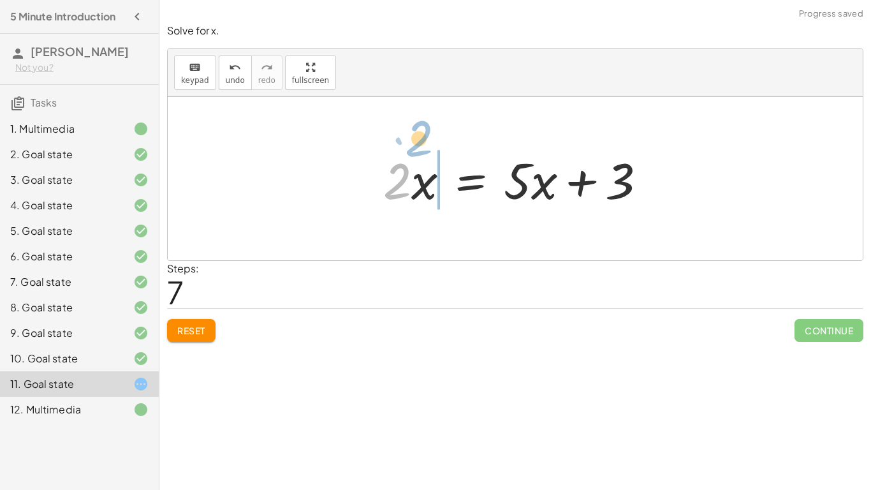
drag, startPoint x: 409, startPoint y: 190, endPoint x: 430, endPoint y: 147, distance: 47.9
click at [430, 147] on div at bounding box center [520, 179] width 286 height 66
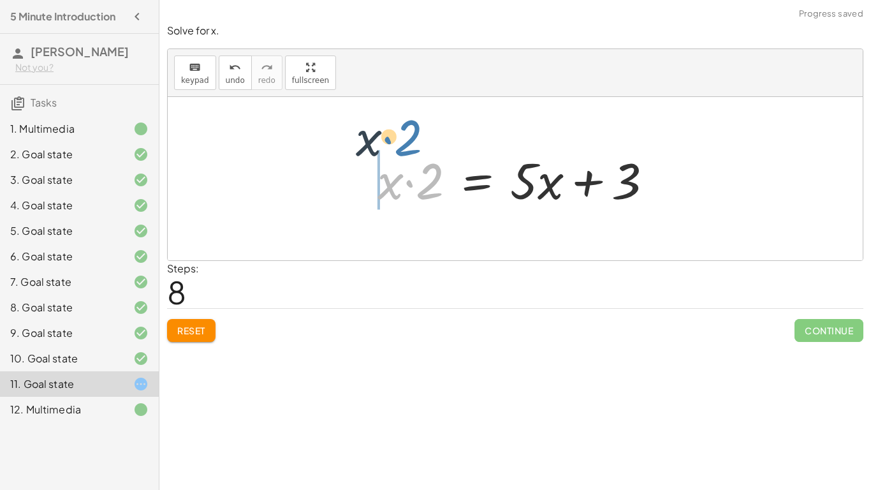
drag, startPoint x: 434, startPoint y: 170, endPoint x: 412, endPoint y: 127, distance: 48.5
click at [412, 127] on div "+ · 5 · x + 1 = · 2 · ( + x − 1 ) + · 5 · x + 1 = + · 2 · x − · 2 · 1 + · 5 · x…" at bounding box center [515, 178] width 695 height 163
drag, startPoint x: 390, startPoint y: 180, endPoint x: 458, endPoint y: 182, distance: 67.6
click at [458, 182] on div at bounding box center [520, 179] width 298 height 66
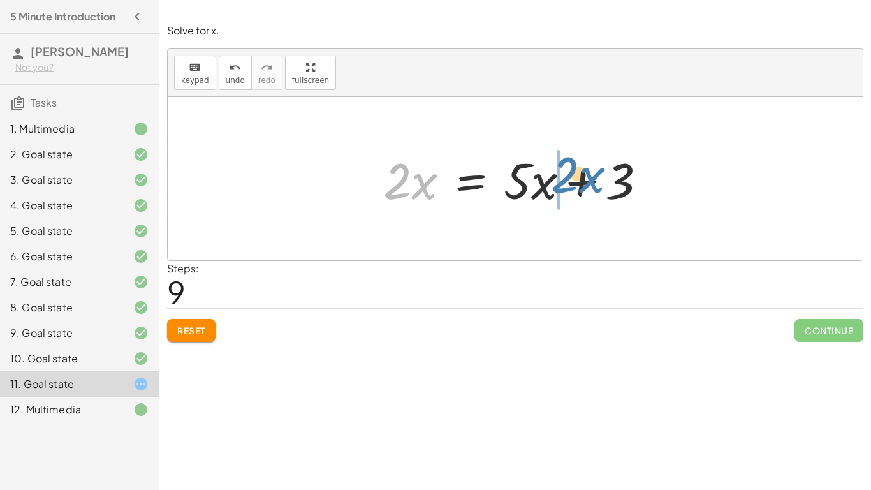
drag, startPoint x: 411, startPoint y: 186, endPoint x: 579, endPoint y: 180, distance: 167.8
click at [579, 180] on div at bounding box center [520, 179] width 286 height 66
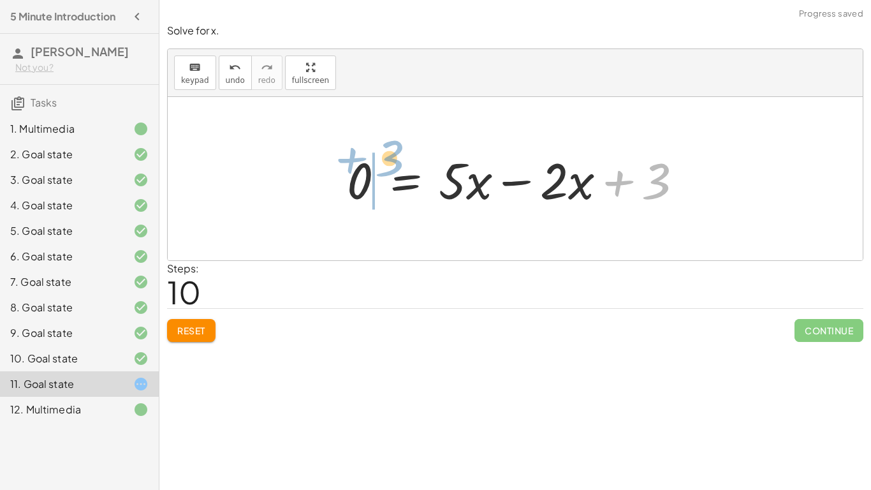
drag, startPoint x: 658, startPoint y: 191, endPoint x: 390, endPoint y: 168, distance: 268.8
click at [390, 168] on div at bounding box center [519, 179] width 359 height 66
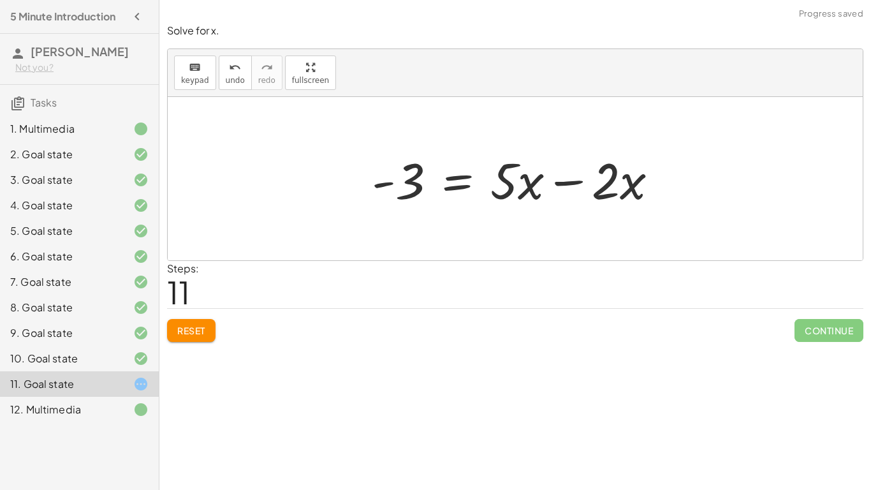
click at [476, 196] on div at bounding box center [519, 179] width 309 height 66
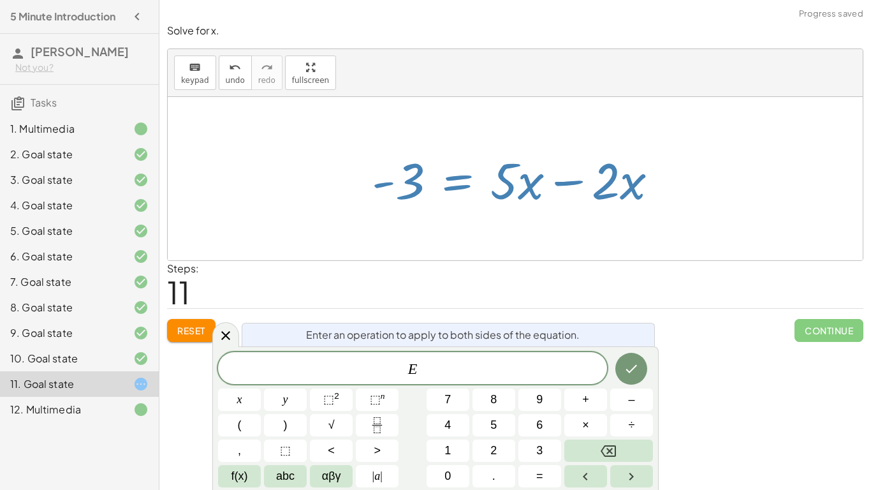
click at [580, 181] on div at bounding box center [519, 179] width 309 height 66
click at [215, 332] on div at bounding box center [225, 334] width 27 height 25
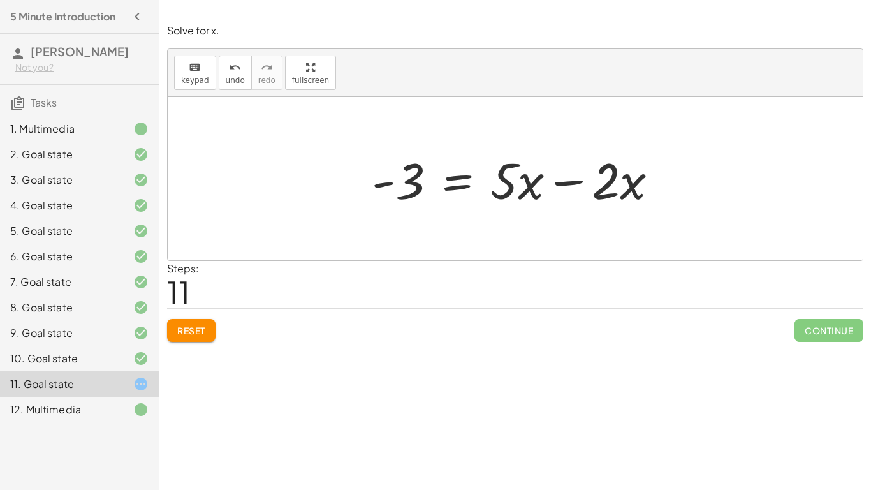
click at [567, 183] on div at bounding box center [519, 179] width 309 height 66
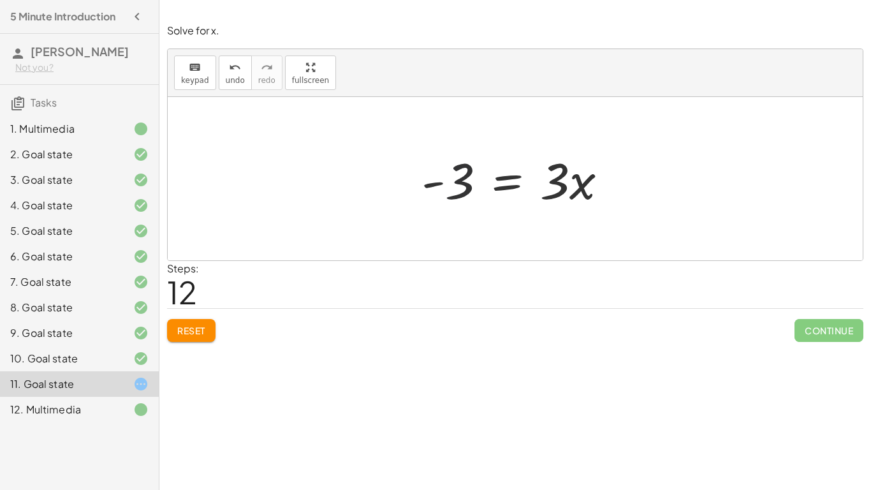
click at [466, 183] on div at bounding box center [519, 179] width 209 height 66
click at [523, 184] on div at bounding box center [519, 179] width 209 height 66
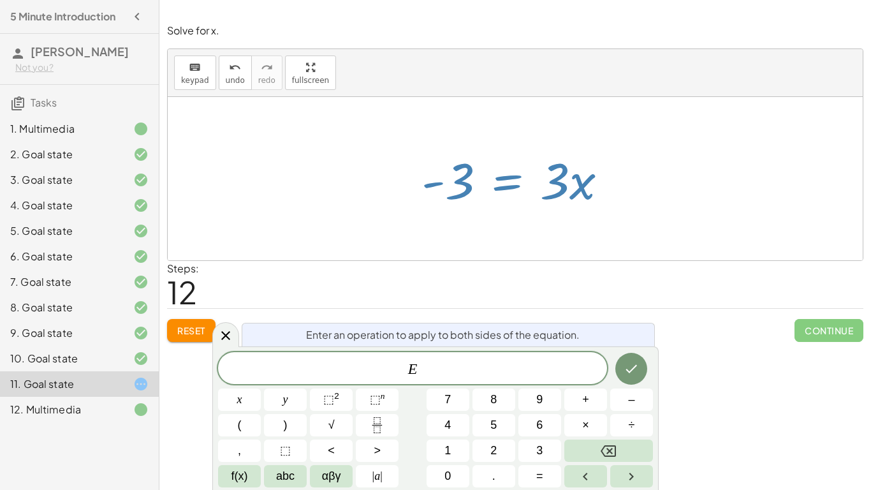
click at [463, 186] on div at bounding box center [519, 179] width 209 height 66
click at [222, 333] on icon at bounding box center [225, 335] width 15 height 15
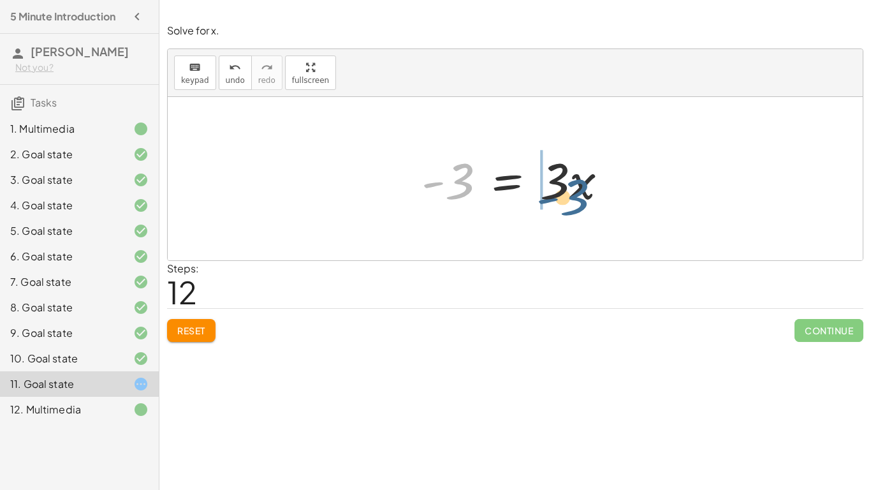
drag, startPoint x: 460, startPoint y: 186, endPoint x: 577, endPoint y: 211, distance: 119.4
click at [577, 211] on div at bounding box center [519, 179] width 209 height 66
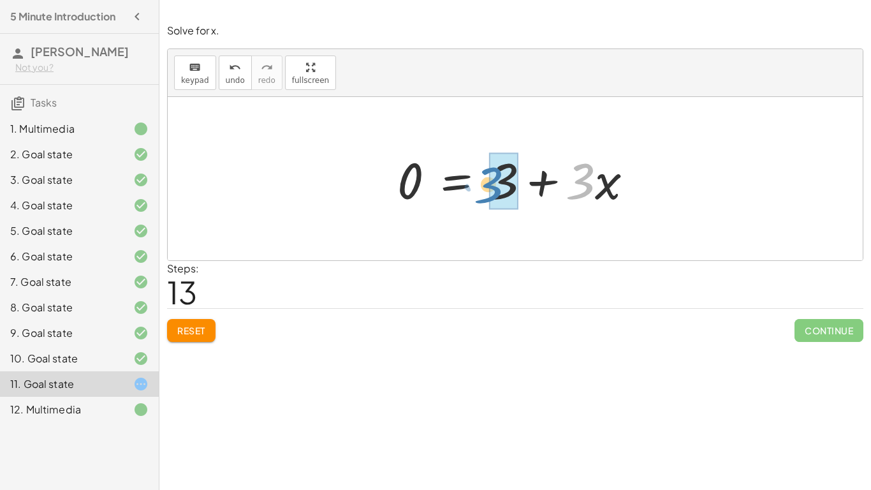
drag, startPoint x: 579, startPoint y: 188, endPoint x: 487, endPoint y: 193, distance: 92.0
click at [487, 193] on div at bounding box center [520, 179] width 259 height 66
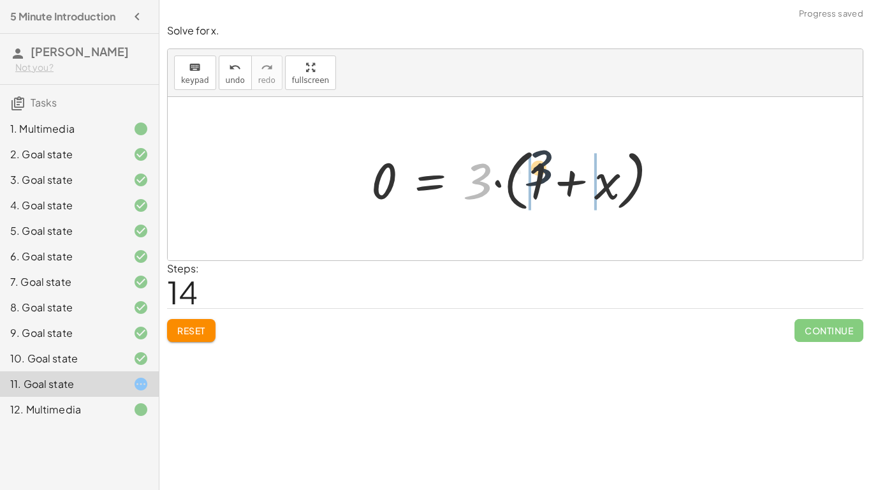
drag, startPoint x: 477, startPoint y: 177, endPoint x: 542, endPoint y: 166, distance: 65.8
click at [542, 166] on div at bounding box center [520, 178] width 310 height 73
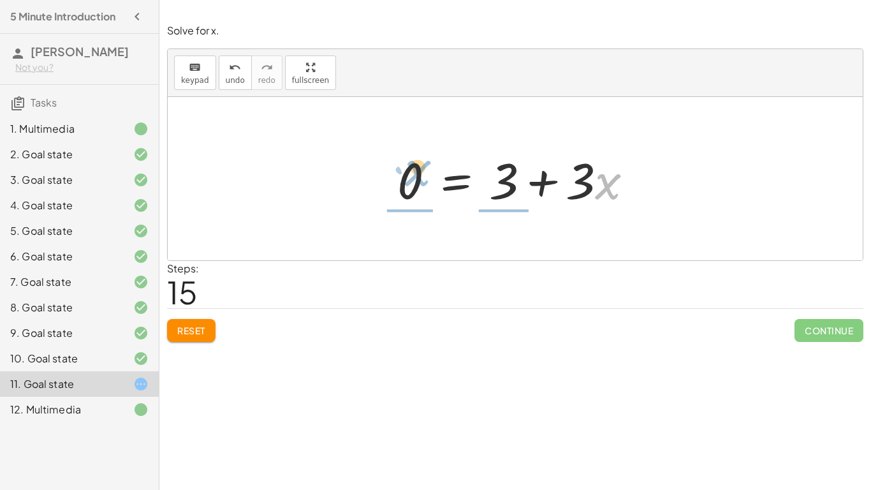
drag, startPoint x: 610, startPoint y: 195, endPoint x: 422, endPoint y: 183, distance: 188.5
click at [422, 183] on div at bounding box center [520, 179] width 259 height 66
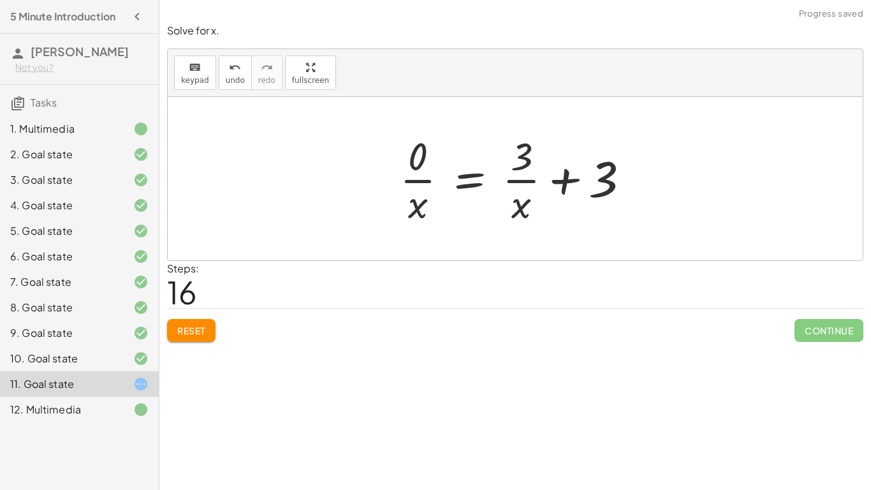
click at [530, 185] on div at bounding box center [519, 178] width 252 height 98
click at [464, 170] on div at bounding box center [519, 178] width 252 height 98
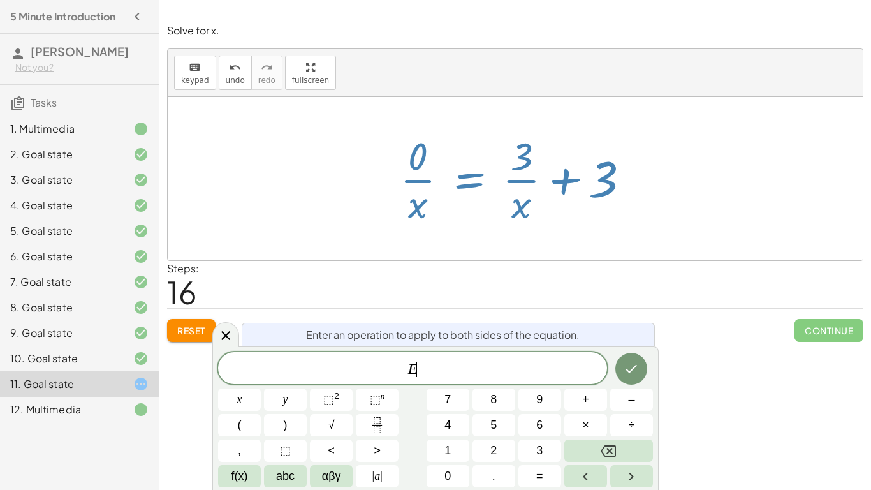
click at [178, 326] on span "Reset" at bounding box center [191, 330] width 28 height 11
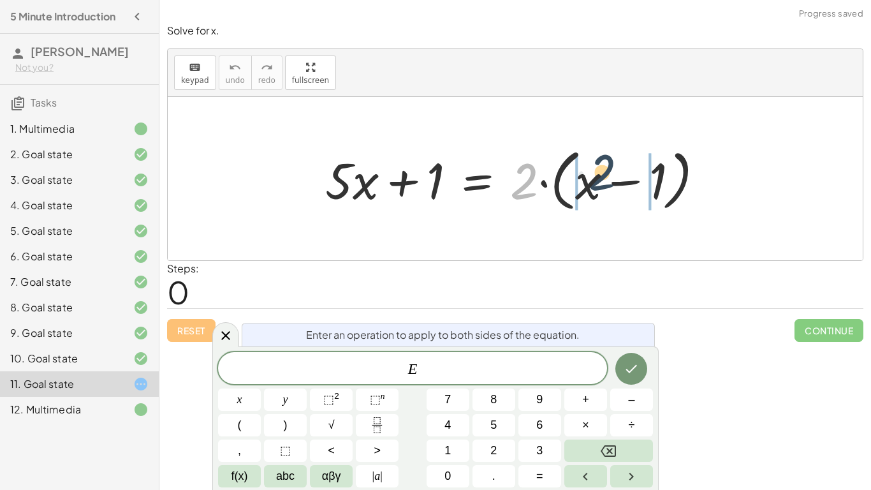
drag, startPoint x: 520, startPoint y: 173, endPoint x: 598, endPoint y: 165, distance: 78.9
click at [598, 165] on div at bounding box center [520, 178] width 402 height 73
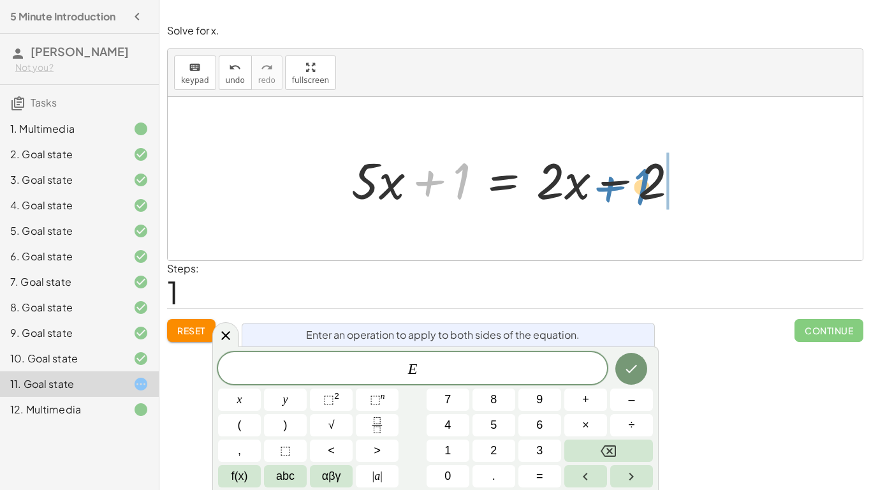
drag, startPoint x: 453, startPoint y: 184, endPoint x: 634, endPoint y: 189, distance: 180.5
click at [634, 189] on div at bounding box center [520, 179] width 350 height 66
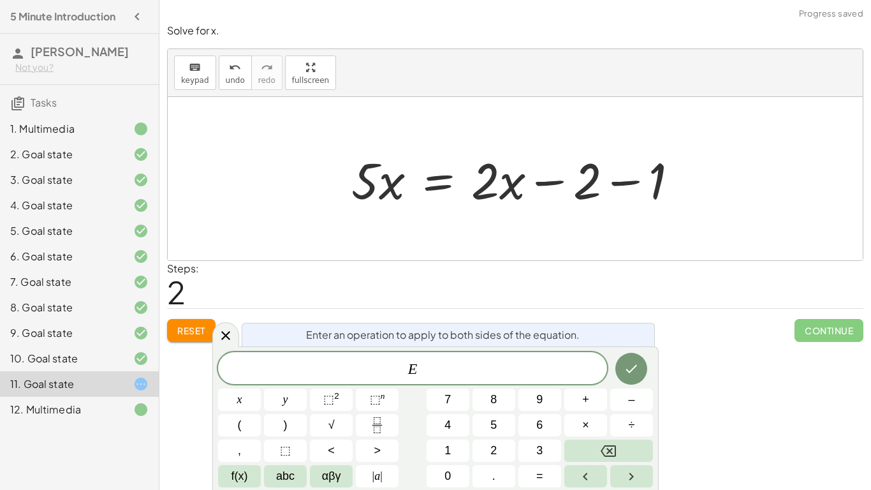
click at [611, 183] on div at bounding box center [520, 179] width 350 height 66
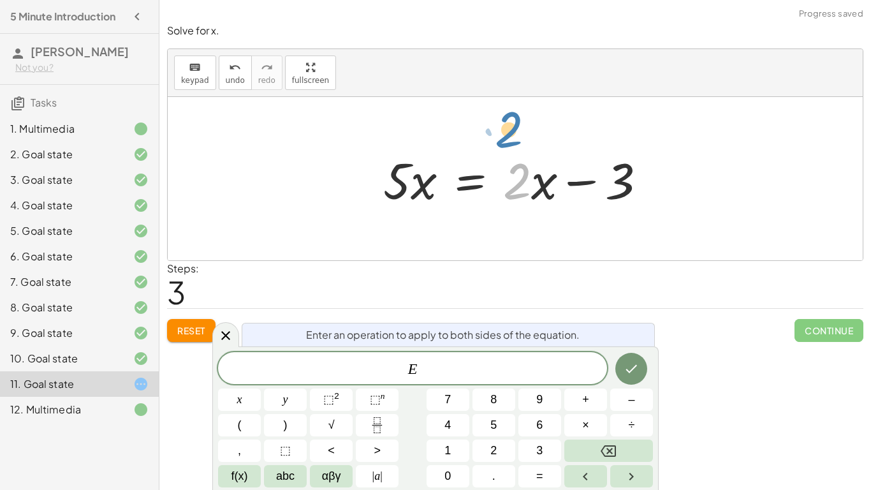
drag, startPoint x: 525, startPoint y: 179, endPoint x: 516, endPoint y: 128, distance: 52.3
click at [516, 128] on div "+ · 5 · x + 1 = · 2 · ( + x − 1 ) + · 5 · x + 1 = + · 2 · x − · 2 · 1 + · 5 · x…" at bounding box center [515, 178] width 695 height 163
click at [516, 128] on div at bounding box center [515, 178] width 695 height 163
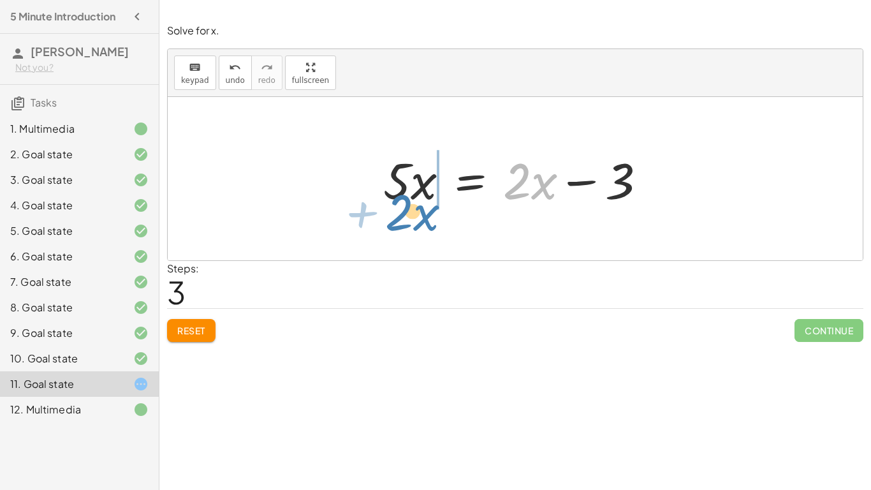
drag, startPoint x: 518, startPoint y: 182, endPoint x: 400, endPoint y: 213, distance: 122.0
click at [400, 213] on div "+ · 5 · x + 1 = · 2 · ( + x − 1 ) + · 5 · x + 1 = + · 2 · x − · 2 · 1 + · 5 · x…" at bounding box center [515, 179] width 302 height 72
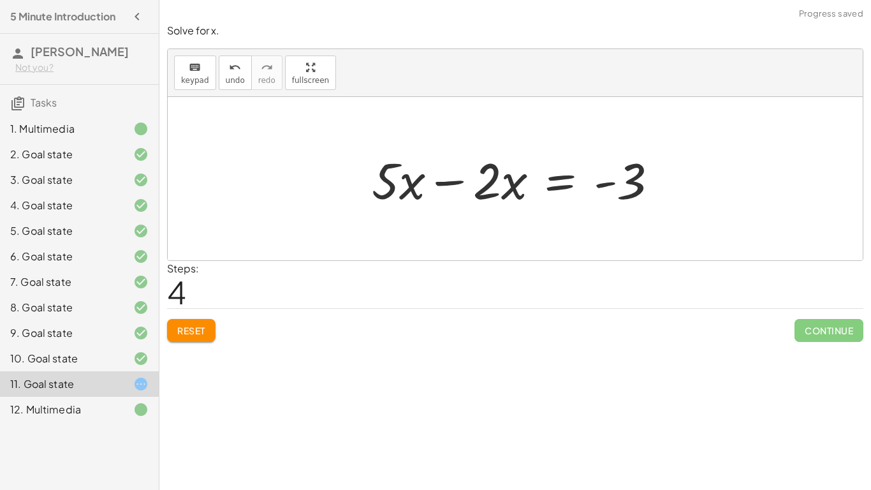
click at [450, 180] on div at bounding box center [519, 179] width 309 height 66
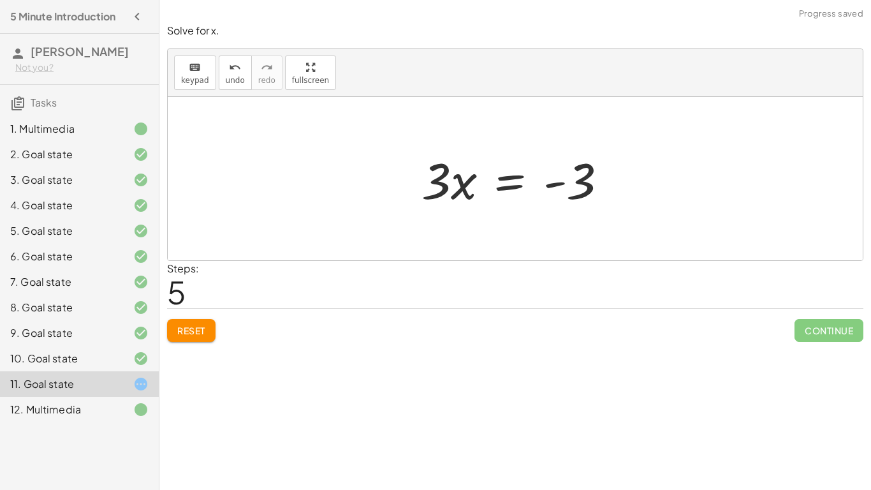
click at [441, 190] on div at bounding box center [519, 179] width 209 height 66
drag, startPoint x: 430, startPoint y: 194, endPoint x: 442, endPoint y: 235, distance: 43.4
click at [442, 235] on div "+ · 5 · x + 1 = · 2 · ( + x − 1 ) + · 5 · x + 1 = + · 2 · x − · 2 · 1 + · 5 · x…" at bounding box center [515, 178] width 695 height 163
drag, startPoint x: 466, startPoint y: 177, endPoint x: 414, endPoint y: 187, distance: 53.1
click at [414, 187] on div at bounding box center [519, 179] width 221 height 66
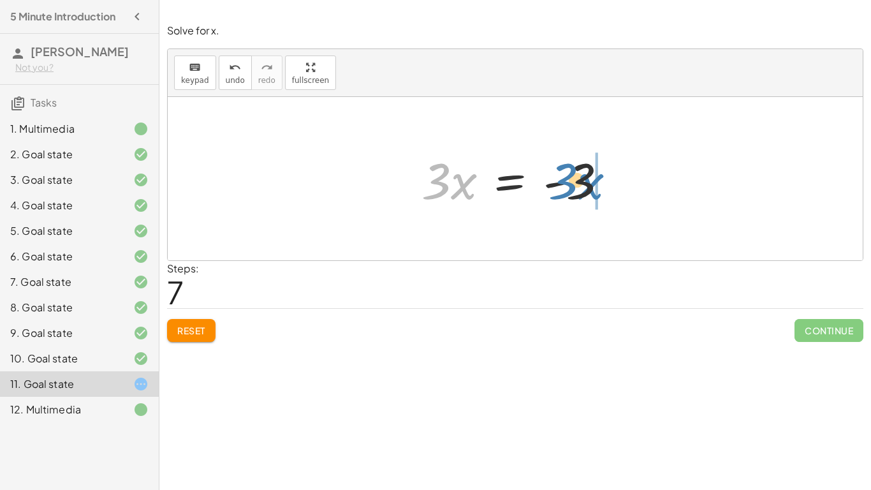
drag, startPoint x: 438, startPoint y: 185, endPoint x: 564, endPoint y: 185, distance: 126.2
click at [564, 185] on div at bounding box center [519, 179] width 209 height 66
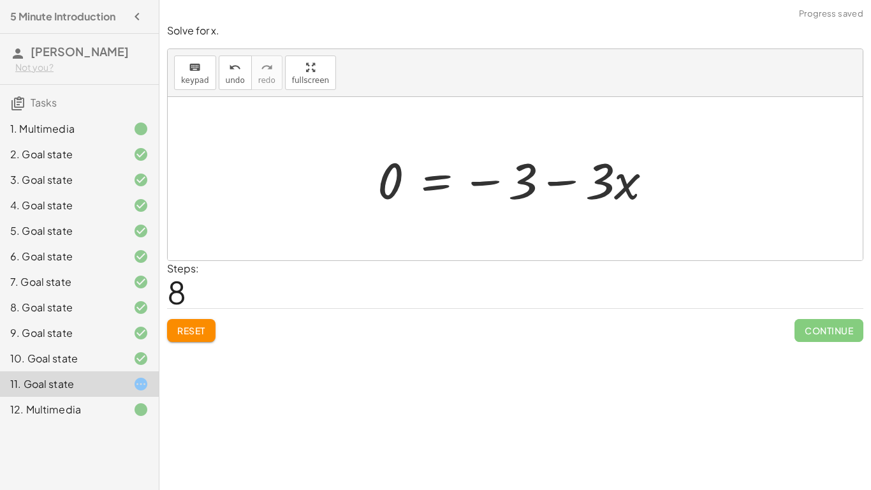
click at [548, 182] on div at bounding box center [520, 179] width 298 height 66
click at [442, 183] on div at bounding box center [520, 179] width 298 height 66
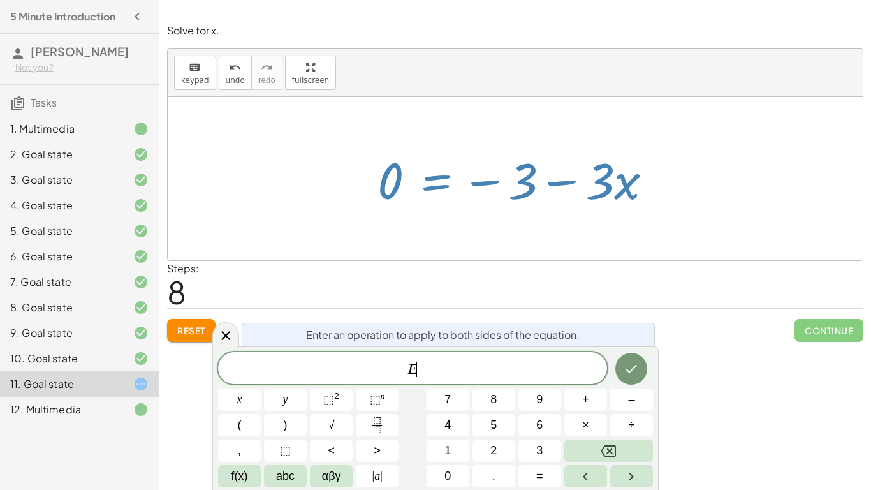
scroll to position [4, 0]
click at [228, 325] on div at bounding box center [225, 334] width 27 height 25
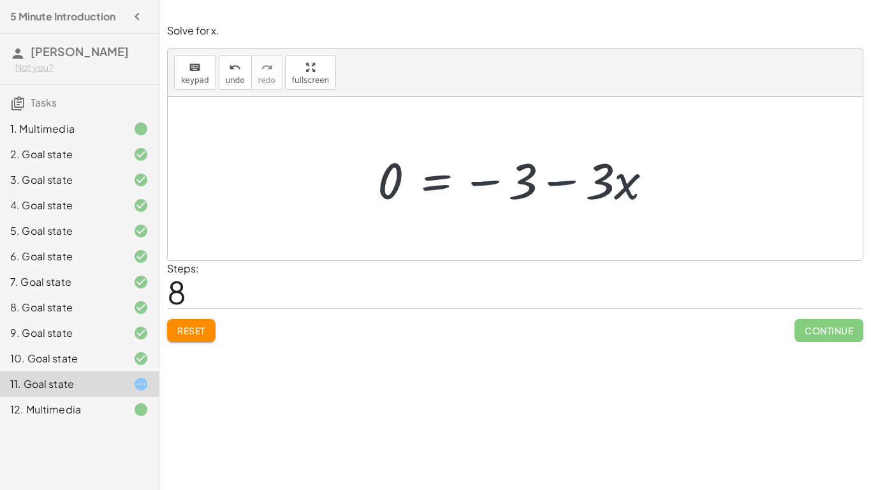
click at [215, 326] on button "Reset" at bounding box center [191, 330] width 48 height 23
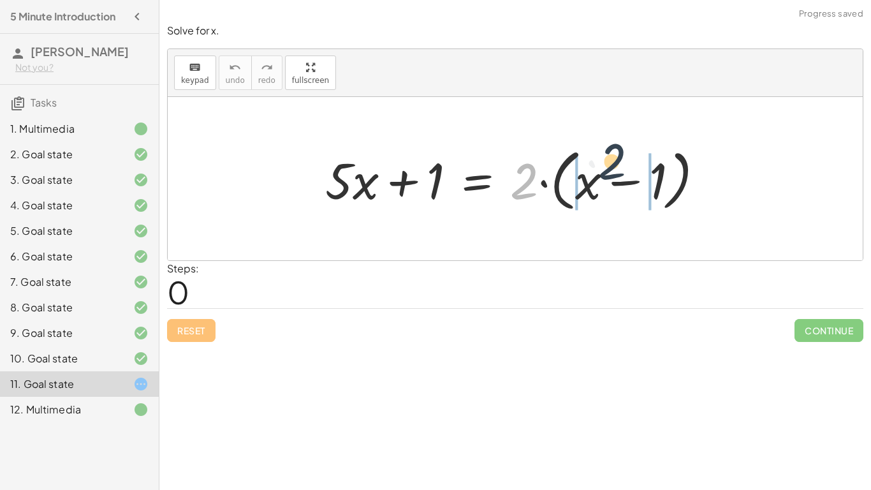
drag, startPoint x: 521, startPoint y: 182, endPoint x: 610, endPoint y: 164, distance: 90.5
click at [610, 164] on div at bounding box center [520, 178] width 402 height 73
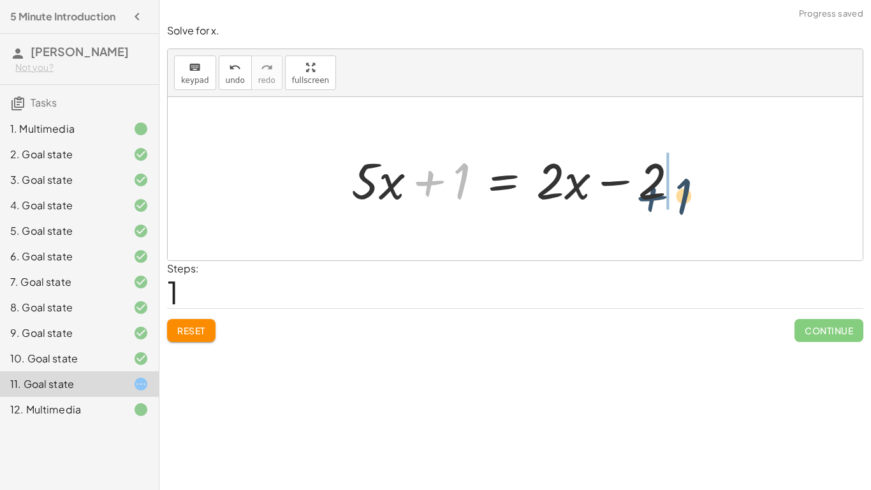
drag, startPoint x: 427, startPoint y: 177, endPoint x: 650, endPoint y: 193, distance: 224.3
click at [650, 193] on div at bounding box center [520, 179] width 350 height 66
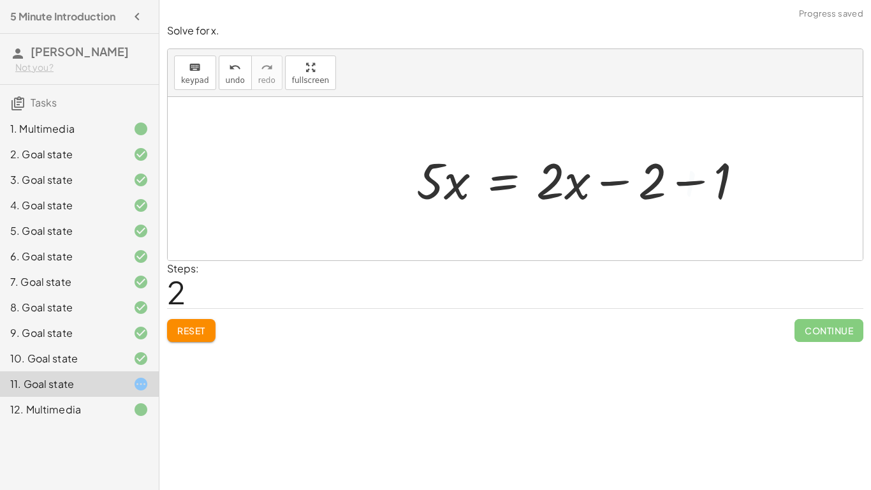
click at [645, 189] on div at bounding box center [585, 179] width 350 height 66
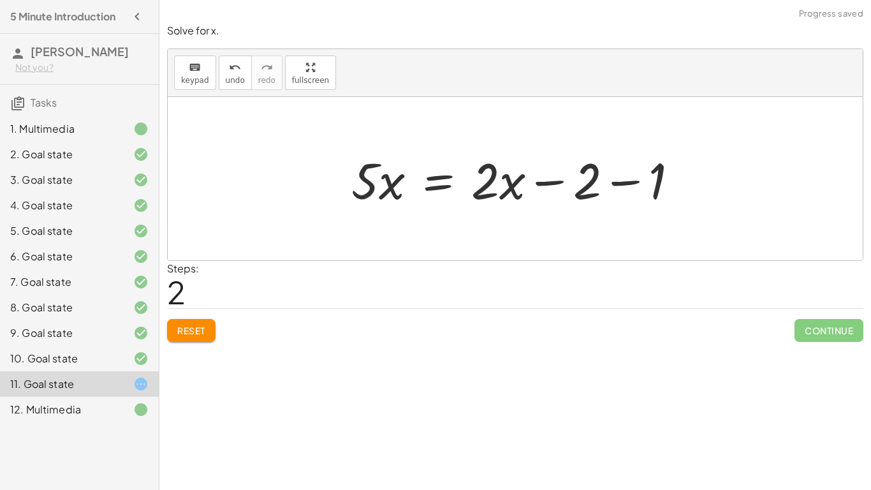
click at [617, 178] on div at bounding box center [520, 179] width 350 height 66
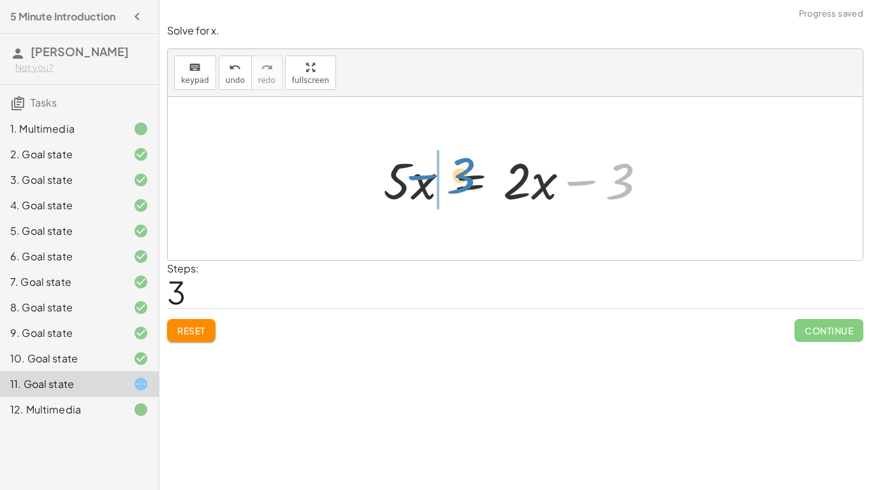
drag, startPoint x: 597, startPoint y: 182, endPoint x: 435, endPoint y: 172, distance: 162.3
click at [435, 172] on div at bounding box center [520, 179] width 286 height 66
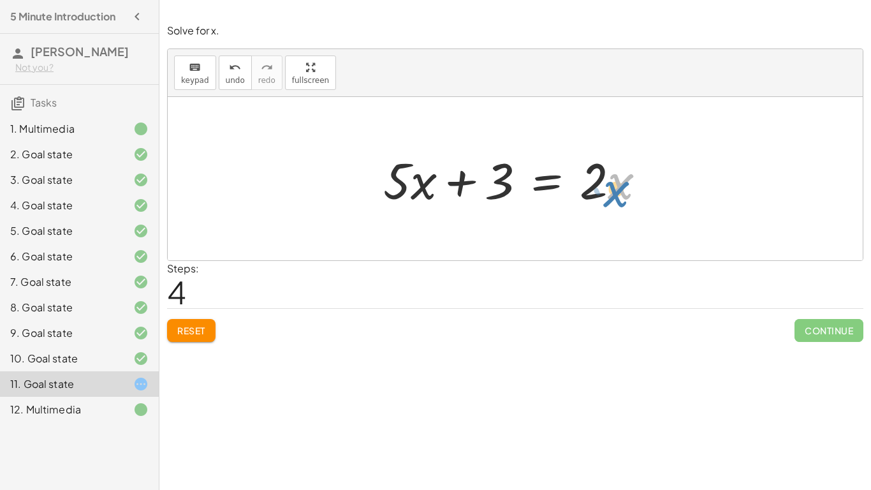
drag, startPoint x: 611, startPoint y: 187, endPoint x: 612, endPoint y: 196, distance: 9.0
click at [612, 196] on div at bounding box center [520, 179] width 286 height 66
drag, startPoint x: 594, startPoint y: 182, endPoint x: 410, endPoint y: 237, distance: 192.4
click at [410, 237] on div "+ · 5 · x + 1 = · 2 · ( + x − 1 ) + · 5 · x + 1 = + · 2 · x − · 2 · 1 + · 5 · x…" at bounding box center [515, 178] width 695 height 163
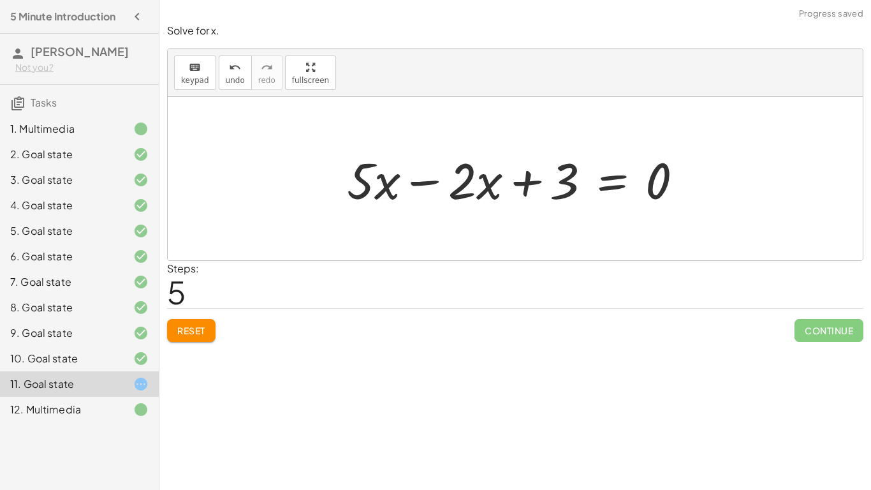
click at [407, 180] on div at bounding box center [519, 179] width 359 height 66
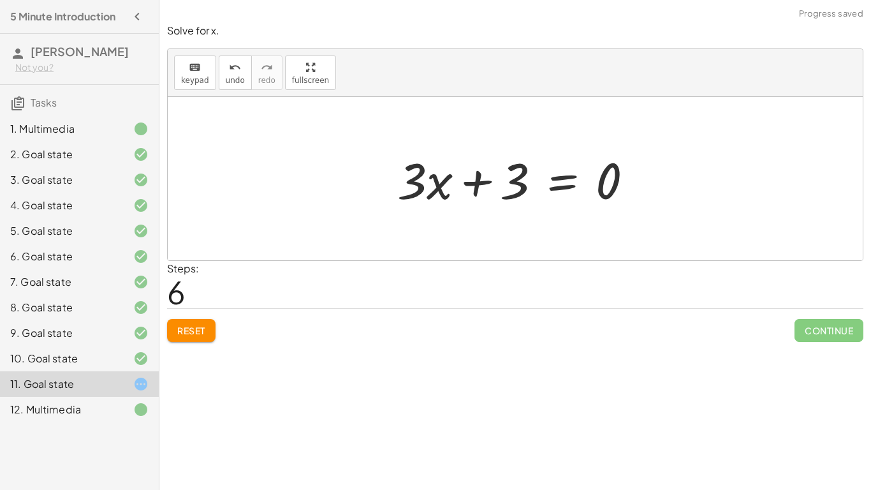
click at [438, 192] on div at bounding box center [520, 179] width 259 height 66
click at [411, 188] on div at bounding box center [520, 179] width 259 height 66
click at [412, 189] on div at bounding box center [520, 179] width 259 height 66
drag, startPoint x: 412, startPoint y: 189, endPoint x: 413, endPoint y: 133, distance: 55.5
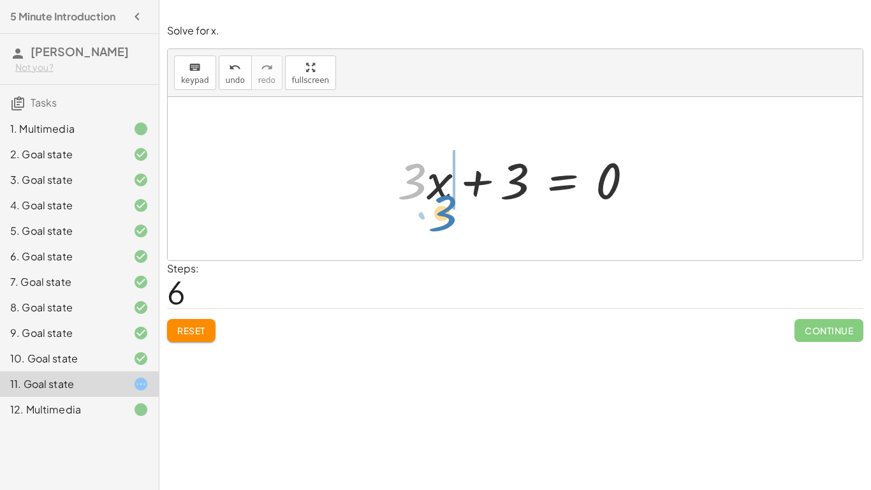
click at [413, 133] on div "+ · 5 · x + 1 = · 2 · ( + x − 1 ) + · 5 · x + 1 = + · 2 · x − · 2 · 1 + · 5 · x…" at bounding box center [515, 178] width 695 height 163
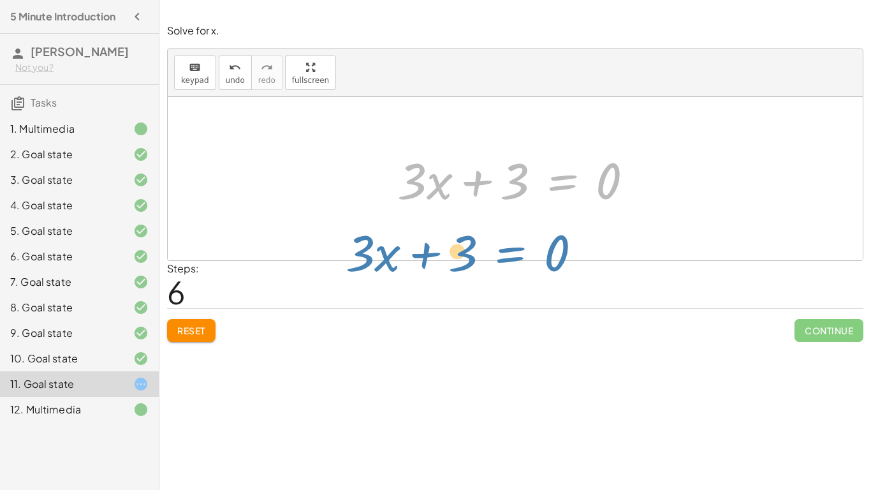
drag, startPoint x: 566, startPoint y: 177, endPoint x: 532, endPoint y: 244, distance: 74.7
click at [532, 244] on div "+ · 5 · x + 1 = · 2 · ( + x − 1 ) + · 5 · x + 1 = + · 2 · x − · 2 · 1 + · 5 · x…" at bounding box center [515, 178] width 695 height 163
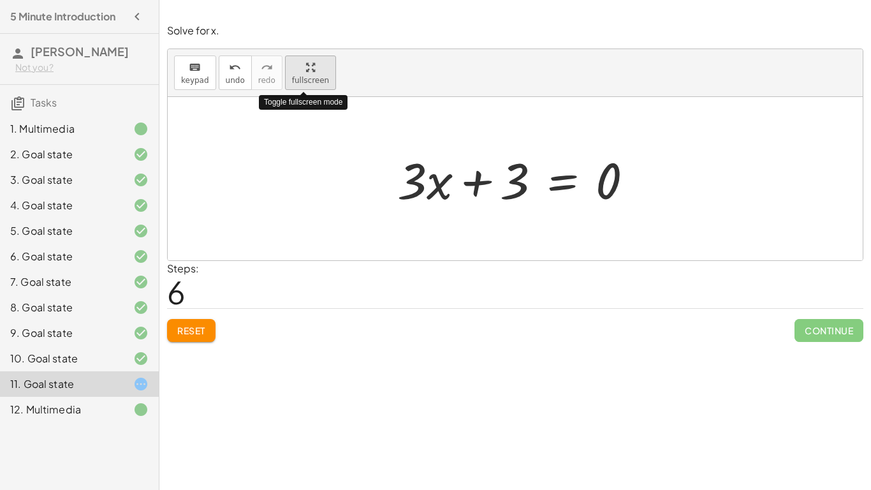
click at [306, 69] on icon "button" at bounding box center [310, 67] width 9 height 15
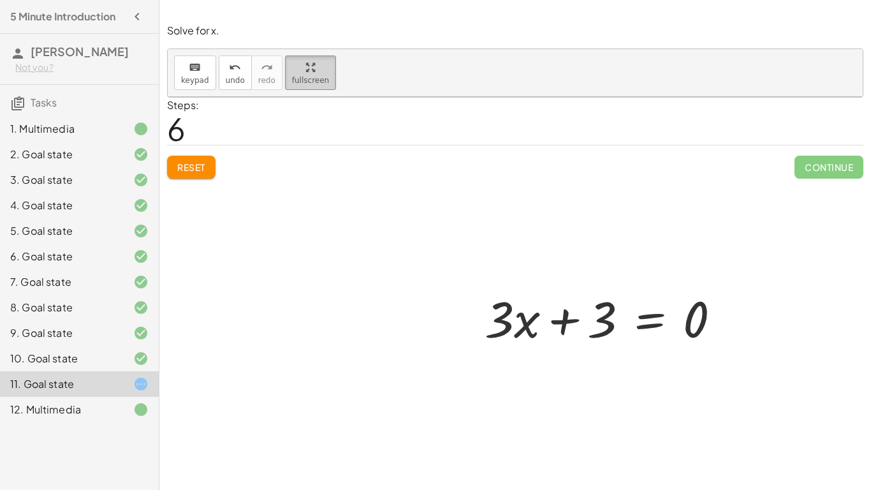
click at [303, 97] on div at bounding box center [515, 279] width 695 height 365
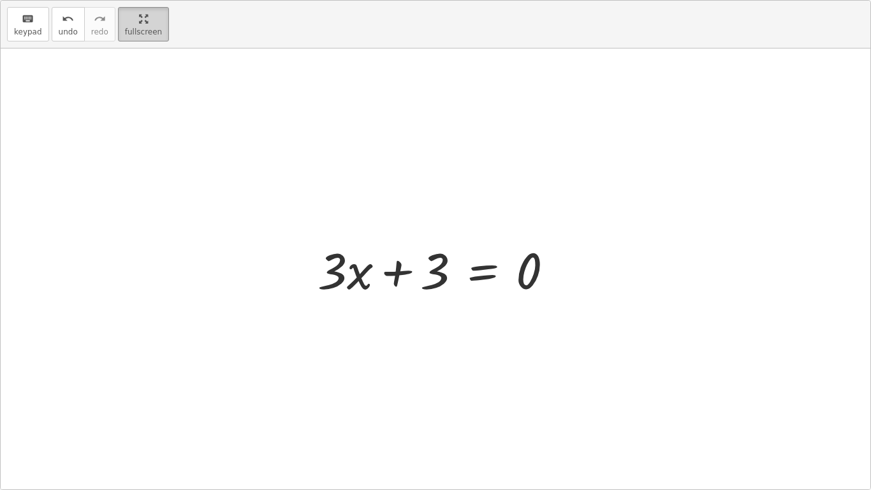
click at [150, 26] on button "fullscreen" at bounding box center [143, 24] width 51 height 34
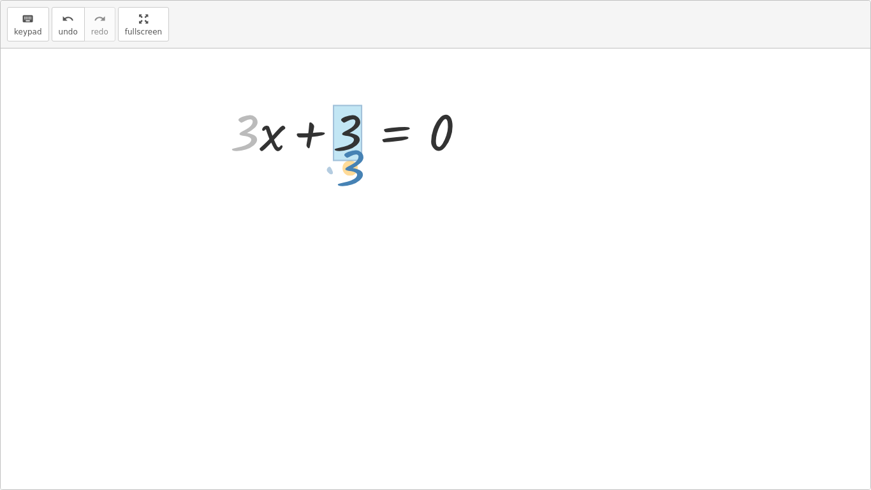
drag, startPoint x: 409, startPoint y: 174, endPoint x: 515, endPoint y: 209, distance: 111.5
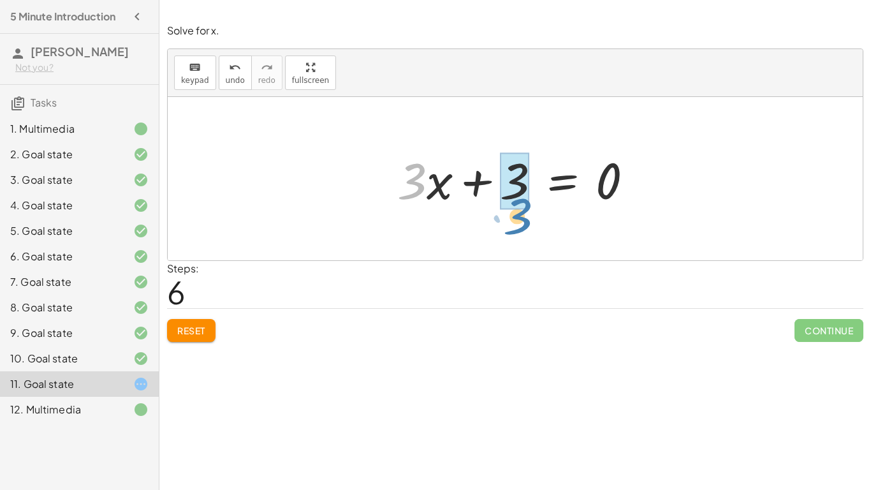
click at [515, 209] on div at bounding box center [520, 179] width 259 height 66
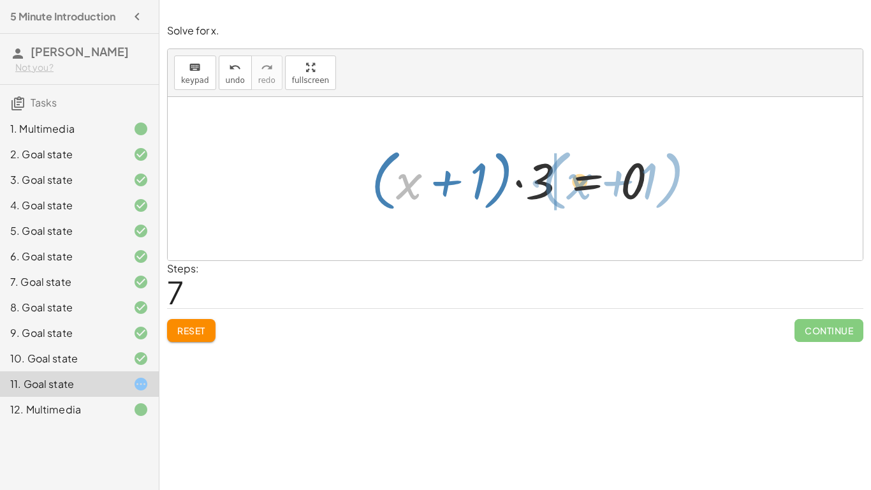
drag, startPoint x: 412, startPoint y: 182, endPoint x: 584, endPoint y: 182, distance: 172.1
click at [584, 182] on div at bounding box center [520, 178] width 310 height 73
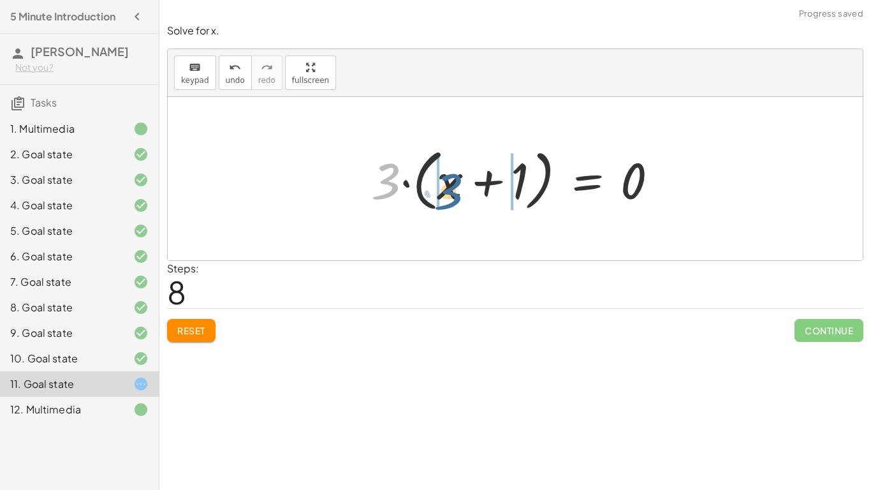
drag, startPoint x: 392, startPoint y: 177, endPoint x: 455, endPoint y: 187, distance: 63.9
click at [455, 187] on div at bounding box center [520, 178] width 310 height 73
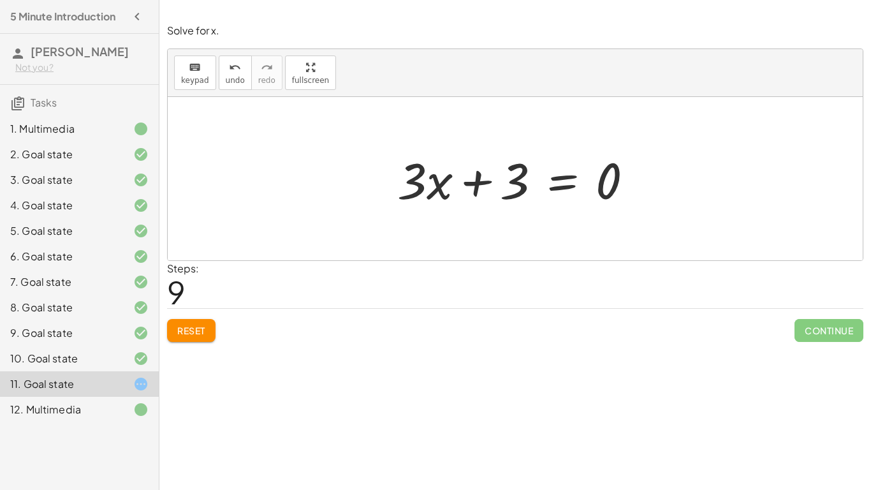
click at [200, 328] on span "Reset" at bounding box center [191, 330] width 28 height 11
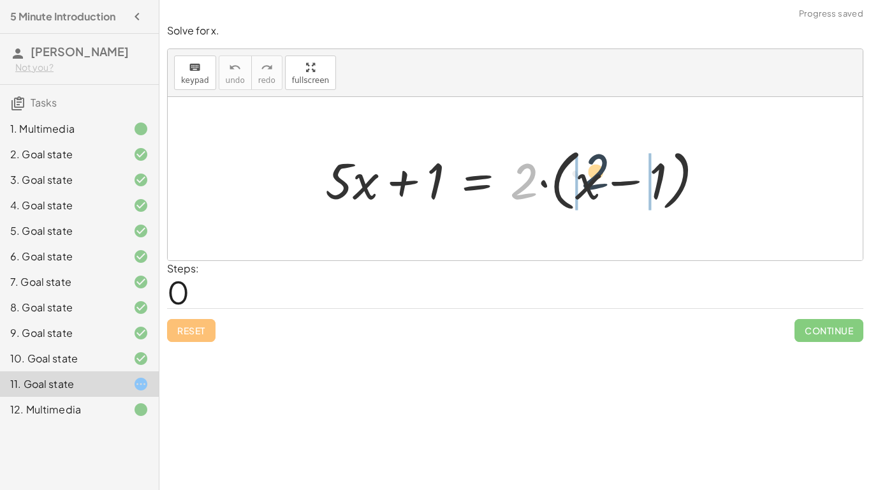
drag, startPoint x: 521, startPoint y: 177, endPoint x: 593, endPoint y: 168, distance: 72.6
click at [593, 168] on div at bounding box center [520, 178] width 402 height 73
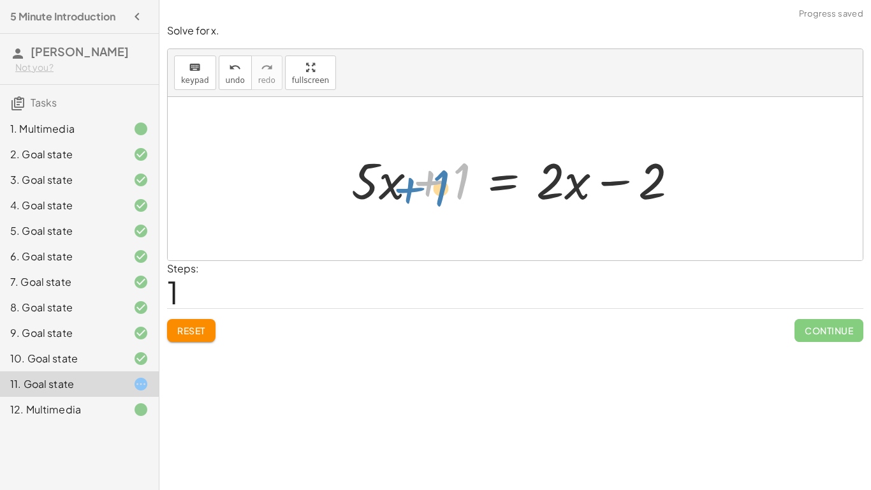
drag, startPoint x: 460, startPoint y: 187, endPoint x: 438, endPoint y: 195, distance: 23.0
click at [438, 195] on div at bounding box center [520, 179] width 350 height 66
drag, startPoint x: 615, startPoint y: 177, endPoint x: 449, endPoint y: 184, distance: 166.6
click at [449, 184] on div at bounding box center [520, 179] width 350 height 66
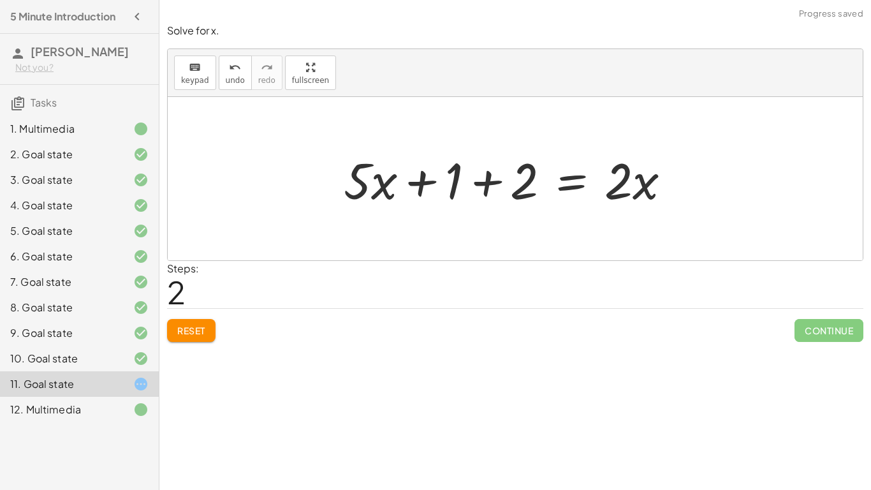
click at [423, 184] on div at bounding box center [512, 179] width 350 height 66
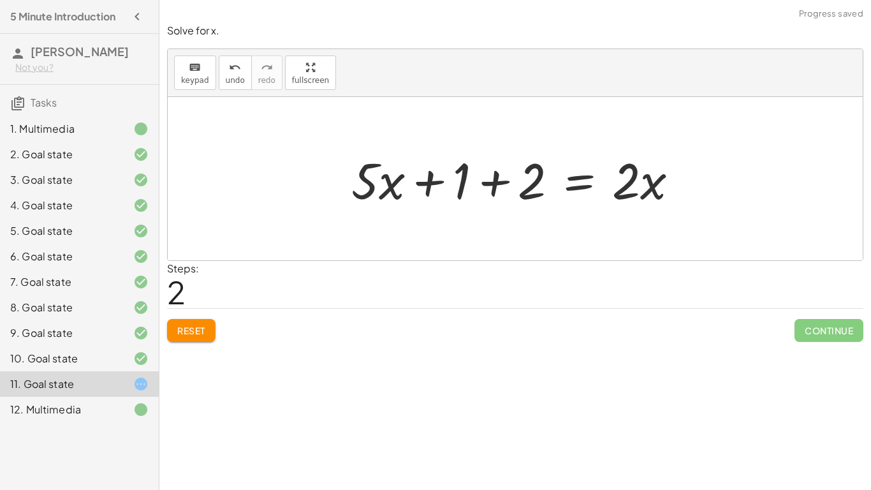
click at [501, 166] on div at bounding box center [520, 179] width 350 height 66
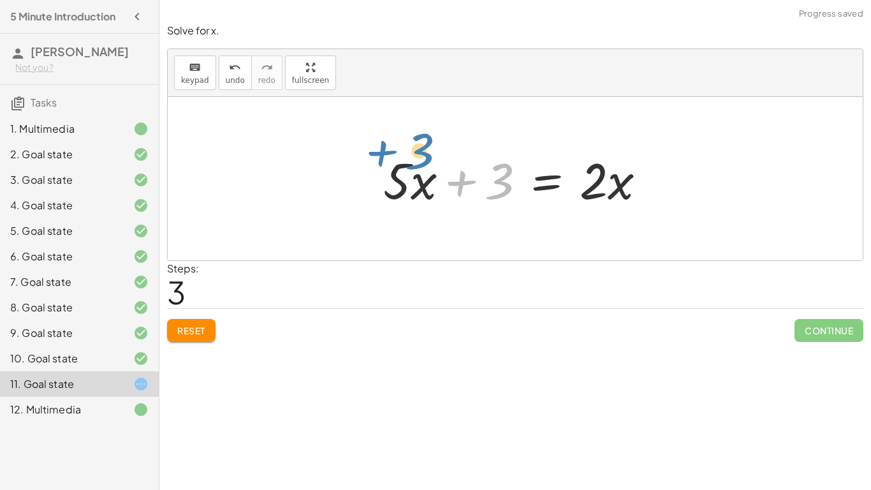
drag, startPoint x: 472, startPoint y: 182, endPoint x: 390, endPoint y: 152, distance: 87.5
click at [390, 152] on div at bounding box center [520, 179] width 286 height 66
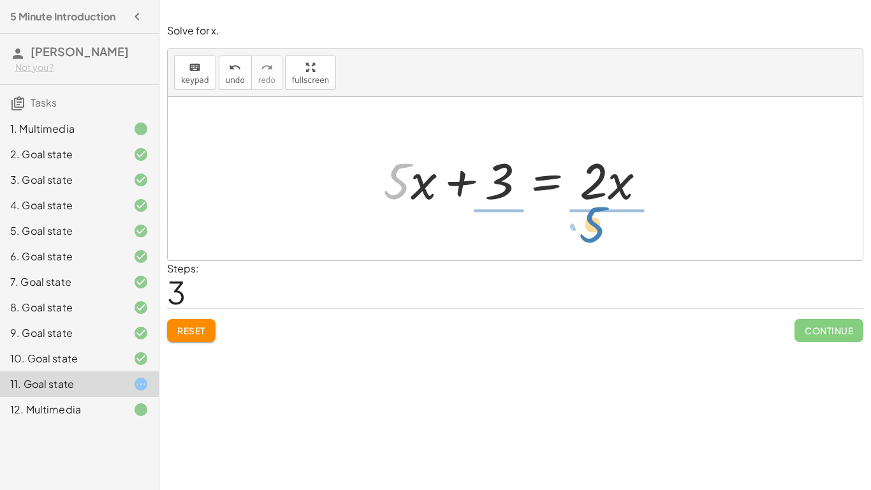
drag, startPoint x: 393, startPoint y: 191, endPoint x: 589, endPoint y: 234, distance: 200.5
click at [589, 234] on div "+ · 5 · x + 1 = · 2 · ( + x − 1 ) + · 5 · x + 1 = + · 2 · x − · 2 · 1 + · 5 · x…" at bounding box center [515, 178] width 695 height 163
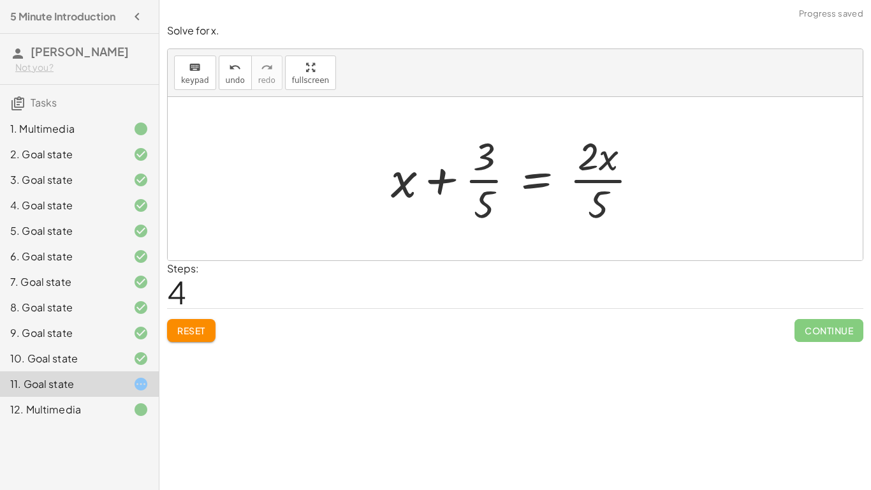
click at [589, 182] on div at bounding box center [519, 178] width 271 height 98
click at [478, 180] on div at bounding box center [519, 178] width 271 height 98
click at [236, 82] on span "undo" at bounding box center [235, 80] width 19 height 9
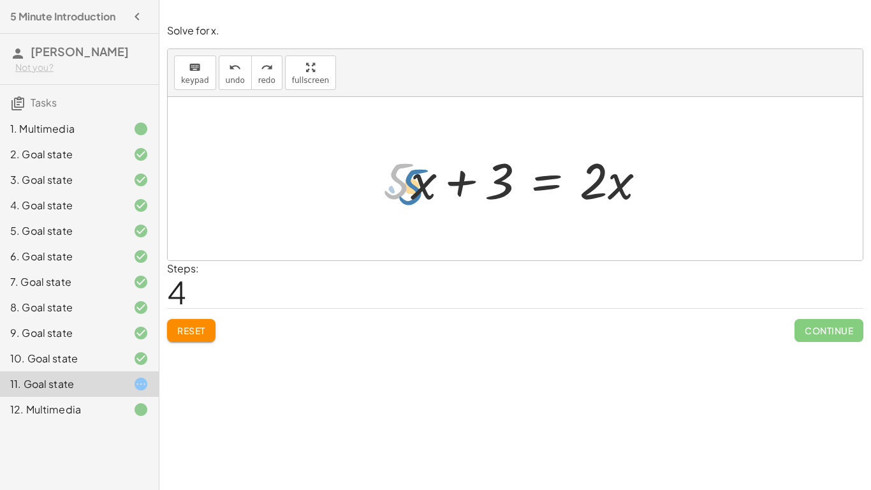
drag, startPoint x: 410, startPoint y: 190, endPoint x: 420, endPoint y: 193, distance: 10.7
click at [420, 193] on div at bounding box center [520, 179] width 286 height 66
drag, startPoint x: 393, startPoint y: 186, endPoint x: 381, endPoint y: 191, distance: 13.4
click at [381, 191] on div at bounding box center [520, 179] width 286 height 66
drag, startPoint x: 390, startPoint y: 193, endPoint x: 654, endPoint y: 194, distance: 263.3
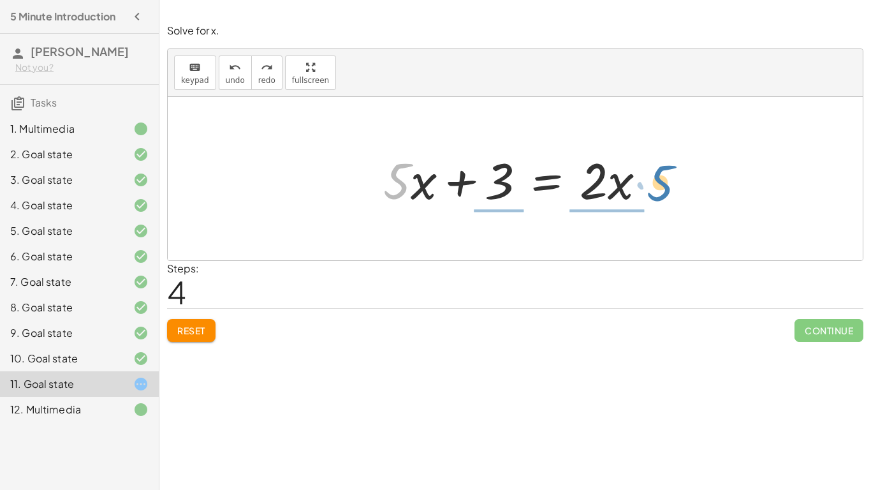
click at [654, 194] on div at bounding box center [520, 179] width 286 height 66
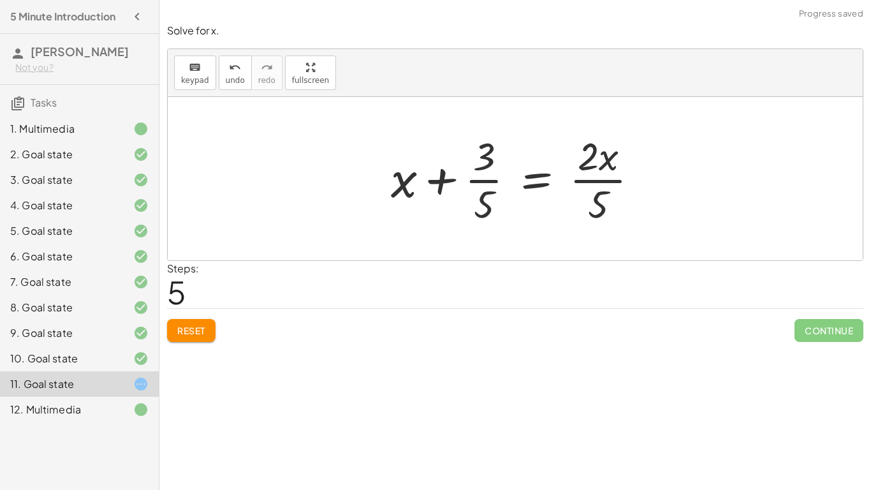
click at [588, 184] on div at bounding box center [519, 178] width 271 height 98
click at [235, 87] on button "undo undo" at bounding box center [235, 72] width 33 height 34
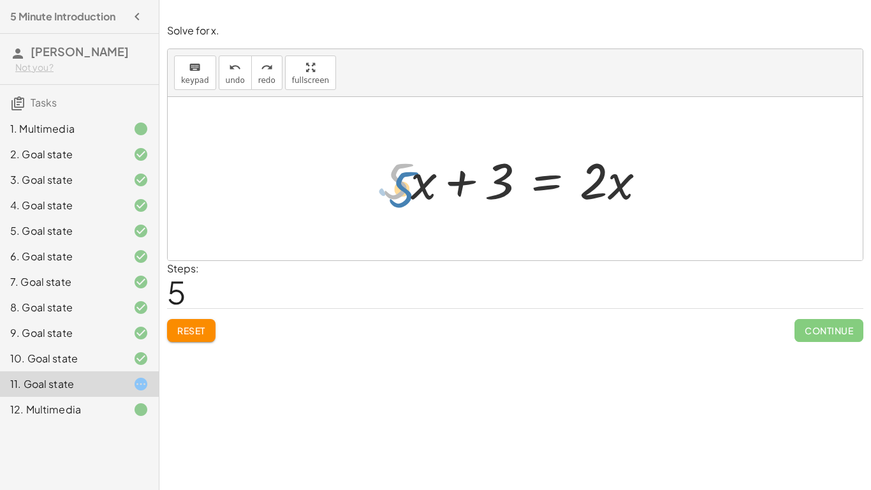
click at [400, 177] on div at bounding box center [520, 179] width 286 height 66
drag, startPoint x: 400, startPoint y: 178, endPoint x: 696, endPoint y: 184, distance: 295.9
click at [696, 184] on div "+ · 5 · x + 1 = · 2 · ( + x − 1 ) + · 5 · x + 1 = + · 2 · x − · 2 · 1 + · 5 · x…" at bounding box center [515, 178] width 695 height 163
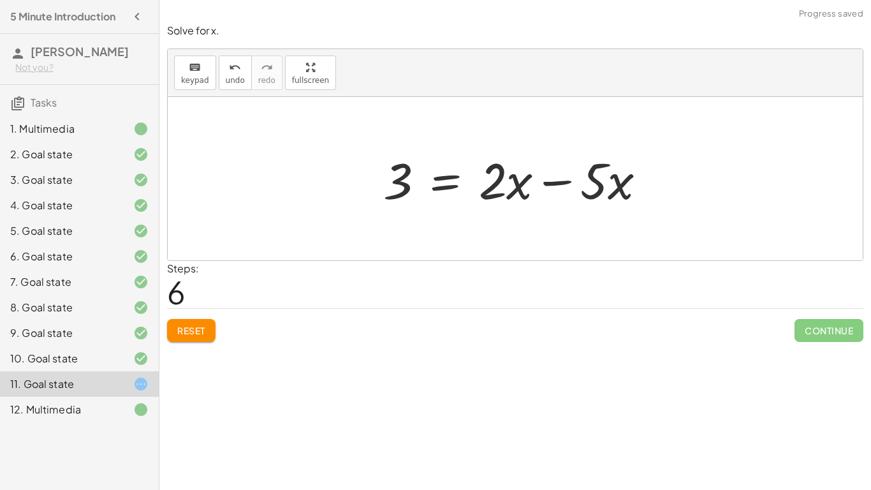
click at [548, 182] on div at bounding box center [520, 179] width 286 height 66
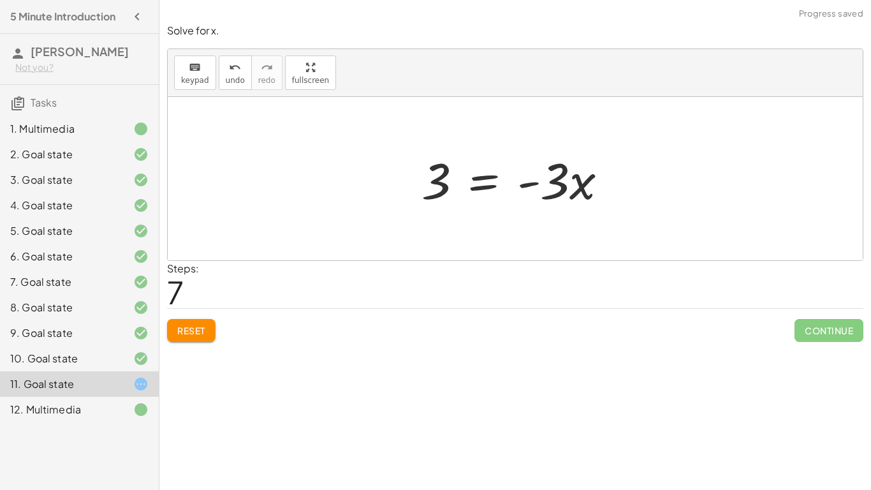
click at [523, 184] on div at bounding box center [519, 179] width 209 height 66
click at [427, 190] on div at bounding box center [519, 179] width 209 height 66
drag, startPoint x: 428, startPoint y: 191, endPoint x: 647, endPoint y: 183, distance: 218.8
click at [647, 183] on div "+ · 5 · x + 1 = · 2 · ( + x − 1 ) + · 5 · x + 1 = + · 2 · x − · 2 · 1 + · 5 · x…" at bounding box center [515, 178] width 695 height 163
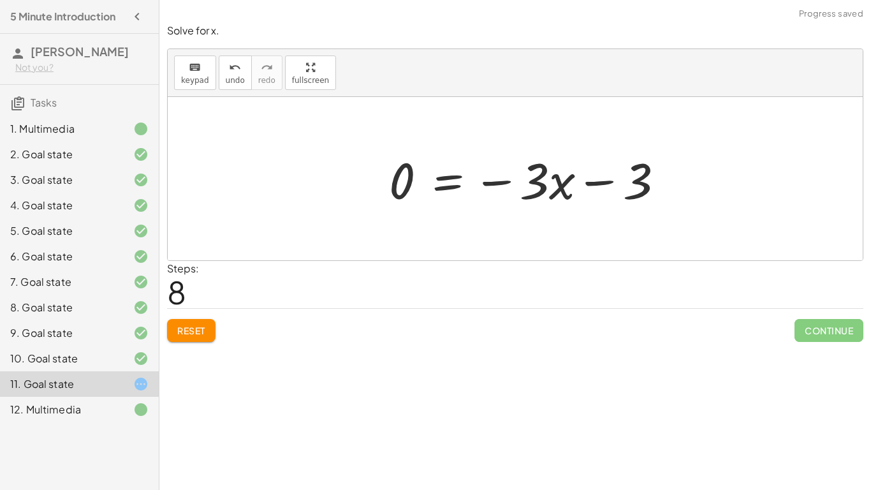
click at [638, 184] on div at bounding box center [532, 179] width 298 height 66
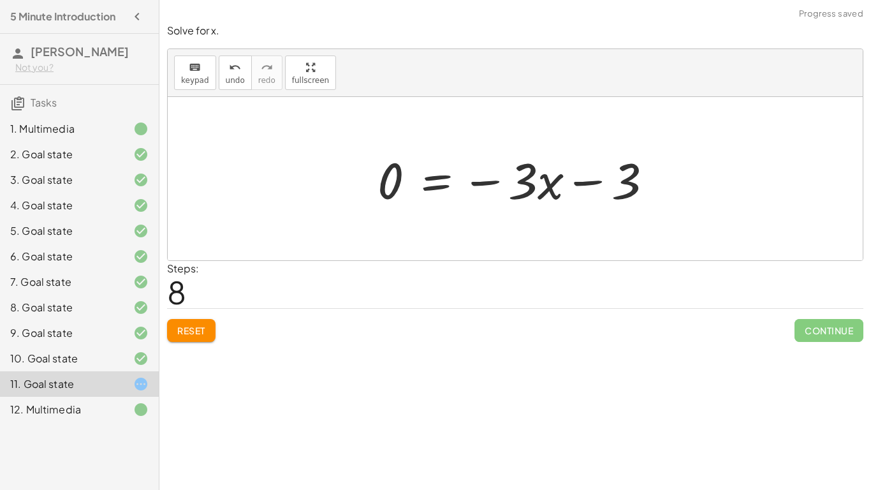
click at [594, 184] on div at bounding box center [520, 179] width 298 height 66
click at [226, 59] on div "undo" at bounding box center [235, 66] width 19 height 15
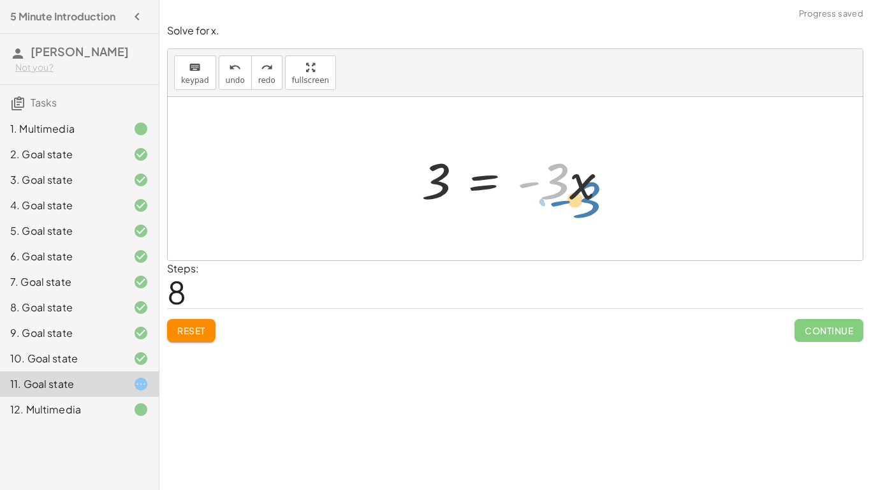
drag, startPoint x: 553, startPoint y: 186, endPoint x: 529, endPoint y: 192, distance: 24.4
click at [529, 192] on div at bounding box center [519, 179] width 209 height 66
drag, startPoint x: 548, startPoint y: 194, endPoint x: 576, endPoint y: 231, distance: 46.5
click at [576, 231] on div "+ · 5 · x + 1 = · 2 · ( + x − 1 ) + · 5 · x + 1 = + · 2 · x − · 2 · 1 + · 5 · x…" at bounding box center [515, 178] width 695 height 163
click at [576, 231] on div at bounding box center [515, 178] width 695 height 163
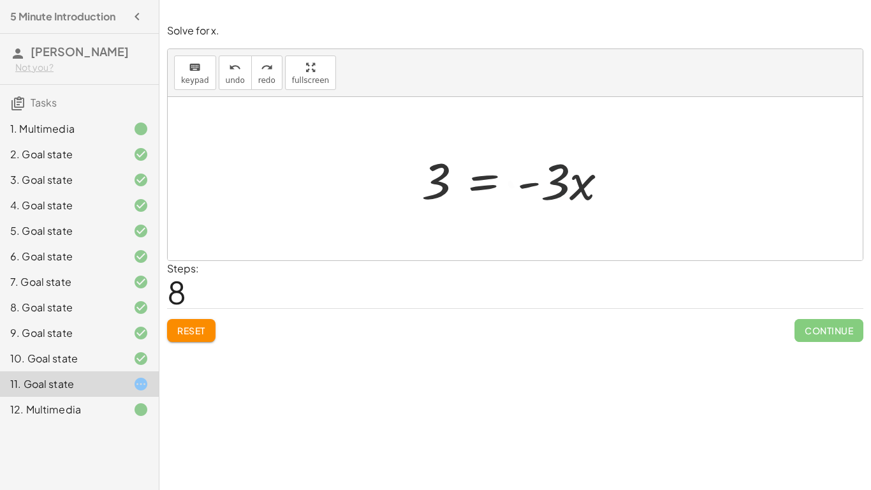
drag, startPoint x: 576, startPoint y: 231, endPoint x: 532, endPoint y: 219, distance: 45.8
click at [532, 219] on div at bounding box center [515, 178] width 695 height 163
drag, startPoint x: 561, startPoint y: 171, endPoint x: 555, endPoint y: 216, distance: 45.1
click at [555, 216] on div "+ · 5 · x + 1 = · 2 · ( + x − 1 ) + · 5 · x + 1 = + · 2 · x − · 2 · 1 + · 5 · x…" at bounding box center [515, 178] width 695 height 163
click at [498, 175] on div at bounding box center [519, 179] width 209 height 66
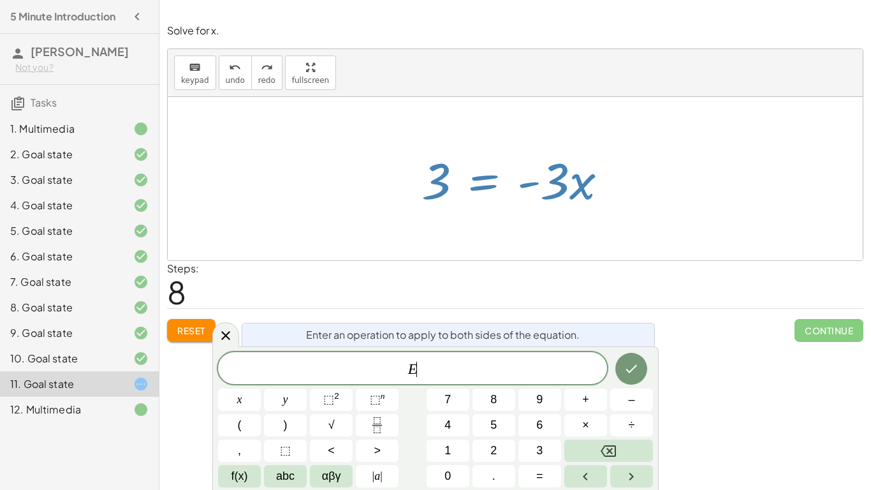
scroll to position [1, 0]
click at [629, 423] on span "÷" at bounding box center [632, 424] width 6 height 17
click at [409, 372] on span "÷" at bounding box center [417, 369] width 18 height 15
click at [601, 434] on icon "Backspace" at bounding box center [608, 450] width 15 height 15
click at [636, 377] on button "Done" at bounding box center [631, 369] width 32 height 32
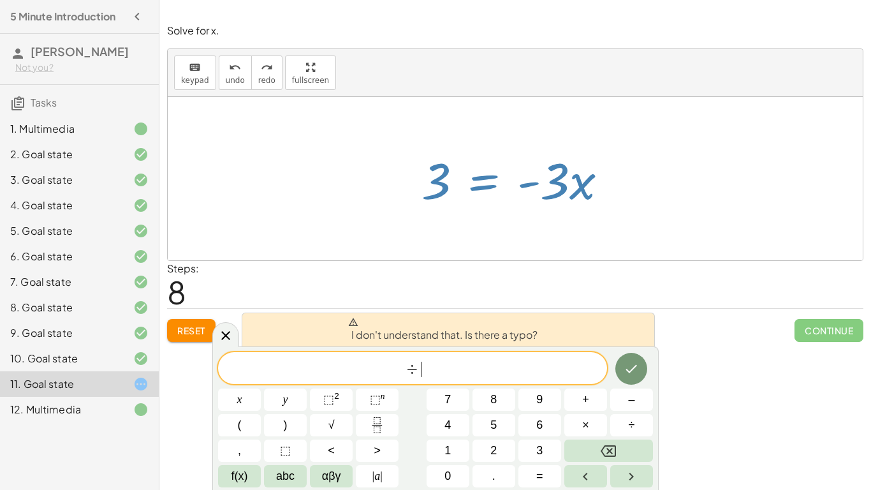
click at [552, 367] on span "÷ ​" at bounding box center [412, 369] width 389 height 18
click at [185, 331] on span "Reset" at bounding box center [191, 330] width 28 height 11
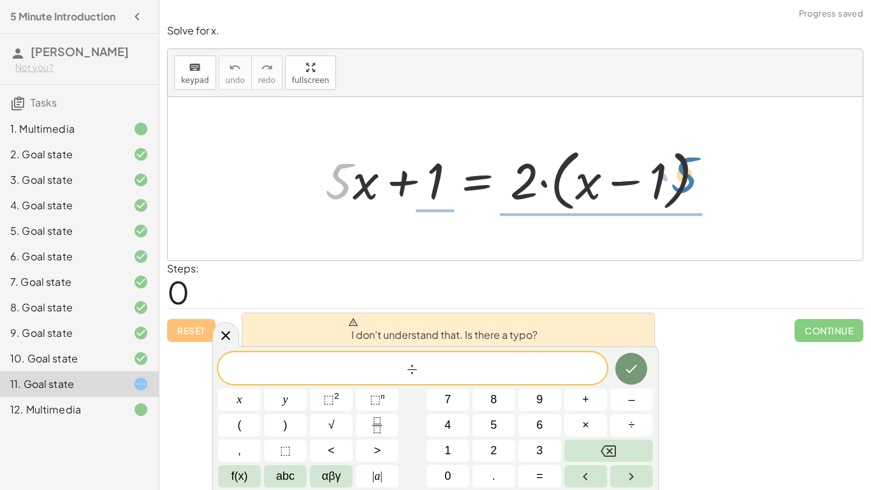
drag, startPoint x: 330, startPoint y: 181, endPoint x: 675, endPoint y: 175, distance: 345.6
click at [675, 175] on div at bounding box center [520, 178] width 402 height 73
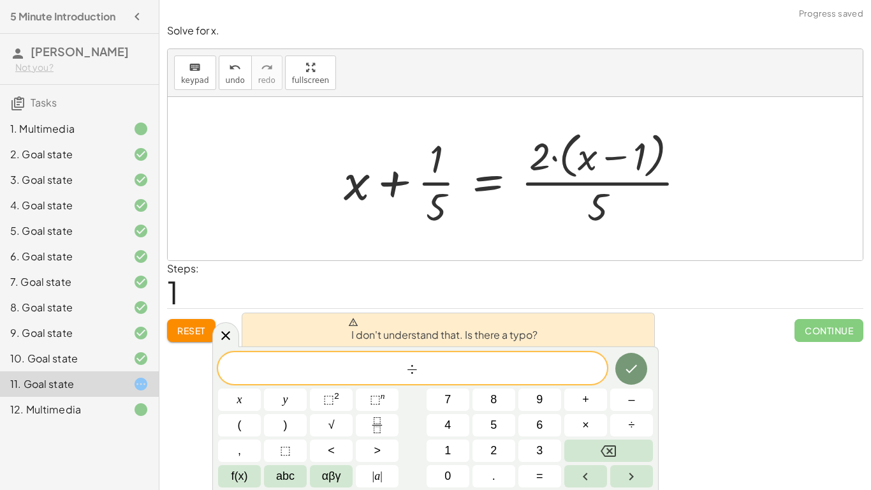
click at [201, 321] on button "Reset" at bounding box center [191, 330] width 48 height 23
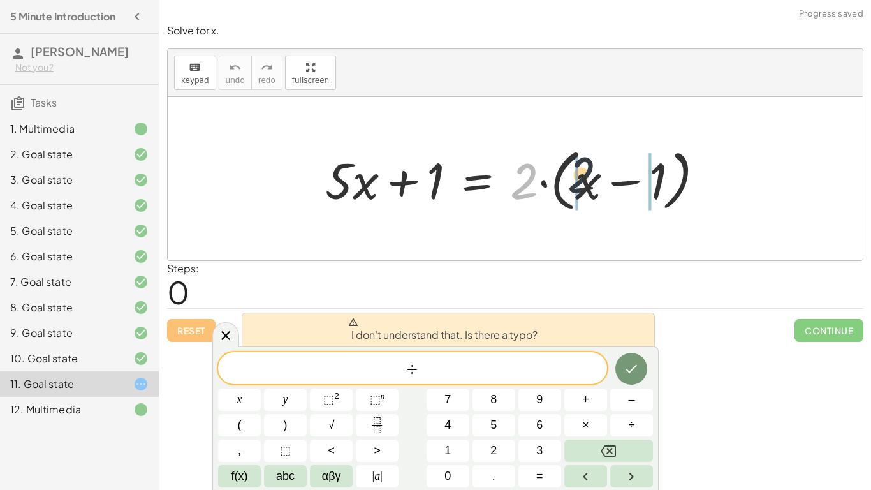
drag, startPoint x: 525, startPoint y: 180, endPoint x: 596, endPoint y: 178, distance: 70.8
click at [596, 178] on div at bounding box center [520, 178] width 402 height 73
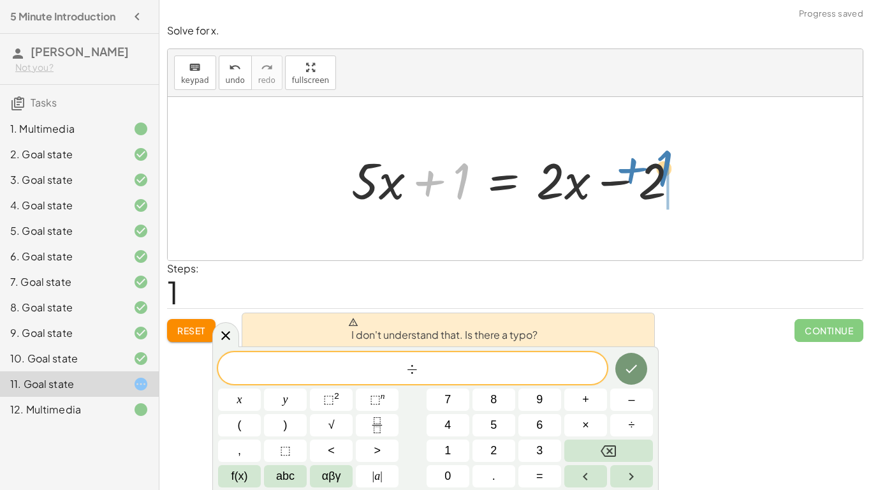
drag, startPoint x: 461, startPoint y: 174, endPoint x: 664, endPoint y: 161, distance: 203.2
click at [664, 161] on div at bounding box center [520, 179] width 350 height 66
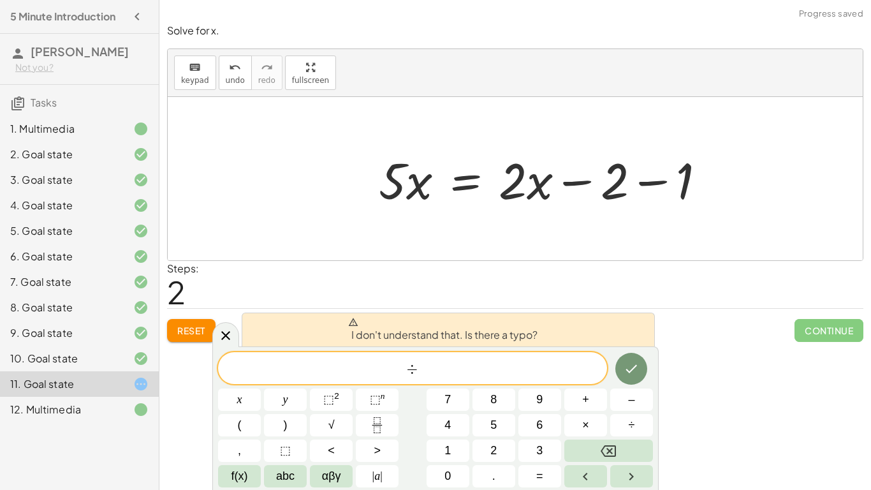
click at [661, 179] on div at bounding box center [547, 179] width 350 height 66
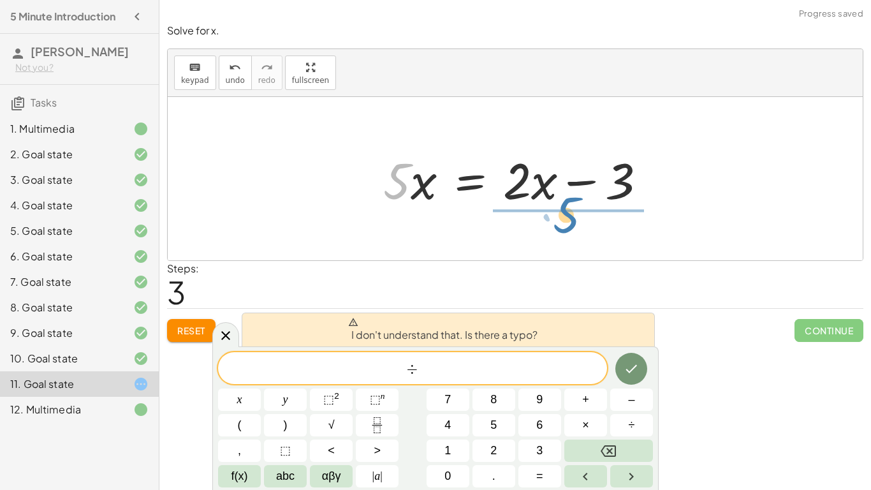
drag, startPoint x: 404, startPoint y: 196, endPoint x: 573, endPoint y: 230, distance: 172.9
click at [573, 230] on div "+ · 5 · x + 1 = · 2 · ( + x − 1 ) + · 5 · x + 1 = + · 2 · x − · 2 · 1 + · 5 · x…" at bounding box center [515, 178] width 695 height 163
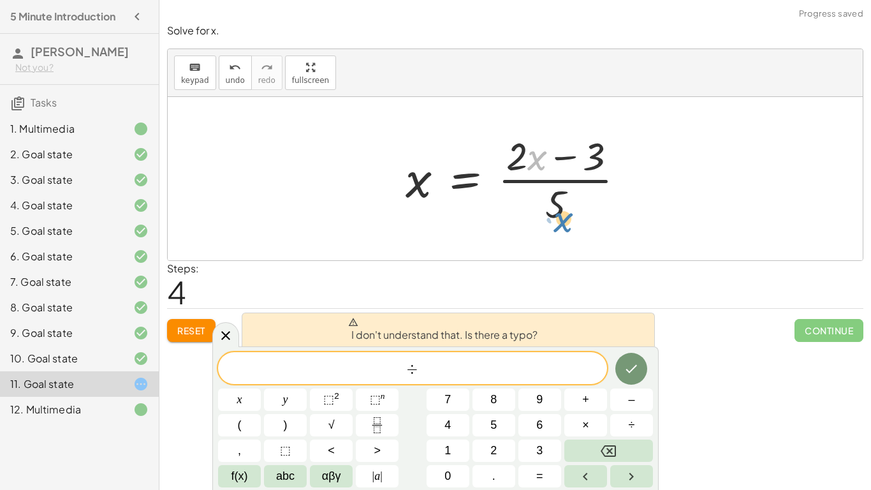
drag, startPoint x: 531, startPoint y: 157, endPoint x: 556, endPoint y: 211, distance: 59.6
click at [556, 211] on div at bounding box center [520, 178] width 242 height 98
drag, startPoint x: 509, startPoint y: 161, endPoint x: 590, endPoint y: 165, distance: 81.1
click at [590, 165] on div at bounding box center [520, 178] width 242 height 98
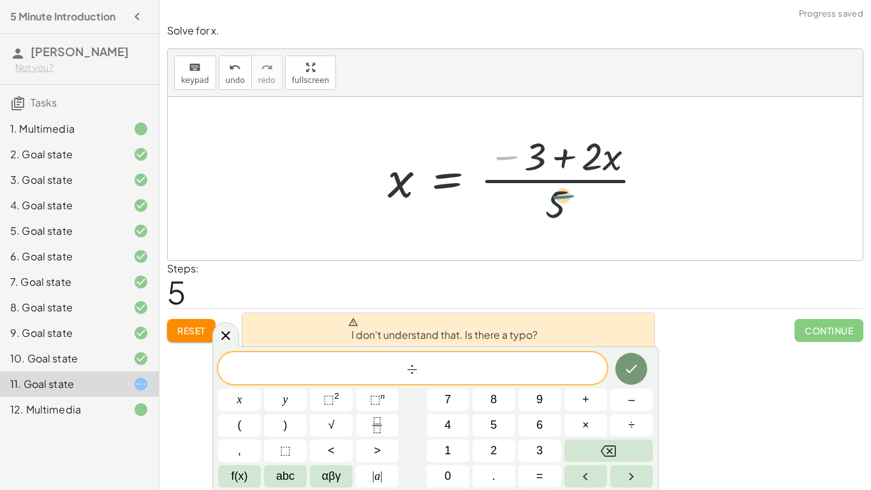
drag, startPoint x: 510, startPoint y: 159, endPoint x: 557, endPoint y: 188, distance: 55.0
click at [557, 188] on div at bounding box center [520, 178] width 278 height 98
drag, startPoint x: 533, startPoint y: 164, endPoint x: 525, endPoint y: 172, distance: 10.9
click at [525, 172] on div at bounding box center [520, 178] width 278 height 98
click at [581, 195] on div at bounding box center [520, 178] width 278 height 98
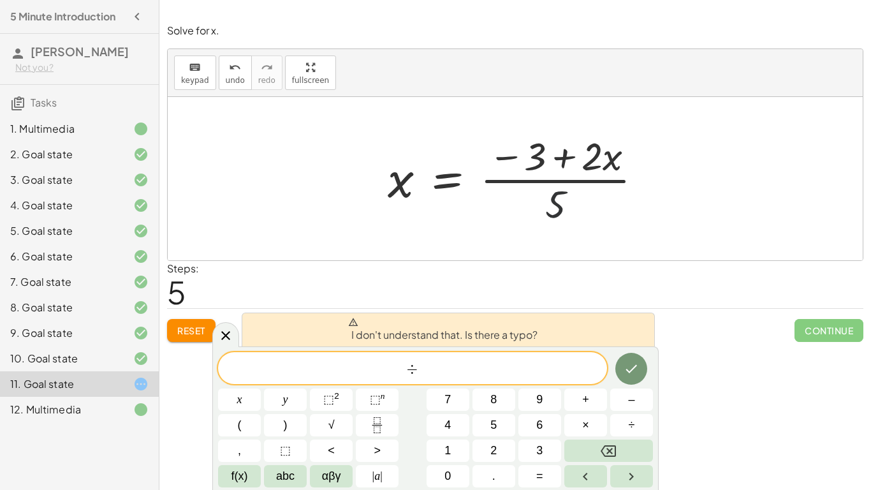
click at [581, 195] on div at bounding box center [520, 178] width 278 height 98
click at [457, 360] on span "÷ ​" at bounding box center [412, 369] width 389 height 18
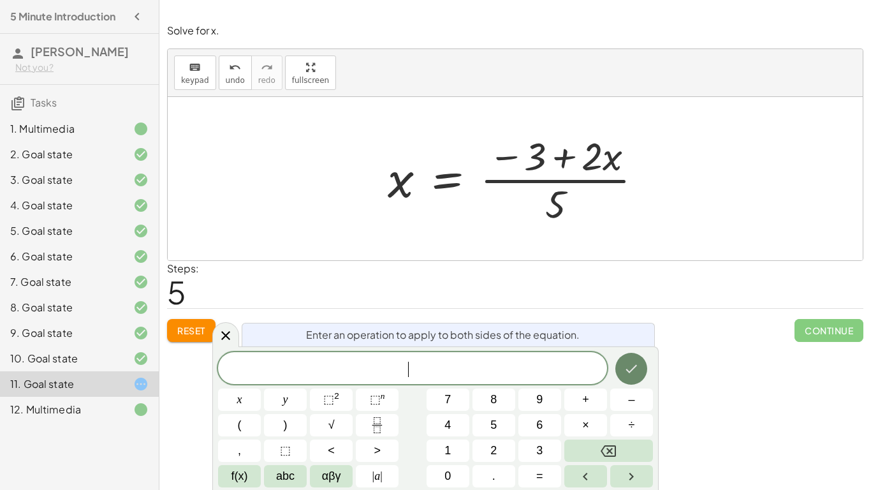
click at [620, 372] on button "Done" at bounding box center [631, 369] width 32 height 32
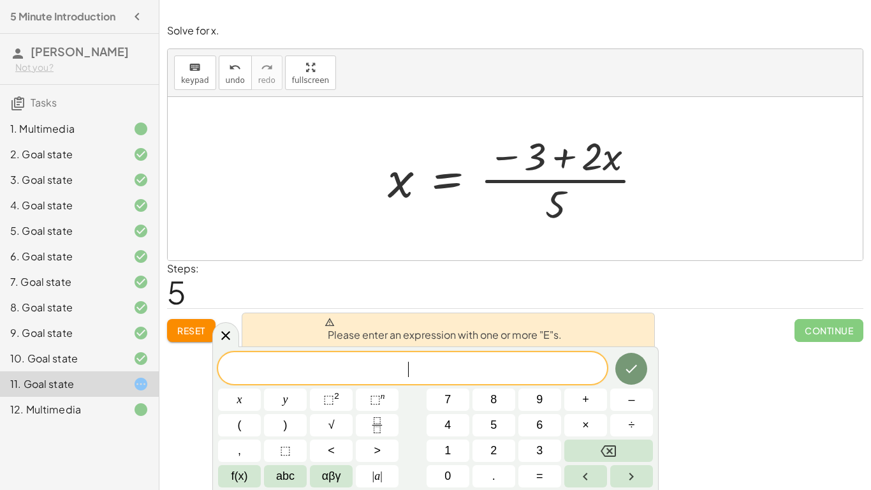
click at [433, 362] on span "​" at bounding box center [412, 369] width 389 height 18
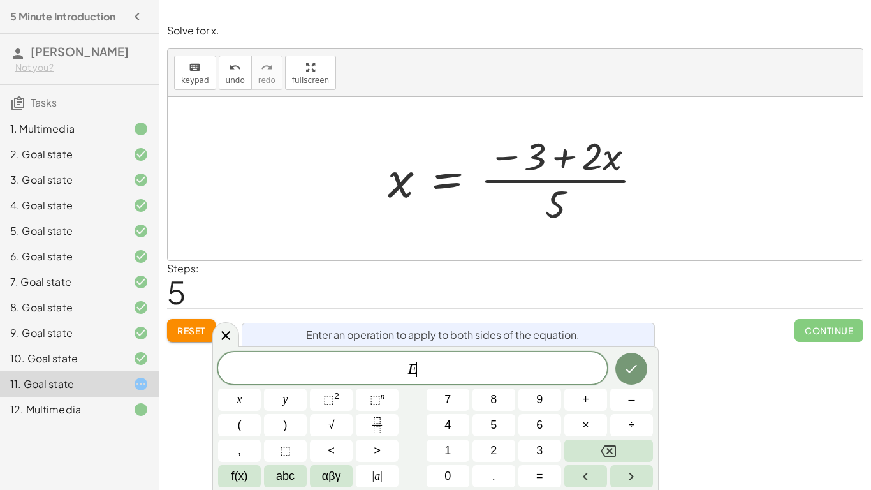
click at [625, 384] on div at bounding box center [631, 368] width 43 height 33
click at [627, 372] on icon "Done" at bounding box center [631, 368] width 15 height 15
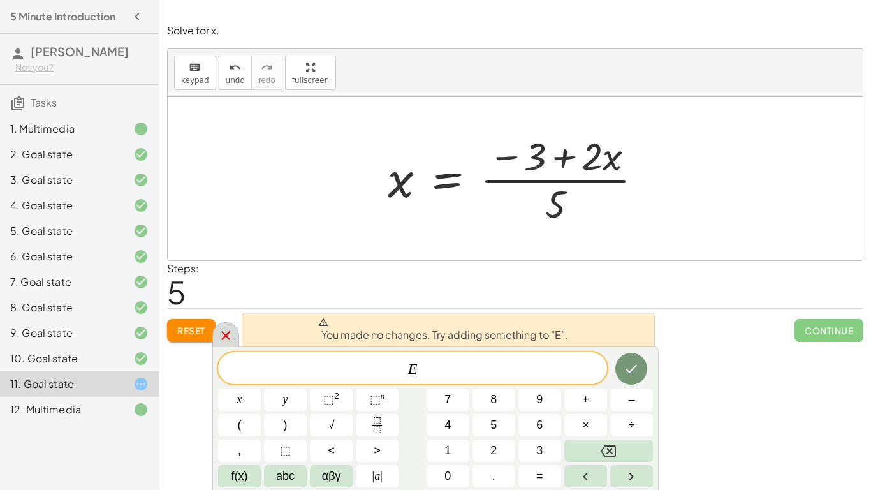
click at [224, 336] on icon at bounding box center [225, 335] width 9 height 9
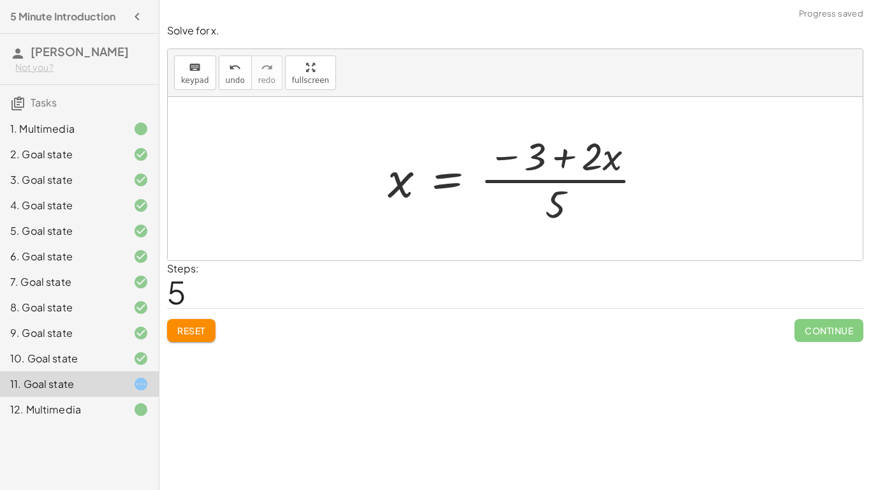
click at [423, 185] on div at bounding box center [520, 178] width 278 height 98
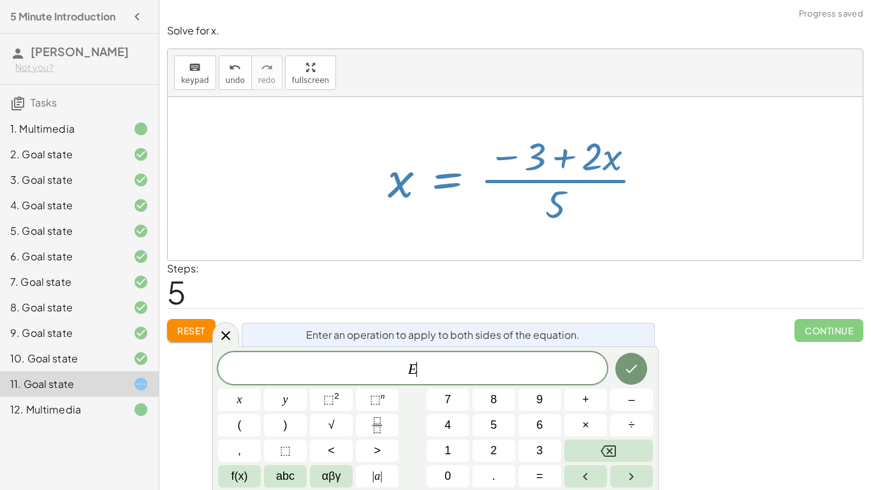
scroll to position [3, 0]
click at [522, 159] on div at bounding box center [520, 178] width 278 height 98
click at [224, 338] on icon at bounding box center [225, 335] width 15 height 15
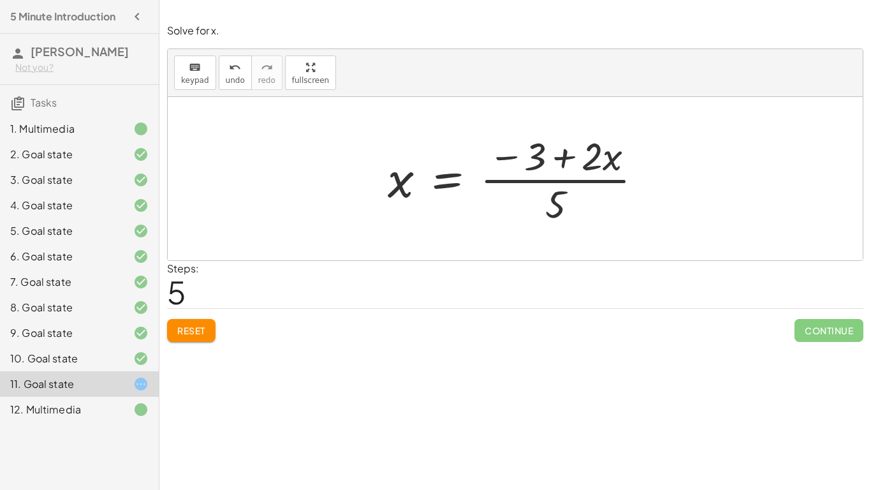
click at [599, 183] on div at bounding box center [520, 178] width 278 height 98
click at [546, 202] on div at bounding box center [520, 178] width 278 height 98
click at [194, 325] on span "Reset" at bounding box center [191, 330] width 28 height 11
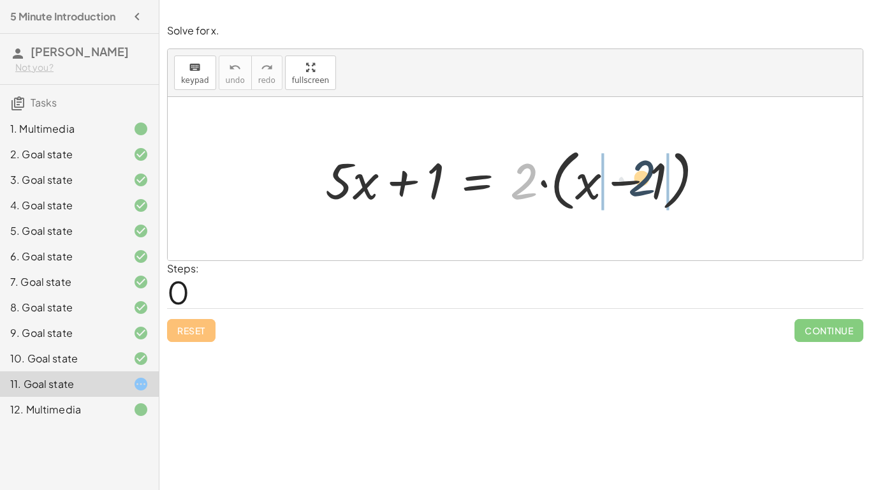
drag, startPoint x: 532, startPoint y: 174, endPoint x: 621, endPoint y: 180, distance: 88.8
click at [621, 180] on div at bounding box center [520, 178] width 402 height 73
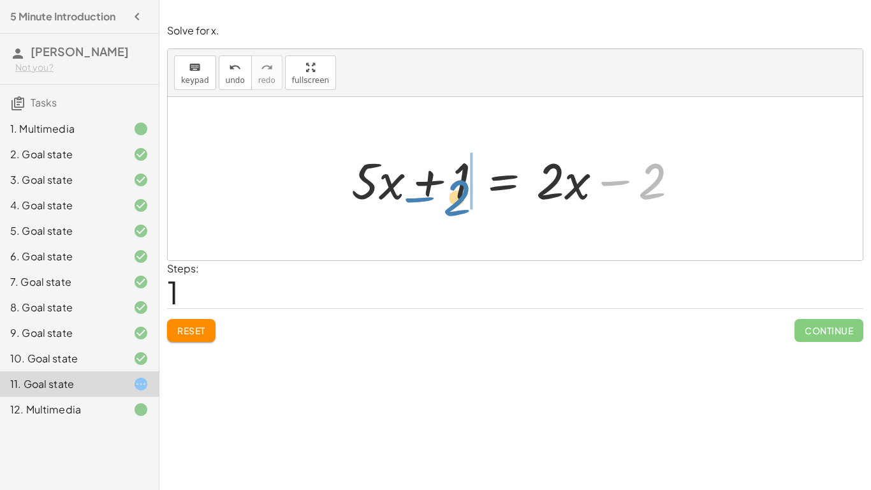
drag, startPoint x: 657, startPoint y: 184, endPoint x: 467, endPoint y: 197, distance: 190.5
click at [467, 197] on div at bounding box center [520, 179] width 350 height 66
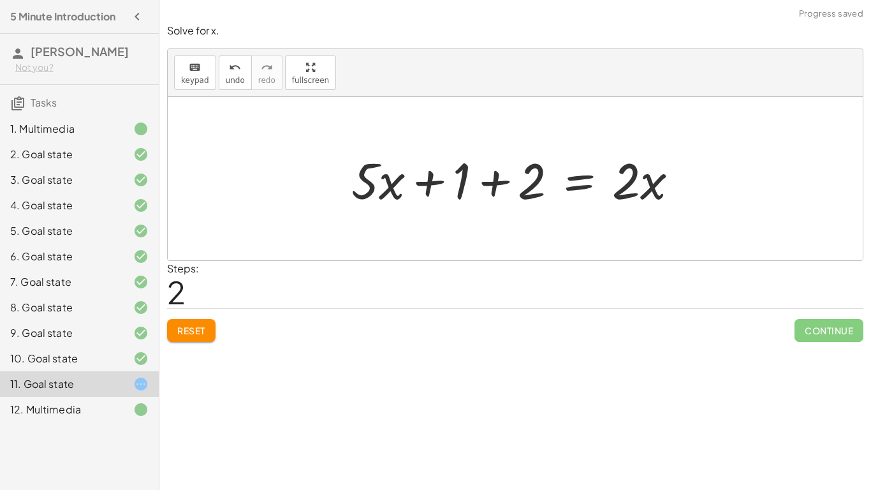
click at [472, 189] on div at bounding box center [520, 179] width 350 height 66
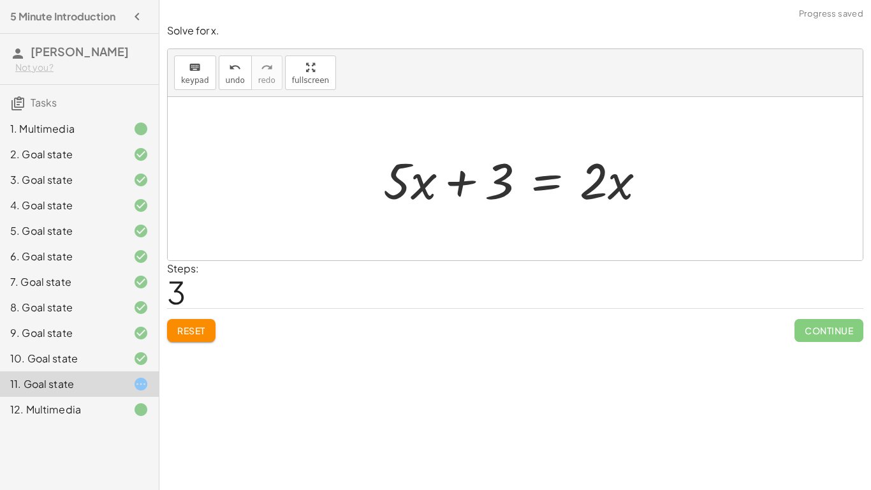
click at [472, 187] on div at bounding box center [520, 179] width 286 height 66
click at [557, 181] on div at bounding box center [520, 179] width 286 height 66
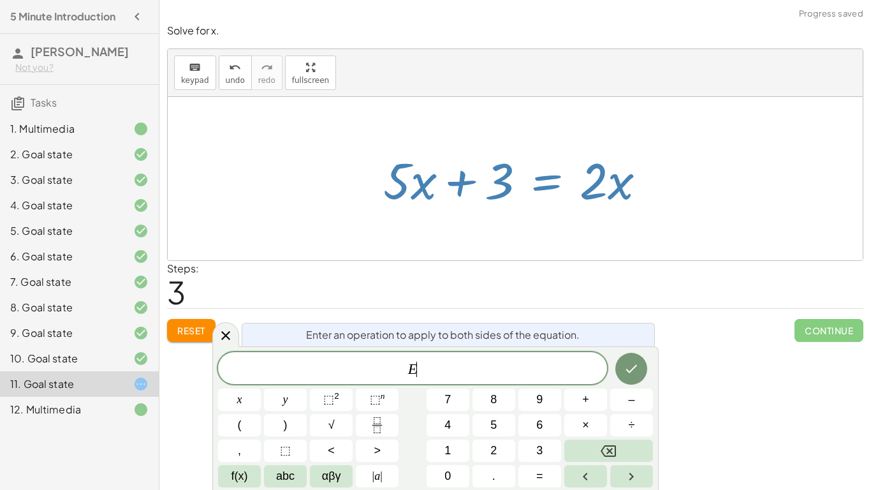
scroll to position [4, 0]
drag, startPoint x: 587, startPoint y: 184, endPoint x: 377, endPoint y: 229, distance: 215.1
click at [377, 229] on div "+ · 5 · x + 1 = · 2 · ( + x − 1 ) + · 5 · x + 1 = + · 2 · x − · 2 · 1 + · 5 · x…" at bounding box center [515, 178] width 695 height 163
drag, startPoint x: 399, startPoint y: 173, endPoint x: 603, endPoint y: 189, distance: 204.7
click at [603, 189] on div at bounding box center [520, 179] width 286 height 66
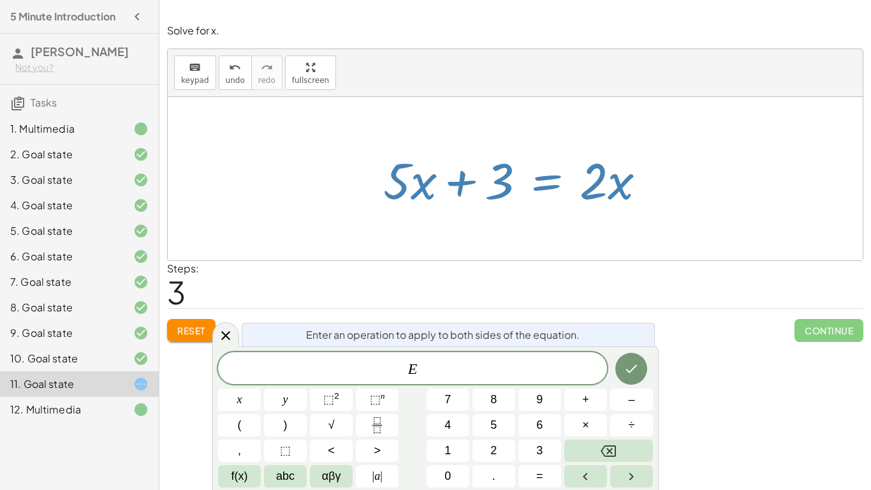
click at [533, 212] on div "+ · 5 · x + 1 = · 2 · ( + x − 1 ) + · 5 · x + 1 = + · 2 · x − · 2 · 1 + · 5 · x…" at bounding box center [515, 179] width 302 height 72
click at [225, 339] on icon at bounding box center [225, 335] width 15 height 15
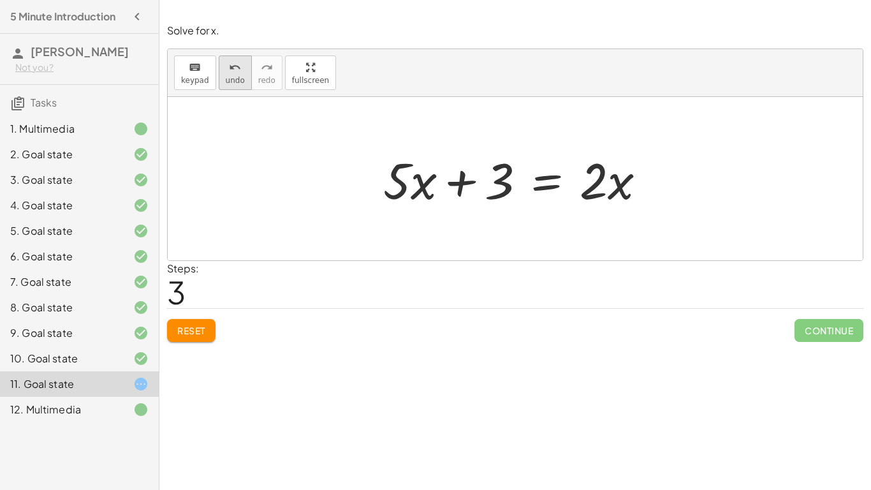
click at [231, 73] on icon "undo" at bounding box center [235, 67] width 12 height 15
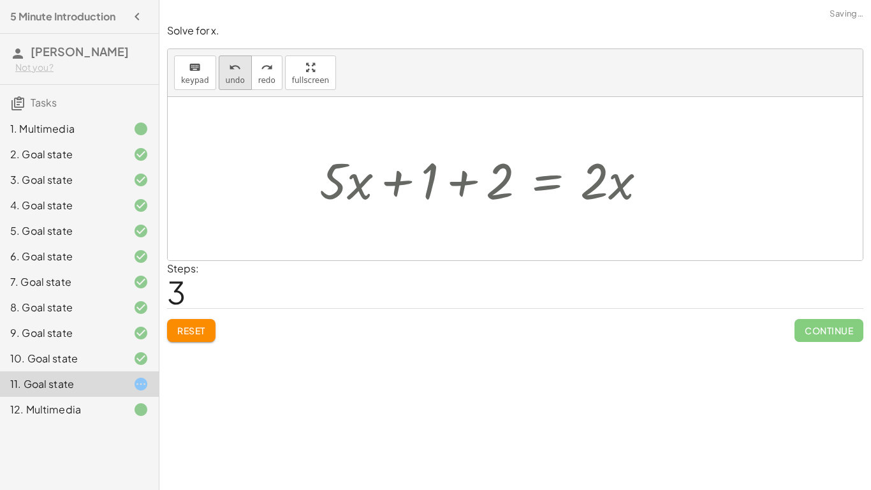
click at [231, 73] on icon "undo" at bounding box center [235, 67] width 12 height 15
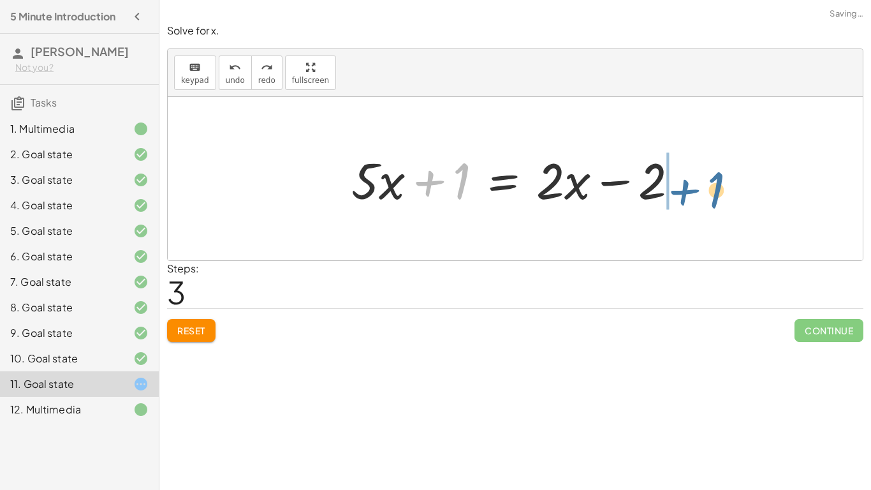
drag, startPoint x: 443, startPoint y: 175, endPoint x: 699, endPoint y: 184, distance: 255.8
click at [699, 184] on div "+ · 5 · x + 1 = · 2 · ( + x − 1 ) + · 5 · x + 1 = + · 2 · x − · 2 · 1 + 1 + · 5…" at bounding box center [515, 178] width 695 height 163
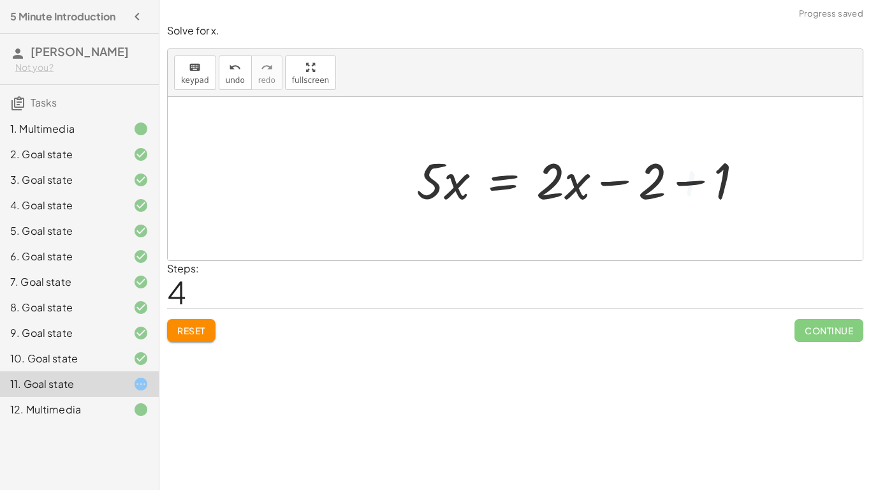
click at [676, 179] on div at bounding box center [585, 179] width 350 height 66
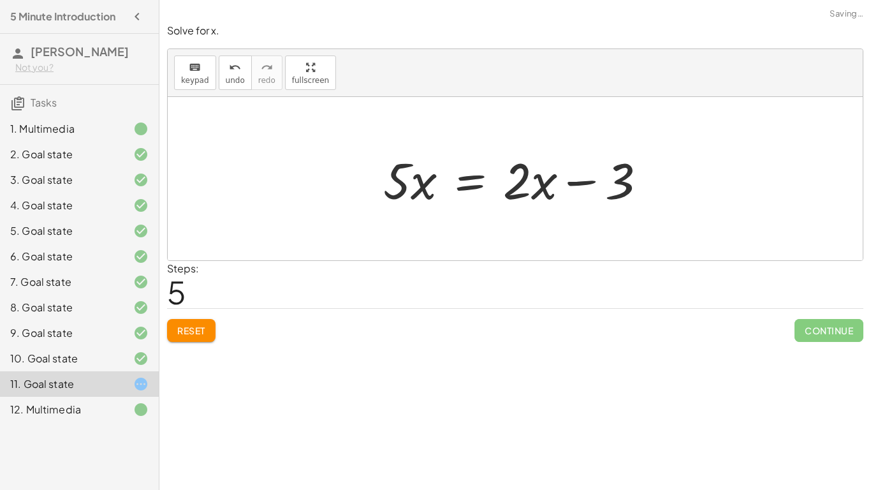
click at [405, 196] on div at bounding box center [520, 179] width 286 height 66
drag, startPoint x: 550, startPoint y: 193, endPoint x: 421, endPoint y: 228, distance: 133.6
click at [421, 228] on div "+ · 5 · x + 1 = · 2 · ( + x − 1 ) + · 5 · x + 1 = + · 2 · x − · 2 · 1 + · 5 · x…" at bounding box center [515, 178] width 695 height 163
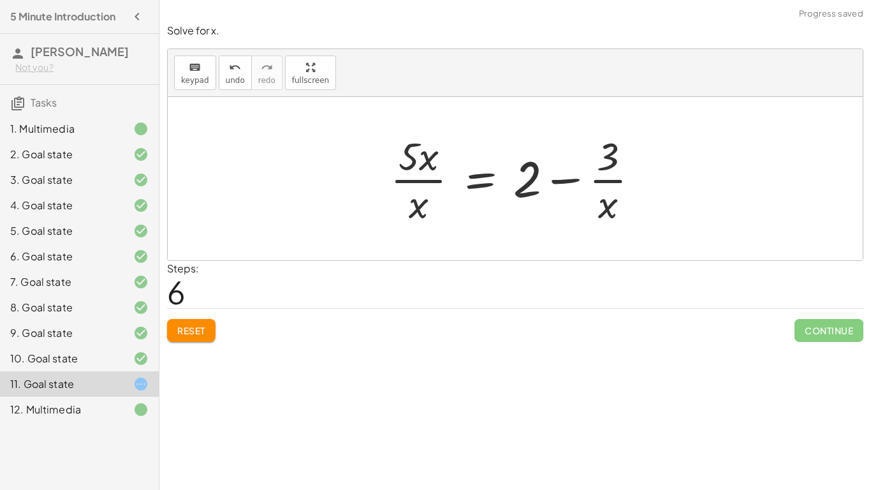
click at [412, 174] on div at bounding box center [520, 178] width 272 height 98
click at [609, 183] on div at bounding box center [520, 178] width 272 height 98
click at [219, 78] on button "undo undo" at bounding box center [235, 72] width 33 height 34
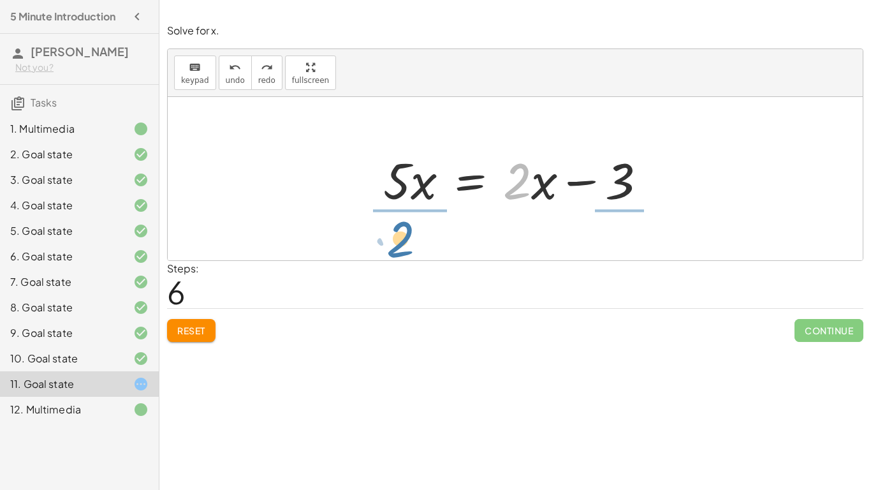
drag, startPoint x: 511, startPoint y: 184, endPoint x: 393, endPoint y: 242, distance: 131.2
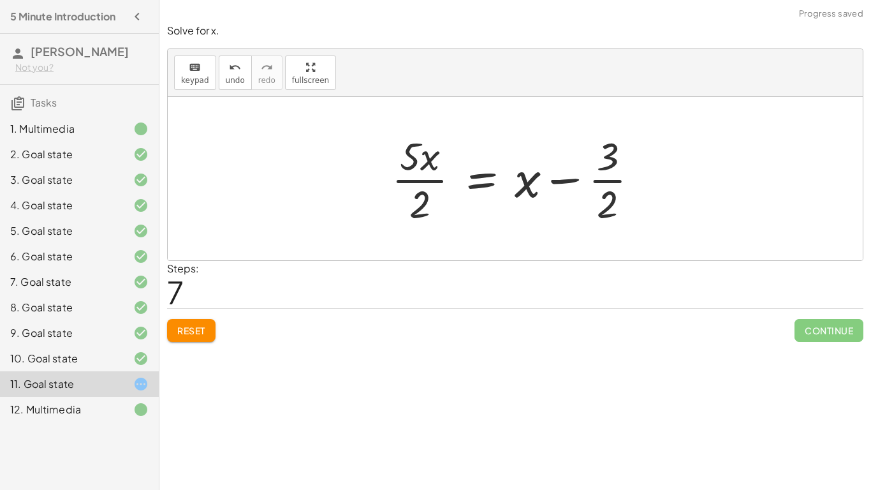
click at [407, 168] on div at bounding box center [520, 178] width 270 height 98
click at [406, 180] on div at bounding box center [520, 178] width 270 height 98
click at [604, 176] on div at bounding box center [520, 178] width 270 height 98
click at [230, 91] on div "keyboard keypad undo undo redo redo fullscreen" at bounding box center [515, 73] width 695 height 48
click at [237, 74] on button "undo undo" at bounding box center [235, 72] width 33 height 34
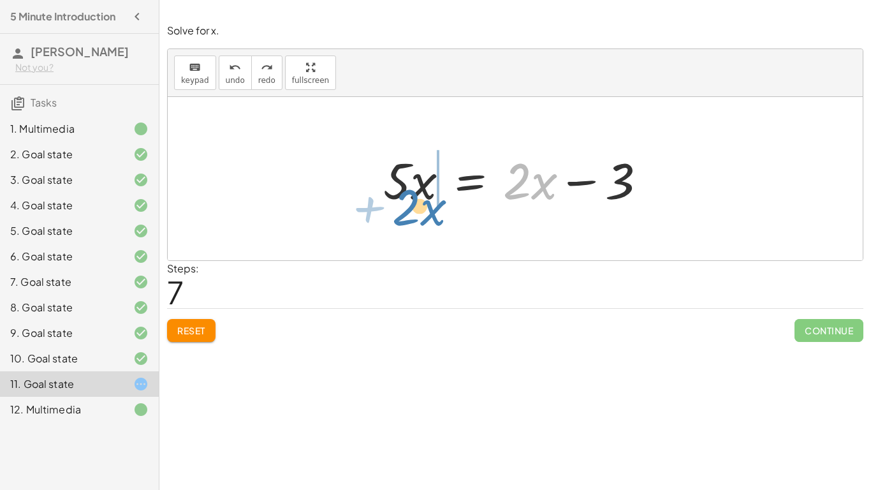
drag, startPoint x: 523, startPoint y: 173, endPoint x: 413, endPoint y: 201, distance: 114.4
click at [413, 201] on div at bounding box center [515, 179] width 277 height 66
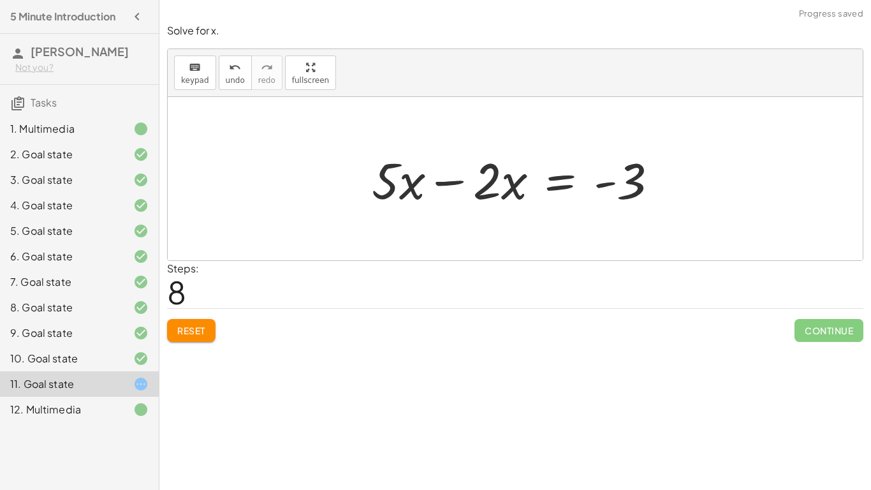
click at [449, 182] on div at bounding box center [519, 179] width 309 height 66
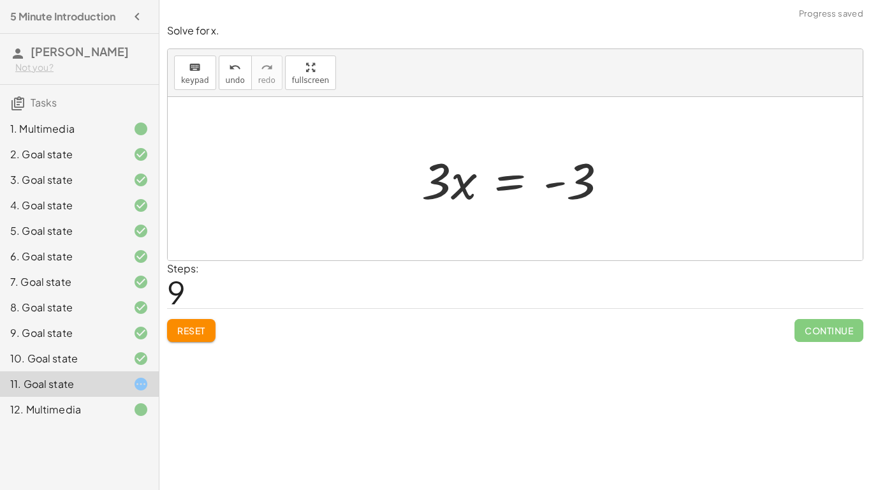
click at [437, 196] on div at bounding box center [519, 179] width 209 height 66
click at [436, 191] on div at bounding box center [519, 179] width 209 height 66
click at [506, 190] on div at bounding box center [519, 179] width 209 height 66
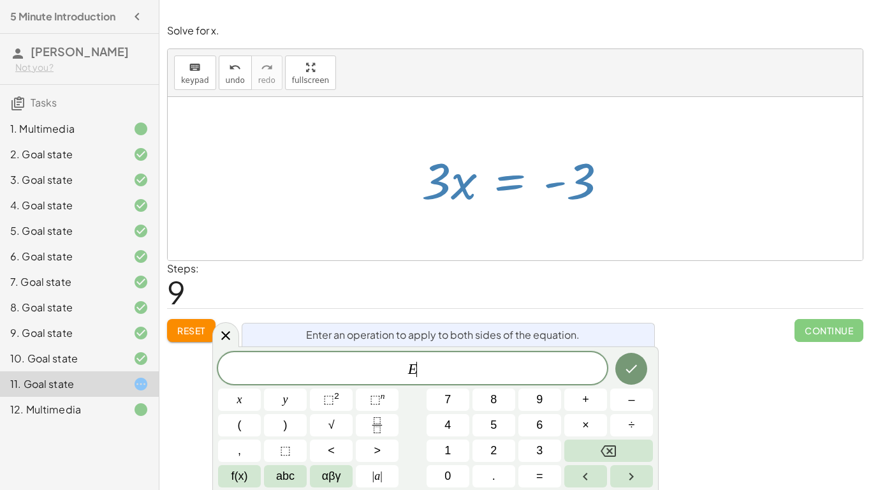
scroll to position [4, 0]
click at [226, 333] on icon at bounding box center [225, 335] width 15 height 15
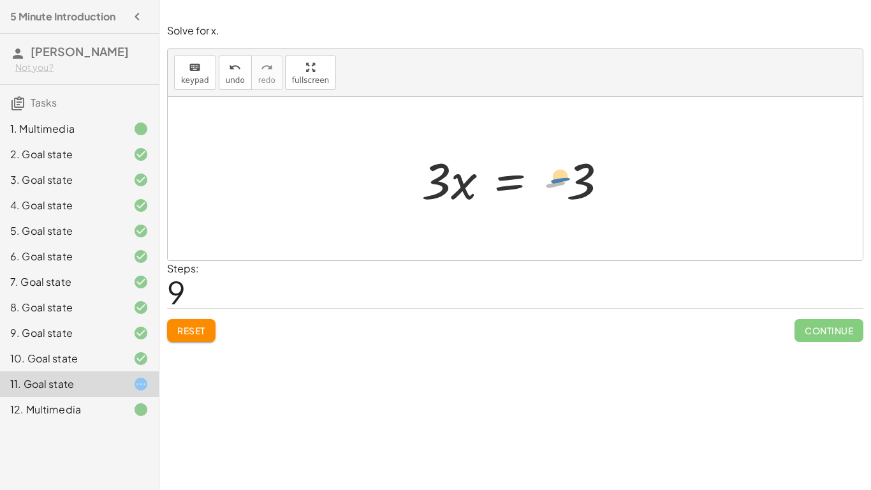
drag, startPoint x: 554, startPoint y: 182, endPoint x: 560, endPoint y: 180, distance: 6.5
click at [560, 180] on div at bounding box center [519, 179] width 209 height 66
drag, startPoint x: 553, startPoint y: 186, endPoint x: 537, endPoint y: 193, distance: 18.0
click at [537, 193] on div at bounding box center [519, 179] width 209 height 66
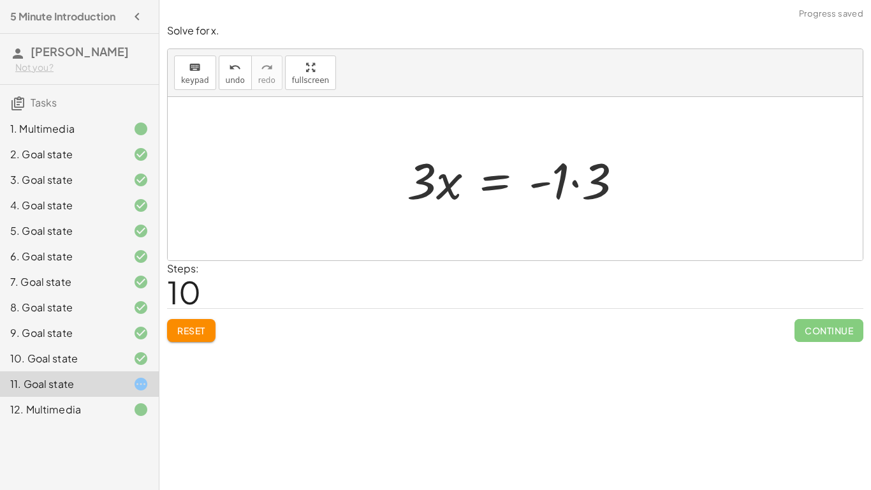
click at [580, 183] on div at bounding box center [519, 179] width 239 height 66
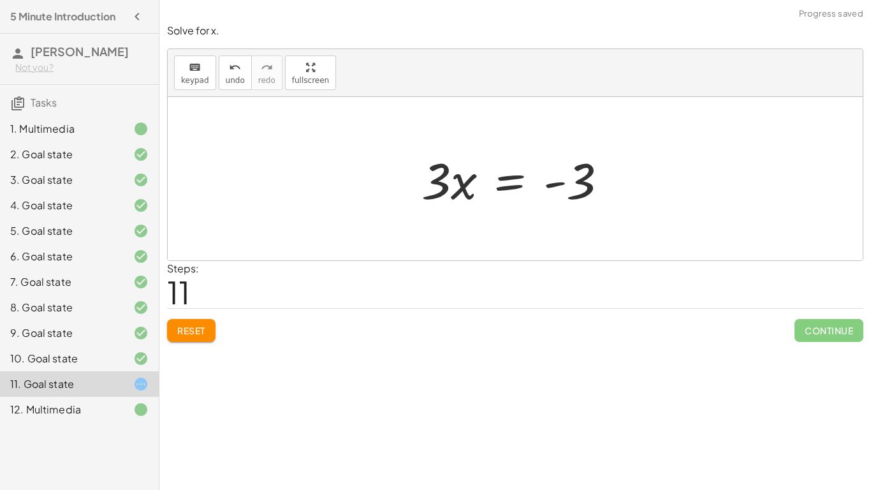
click at [563, 183] on div at bounding box center [519, 179] width 209 height 66
drag, startPoint x: 562, startPoint y: 182, endPoint x: 559, endPoint y: 193, distance: 10.9
click at [559, 193] on div at bounding box center [519, 179] width 209 height 66
drag, startPoint x: 557, startPoint y: 186, endPoint x: 546, endPoint y: 188, distance: 10.5
click at [546, 188] on div at bounding box center [519, 179] width 209 height 66
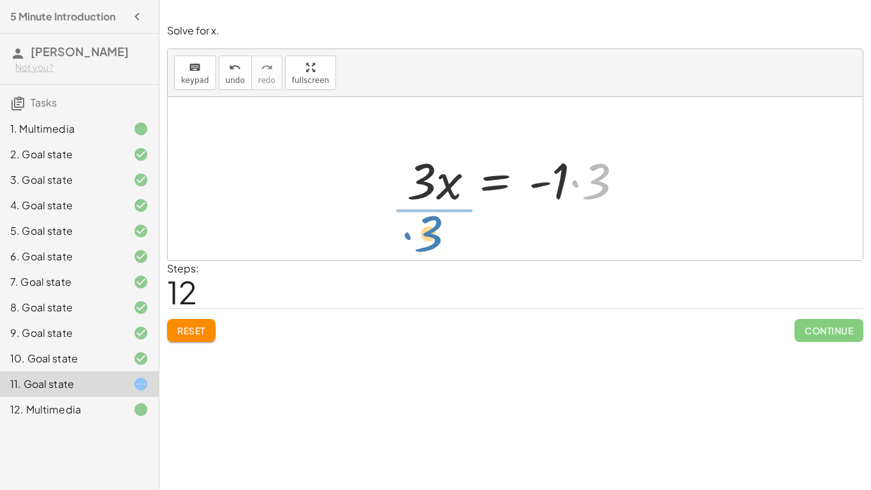
drag, startPoint x: 575, startPoint y: 184, endPoint x: 407, endPoint y: 238, distance: 176.0
click at [407, 238] on div "+ · 5 · x + 1 = · 2 · ( + x − 1 ) + · 5 · x + 1 = + · 2 · x − · 2 · 1 + · 5 · x…" at bounding box center [515, 178] width 695 height 163
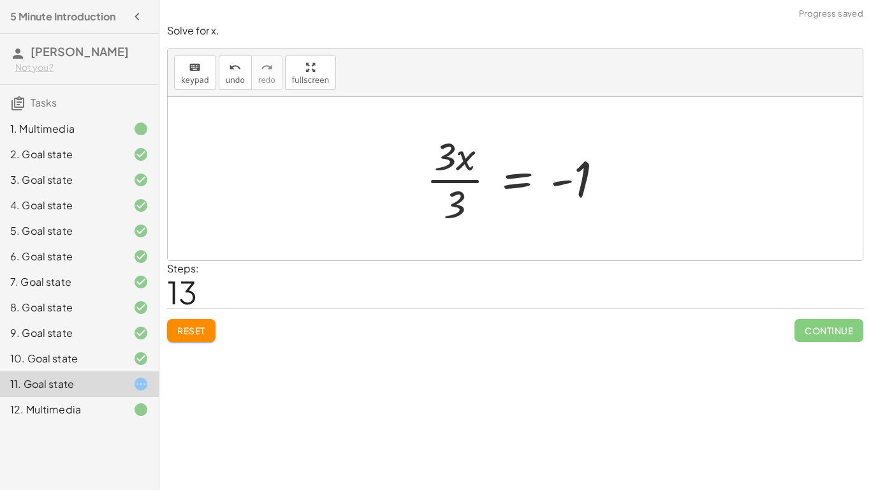
click at [448, 162] on div at bounding box center [520, 178] width 200 height 98
click at [444, 177] on div at bounding box center [520, 178] width 200 height 98
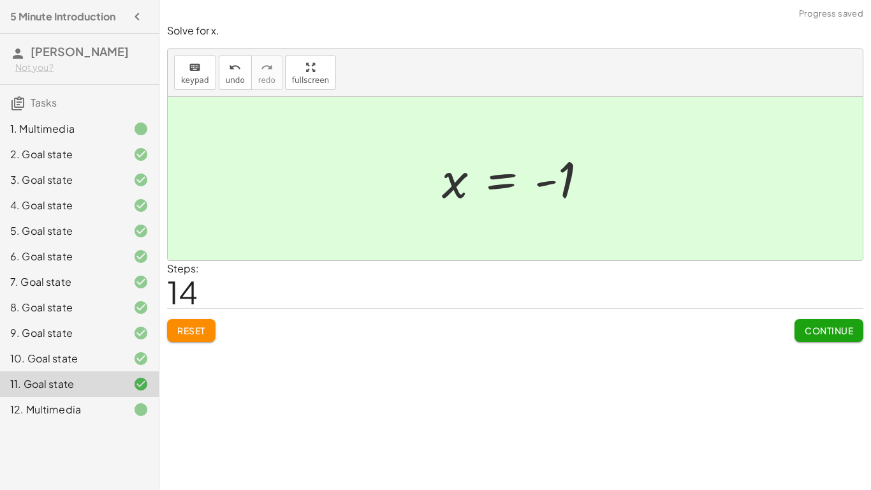
click at [807, 333] on span "Continue" at bounding box center [829, 330] width 48 height 11
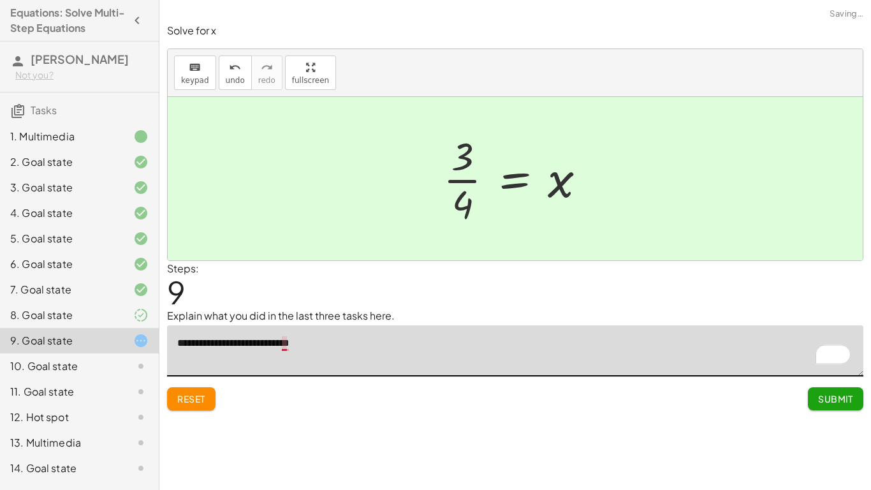
click at [286, 349] on textarea "**********" at bounding box center [515, 350] width 696 height 51
click at [335, 340] on textarea "**********" at bounding box center [515, 350] width 696 height 51
click at [290, 345] on textarea "**********" at bounding box center [515, 350] width 696 height 51
click at [332, 343] on textarea "**********" at bounding box center [515, 350] width 696 height 51
type textarea "**********"
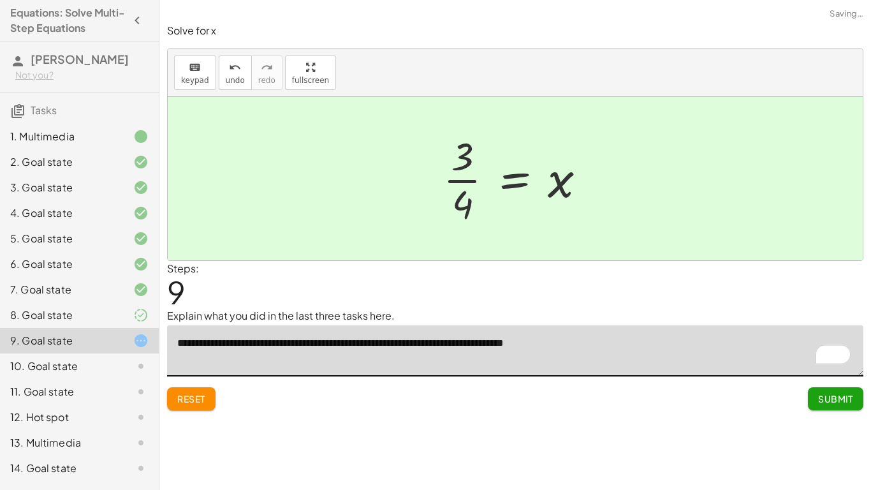
click at [822, 389] on button "Submit" at bounding box center [835, 398] width 55 height 23
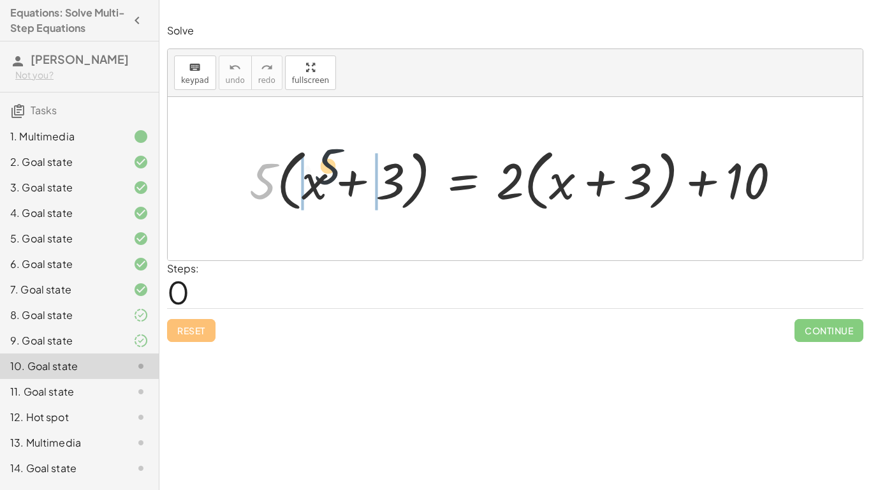
drag, startPoint x: 263, startPoint y: 170, endPoint x: 331, endPoint y: 163, distance: 68.6
click at [331, 163] on div at bounding box center [520, 178] width 554 height 73
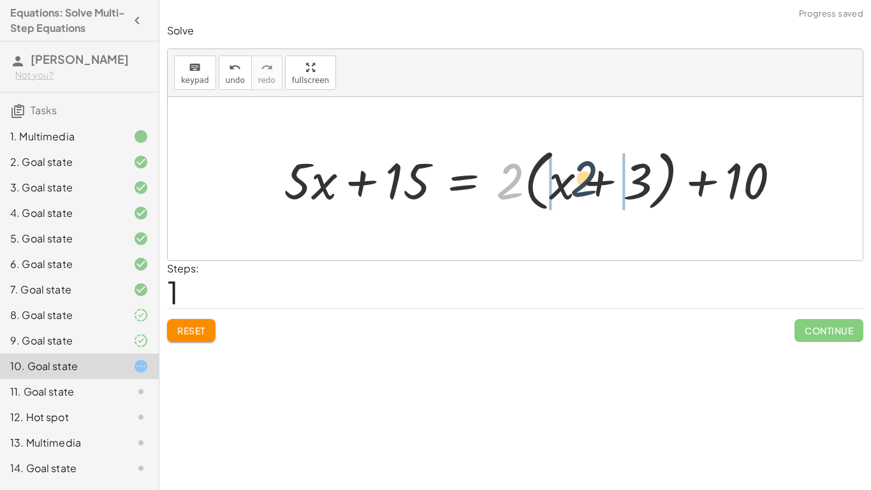
drag, startPoint x: 497, startPoint y: 170, endPoint x: 571, endPoint y: 168, distance: 74.6
click at [571, 168] on div at bounding box center [537, 178] width 520 height 73
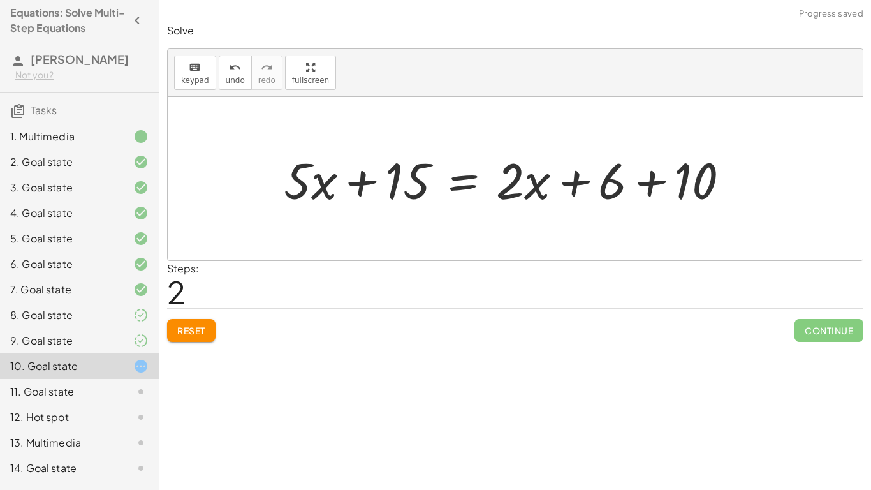
click at [649, 179] on div at bounding box center [511, 179] width 469 height 66
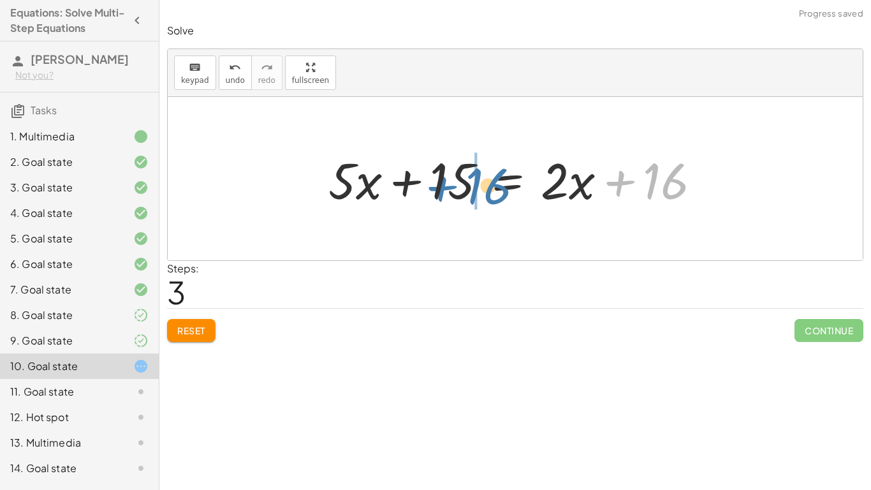
drag, startPoint x: 615, startPoint y: 184, endPoint x: 435, endPoint y: 188, distance: 179.8
click at [435, 188] on div at bounding box center [519, 179] width 395 height 66
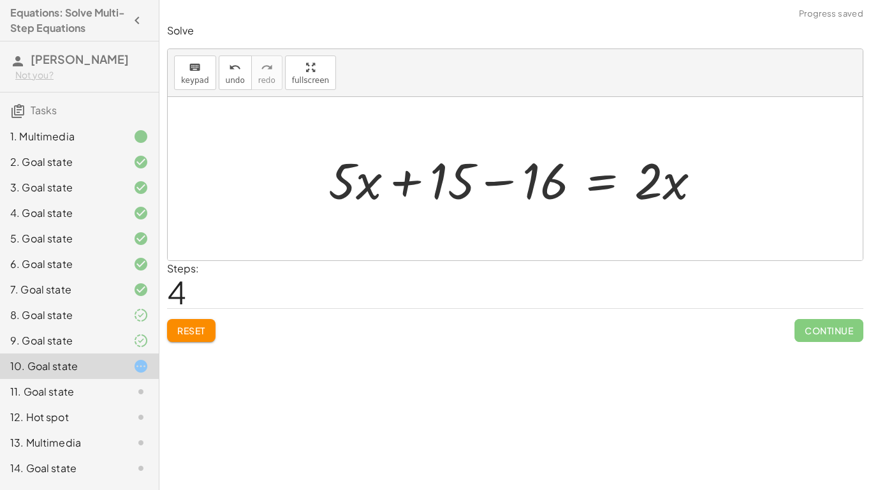
click at [492, 186] on div at bounding box center [519, 179] width 395 height 66
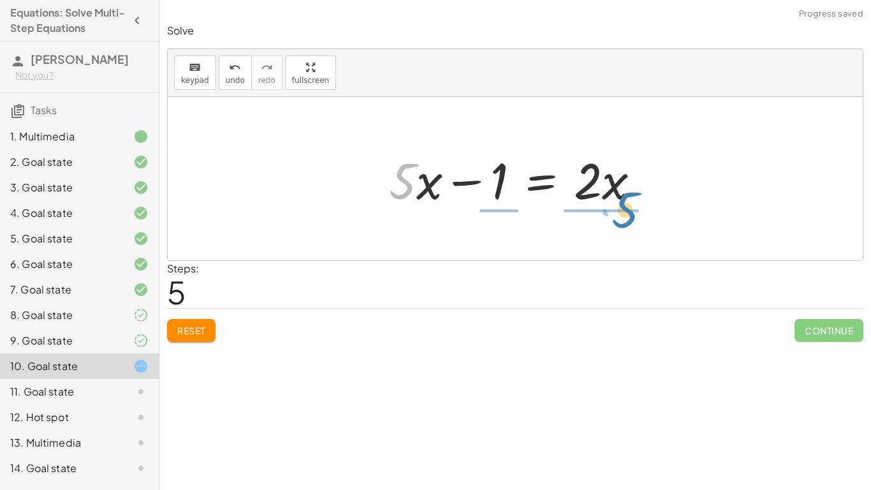
drag, startPoint x: 409, startPoint y: 191, endPoint x: 630, endPoint y: 221, distance: 223.2
click at [630, 221] on div "· 5 · ( + x + 3 ) = + · 2 · ( + x + 3 ) + 10 + · 5 · x + · 5 · 3 = + · 2 · ( + …" at bounding box center [515, 178] width 695 height 163
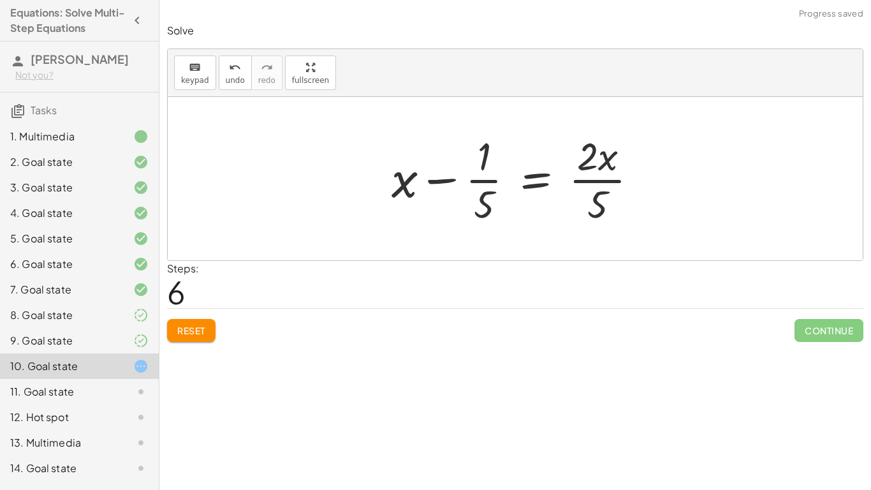
click at [615, 208] on div at bounding box center [520, 178] width 270 height 98
click at [601, 184] on div at bounding box center [520, 178] width 270 height 98
click at [230, 82] on span "undo" at bounding box center [235, 80] width 19 height 9
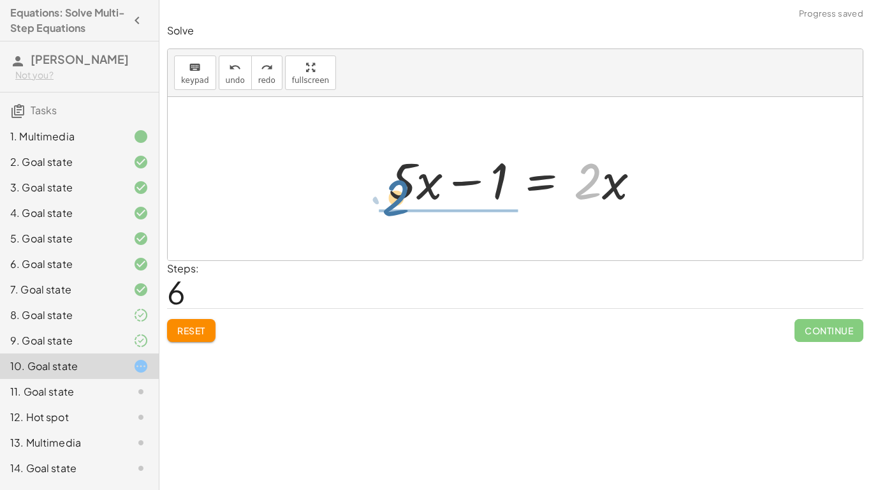
drag, startPoint x: 590, startPoint y: 189, endPoint x: 383, endPoint y: 208, distance: 208.7
click at [383, 208] on div at bounding box center [520, 179] width 274 height 66
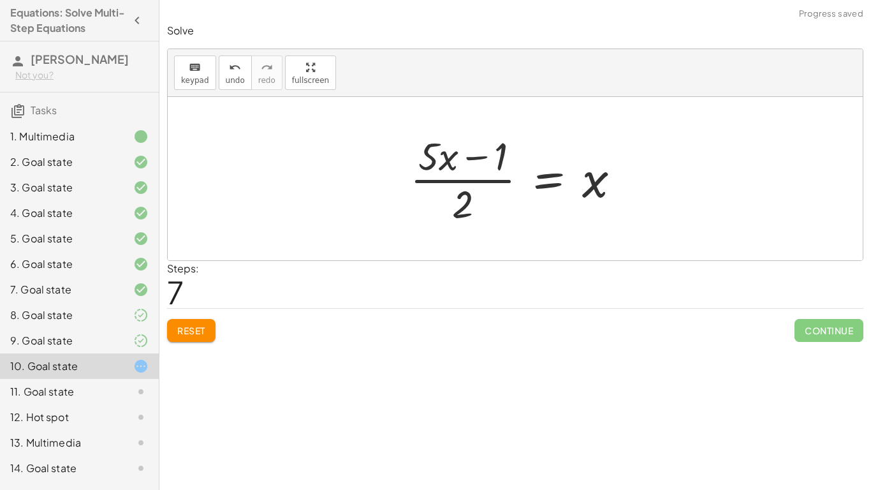
click at [438, 172] on div at bounding box center [520, 178] width 233 height 98
click at [427, 182] on div at bounding box center [520, 178] width 233 height 98
click at [238, 70] on icon "undo" at bounding box center [235, 67] width 12 height 15
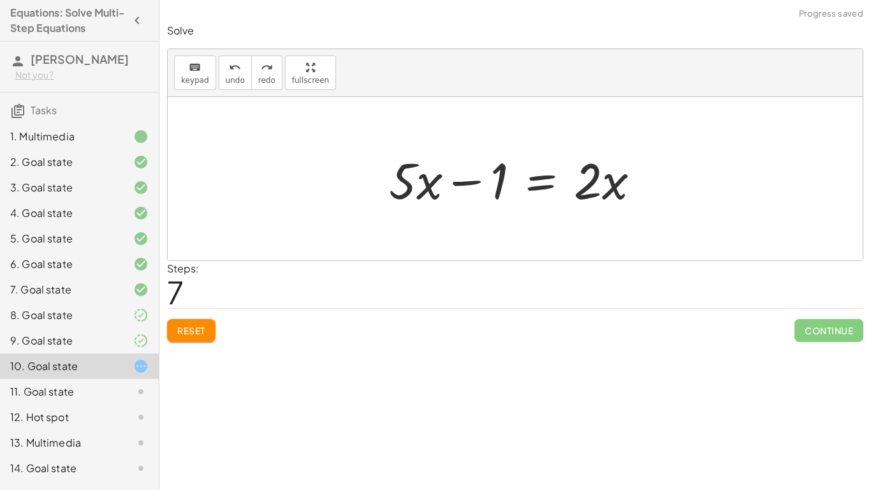
click at [189, 328] on span "Reset" at bounding box center [191, 330] width 28 height 11
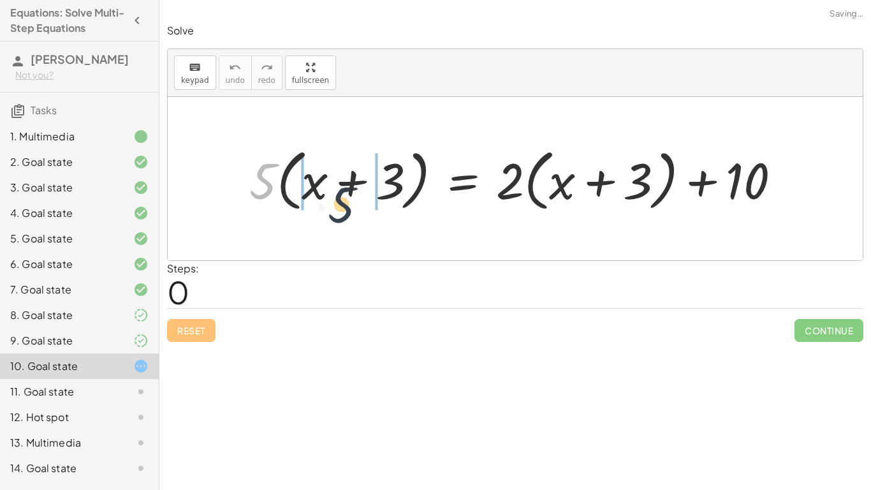
drag, startPoint x: 257, startPoint y: 181, endPoint x: 346, endPoint y: 208, distance: 93.4
click at [346, 208] on div at bounding box center [520, 178] width 554 height 73
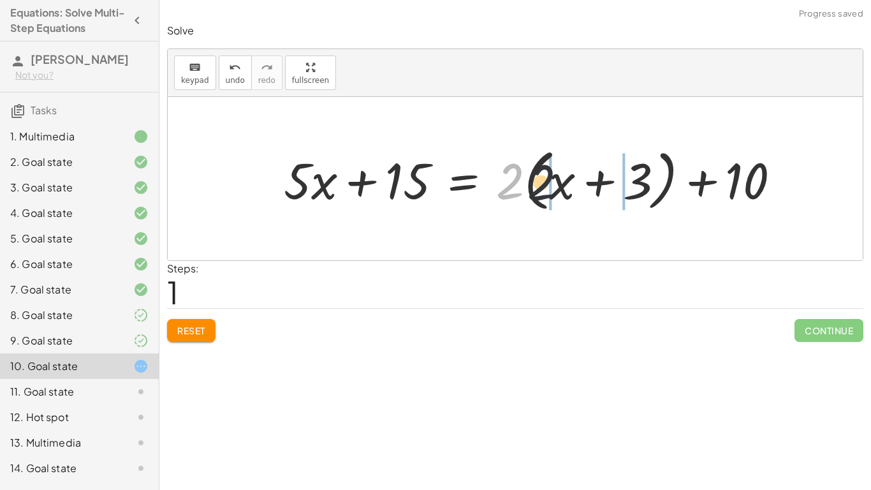
drag, startPoint x: 511, startPoint y: 166, endPoint x: 574, endPoint y: 172, distance: 62.7
click at [574, 172] on div at bounding box center [537, 178] width 520 height 73
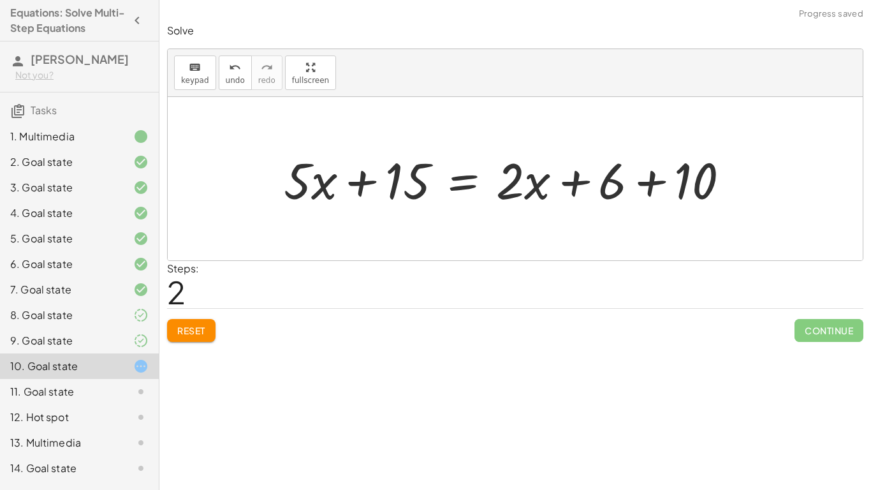
click at [639, 182] on div at bounding box center [511, 179] width 469 height 66
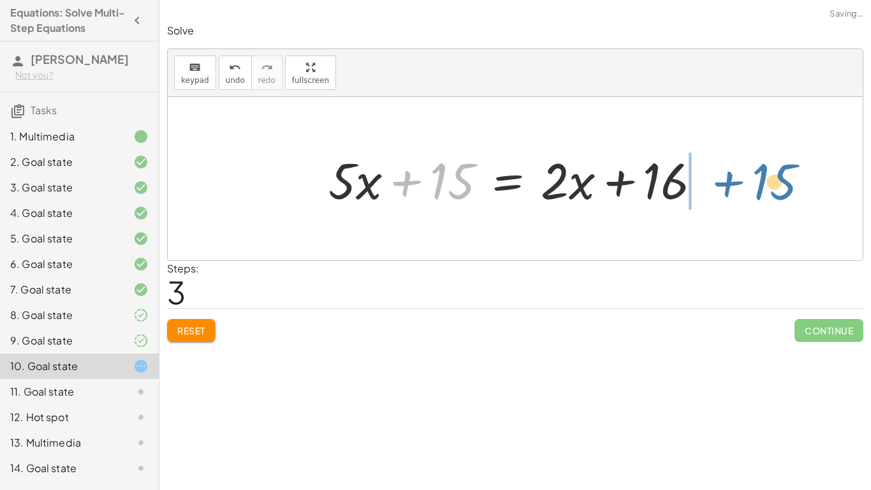
drag, startPoint x: 404, startPoint y: 175, endPoint x: 725, endPoint y: 176, distance: 320.7
click at [725, 176] on div "· 5 · ( + x + 3 ) = + · 2 · ( + x + 3 ) + 10 + · 5 · x + · 5 · 3 = + · 2 · ( + …" at bounding box center [515, 178] width 695 height 163
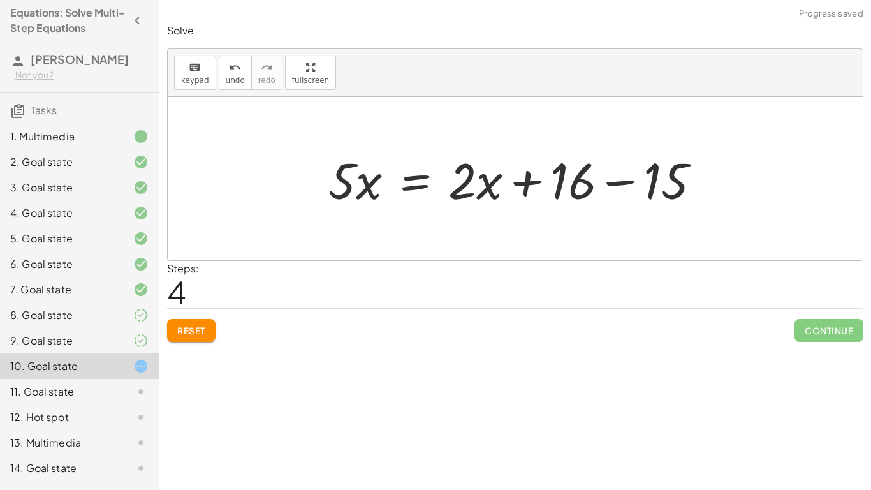
click at [695, 176] on div at bounding box center [519, 179] width 395 height 66
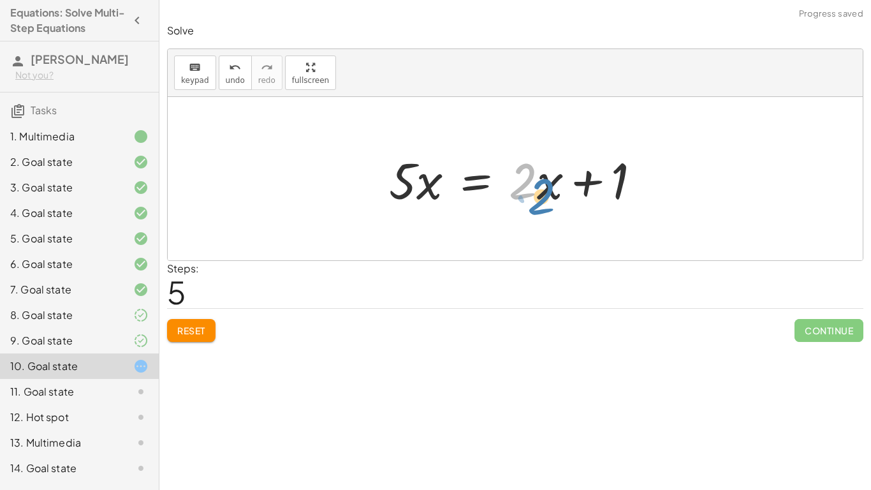
drag, startPoint x: 526, startPoint y: 191, endPoint x: 544, endPoint y: 206, distance: 24.0
click at [544, 206] on div at bounding box center [520, 179] width 274 height 66
drag, startPoint x: 398, startPoint y: 184, endPoint x: 362, endPoint y: 178, distance: 36.3
drag, startPoint x: 520, startPoint y: 198, endPoint x: 358, endPoint y: 247, distance: 168.4
click at [358, 247] on div "· 5 · ( + x + 3 ) = + · 2 · ( + x + 3 ) + 10 + · 5 · x + · 5 · 3 = + · 2 · ( + …" at bounding box center [515, 178] width 695 height 163
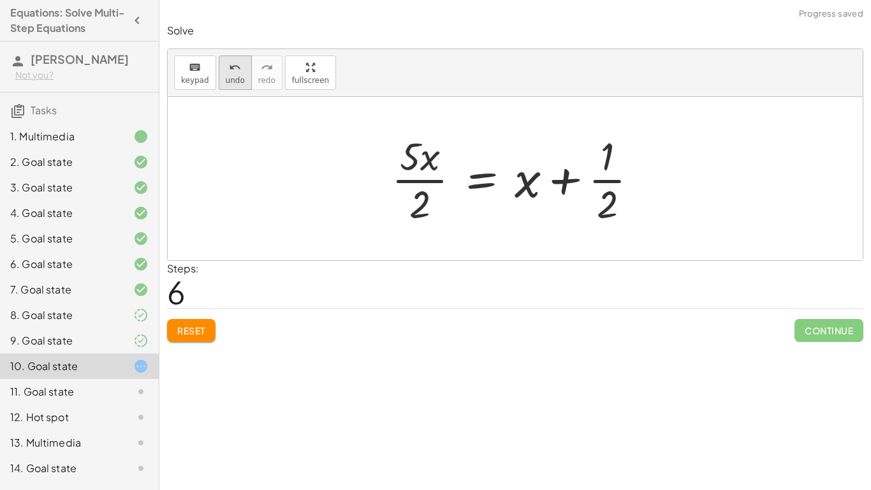
click at [398, 180] on div at bounding box center [520, 178] width 270 height 98
click at [239, 68] on div "undo" at bounding box center [235, 66] width 19 height 15
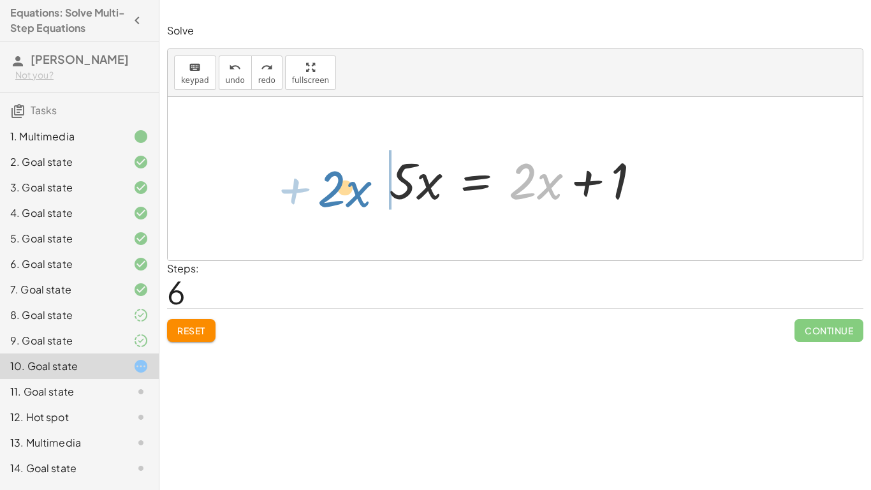
drag, startPoint x: 523, startPoint y: 186, endPoint x: 335, endPoint y: 193, distance: 188.2
click at [335, 193] on div "· 5 · ( + x + 3 ) = + · 2 · ( + x + 3 ) + 10 + · 5 · x + · 5 · 3 = + · 2 · ( + …" at bounding box center [515, 178] width 695 height 163
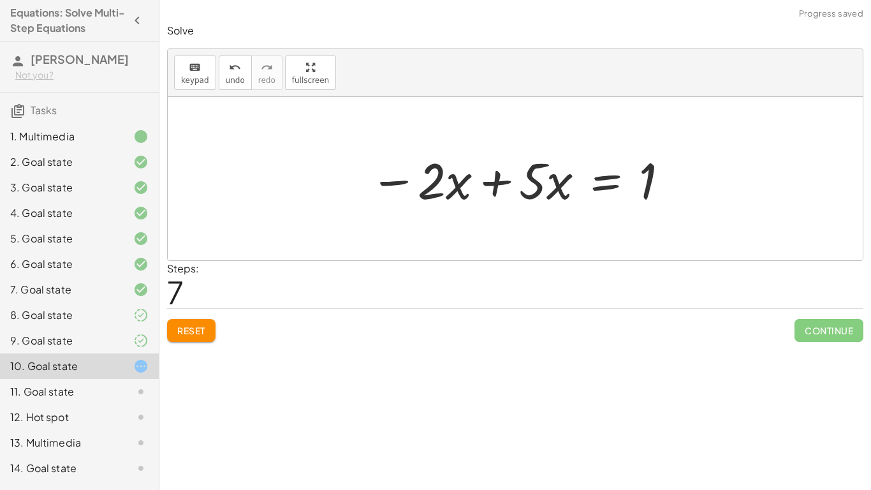
click at [497, 179] on div at bounding box center [520, 179] width 314 height 66
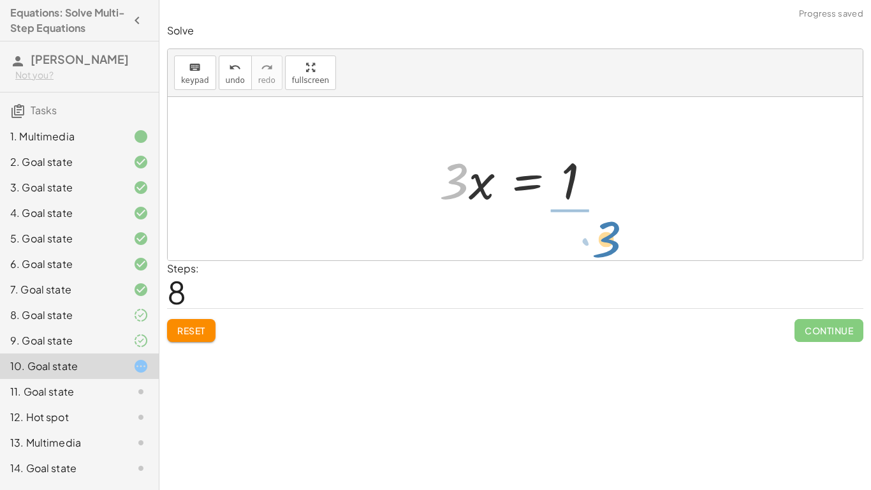
drag, startPoint x: 456, startPoint y: 182, endPoint x: 606, endPoint y: 240, distance: 161.3
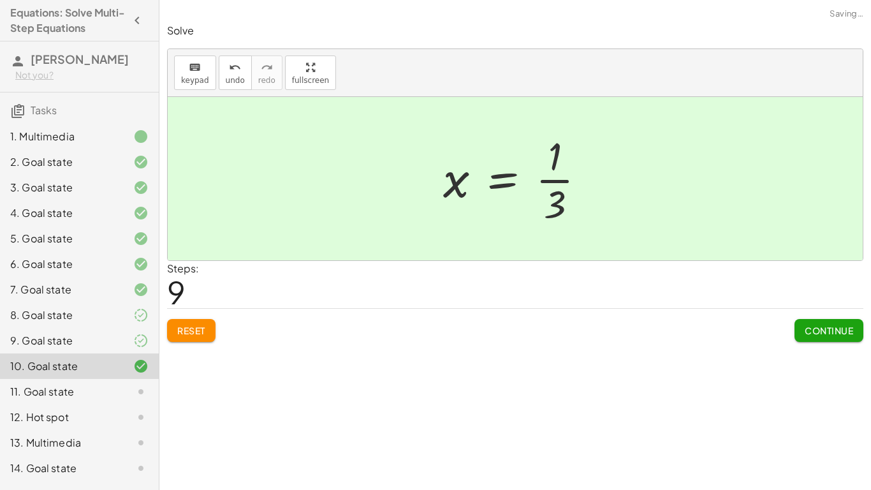
click at [801, 324] on button "Continue" at bounding box center [828, 330] width 69 height 23
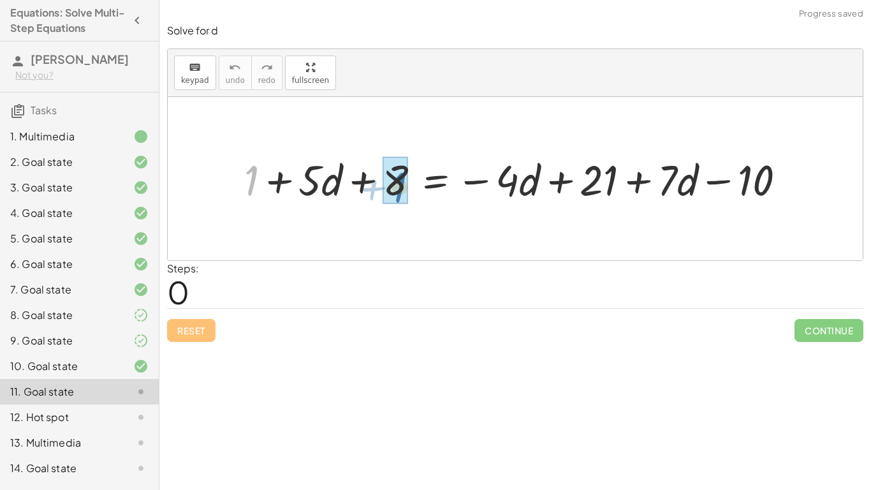
drag, startPoint x: 249, startPoint y: 177, endPoint x: 397, endPoint y: 184, distance: 148.1
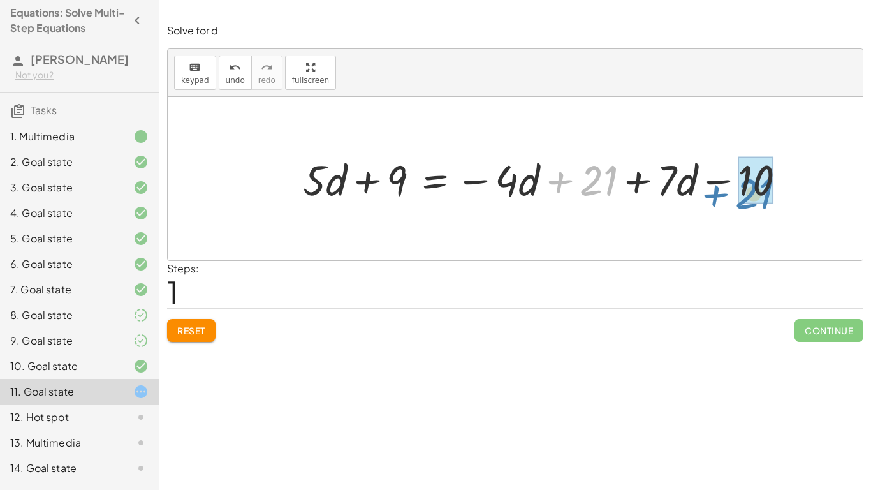
drag, startPoint x: 603, startPoint y: 176, endPoint x: 758, endPoint y: 189, distance: 156.1
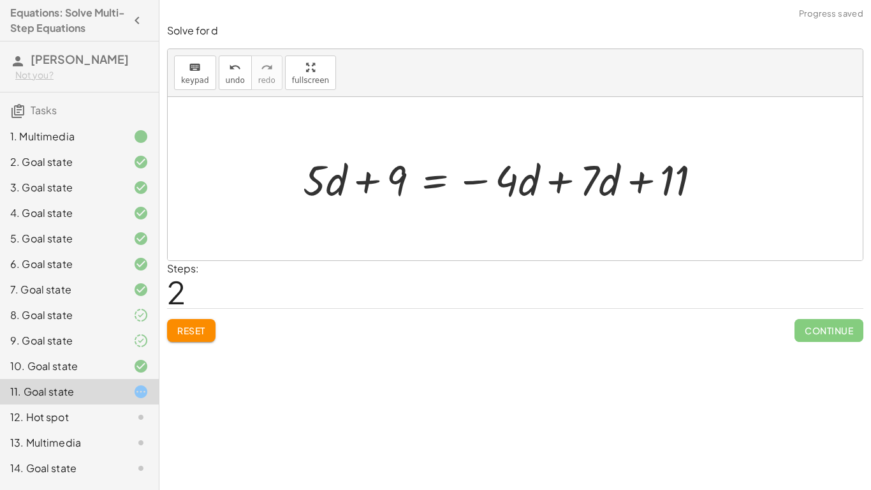
click at [554, 180] on div at bounding box center [506, 177] width 421 height 55
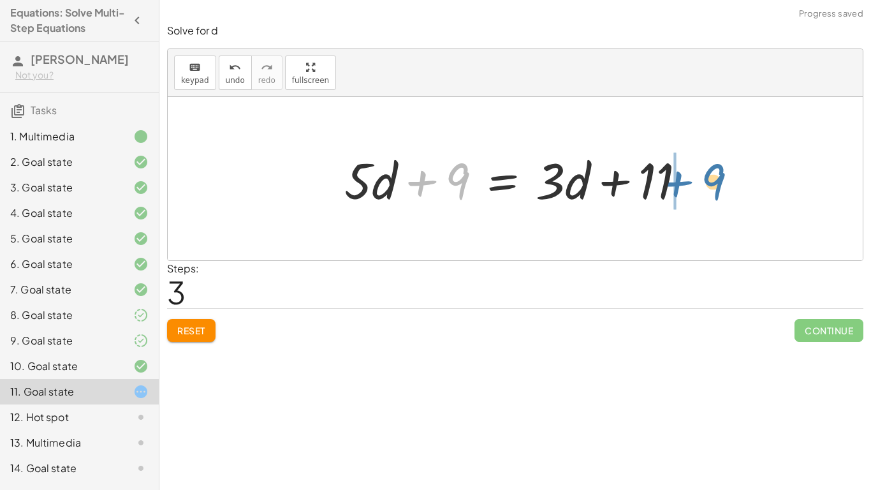
drag, startPoint x: 430, startPoint y: 179, endPoint x: 687, endPoint y: 180, distance: 256.9
click at [687, 180] on div at bounding box center [520, 179] width 364 height 66
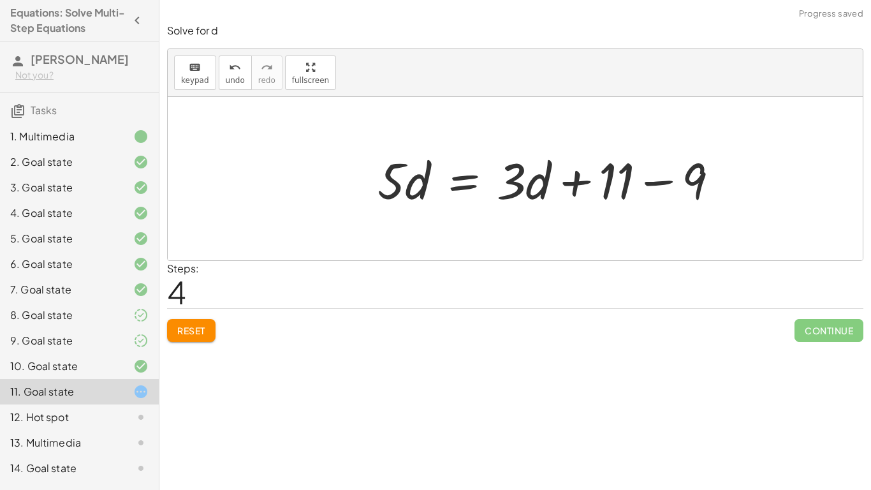
click at [676, 179] on div at bounding box center [553, 179] width 364 height 66
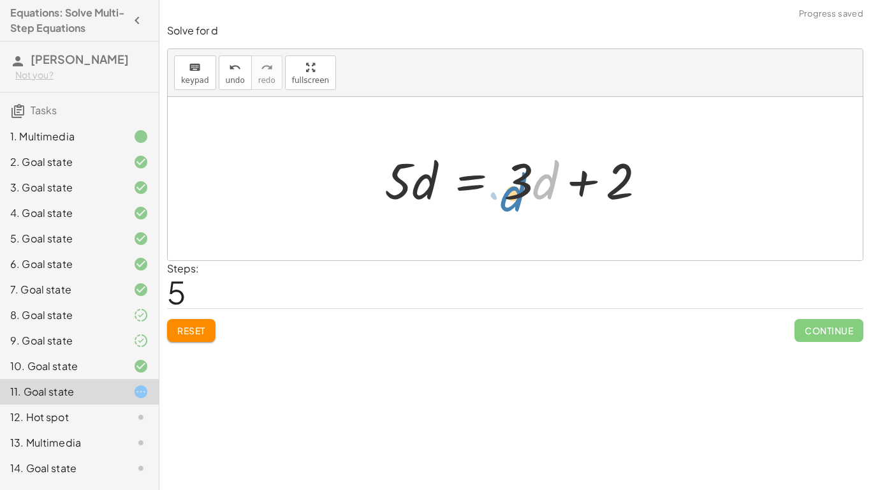
drag, startPoint x: 539, startPoint y: 194, endPoint x: 574, endPoint y: 189, distance: 34.7
click at [574, 189] on div at bounding box center [520, 179] width 284 height 66
drag, startPoint x: 524, startPoint y: 187, endPoint x: 321, endPoint y: 188, distance: 203.4
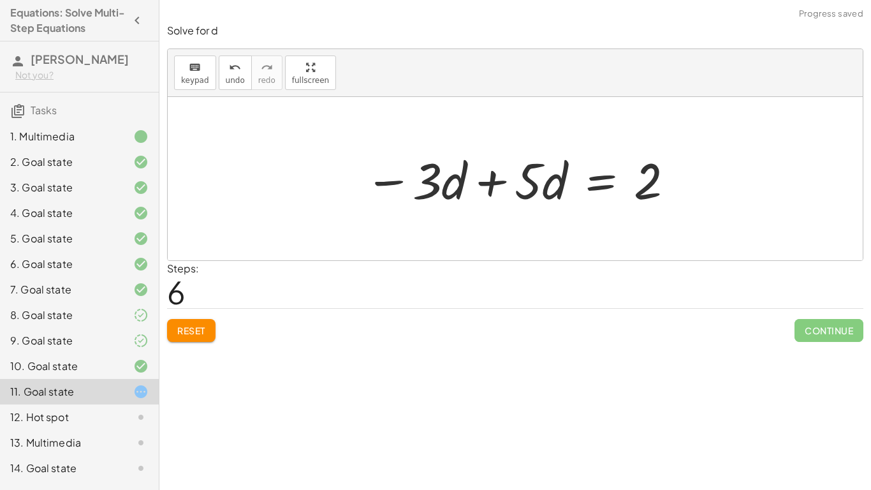
click at [353, 188] on div "+ 1 + · 5 · d + 8 = − · 4 · d + 21 + · 7 · d − 10 + · 5 · d + 9 = − · 4 · d + 2…" at bounding box center [515, 179] width 339 height 72
click at [472, 179] on div at bounding box center [519, 179] width 323 height 66
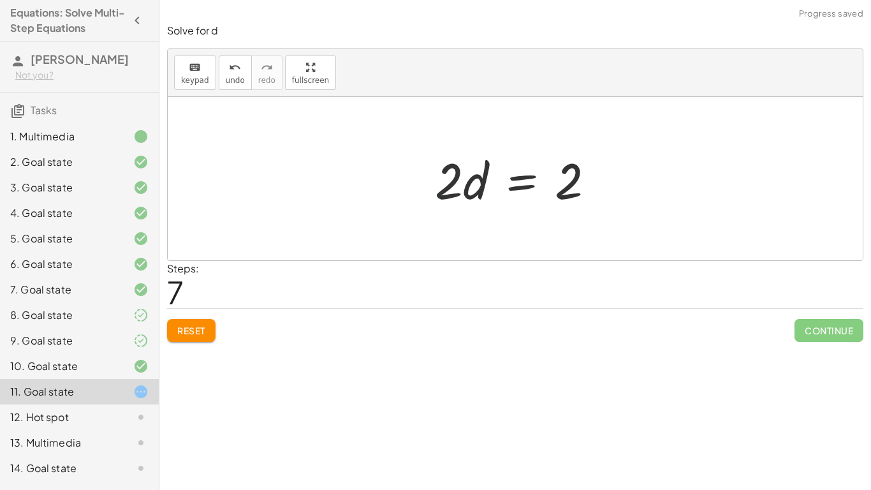
click at [445, 189] on div at bounding box center [519, 179] width 183 height 66
drag, startPoint x: 445, startPoint y: 189, endPoint x: 569, endPoint y: 232, distance: 130.9
click at [569, 232] on div "+ 1 + · 5 · d + 8 = − · 4 · d + 21 + · 7 · d − 10 + · 5 · d + 9 = − · 4 · d + 2…" at bounding box center [515, 178] width 695 height 163
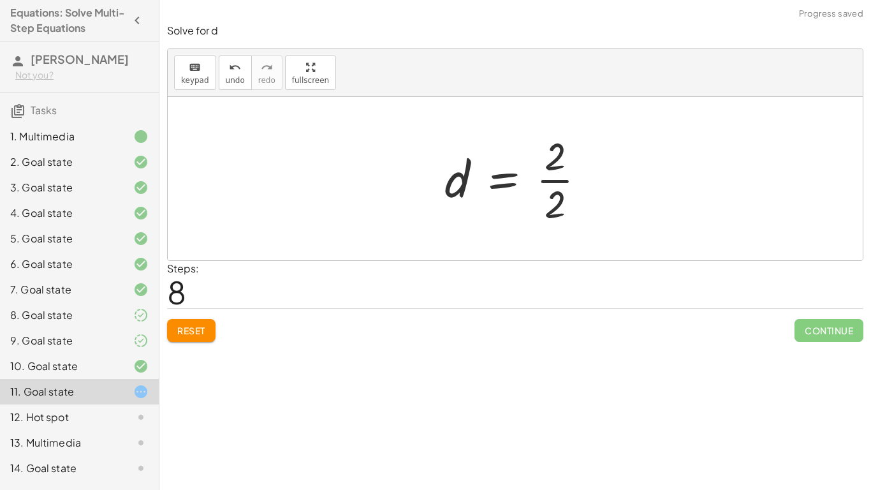
click at [572, 185] on div at bounding box center [520, 178] width 164 height 98
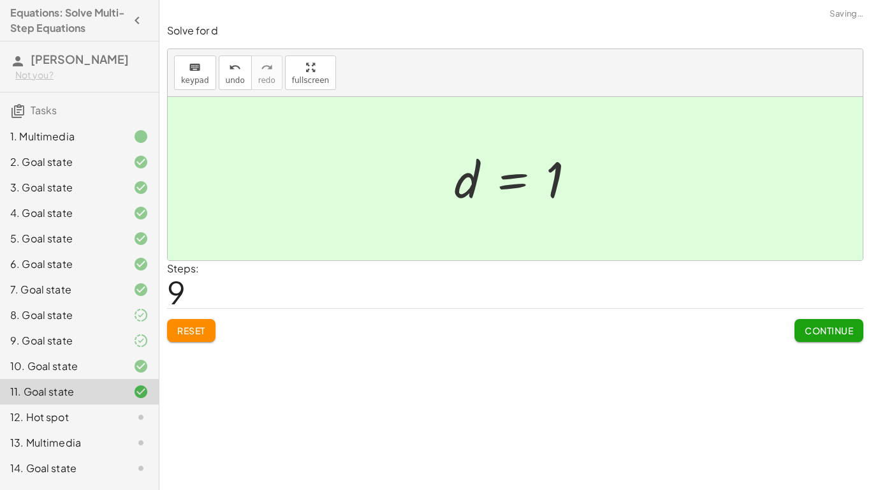
click at [823, 333] on span "Continue" at bounding box center [829, 330] width 48 height 11
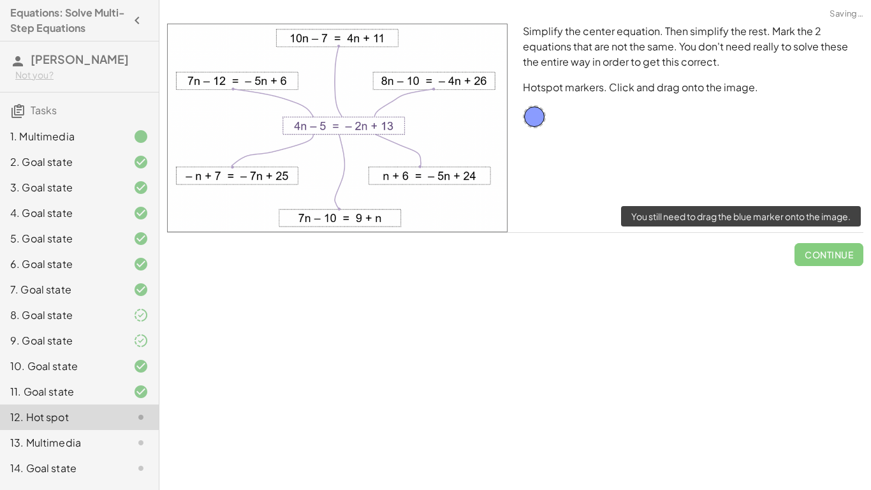
click at [823, 253] on span "Continue" at bounding box center [828, 249] width 69 height 33
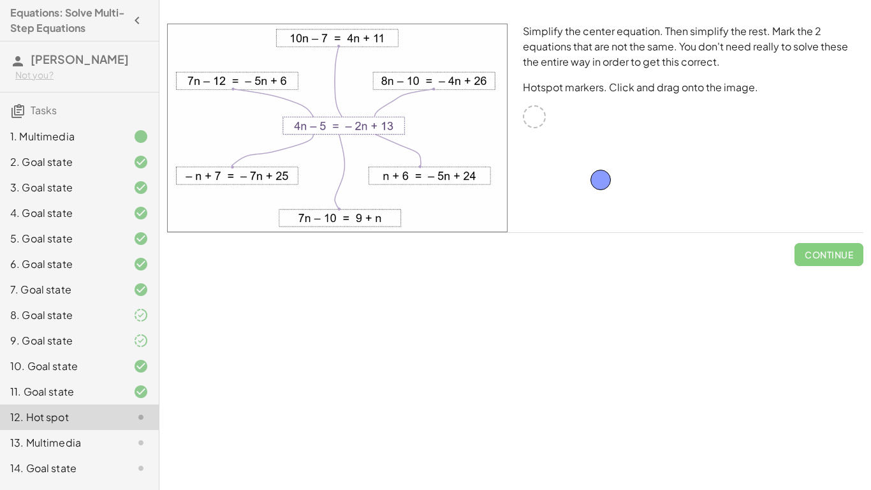
drag, startPoint x: 533, startPoint y: 118, endPoint x: 490, endPoint y: 187, distance: 81.9
drag, startPoint x: 488, startPoint y: 182, endPoint x: 528, endPoint y: 109, distance: 83.3
click at [65, 437] on div "13. Multimedia" at bounding box center [61, 442] width 103 height 15
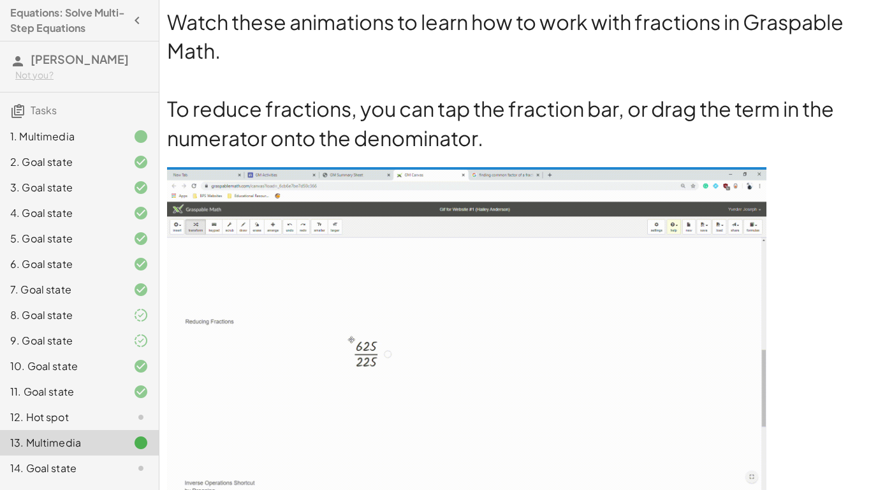
click at [103, 474] on div "14. Goal state" at bounding box center [61, 467] width 103 height 15
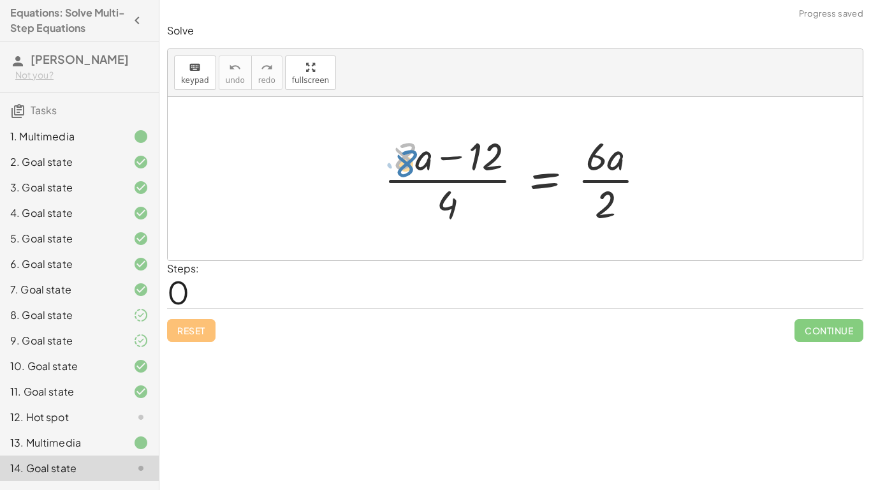
drag, startPoint x: 404, startPoint y: 147, endPoint x: 408, endPoint y: 154, distance: 8.0
click at [408, 154] on div at bounding box center [519, 178] width 284 height 98
drag, startPoint x: 443, startPoint y: 206, endPoint x: 480, endPoint y: 176, distance: 47.6
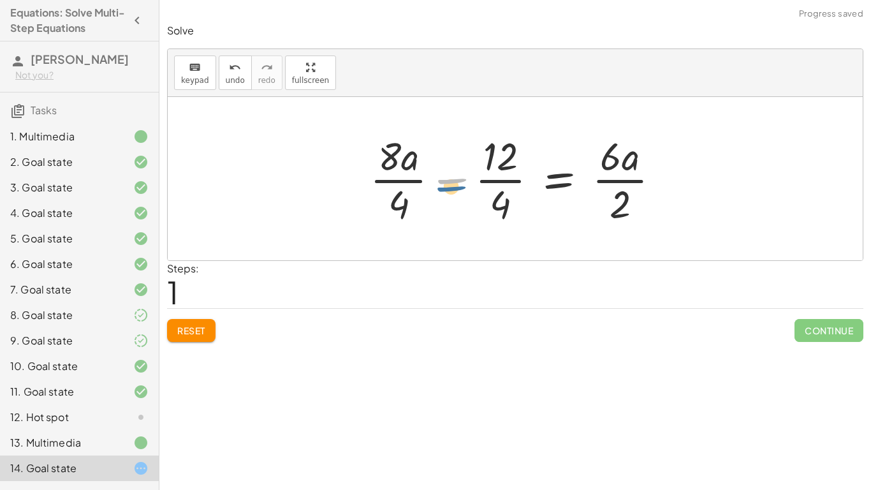
click at [457, 182] on div at bounding box center [519, 178] width 313 height 98
click at [392, 159] on div at bounding box center [519, 178] width 313 height 98
click at [404, 181] on div at bounding box center [519, 178] width 313 height 98
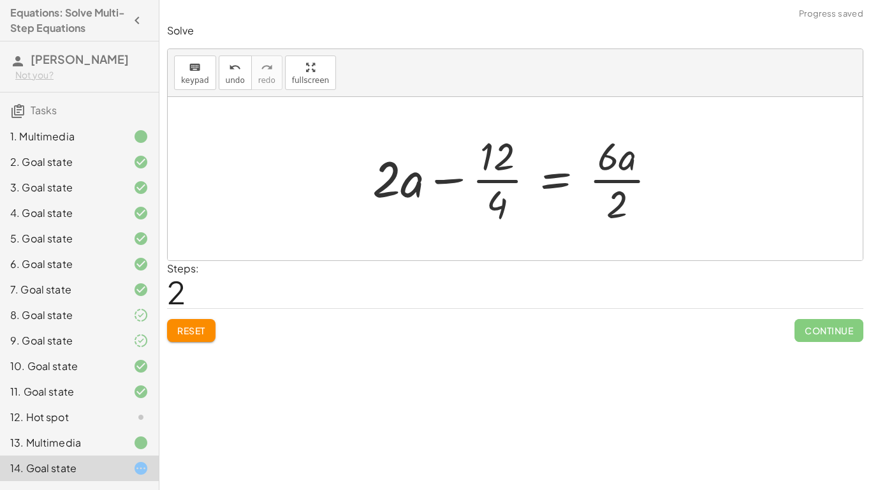
click at [496, 181] on div at bounding box center [519, 178] width 307 height 98
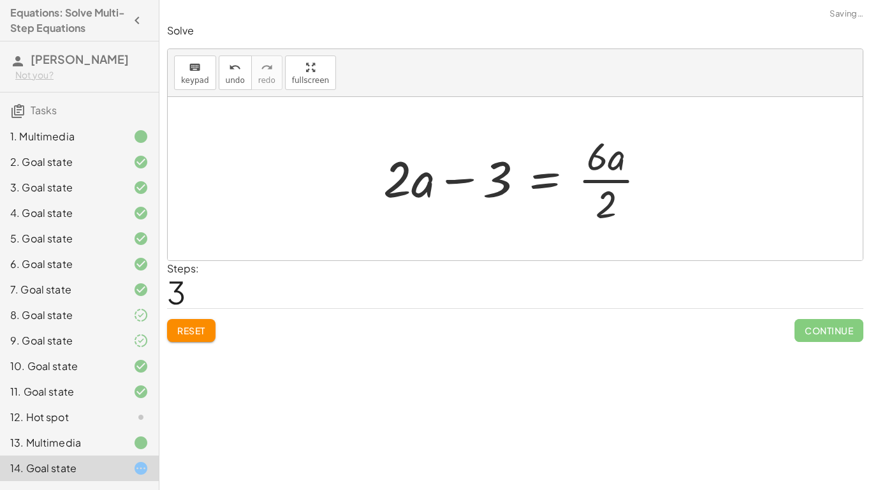
click at [596, 179] on div at bounding box center [520, 178] width 286 height 98
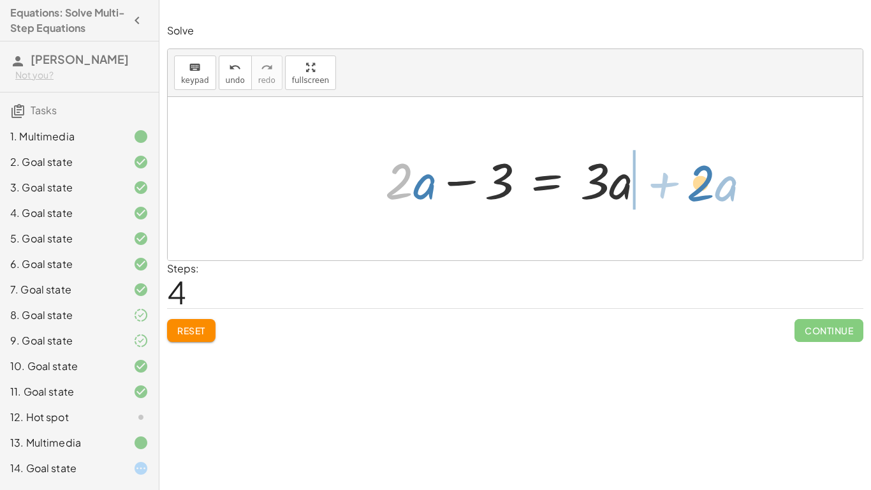
drag, startPoint x: 398, startPoint y: 183, endPoint x: 699, endPoint y: 185, distance: 301.6
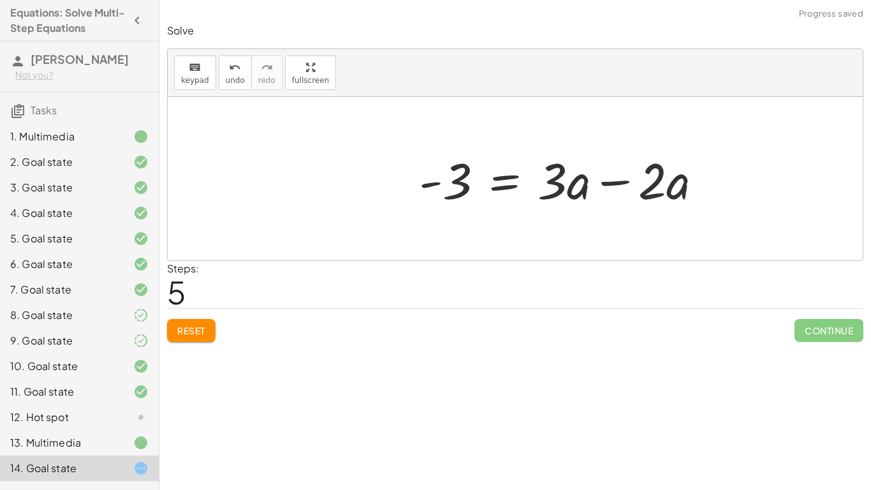
click at [651, 186] on div at bounding box center [566, 179] width 307 height 66
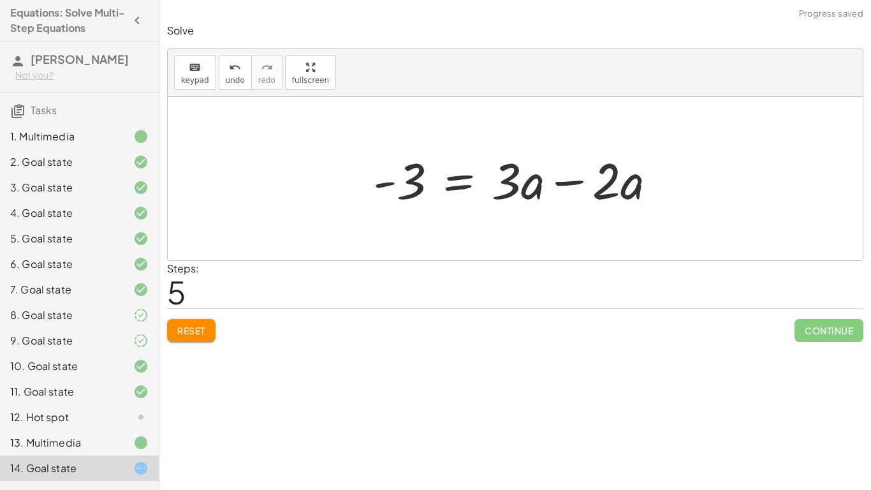
click at [569, 182] on div at bounding box center [520, 179] width 307 height 66
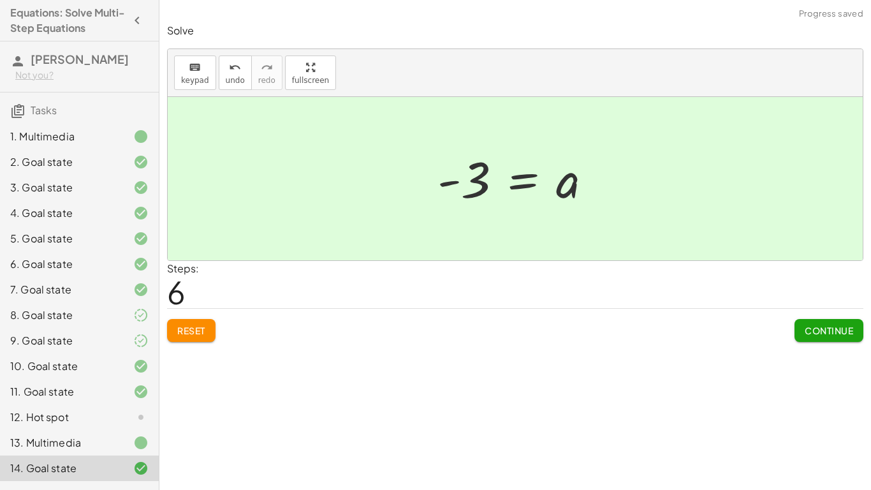
click at [46, 376] on div "10. Goal state" at bounding box center [79, 366] width 159 height 26
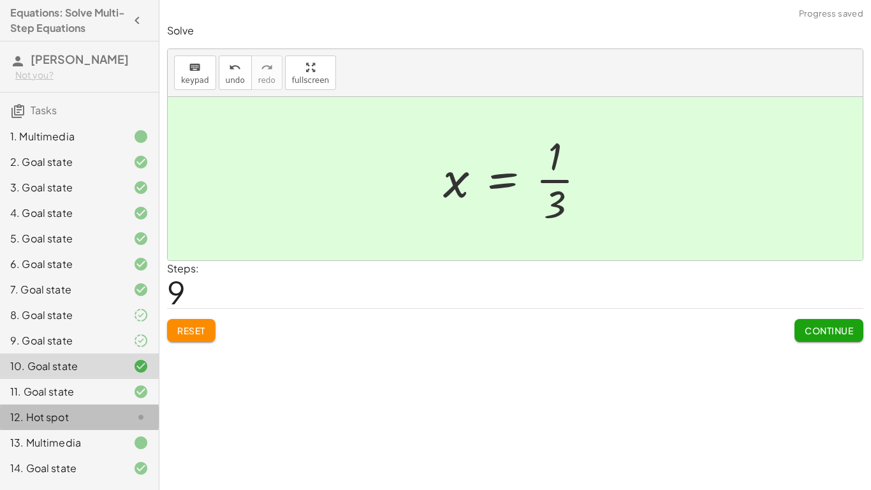
click at [45, 405] on div "12. Hot spot" at bounding box center [79, 417] width 159 height 26
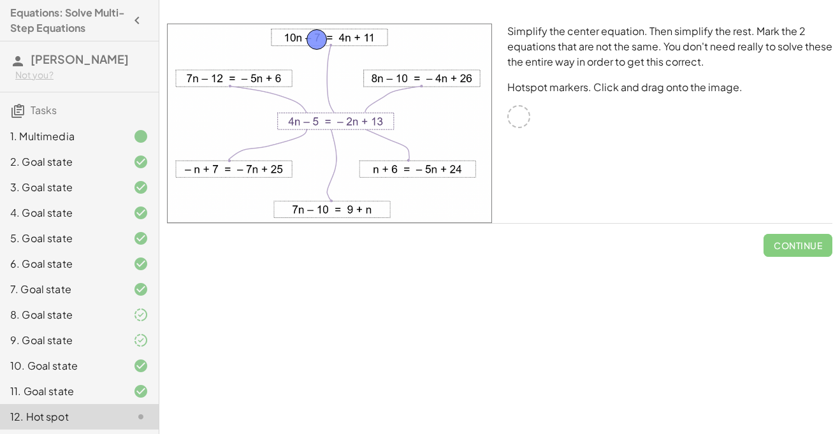
drag, startPoint x: 516, startPoint y: 114, endPoint x: 314, endPoint y: 37, distance: 216.3
drag, startPoint x: 515, startPoint y: 106, endPoint x: 441, endPoint y: 157, distance: 89.0
click at [784, 243] on button "Check" at bounding box center [806, 245] width 54 height 23
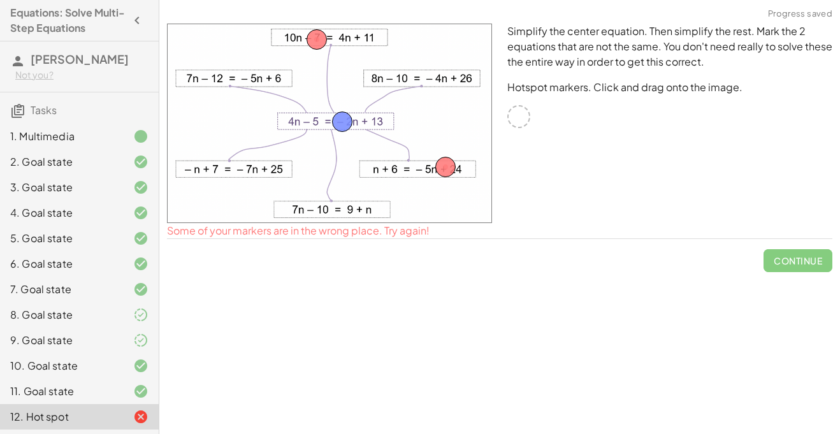
drag, startPoint x: 525, startPoint y: 117, endPoint x: 348, endPoint y: 122, distance: 176.7
drag, startPoint x: 521, startPoint y: 119, endPoint x: 259, endPoint y: 177, distance: 268.5
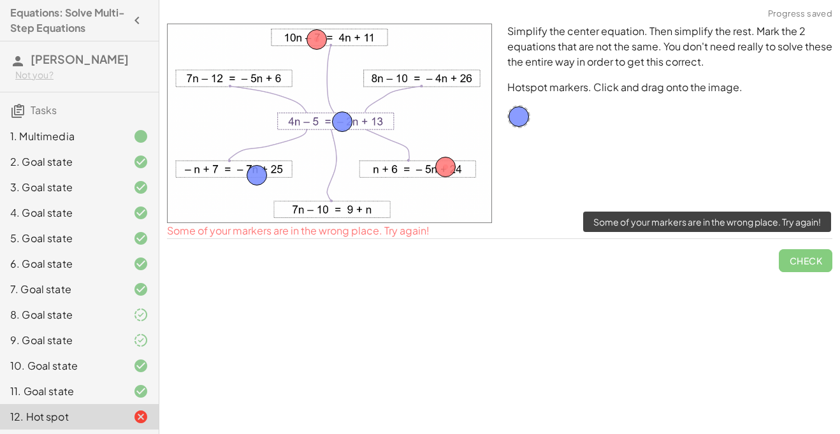
click at [787, 253] on span "Check" at bounding box center [806, 255] width 54 height 33
click at [786, 259] on span "Check" at bounding box center [806, 255] width 54 height 33
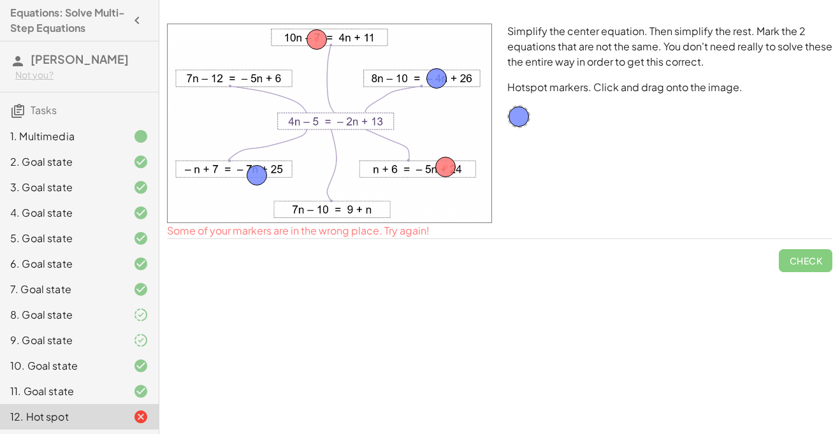
drag, startPoint x: 342, startPoint y: 118, endPoint x: 438, endPoint y: 75, distance: 105.6
drag, startPoint x: 447, startPoint y: 166, endPoint x: 555, endPoint y: 154, distance: 108.4
drag, startPoint x: 307, startPoint y: 38, endPoint x: 323, endPoint y: 124, distance: 87.4
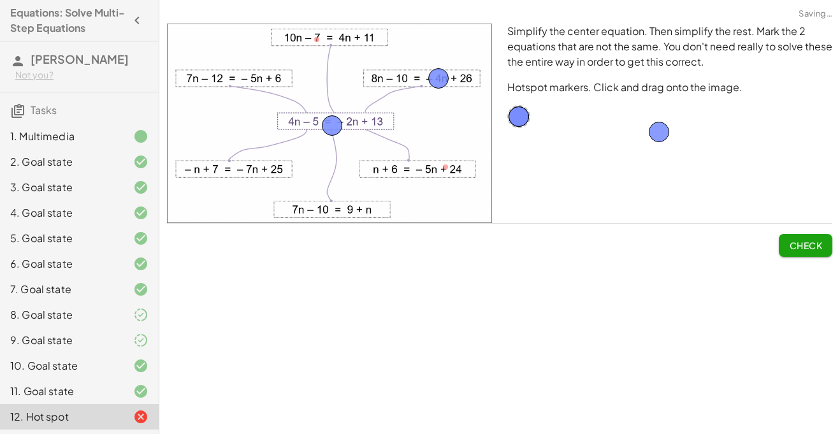
drag, startPoint x: 257, startPoint y: 169, endPoint x: 659, endPoint y: 126, distance: 404.6
click at [786, 243] on button "Check" at bounding box center [806, 245] width 54 height 23
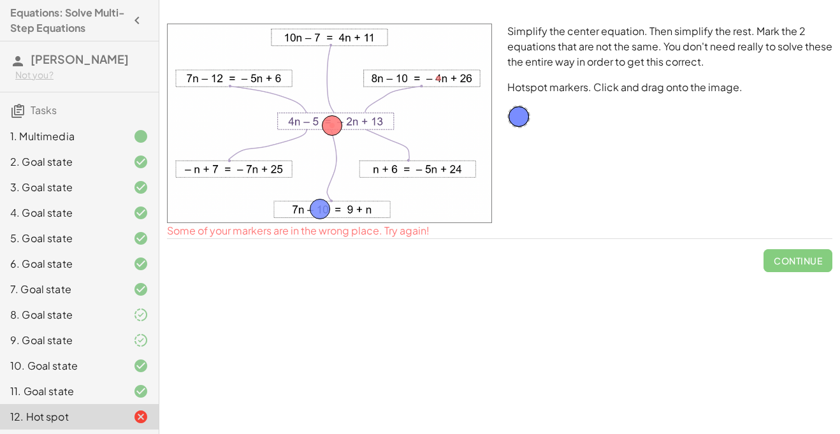
drag, startPoint x: 438, startPoint y: 71, endPoint x: 319, endPoint y: 203, distance: 177.9
drag, startPoint x: 333, startPoint y: 128, endPoint x: 226, endPoint y: 170, distance: 114.3
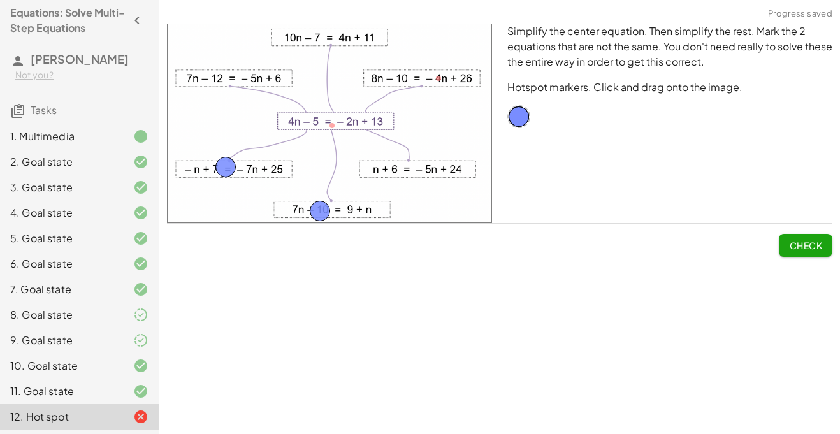
click at [796, 237] on button "Check" at bounding box center [806, 245] width 54 height 23
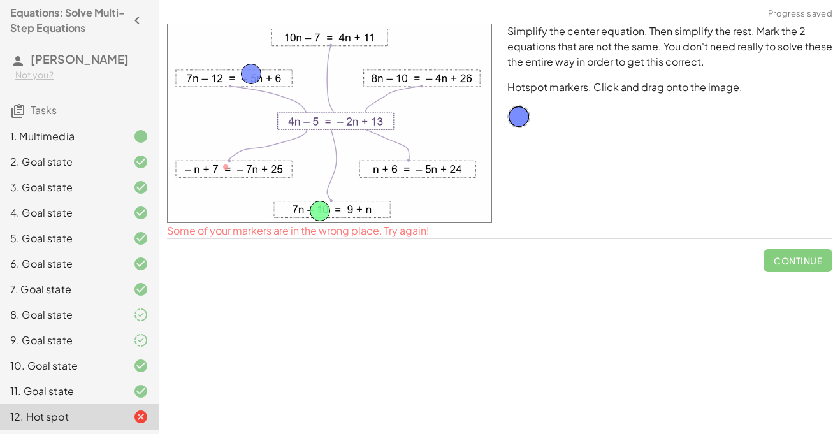
drag, startPoint x: 226, startPoint y: 161, endPoint x: 251, endPoint y: 68, distance: 96.5
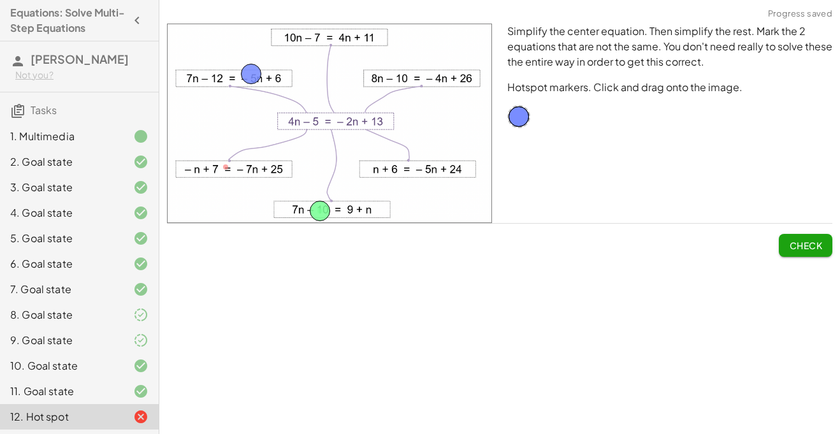
click at [789, 245] on span "Check" at bounding box center [805, 245] width 33 height 11
click at [780, 249] on span "Continue" at bounding box center [798, 245] width 48 height 11
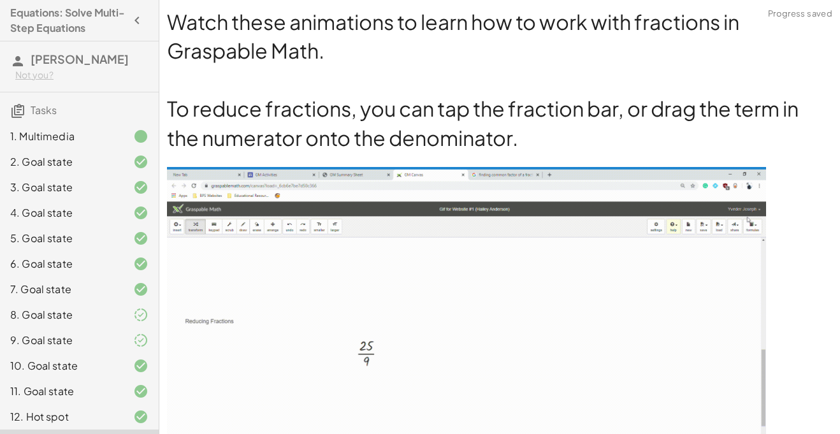
scroll to position [77, 0]
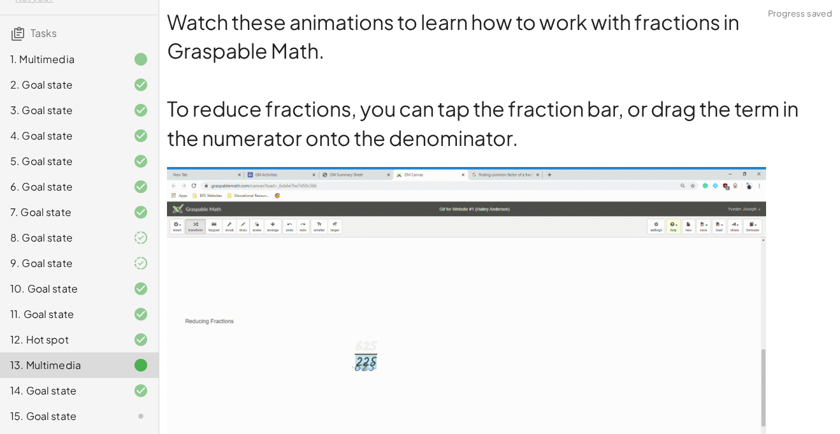
click at [108, 410] on div "15. Goal state" at bounding box center [61, 416] width 103 height 15
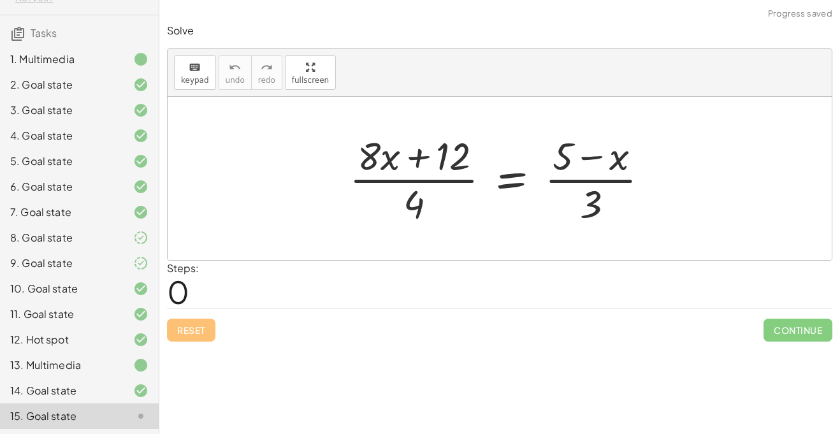
click at [412, 203] on div at bounding box center [504, 178] width 323 height 98
click at [391, 179] on div at bounding box center [504, 178] width 323 height 98
drag, startPoint x: 368, startPoint y: 159, endPoint x: 365, endPoint y: 166, distance: 8.1
click at [365, 166] on div at bounding box center [504, 178] width 323 height 98
drag, startPoint x: 414, startPoint y: 203, endPoint x: 454, endPoint y: 156, distance: 62.0
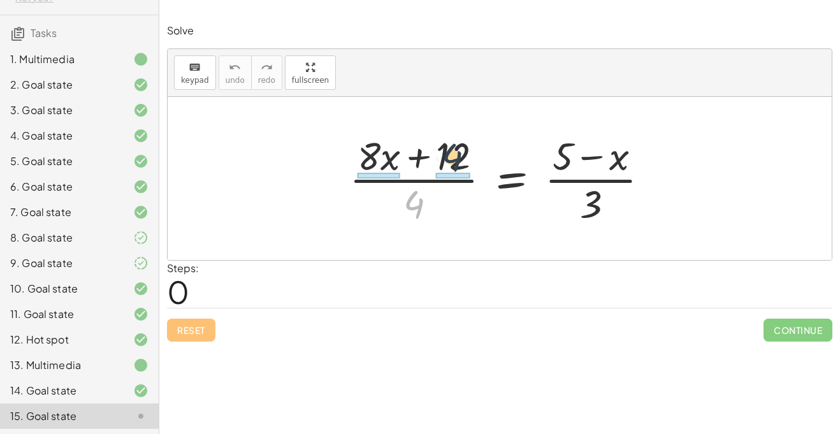
click at [454, 156] on div at bounding box center [504, 178] width 323 height 98
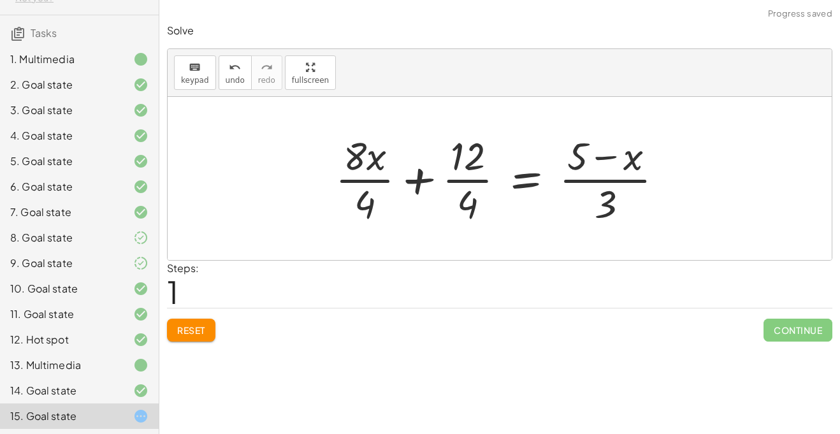
click at [363, 186] on div at bounding box center [504, 178] width 351 height 98
click at [369, 182] on div at bounding box center [507, 178] width 346 height 98
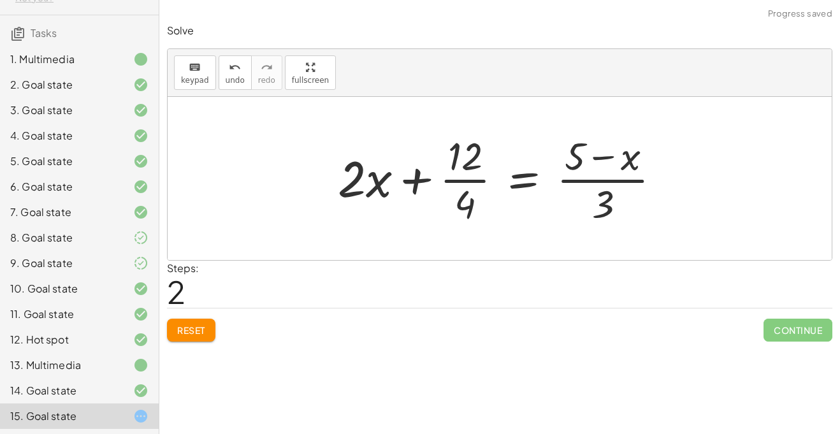
click at [465, 182] on div at bounding box center [505, 178] width 346 height 98
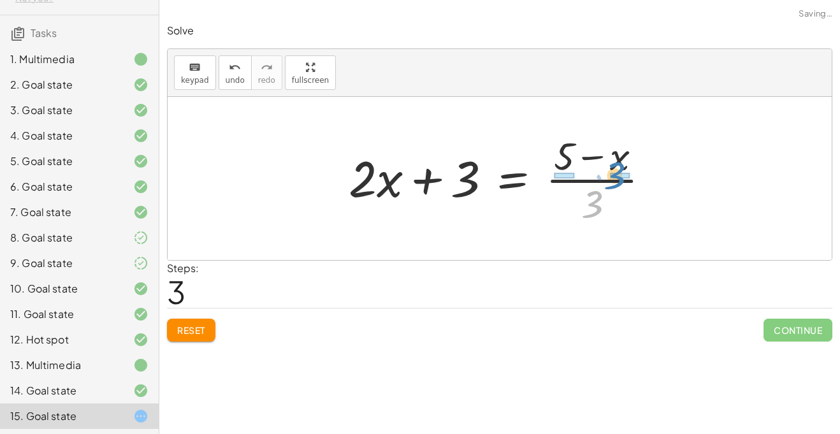
drag, startPoint x: 590, startPoint y: 200, endPoint x: 611, endPoint y: 172, distance: 35.5
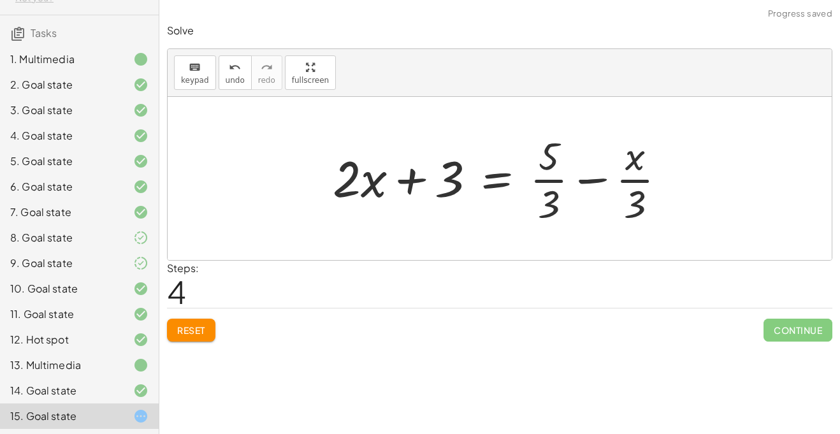
click at [541, 184] on div at bounding box center [504, 178] width 356 height 98
click at [634, 183] on div at bounding box center [504, 178] width 356 height 98
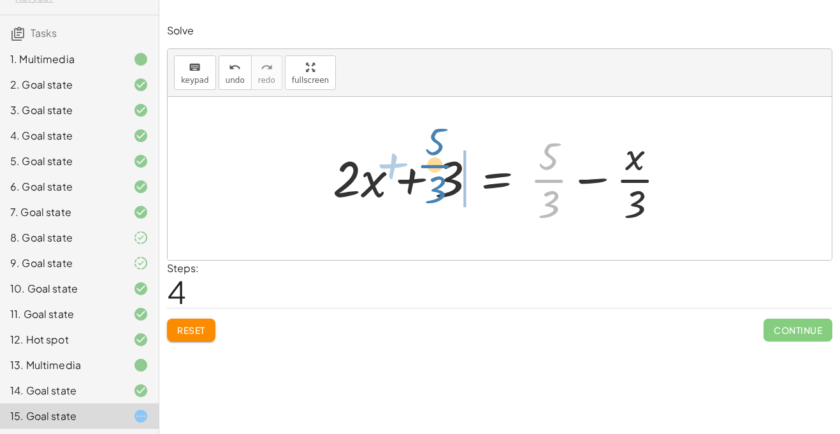
drag, startPoint x: 544, startPoint y: 180, endPoint x: 432, endPoint y: 167, distance: 113.0
click at [432, 167] on div at bounding box center [504, 178] width 356 height 98
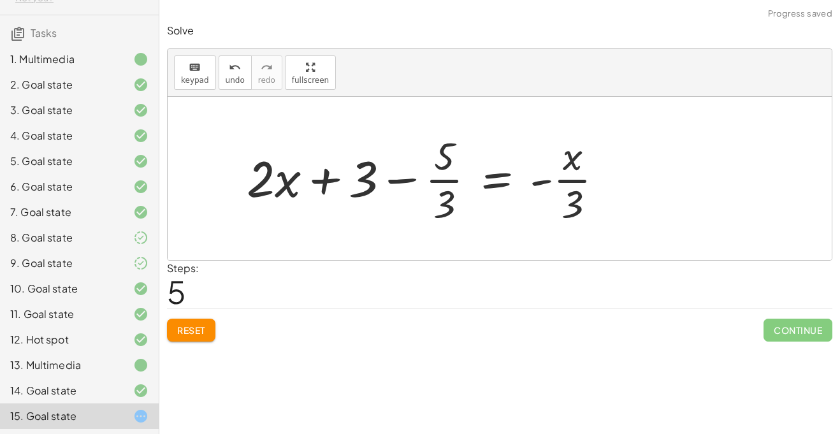
click at [402, 181] on div at bounding box center [430, 178] width 380 height 98
click at [329, 179] on div at bounding box center [430, 178] width 380 height 98
drag, startPoint x: 328, startPoint y: 177, endPoint x: 442, endPoint y: 176, distance: 114.1
click at [442, 176] on div at bounding box center [430, 178] width 380 height 98
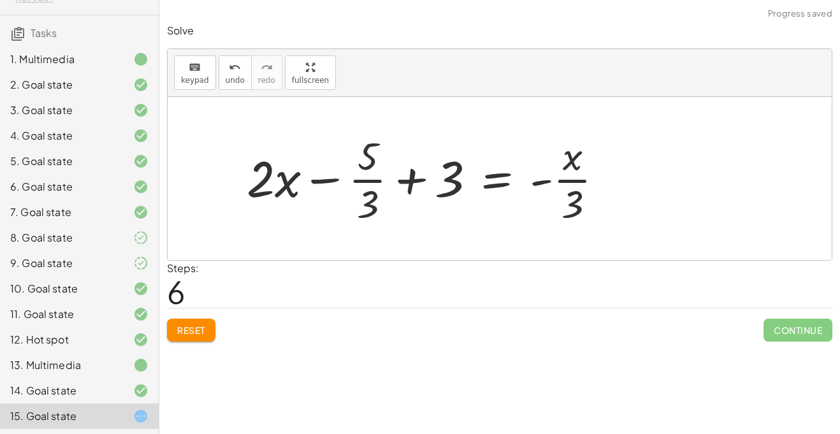
click at [412, 178] on div at bounding box center [430, 178] width 380 height 98
click at [409, 184] on div at bounding box center [430, 178] width 380 height 98
click at [226, 69] on div "undo" at bounding box center [235, 66] width 19 height 15
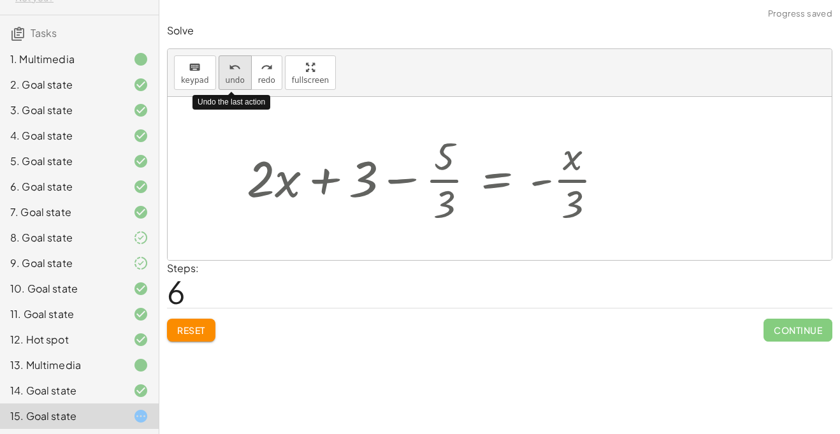
click at [226, 69] on div "undo" at bounding box center [235, 66] width 19 height 15
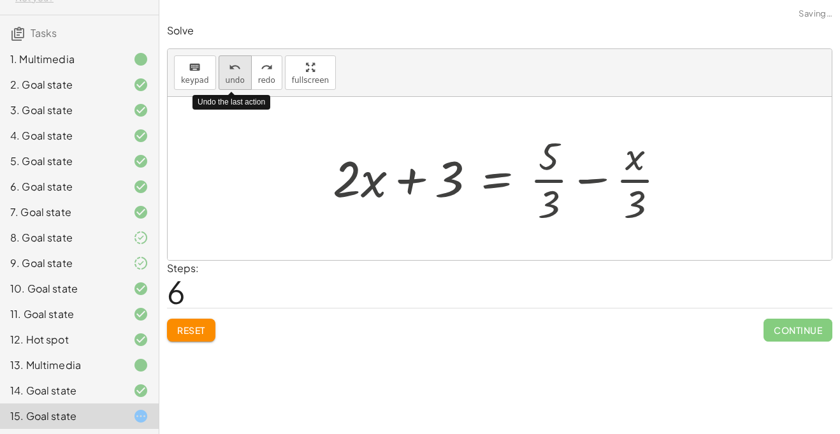
click at [226, 69] on div "undo" at bounding box center [235, 66] width 19 height 15
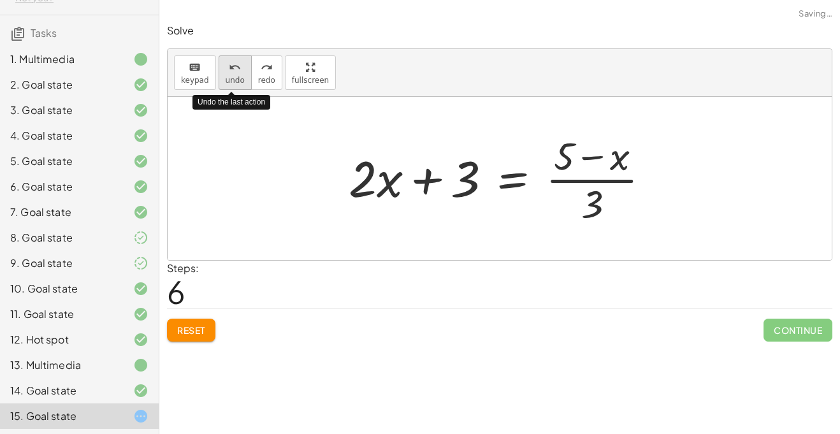
click at [226, 69] on div "undo" at bounding box center [235, 66] width 19 height 15
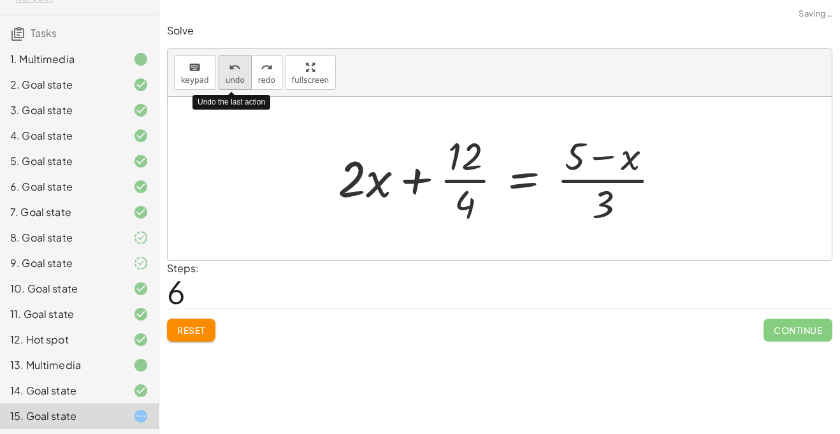
click at [226, 69] on div "undo" at bounding box center [235, 66] width 19 height 15
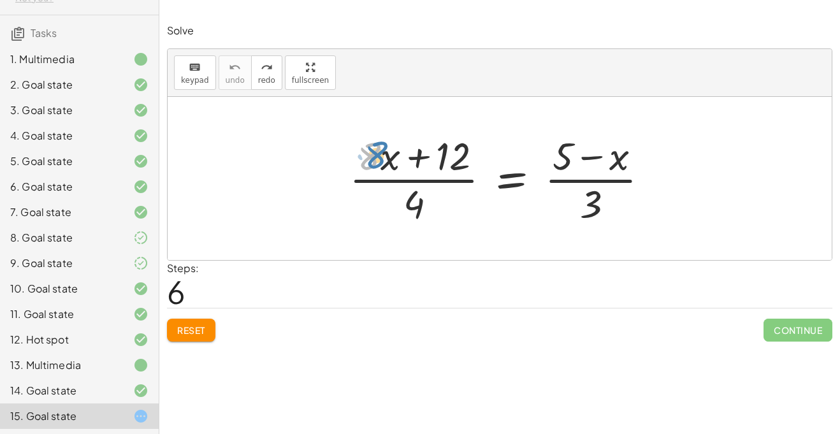
drag, startPoint x: 371, startPoint y: 157, endPoint x: 379, endPoint y: 157, distance: 8.3
click at [379, 157] on div at bounding box center [504, 178] width 323 height 98
drag, startPoint x: 411, startPoint y: 196, endPoint x: 448, endPoint y: 156, distance: 54.6
click at [448, 156] on div at bounding box center [504, 178] width 323 height 98
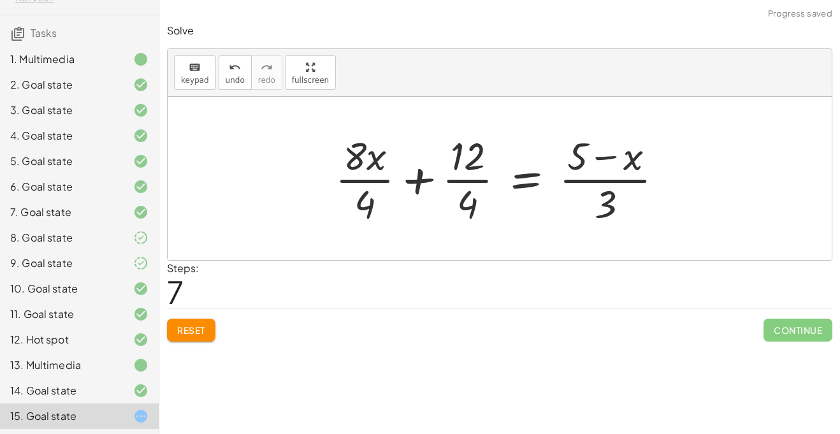
click at [461, 183] on div at bounding box center [504, 178] width 351 height 98
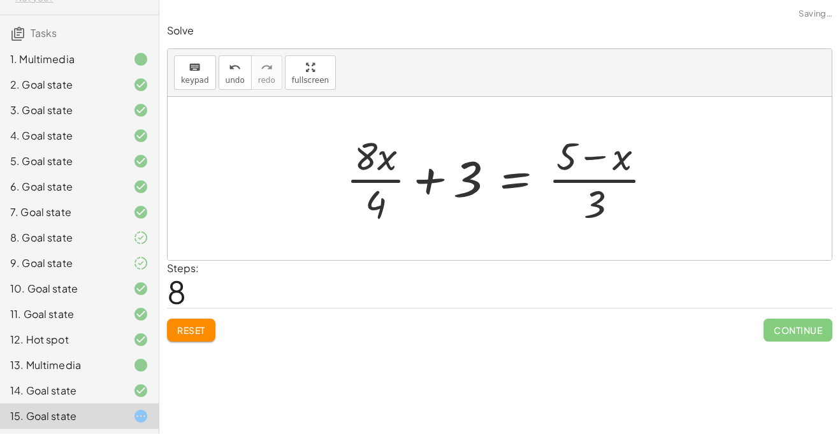
click at [387, 180] on div at bounding box center [505, 178] width 330 height 98
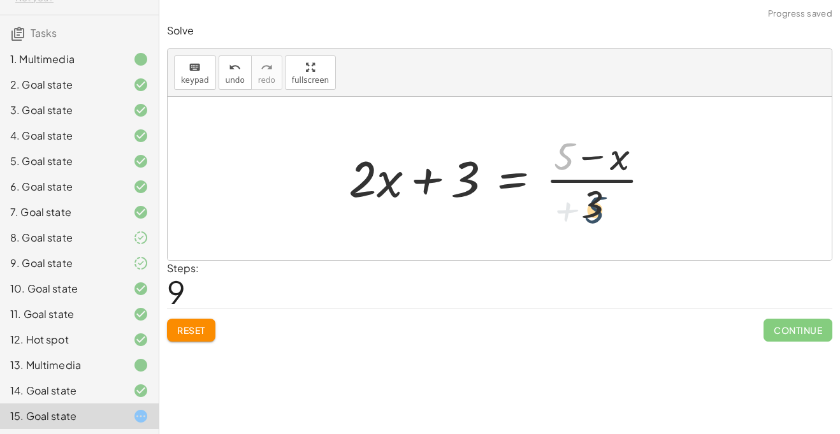
drag, startPoint x: 566, startPoint y: 155, endPoint x: 597, endPoint y: 208, distance: 62.0
click at [597, 208] on div at bounding box center [504, 178] width 325 height 98
drag, startPoint x: 598, startPoint y: 206, endPoint x: 569, endPoint y: 173, distance: 43.8
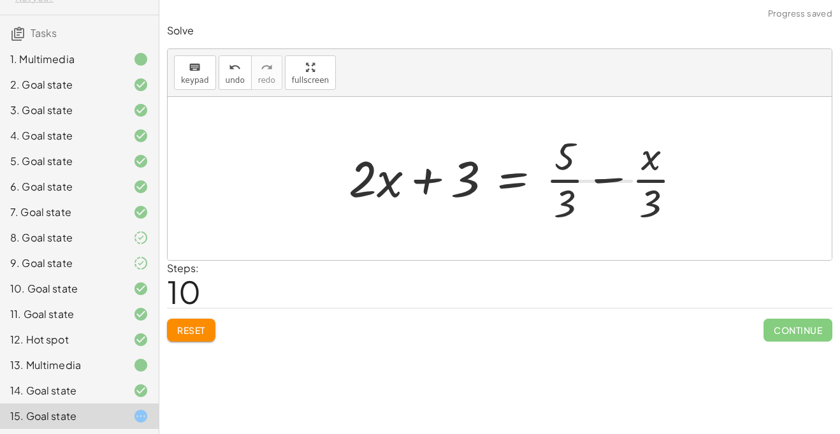
click at [564, 178] on div at bounding box center [520, 178] width 356 height 98
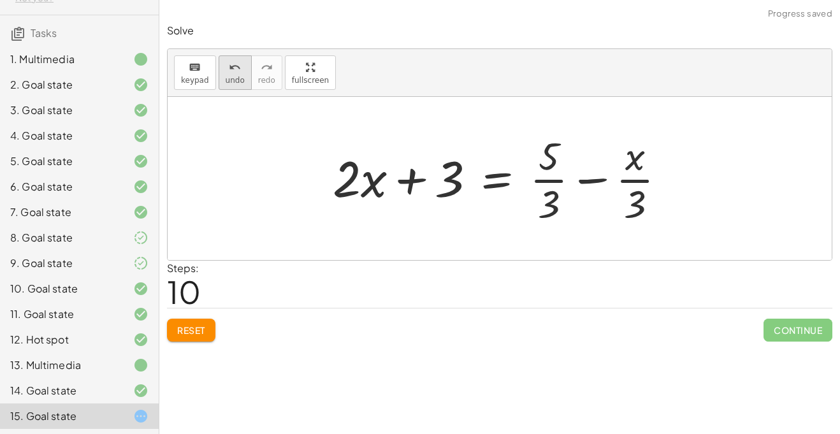
click at [238, 71] on div "undo" at bounding box center [235, 66] width 19 height 15
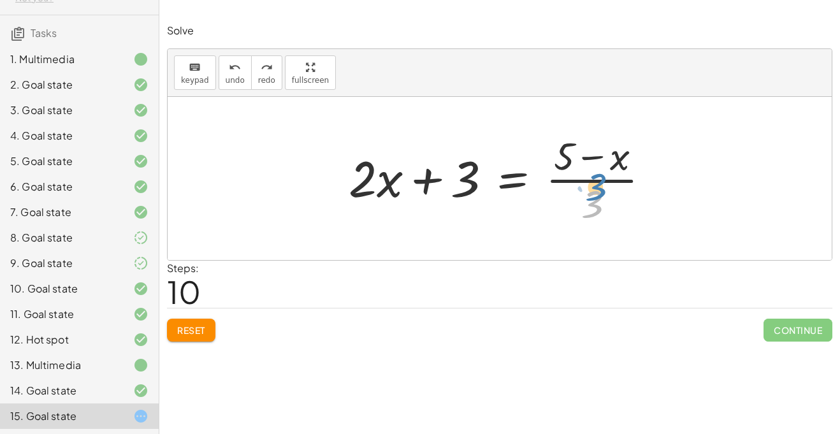
drag, startPoint x: 596, startPoint y: 195, endPoint x: 600, endPoint y: 179, distance: 17.2
click at [600, 179] on div at bounding box center [504, 178] width 325 height 98
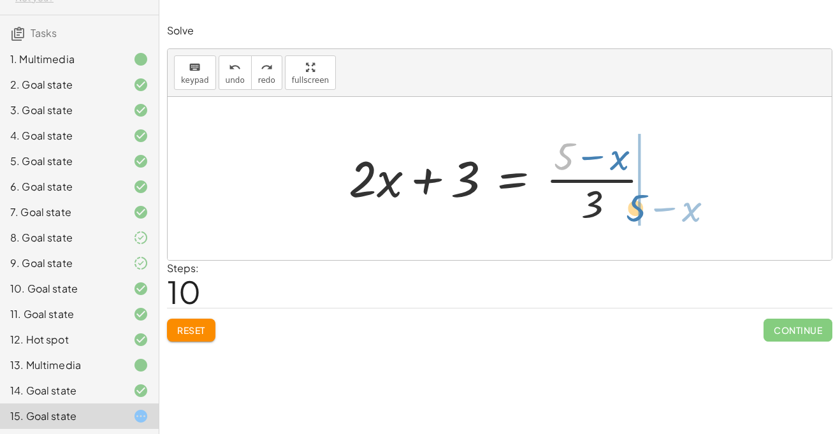
drag, startPoint x: 555, startPoint y: 151, endPoint x: 627, endPoint y: 203, distance: 88.6
click at [627, 203] on div at bounding box center [504, 178] width 325 height 98
click at [627, 203] on div at bounding box center [553, 178] width 422 height 98
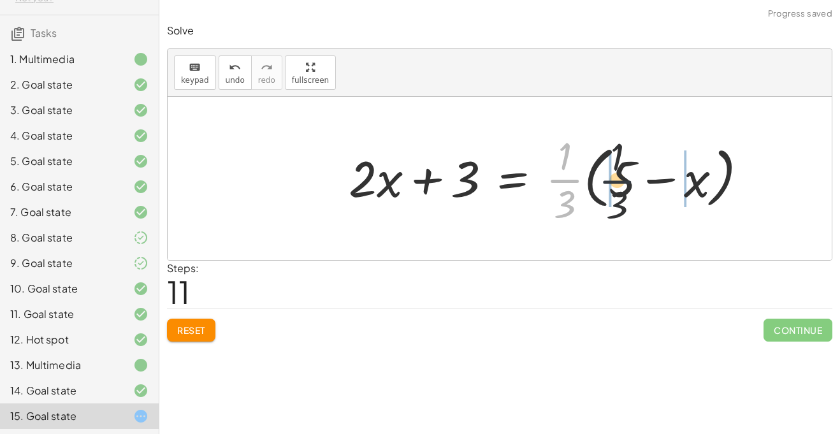
drag, startPoint x: 557, startPoint y: 177, endPoint x: 617, endPoint y: 179, distance: 60.6
click at [617, 179] on div at bounding box center [553, 178] width 422 height 98
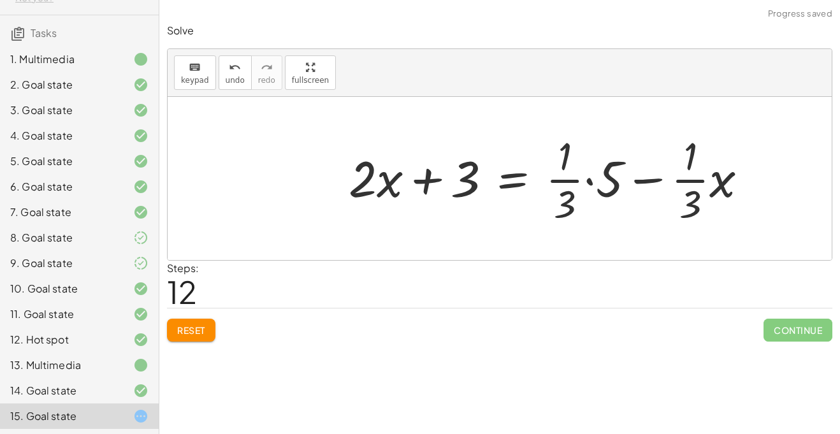
click at [588, 182] on div at bounding box center [553, 178] width 422 height 98
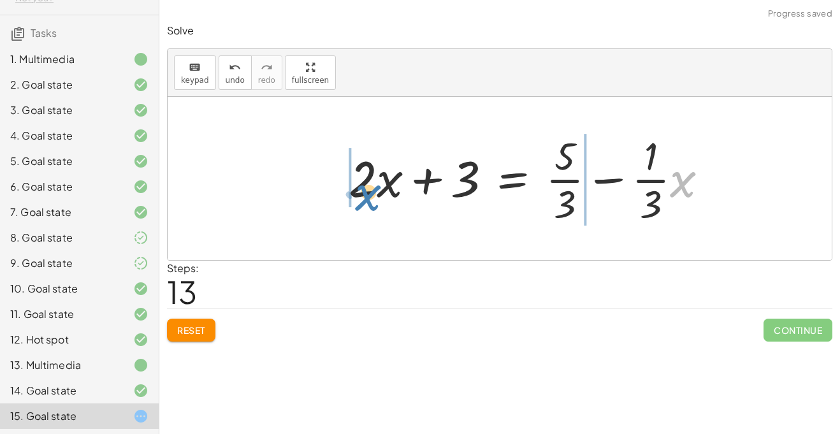
drag, startPoint x: 686, startPoint y: 180, endPoint x: 376, endPoint y: 196, distance: 310.3
click at [376, 196] on div at bounding box center [533, 178] width 383 height 98
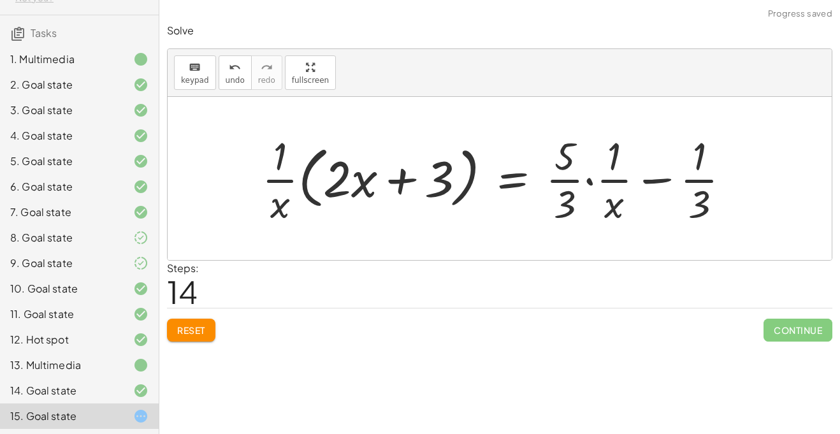
click at [230, 80] on span "undo" at bounding box center [235, 80] width 19 height 9
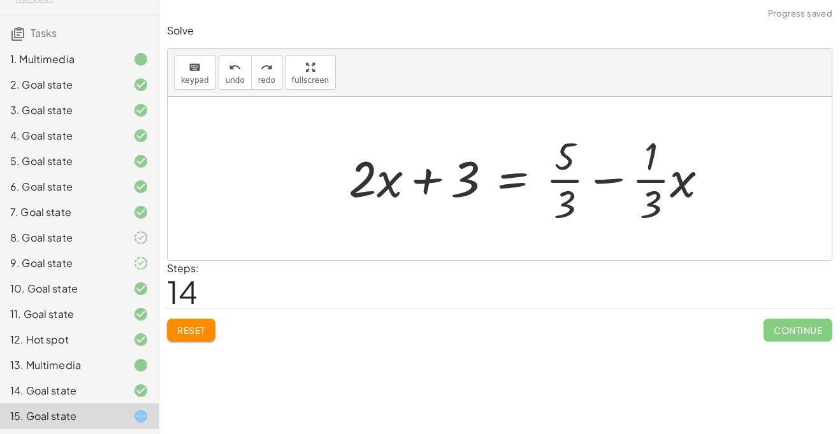
click at [207, 323] on button "Reset" at bounding box center [191, 330] width 48 height 23
click at [207, 323] on div "Reset Continue" at bounding box center [500, 325] width 666 height 34
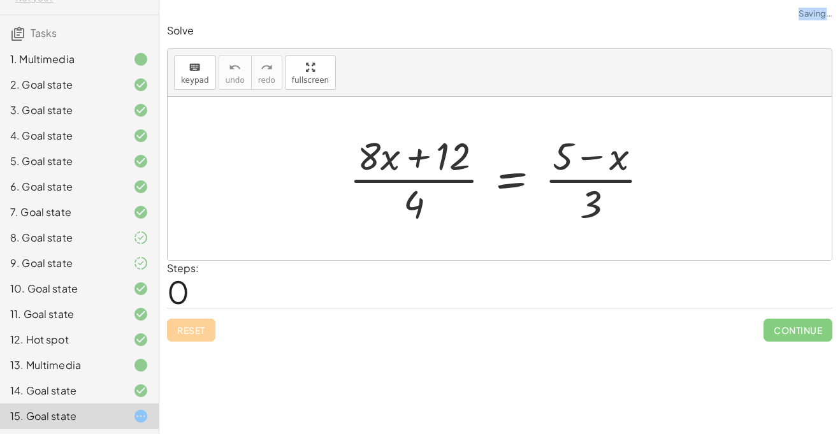
click at [207, 323] on div "Reset Continue" at bounding box center [500, 325] width 666 height 34
drag, startPoint x: 405, startPoint y: 205, endPoint x: 404, endPoint y: 184, distance: 20.4
click at [404, 184] on div at bounding box center [504, 178] width 323 height 98
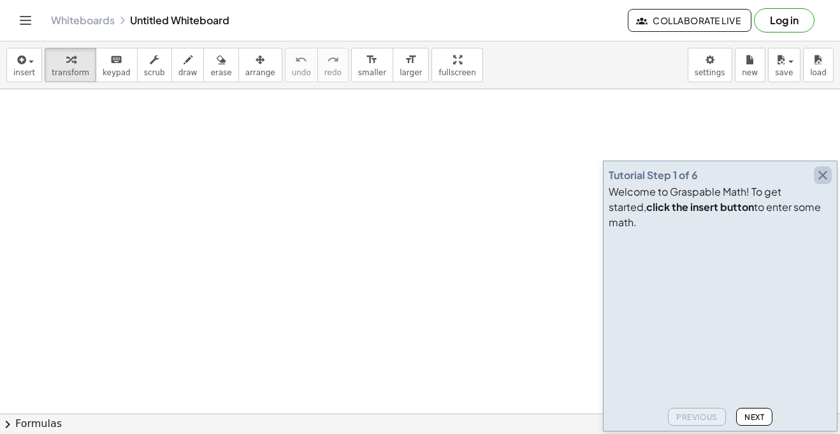
click at [828, 183] on icon "button" at bounding box center [822, 175] width 15 height 15
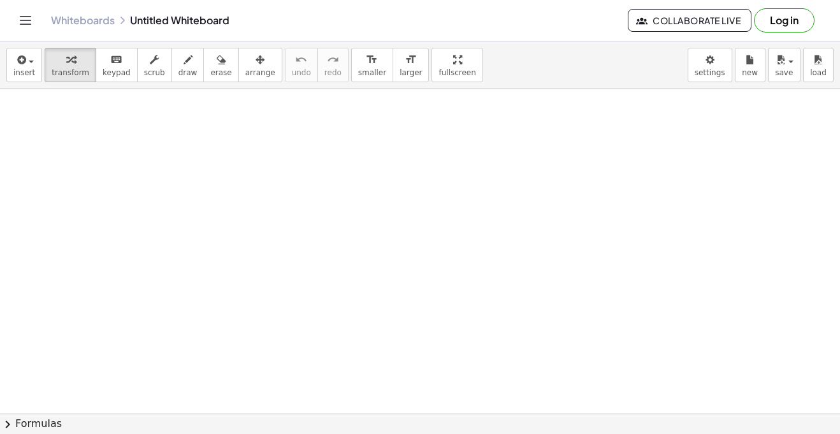
drag, startPoint x: 210, startPoint y: 129, endPoint x: 332, endPoint y: 240, distance: 163.8
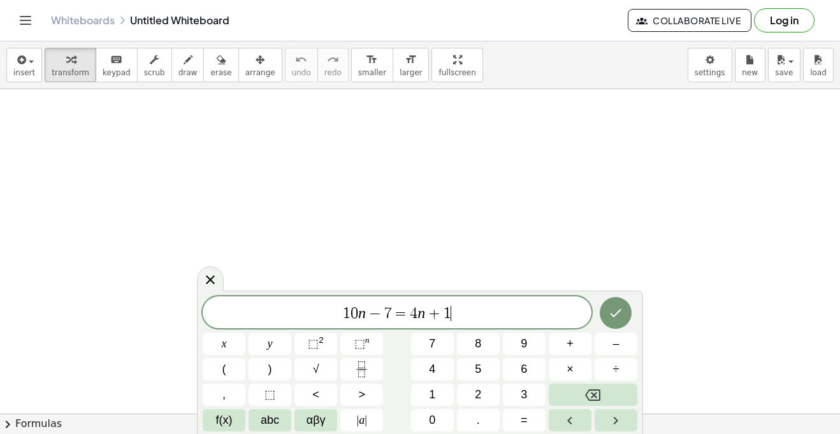
scroll to position [10, 0]
click at [622, 304] on button "Done" at bounding box center [616, 313] width 32 height 32
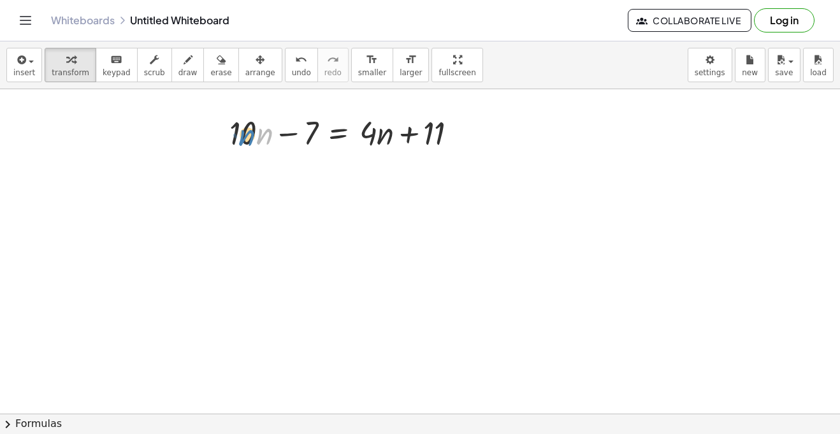
drag, startPoint x: 258, startPoint y: 138, endPoint x: 239, endPoint y: 139, distance: 19.2
click at [239, 139] on div at bounding box center [348, 131] width 251 height 43
drag, startPoint x: 305, startPoint y: 130, endPoint x: 454, endPoint y: 127, distance: 149.2
click at [454, 127] on div at bounding box center [348, 131] width 251 height 43
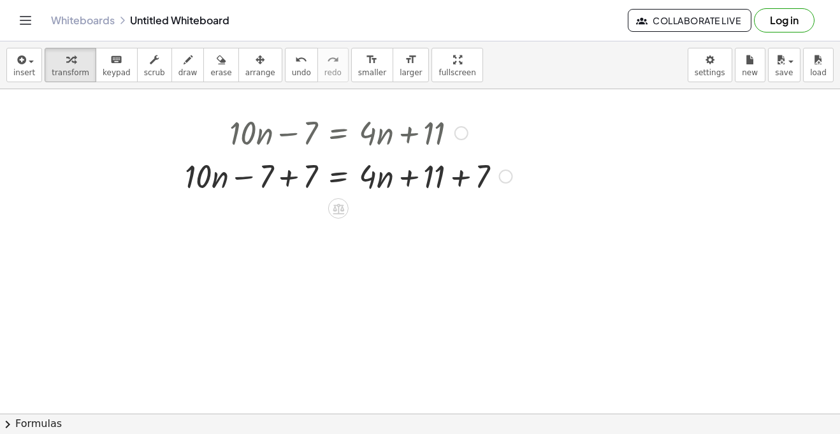
click at [290, 176] on div at bounding box center [349, 175] width 340 height 43
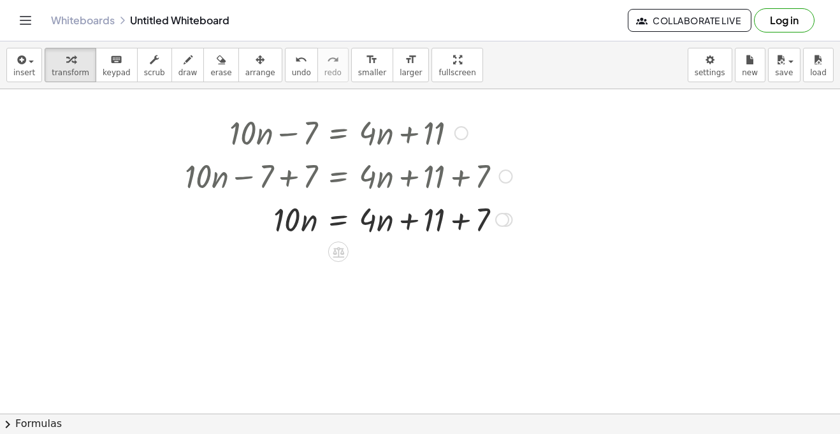
click at [457, 214] on div at bounding box center [349, 218] width 340 height 43
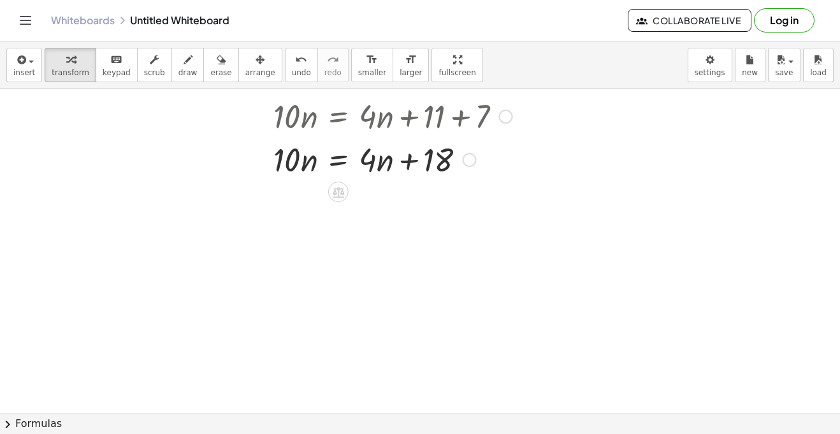
scroll to position [100, 0]
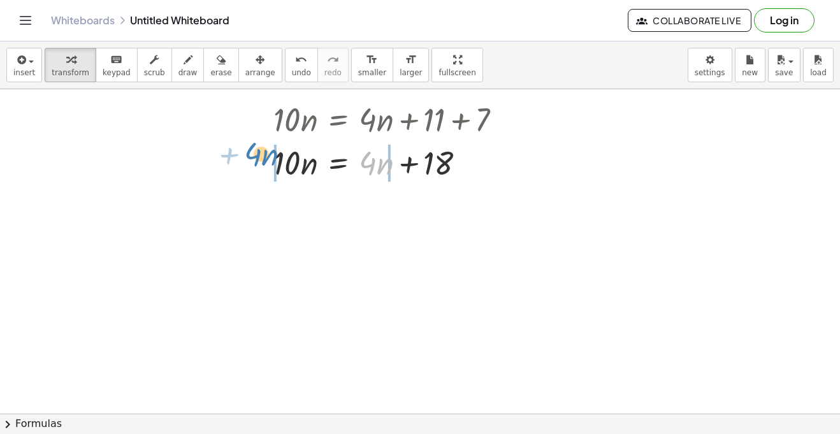
drag, startPoint x: 369, startPoint y: 166, endPoint x: 254, endPoint y: 158, distance: 115.7
click at [254, 158] on div at bounding box center [346, 161] width 335 height 43
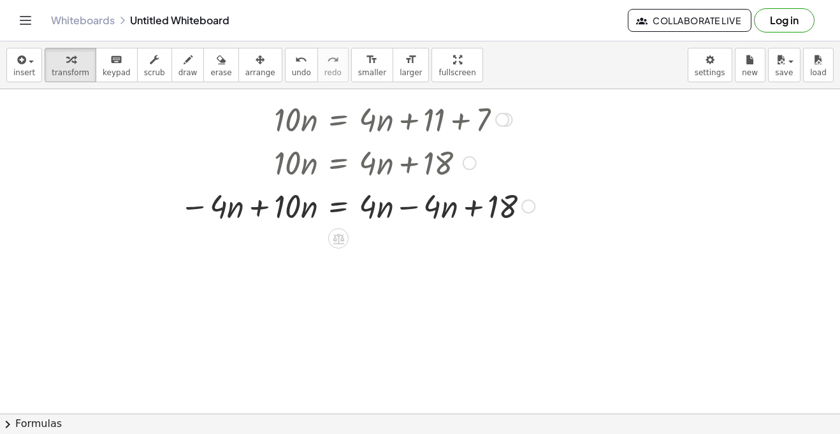
click at [260, 202] on div at bounding box center [357, 205] width 368 height 43
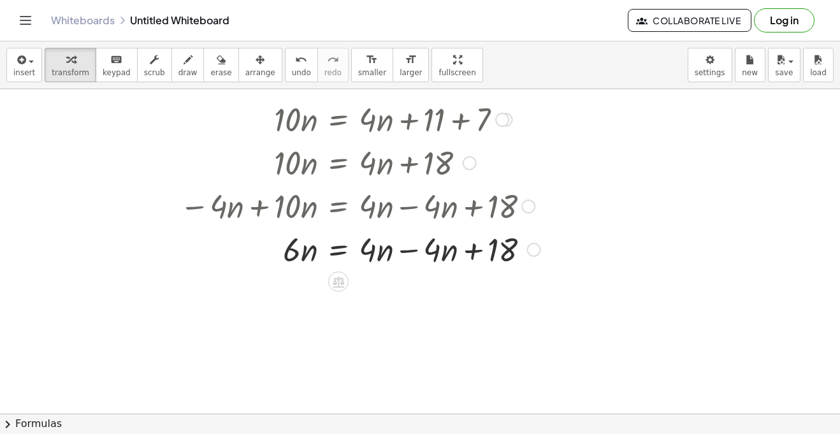
click at [406, 249] on div at bounding box center [360, 248] width 374 height 43
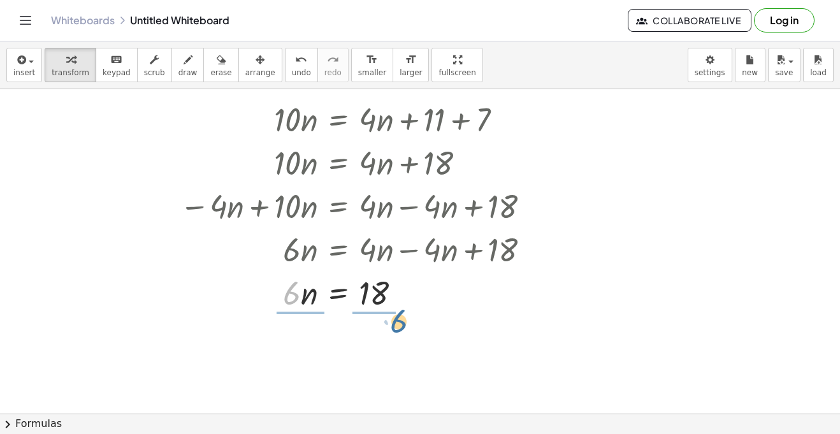
drag, startPoint x: 293, startPoint y: 291, endPoint x: 395, endPoint y: 319, distance: 105.8
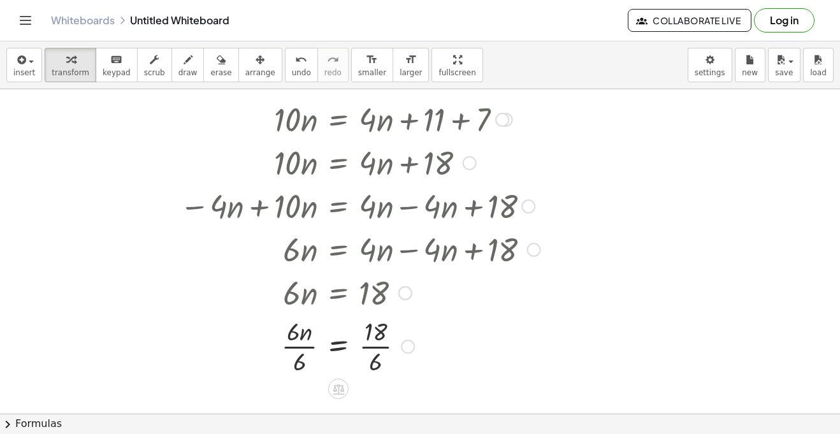
click at [298, 347] on div at bounding box center [360, 346] width 374 height 64
click at [379, 345] on div at bounding box center [360, 346] width 374 height 64
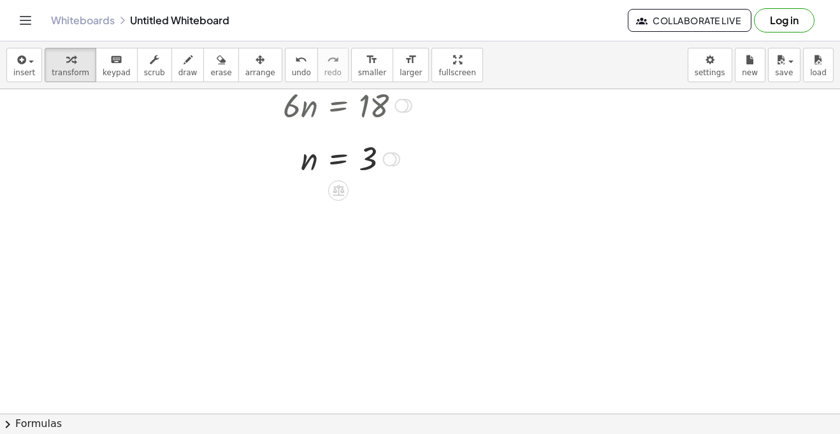
scroll to position [288, 0]
drag, startPoint x: 222, startPoint y: 208, endPoint x: 485, endPoint y: 233, distance: 263.9
click at [485, 233] on div at bounding box center [420, 167] width 840 height 732
click at [103, 60] on div "keyboard" at bounding box center [117, 59] width 28 height 15
click at [122, 69] on button "keyboard keypad" at bounding box center [117, 65] width 42 height 34
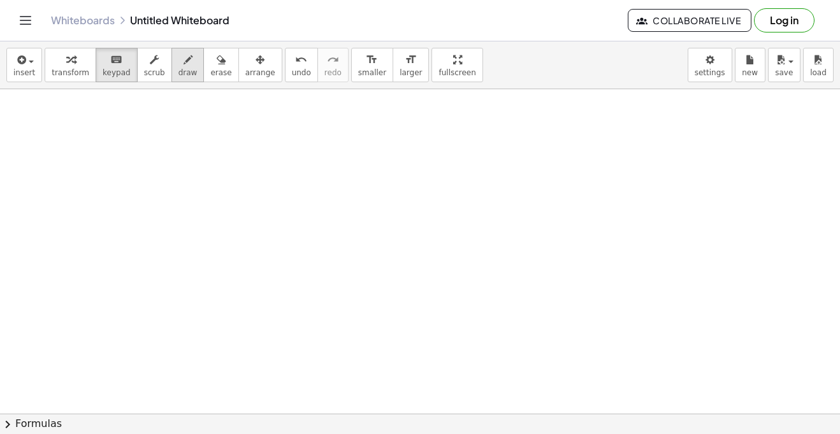
scroll to position [1503, 0]
click at [76, 68] on span "transform" at bounding box center [71, 72] width 38 height 9
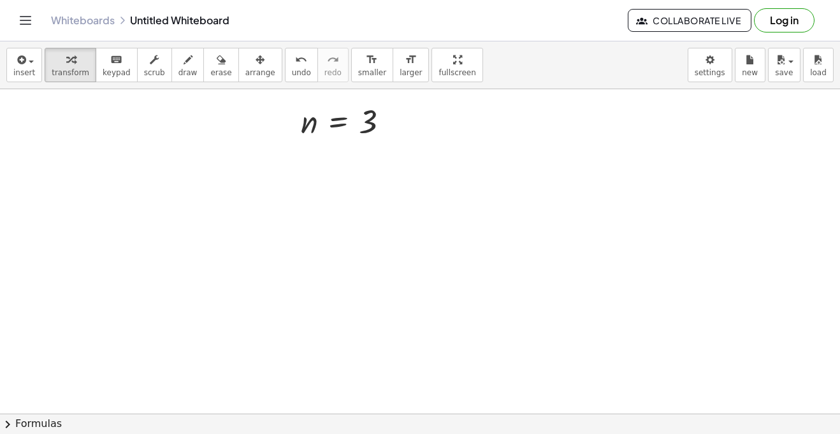
scroll to position [0, 0]
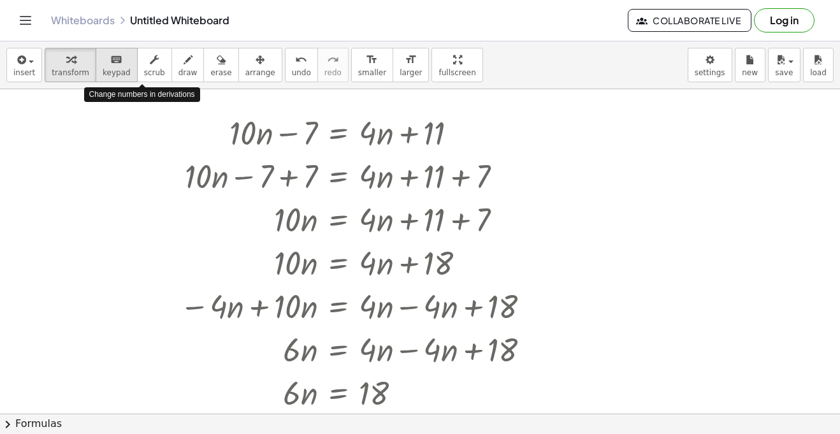
click at [111, 62] on icon "keyboard" at bounding box center [116, 59] width 12 height 15
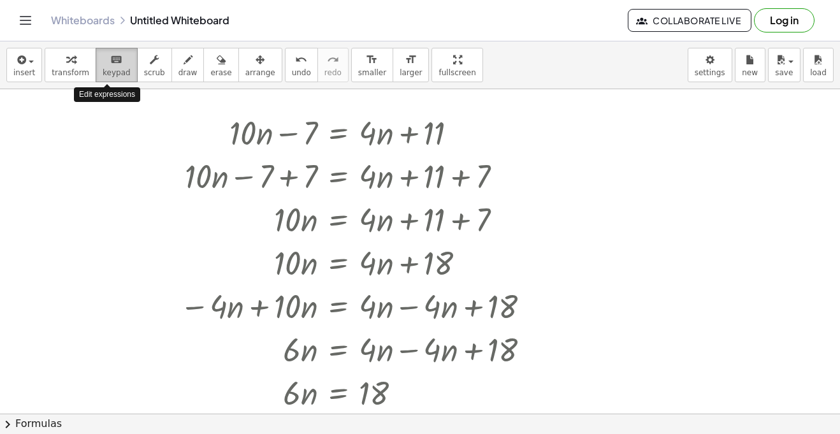
click at [111, 62] on icon "keyboard" at bounding box center [116, 59] width 12 height 15
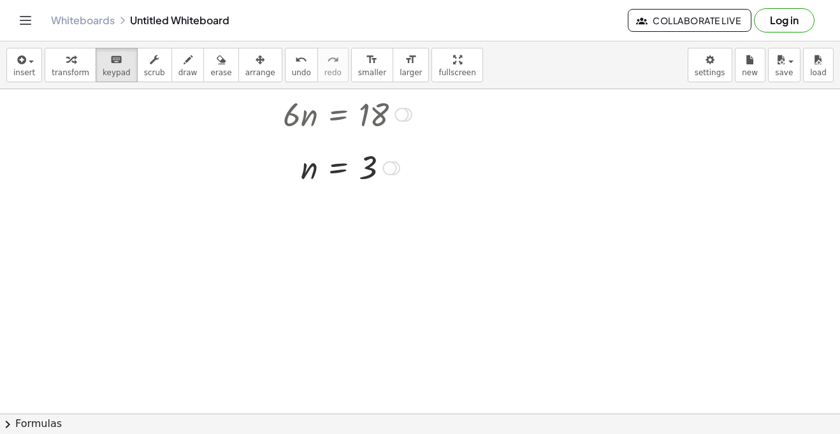
scroll to position [280, 0]
click at [390, 166] on div at bounding box center [390, 167] width 14 height 14
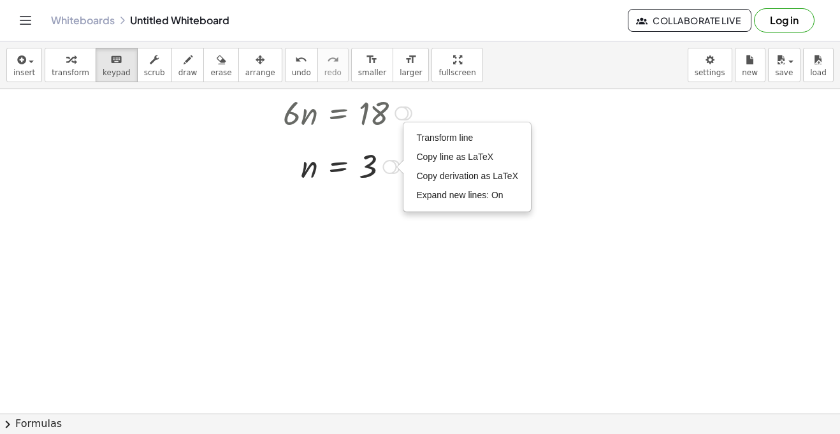
click at [234, 133] on div at bounding box center [360, 112] width 374 height 43
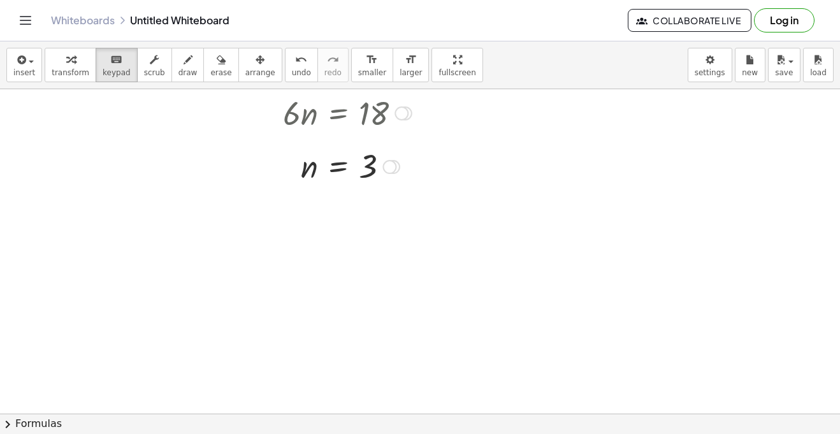
scroll to position [0, 0]
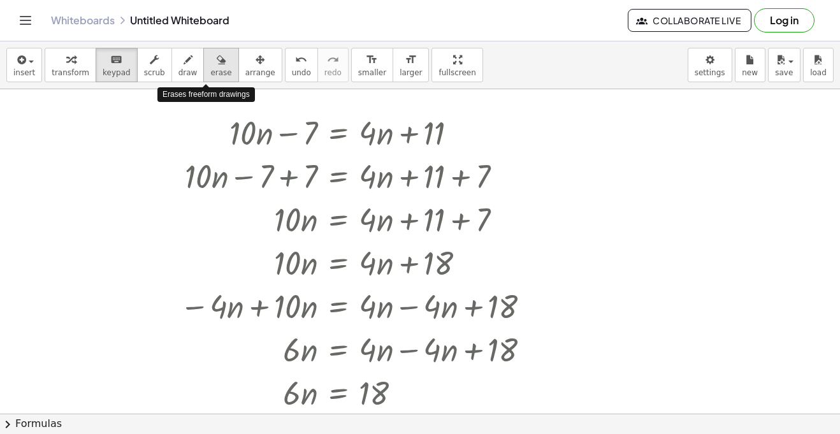
click at [210, 71] on span "erase" at bounding box center [220, 72] width 21 height 9
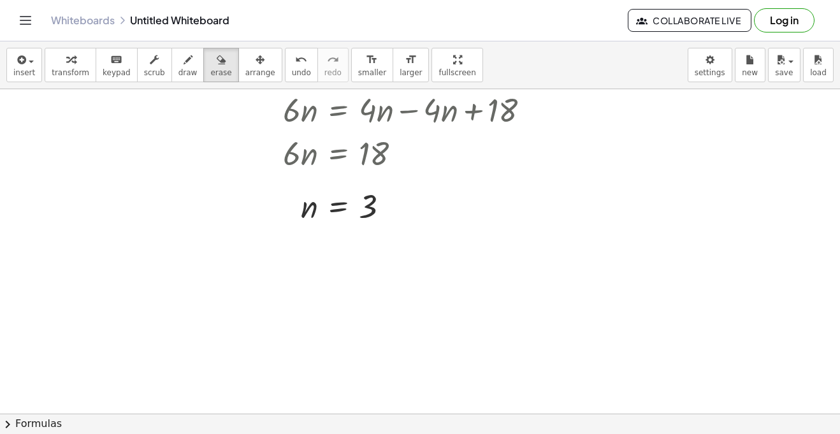
scroll to position [239, 0]
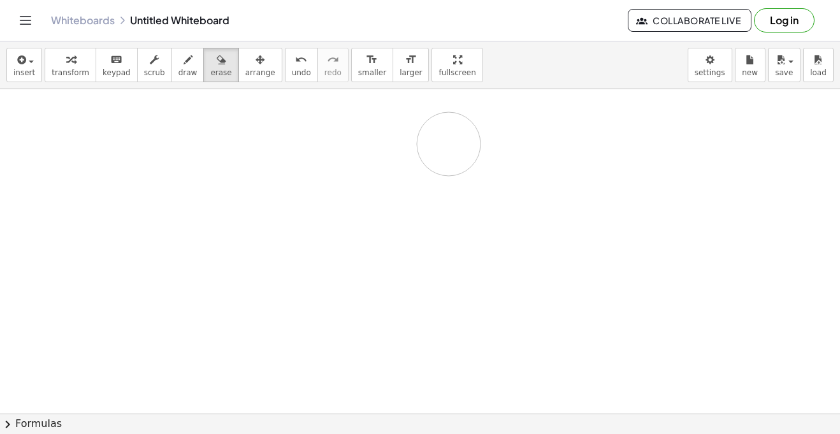
drag, startPoint x: 275, startPoint y: 152, endPoint x: 455, endPoint y: 156, distance: 179.9
click at [455, 156] on div at bounding box center [420, 174] width 840 height 649
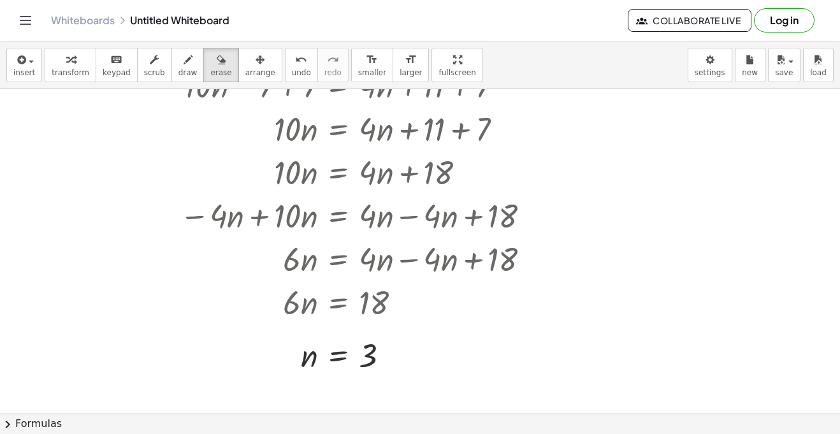
scroll to position [57, 0]
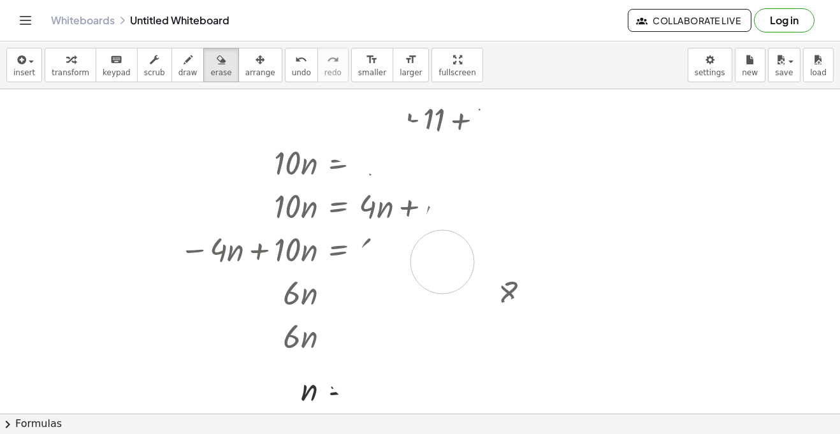
drag, startPoint x: 175, startPoint y: 121, endPoint x: 445, endPoint y: 263, distance: 305.2
click at [445, 263] on div at bounding box center [420, 357] width 840 height 649
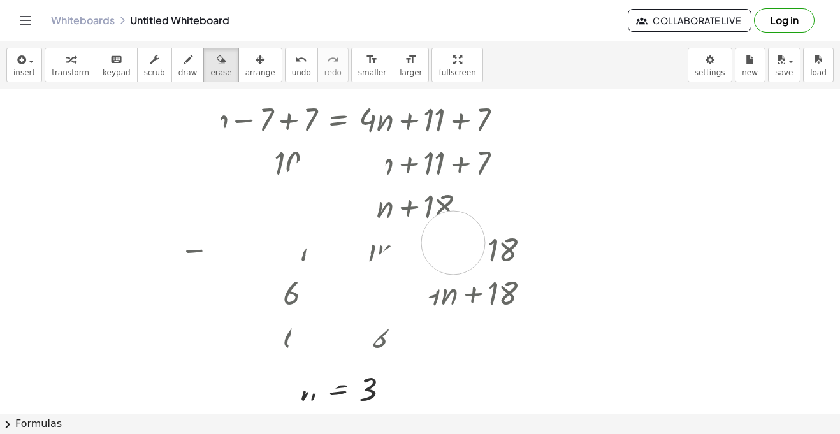
drag, startPoint x: 184, startPoint y: 115, endPoint x: 454, endPoint y: 244, distance: 299.4
click at [454, 244] on div at bounding box center [420, 357] width 840 height 649
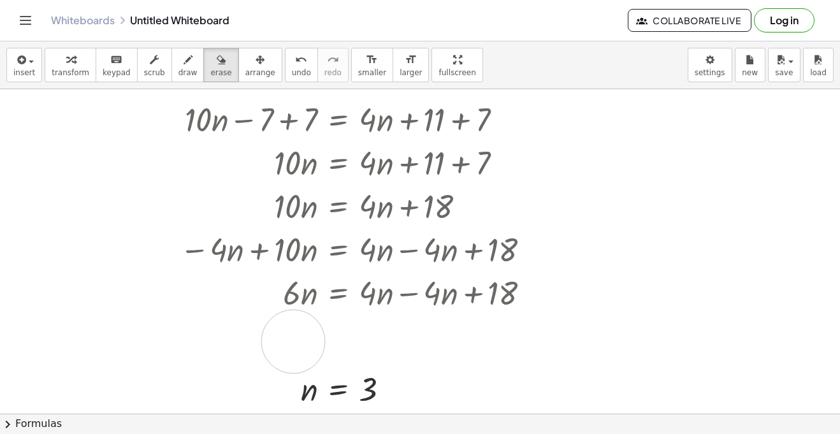
drag, startPoint x: 407, startPoint y: 344, endPoint x: 293, endPoint y: 342, distance: 114.2
click at [293, 342] on div at bounding box center [420, 357] width 840 height 649
drag, startPoint x: 282, startPoint y: 333, endPoint x: 403, endPoint y: 326, distance: 120.7
click at [403, 326] on div at bounding box center [420, 357] width 840 height 649
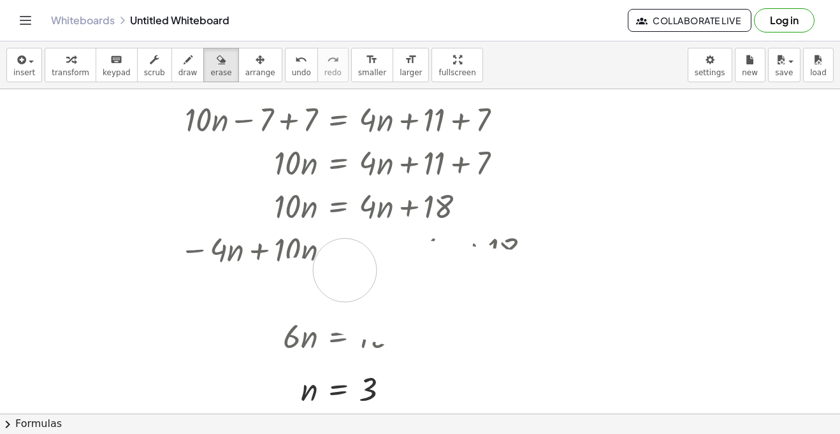
drag, startPoint x: 296, startPoint y: 289, endPoint x: 345, endPoint y: 270, distance: 52.7
click at [345, 270] on div at bounding box center [420, 357] width 840 height 649
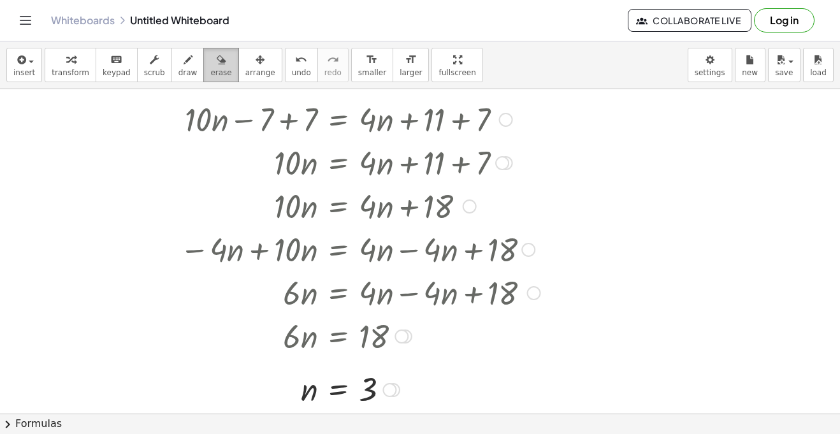
click at [217, 58] on icon "button" at bounding box center [221, 59] width 9 height 15
click at [184, 57] on icon "button" at bounding box center [188, 59] width 9 height 15
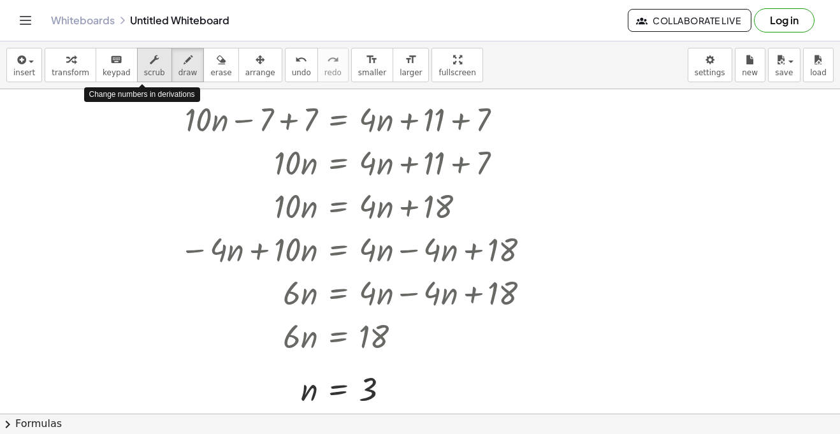
click at [150, 59] on icon "button" at bounding box center [154, 59] width 9 height 15
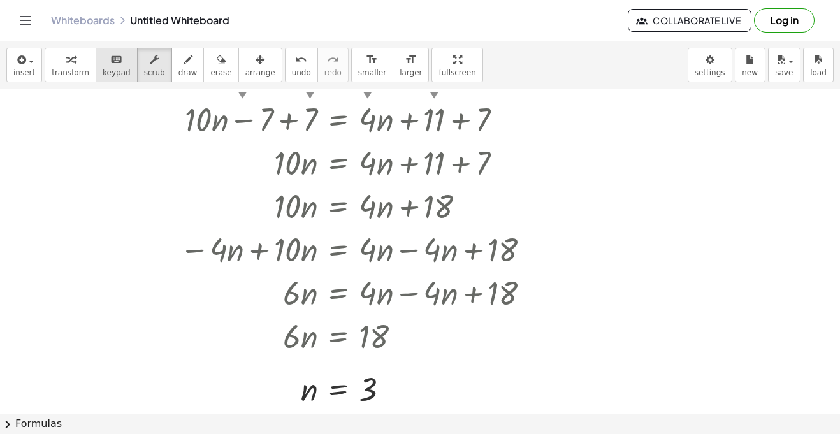
click at [108, 68] on span "keypad" at bounding box center [117, 72] width 28 height 9
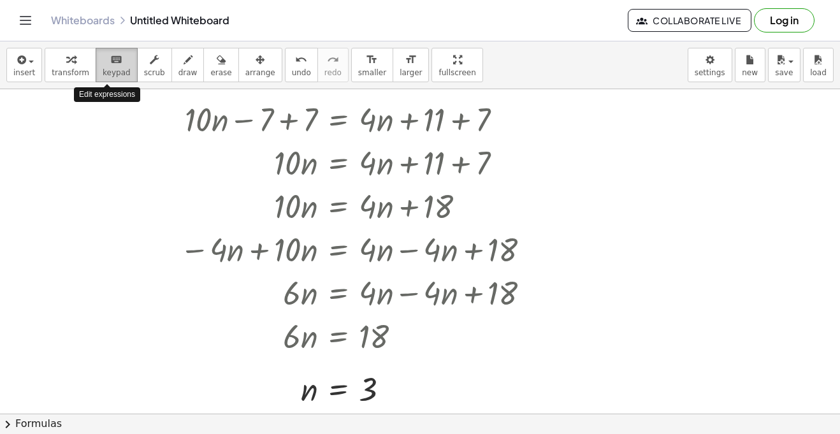
click at [108, 68] on span "keypad" at bounding box center [117, 72] width 28 height 9
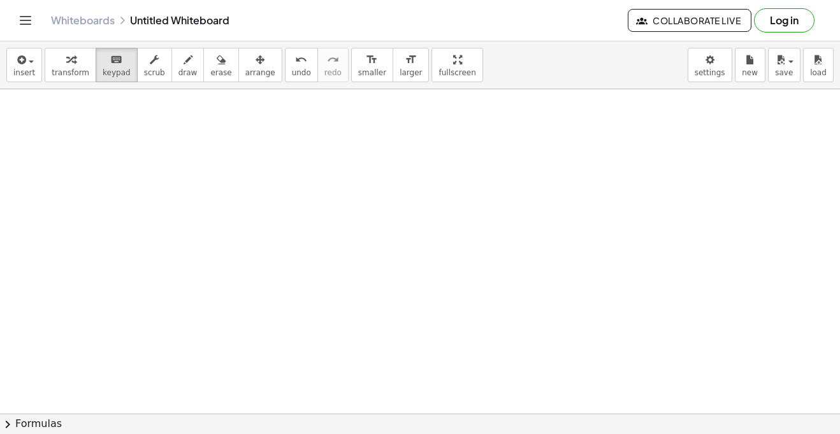
scroll to position [0, 0]
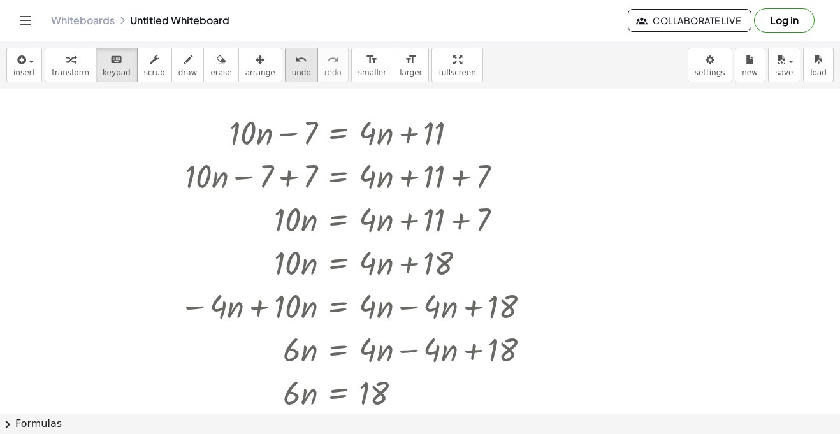
click at [297, 66] on button "undo undo" at bounding box center [301, 65] width 33 height 34
click at [297, 67] on button "undo undo" at bounding box center [301, 65] width 33 height 34
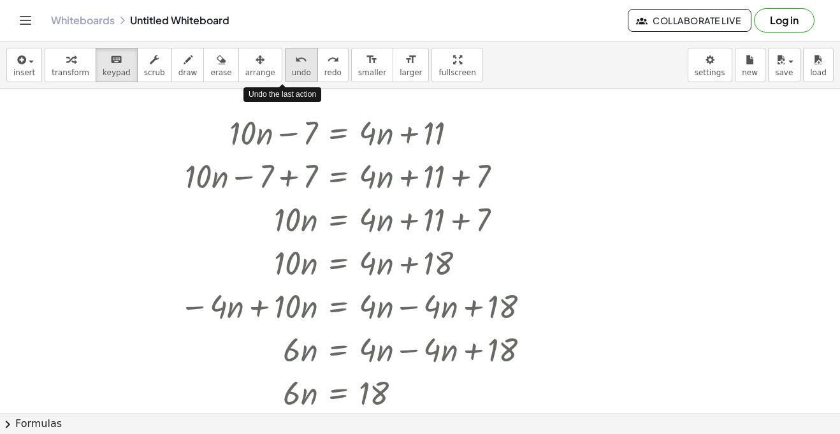
click at [297, 67] on button "undo undo" at bounding box center [301, 65] width 33 height 34
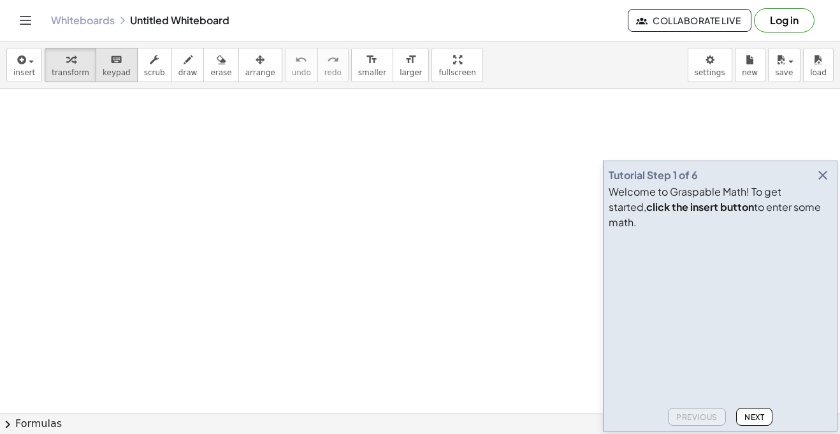
click at [111, 68] on span "keypad" at bounding box center [117, 72] width 28 height 9
click at [745, 410] on button "Next" at bounding box center [754, 417] width 36 height 18
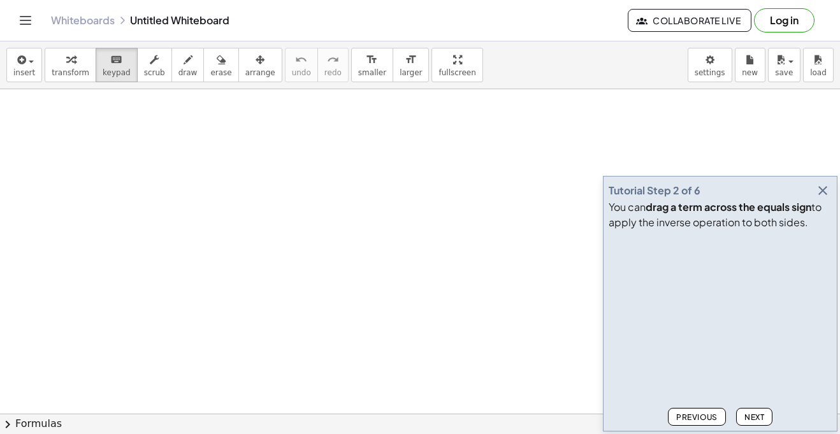
click at [745, 410] on button "Next" at bounding box center [754, 417] width 36 height 18
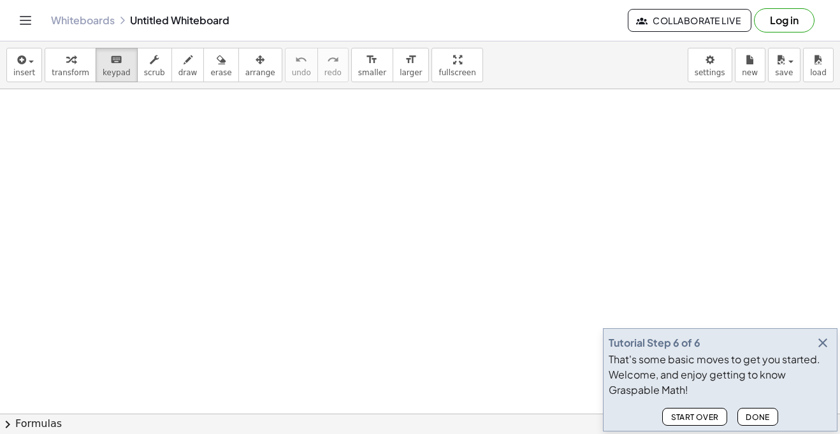
click at [745, 410] on button "Done" at bounding box center [758, 417] width 41 height 18
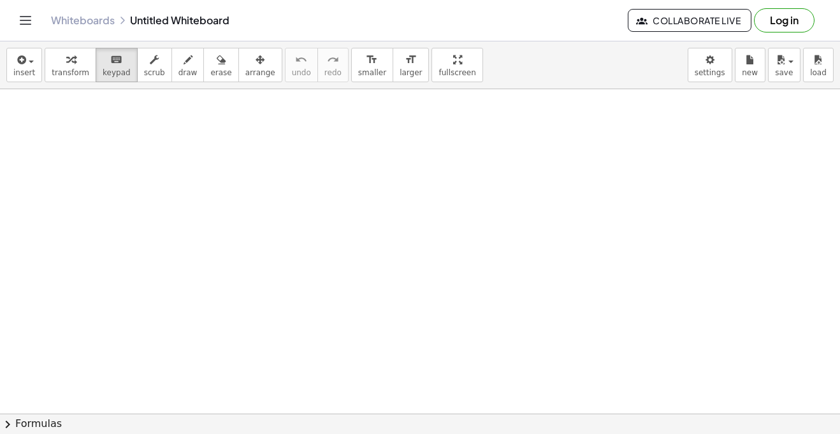
click at [52, 54] on div "button" at bounding box center [71, 59] width 38 height 15
click at [96, 64] on button "keyboard keypad" at bounding box center [117, 65] width 42 height 34
click at [27, 419] on button "chevron_right Formulas" at bounding box center [420, 424] width 840 height 20
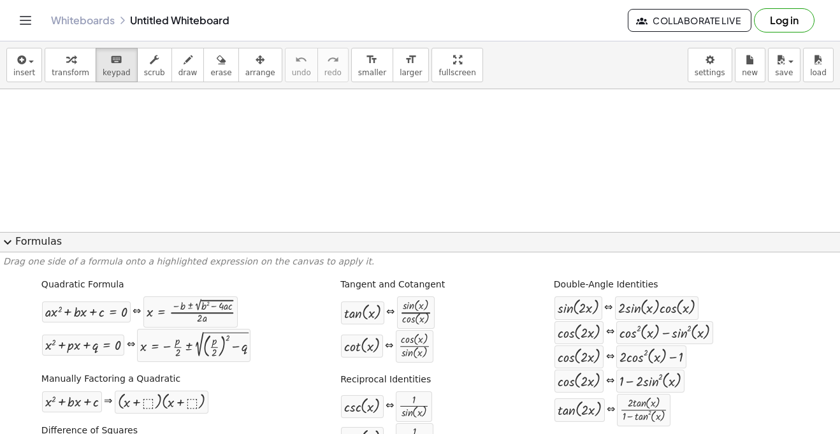
click at [29, 244] on button "expand_more Formulas" at bounding box center [420, 242] width 840 height 20
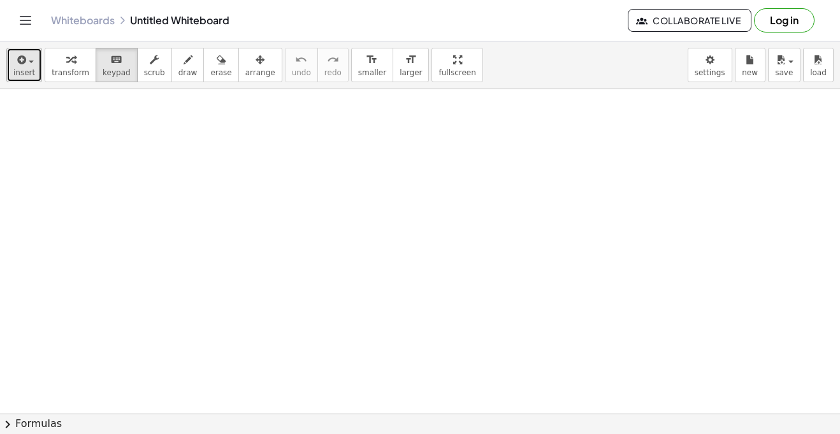
click at [33, 62] on button "insert" at bounding box center [24, 65] width 36 height 34
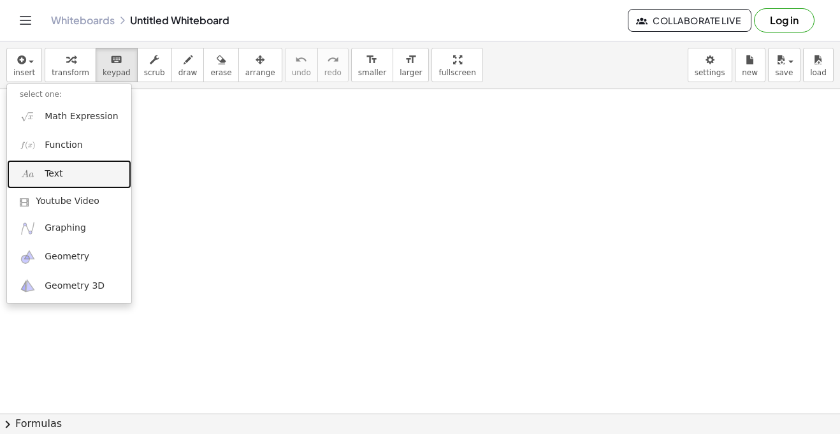
click at [64, 179] on link "Text" at bounding box center [69, 174] width 124 height 29
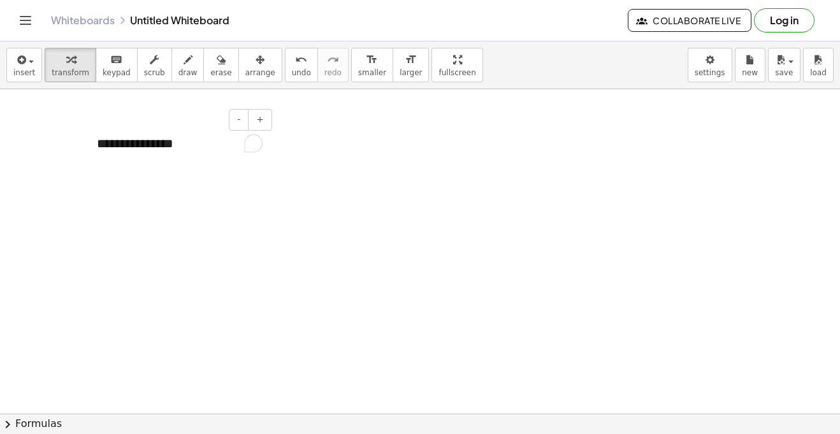
click at [148, 152] on div "**********" at bounding box center [179, 144] width 191 height 44
drag, startPoint x: 180, startPoint y: 141, endPoint x: 0, endPoint y: 143, distance: 180.5
click at [172, 143] on div "To enrich screen reader interactions, please activate Accessibility in Grammarl…" at bounding box center [179, 144] width 191 height 44
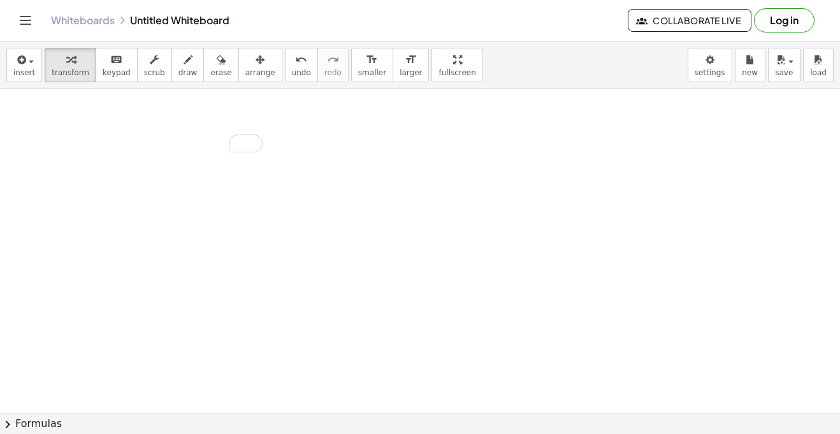
drag, startPoint x: 175, startPoint y: 147, endPoint x: 375, endPoint y: 211, distance: 209.7
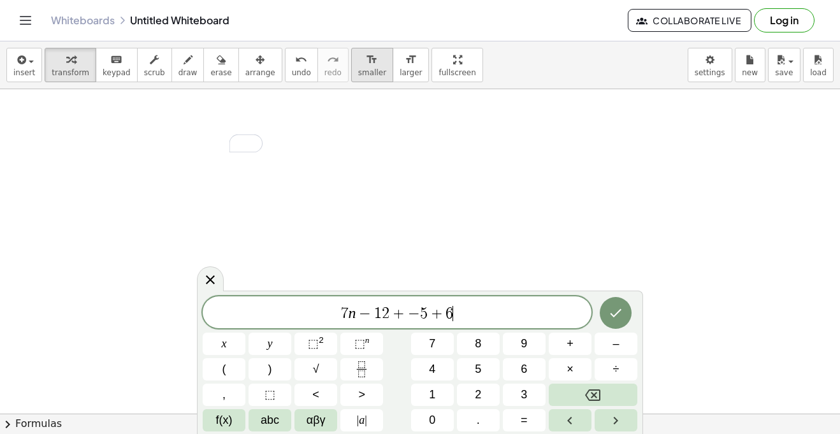
scroll to position [7, 0]
click at [400, 314] on span "+" at bounding box center [399, 313] width 18 height 15
click at [608, 316] on icon "Done" at bounding box center [615, 312] width 15 height 15
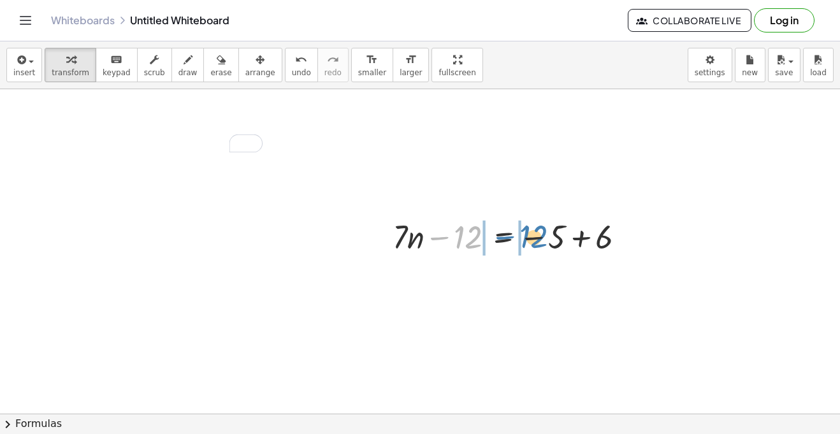
drag, startPoint x: 465, startPoint y: 238, endPoint x: 534, endPoint y: 237, distance: 68.9
click at [534, 237] on div at bounding box center [514, 235] width 256 height 43
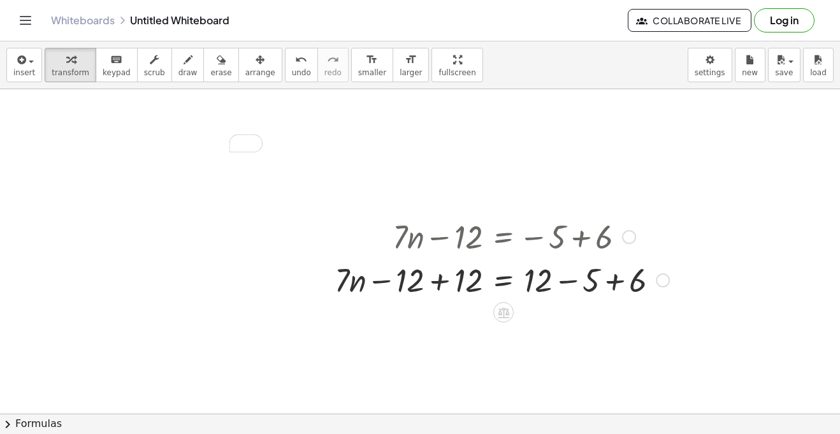
click at [565, 283] on div at bounding box center [501, 279] width 347 height 43
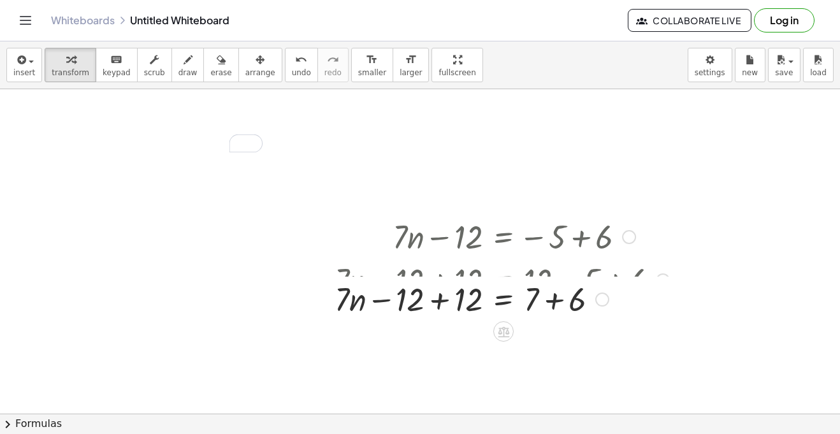
click at [443, 280] on div at bounding box center [501, 279] width 347 height 43
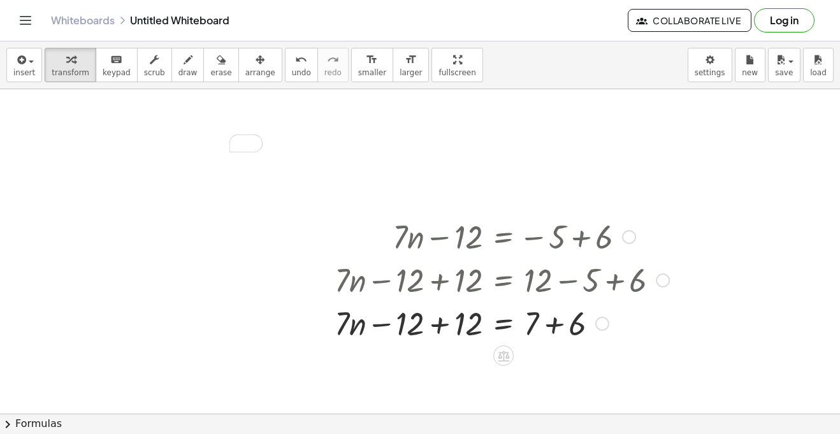
click at [441, 321] on div at bounding box center [501, 322] width 347 height 43
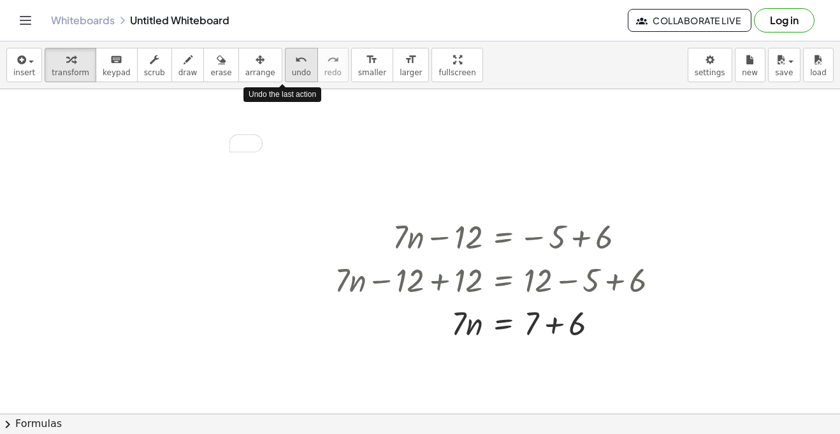
click at [292, 68] on span "undo" at bounding box center [301, 72] width 19 height 9
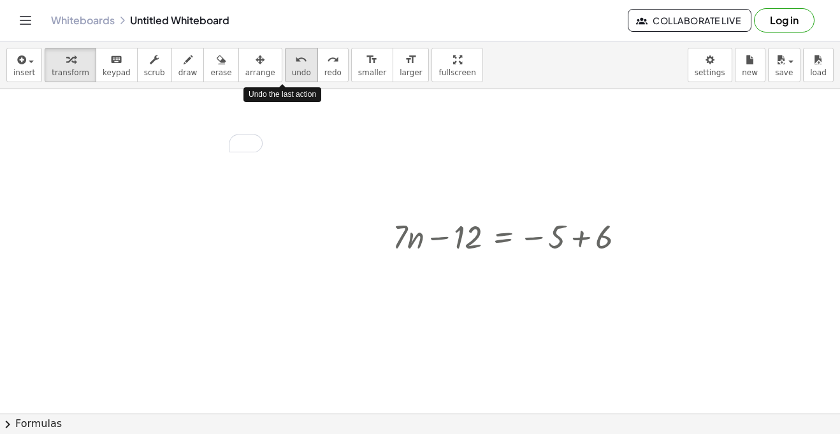
click at [292, 68] on span "undo" at bounding box center [301, 72] width 19 height 9
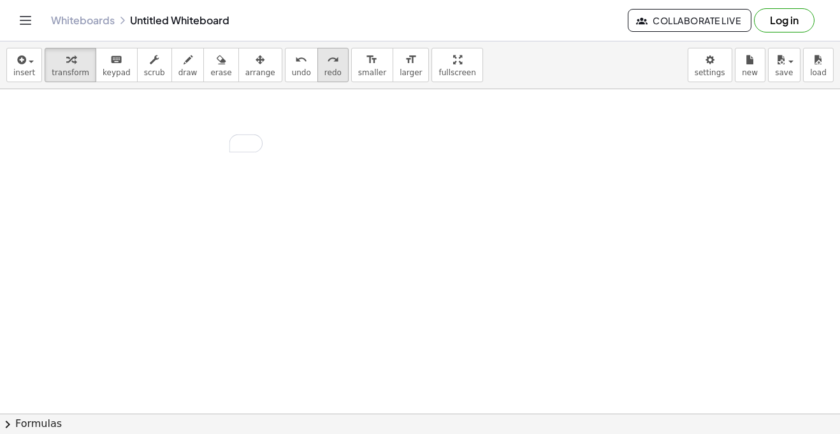
click at [318, 66] on button "redo redo" at bounding box center [333, 65] width 31 height 34
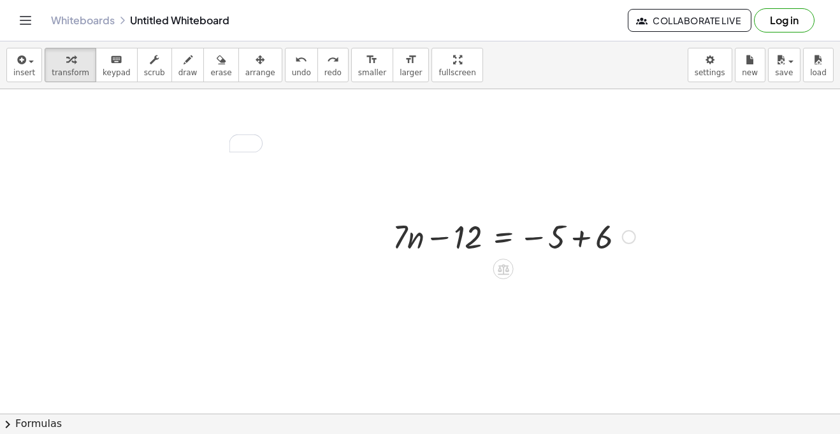
click at [561, 237] on div at bounding box center [514, 235] width 256 height 43
drag, startPoint x: 532, startPoint y: 242, endPoint x: 387, endPoint y: 245, distance: 144.8
click at [387, 245] on div "− 5 + · 7 · n − 12 = − 5 + 6" at bounding box center [510, 236] width 272 height 50
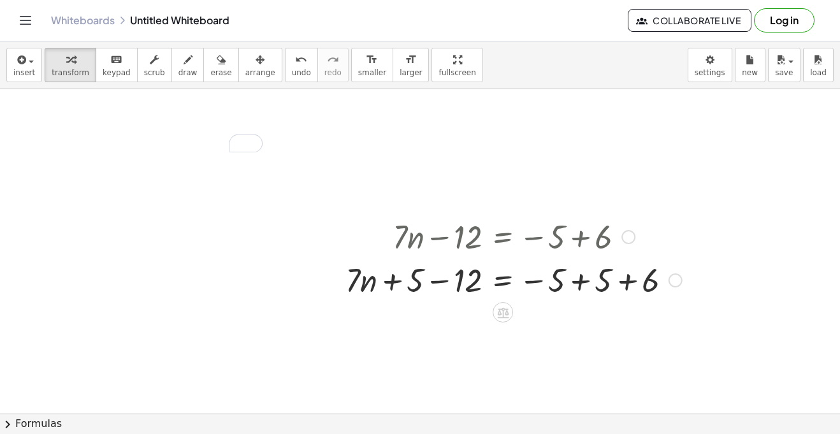
click at [390, 284] on div at bounding box center [513, 279] width 349 height 43
click at [112, 57] on icon "keyboard" at bounding box center [116, 59] width 12 height 15
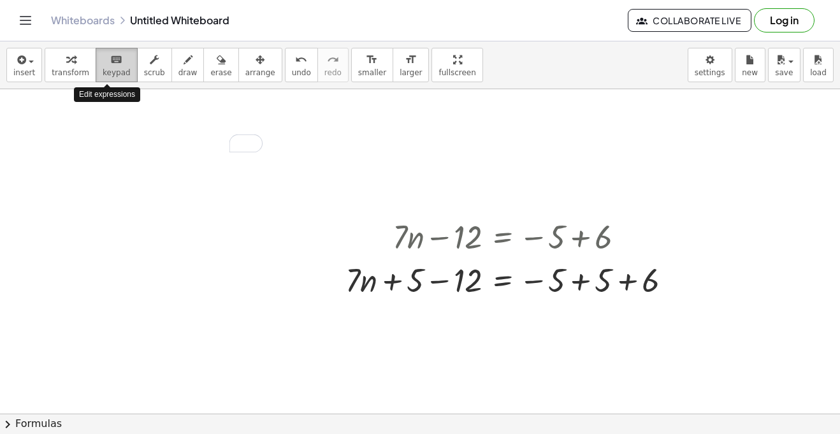
click at [112, 57] on icon "keyboard" at bounding box center [116, 59] width 12 height 15
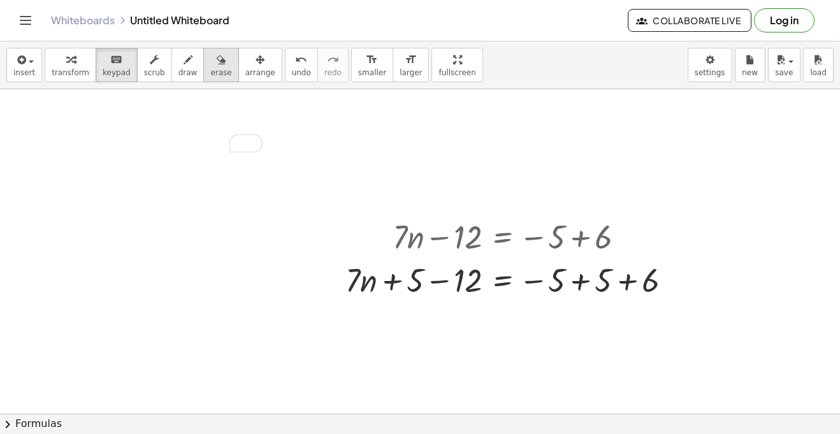
click at [217, 62] on icon "button" at bounding box center [221, 59] width 9 height 15
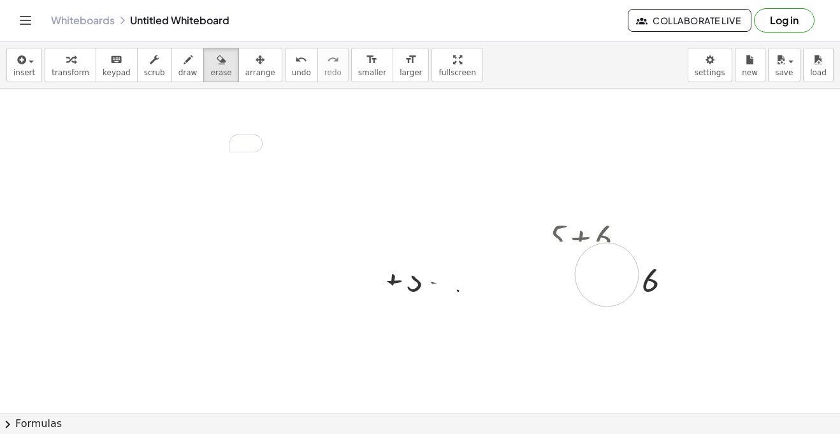
drag, startPoint x: 360, startPoint y: 224, endPoint x: 610, endPoint y: 275, distance: 255.0
drag, startPoint x: 348, startPoint y: 279, endPoint x: 732, endPoint y: 285, distance: 383.9
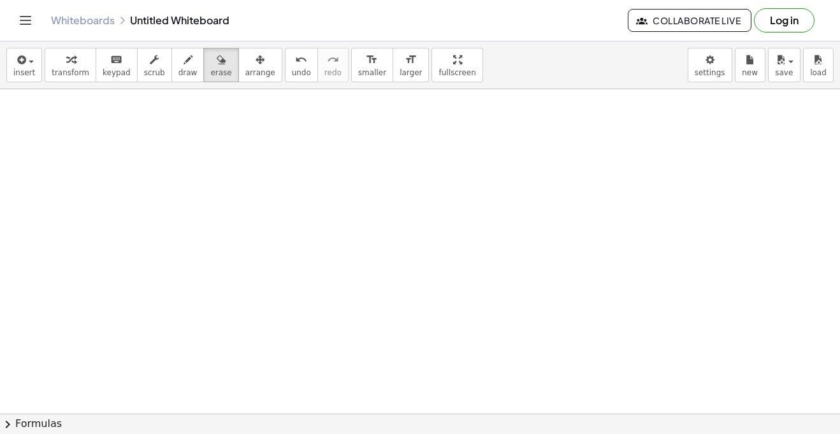
drag, startPoint x: 472, startPoint y: 275, endPoint x: 426, endPoint y: 261, distance: 48.0
click at [426, 261] on div at bounding box center [420, 172] width 840 height 732
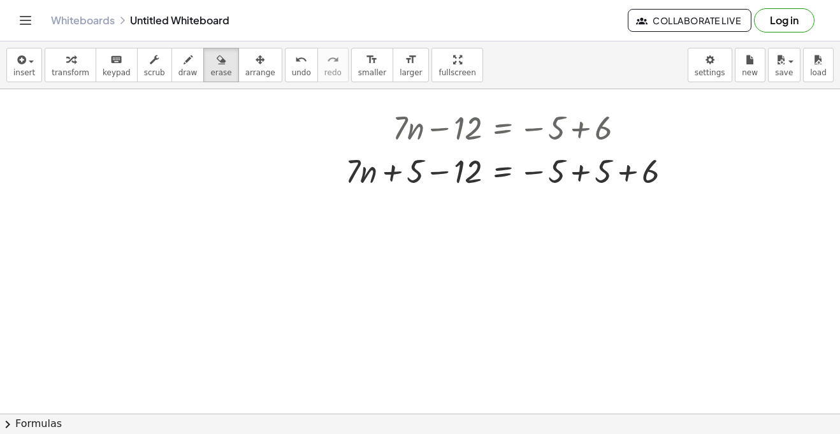
scroll to position [106, 0]
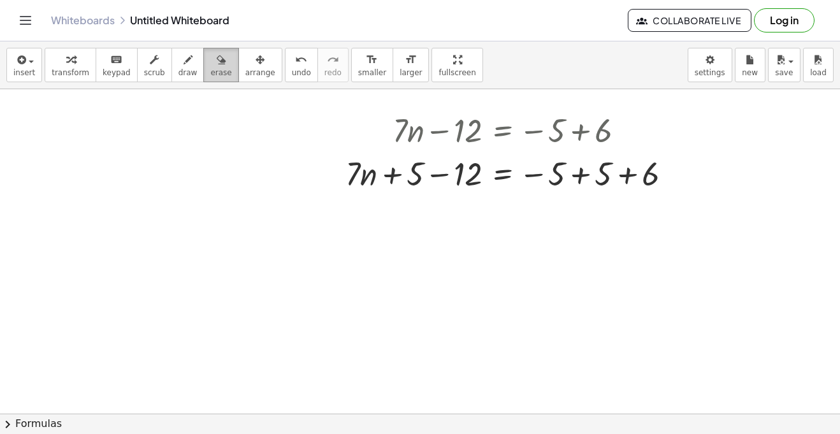
click at [217, 56] on icon "button" at bounding box center [221, 59] width 9 height 15
click at [184, 58] on button "draw" at bounding box center [188, 65] width 33 height 34
